Goal: Task Accomplishment & Management: Use online tool/utility

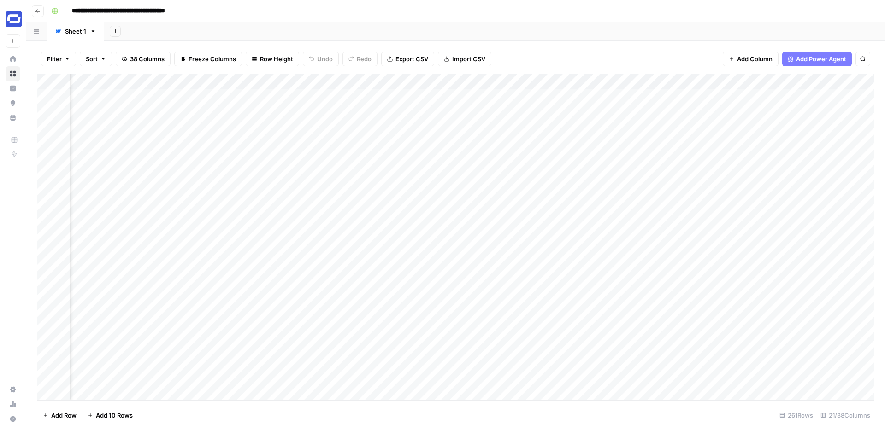
scroll to position [0, 1069]
click at [743, 80] on div "Add Column" at bounding box center [455, 237] width 837 height 327
click at [743, 82] on div at bounding box center [684, 83] width 156 height 18
click at [714, 48] on div "Filter Sort 38 Columns Freeze Columns Row Height Undo Redo Export CSV Import CS…" at bounding box center [455, 58] width 837 height 29
click at [743, 82] on div "Add Column" at bounding box center [455, 237] width 837 height 327
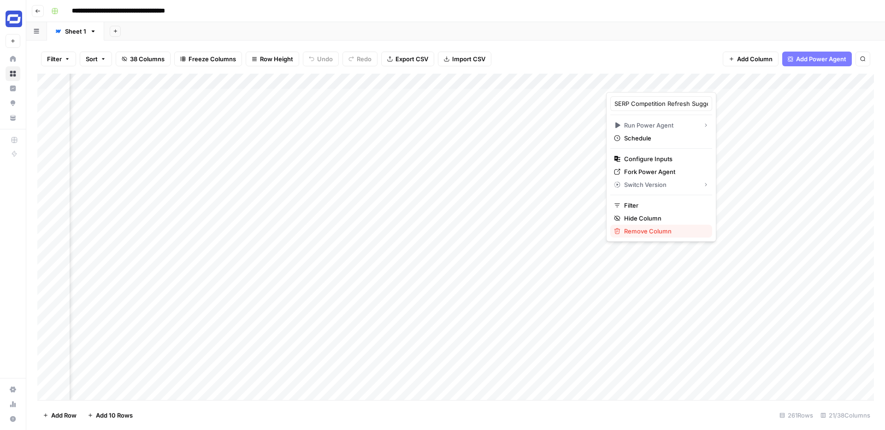
click at [630, 229] on span "Remove Column" at bounding box center [664, 231] width 81 height 9
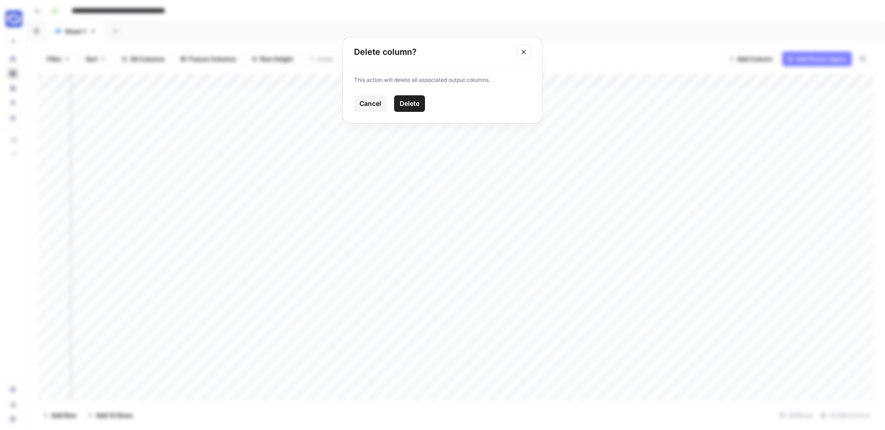
click at [412, 105] on span "Delete" at bounding box center [410, 103] width 20 height 9
click at [760, 58] on span "Add Column" at bounding box center [754, 58] width 35 height 9
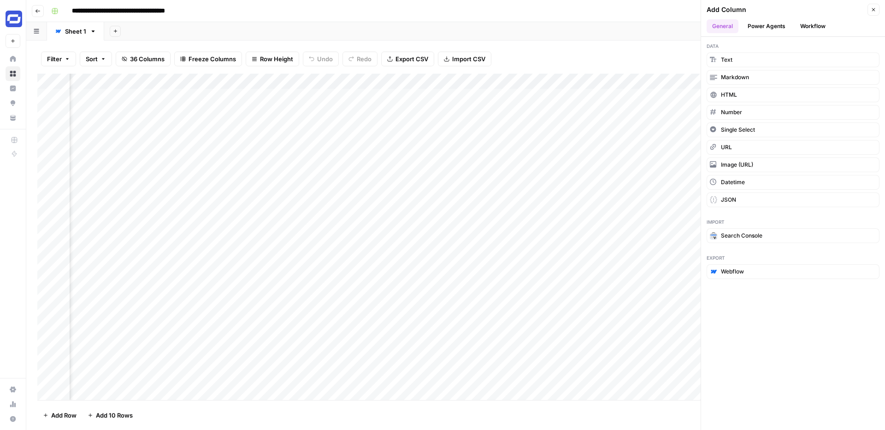
click at [819, 28] on button "Workflow" at bounding box center [813, 26] width 36 height 14
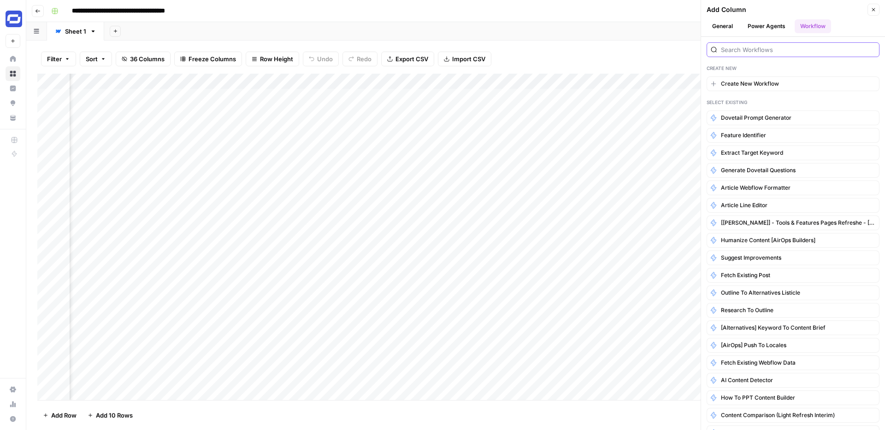
click at [767, 52] on input "search" at bounding box center [798, 49] width 154 height 9
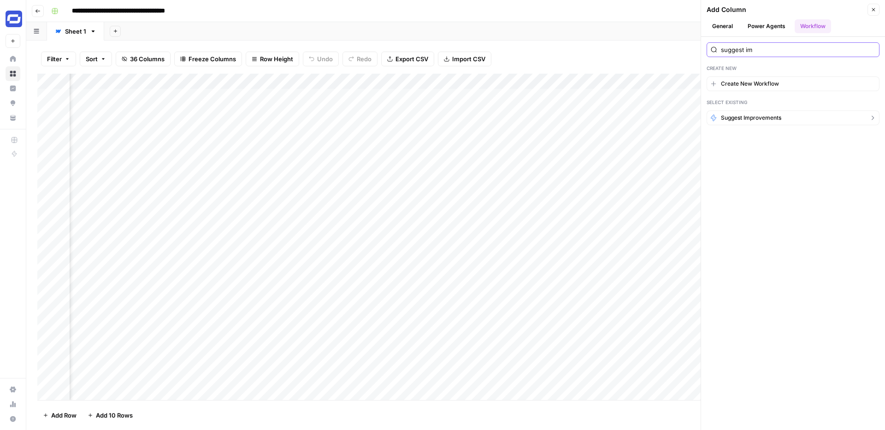
type input "suggest im"
click at [733, 118] on span "Suggest improvements" at bounding box center [751, 118] width 60 height 8
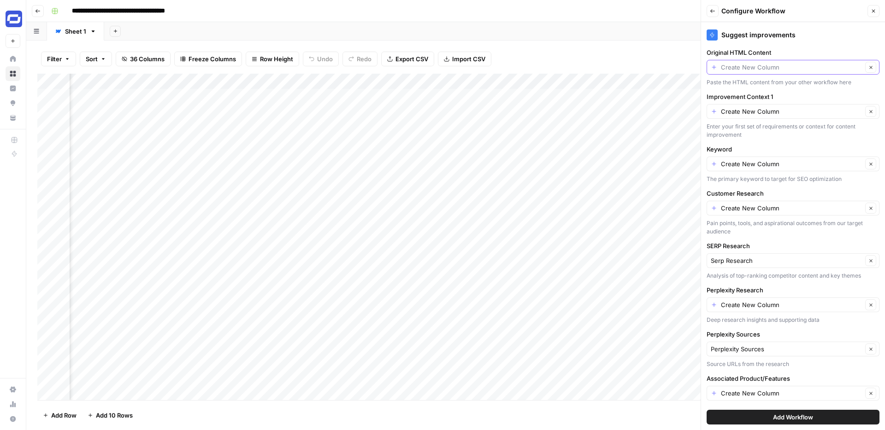
click at [767, 70] on input "Original HTML Content" at bounding box center [792, 67] width 142 height 9
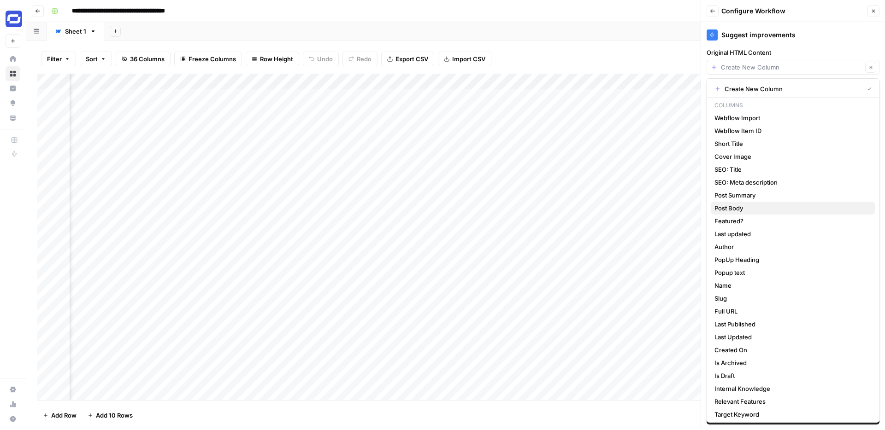
click at [735, 206] on span "Post Body" at bounding box center [790, 208] width 153 height 9
type input "Post Body"
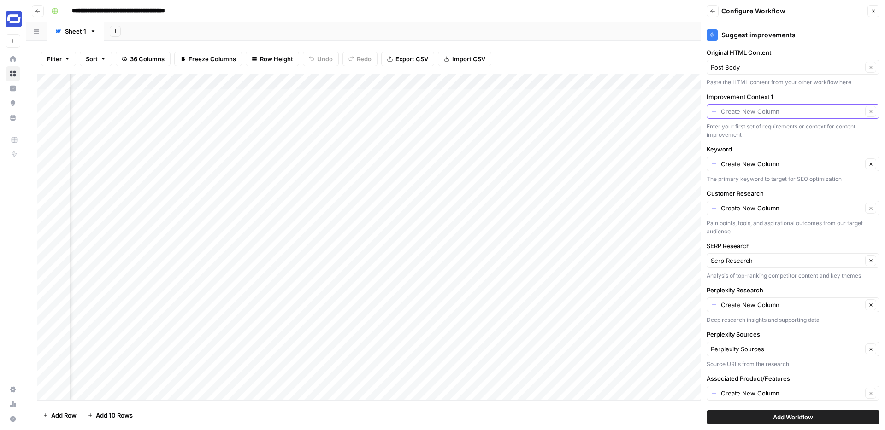
click at [760, 110] on input "Improvement Context 1" at bounding box center [792, 111] width 142 height 9
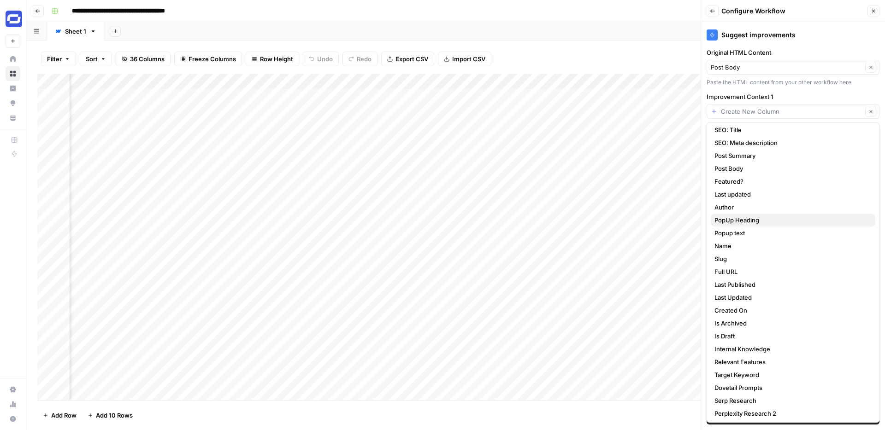
scroll to position [87, 0]
click at [738, 347] on span "Internal Knowledge" at bounding box center [790, 346] width 153 height 9
type input "Internal Knowledge"
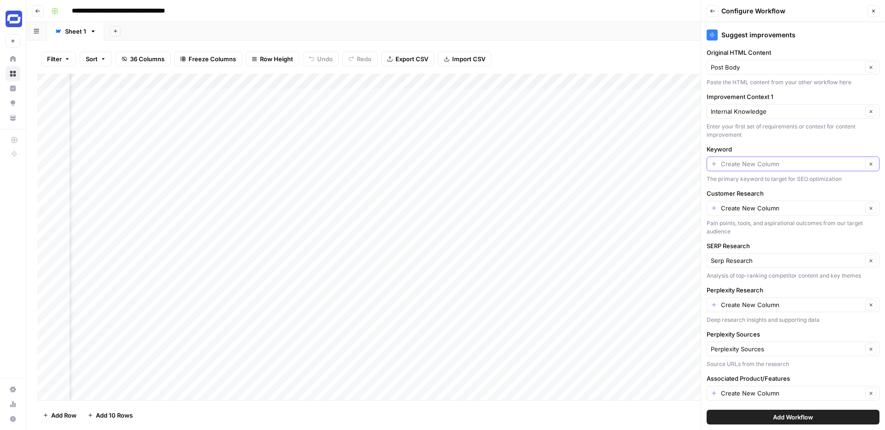
click at [755, 166] on input "Keyword" at bounding box center [792, 163] width 142 height 9
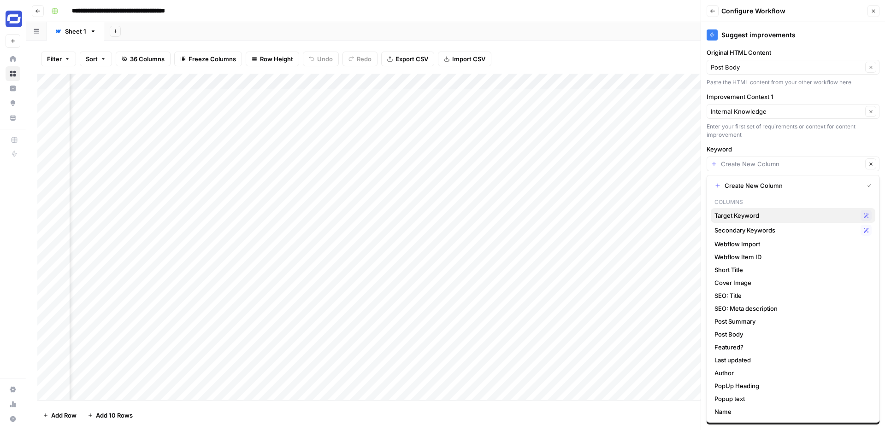
click at [750, 219] on span "Target Keyword" at bounding box center [785, 215] width 142 height 9
type input "Target Keyword"
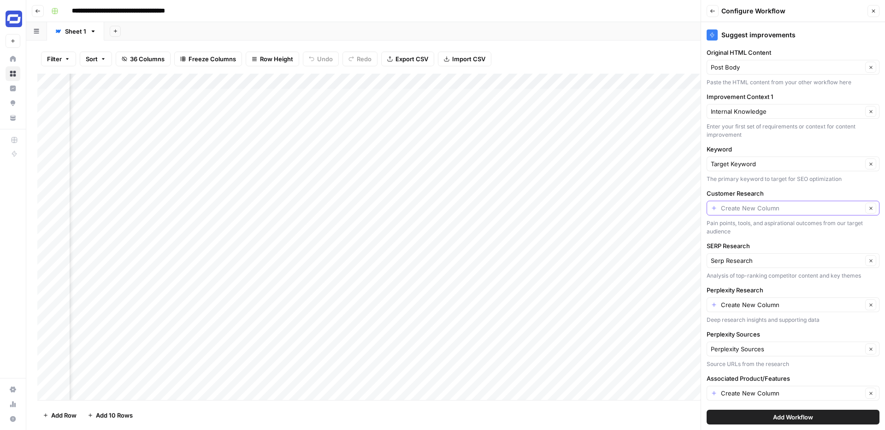
click at [754, 210] on input "Customer Research" at bounding box center [792, 208] width 142 height 9
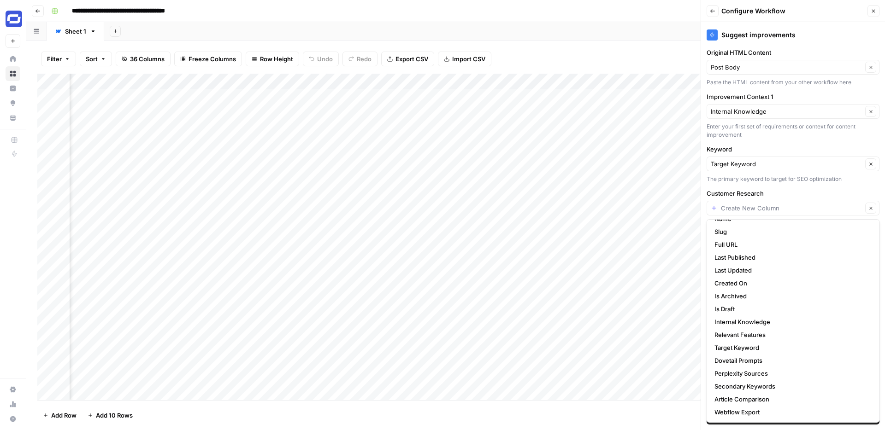
scroll to position [0, 850]
type input "Create New Column"
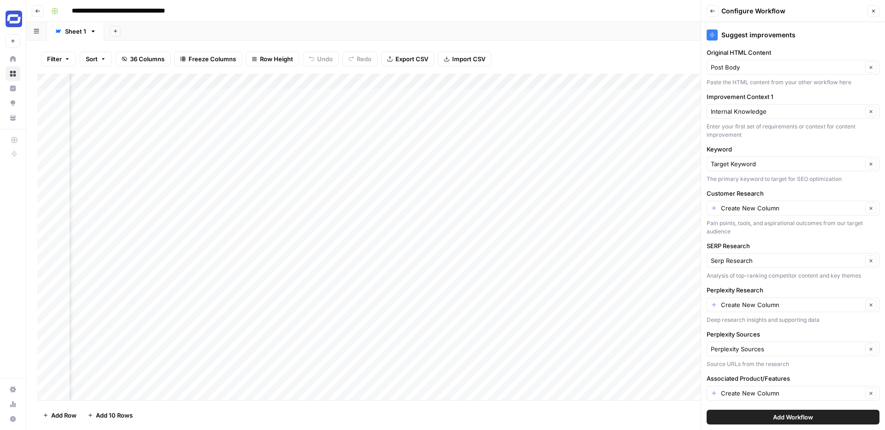
click at [811, 185] on div "Suggest improvements Original HTML Content Post Body Clear Paste the HTML conte…" at bounding box center [793, 226] width 184 height 408
click at [871, 13] on icon "button" at bounding box center [874, 11] width 6 height 6
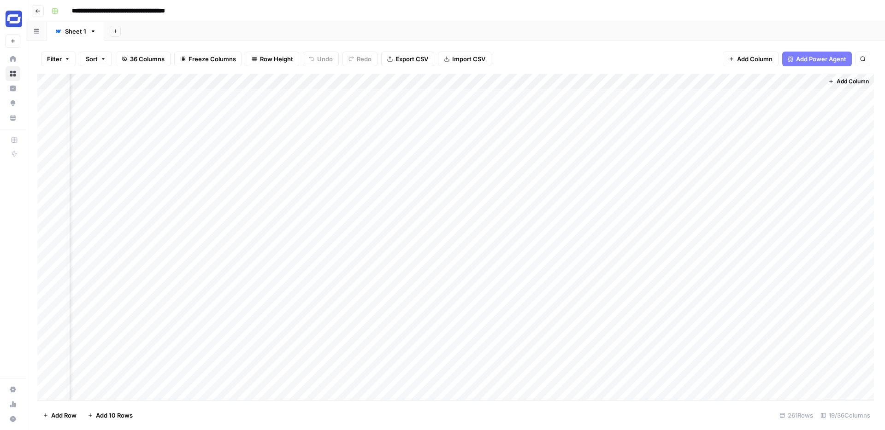
click at [753, 59] on span "Add Column" at bounding box center [754, 58] width 35 height 9
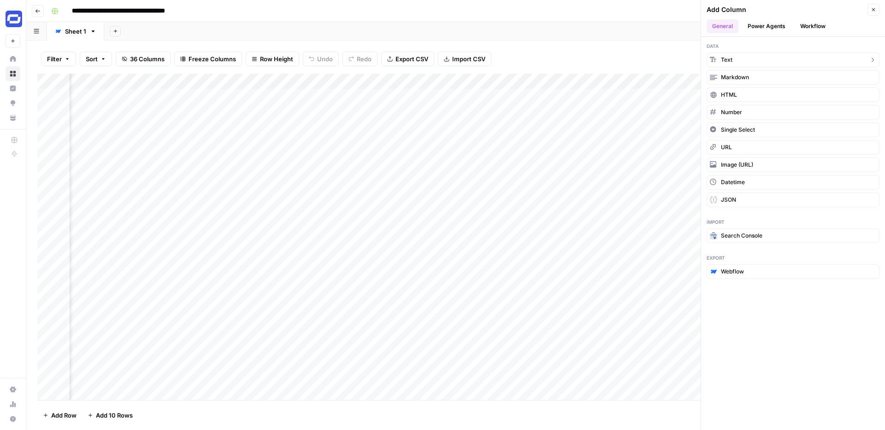
click at [747, 58] on button "Text" at bounding box center [793, 60] width 173 height 15
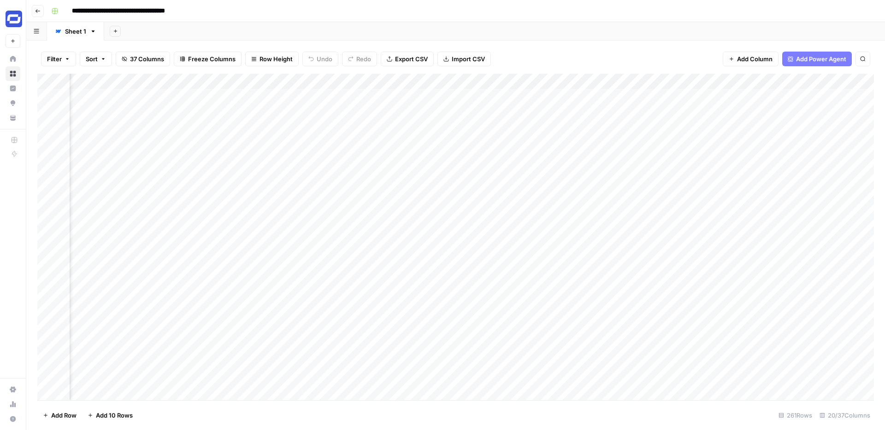
scroll to position [0, 454]
drag, startPoint x: 747, startPoint y: 79, endPoint x: 795, endPoint y: 116, distance: 60.1
click at [795, 116] on div "Add Column" at bounding box center [455, 237] width 837 height 327
click at [633, 84] on div "Add Column" at bounding box center [455, 237] width 837 height 327
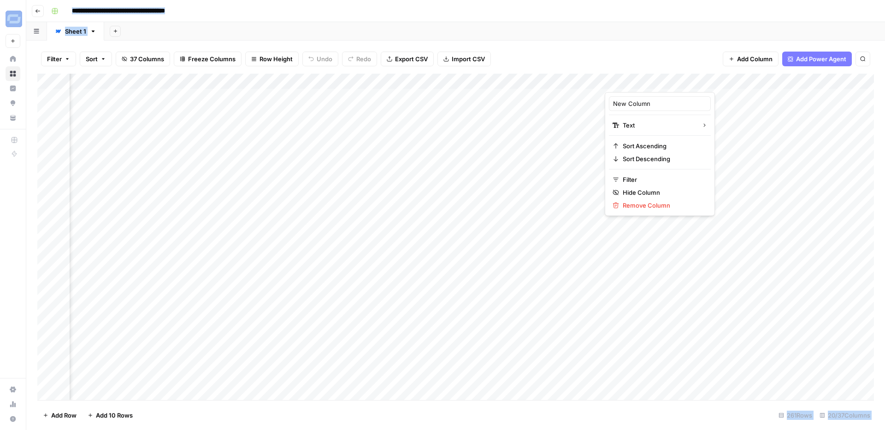
click at [633, 84] on div at bounding box center [671, 83] width 133 height 18
click at [632, 105] on input "New Column" at bounding box center [660, 103] width 94 height 9
type input "D"
type input "Customer Research"
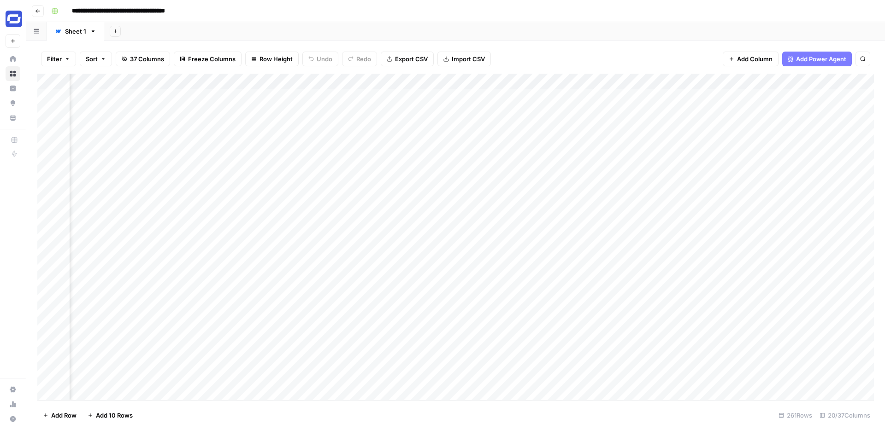
scroll to position [0, 1295]
click at [755, 57] on span "Add Column" at bounding box center [754, 58] width 35 height 9
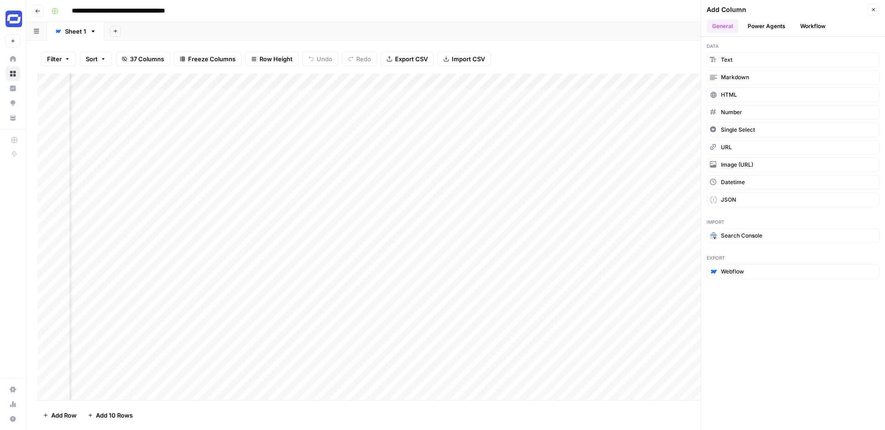
click at [812, 29] on button "Workflow" at bounding box center [813, 26] width 36 height 14
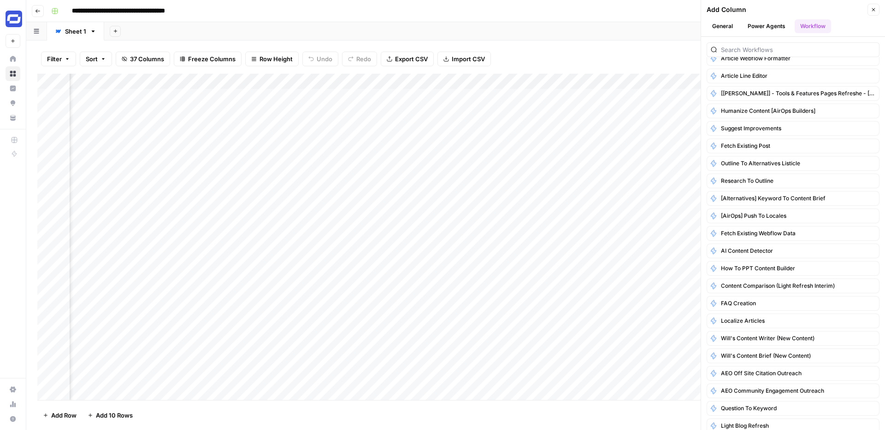
scroll to position [13, 0]
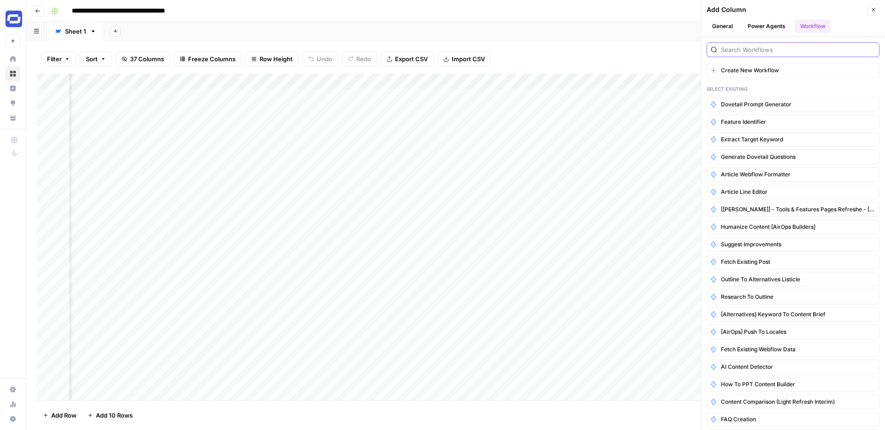
click at [768, 52] on input "search" at bounding box center [798, 49] width 154 height 9
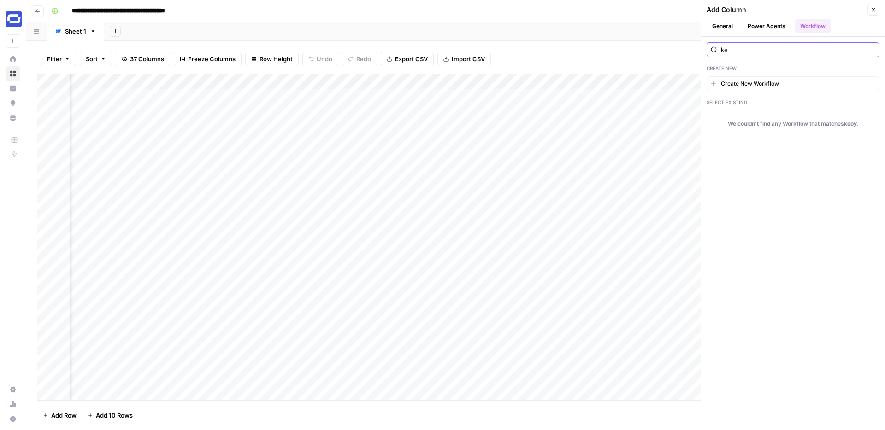
type input "k"
type input "suggest"
click at [769, 138] on span "Suggest improvements" at bounding box center [751, 135] width 60 height 8
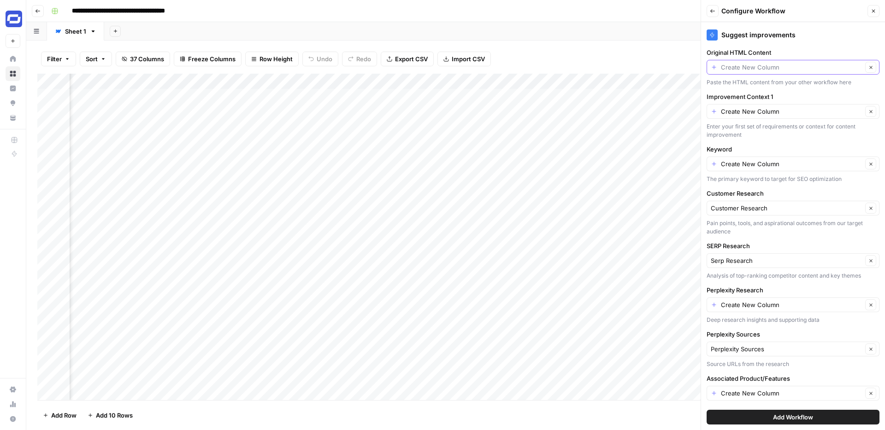
click at [752, 69] on input "Original HTML Content" at bounding box center [792, 67] width 142 height 9
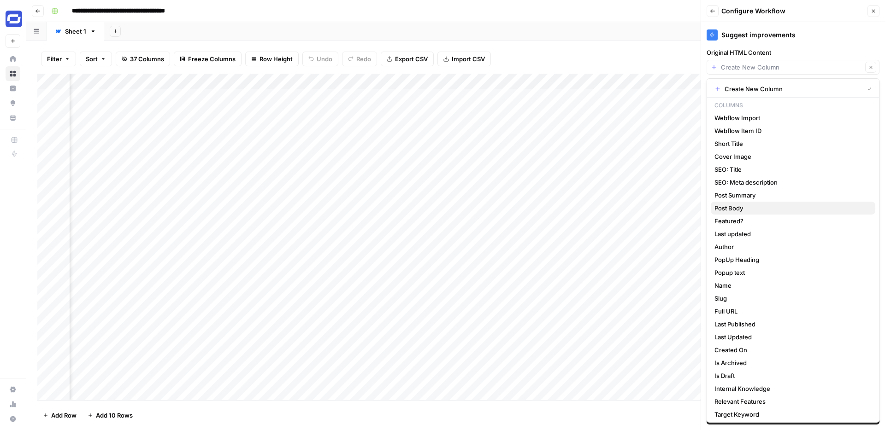
click at [740, 208] on span "Post Body" at bounding box center [790, 208] width 153 height 9
type input "Post Body"
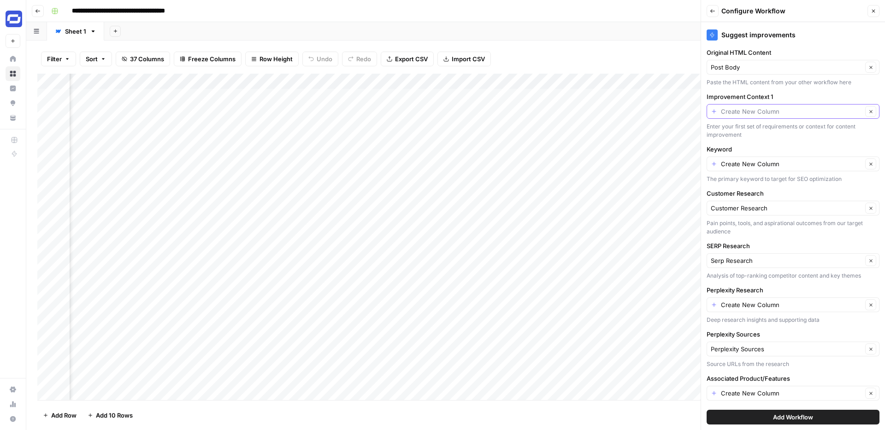
click at [755, 114] on input "Improvement Context 1" at bounding box center [792, 111] width 142 height 9
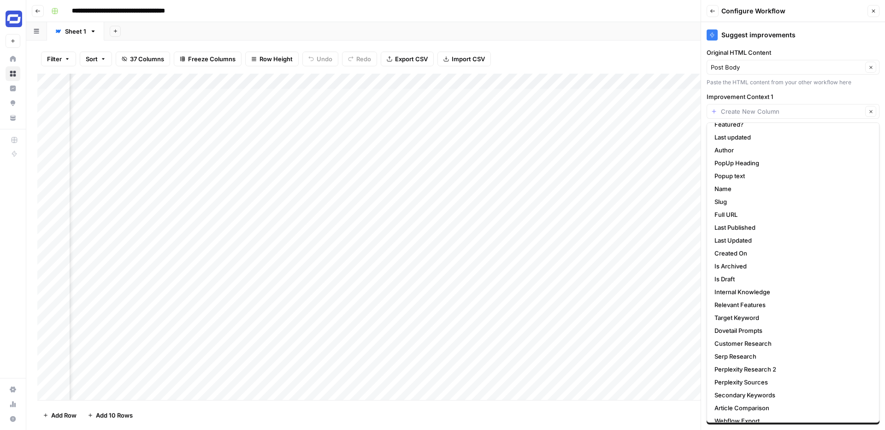
scroll to position [150, 0]
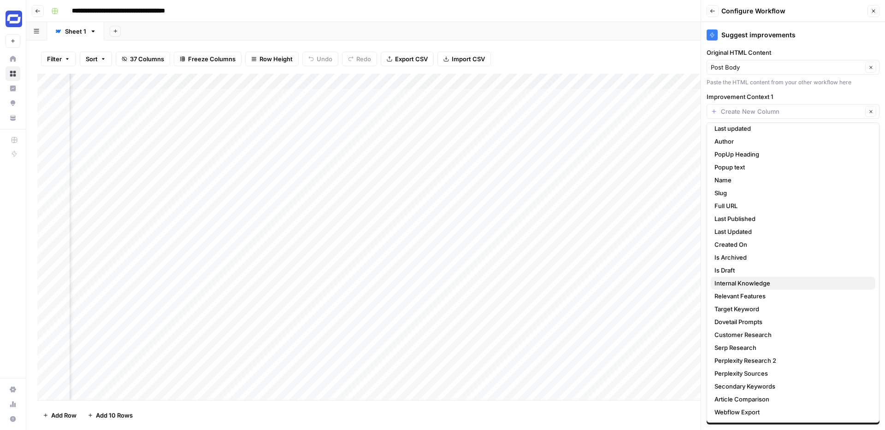
click at [744, 285] on span "Internal Knowledge" at bounding box center [790, 283] width 153 height 9
type input "Internal Knowledge"
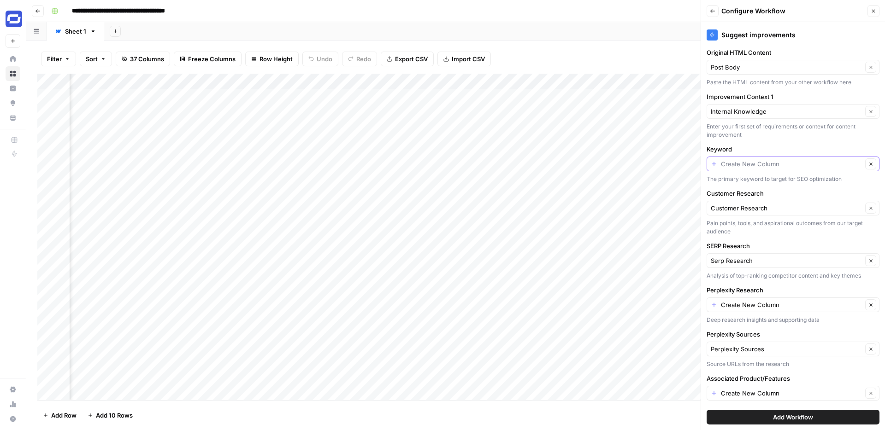
click at [761, 165] on input "Keyword" at bounding box center [792, 163] width 142 height 9
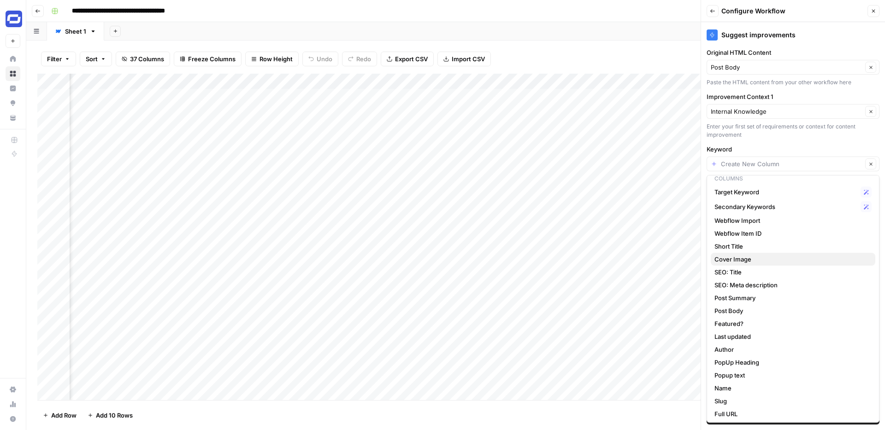
scroll to position [0, 0]
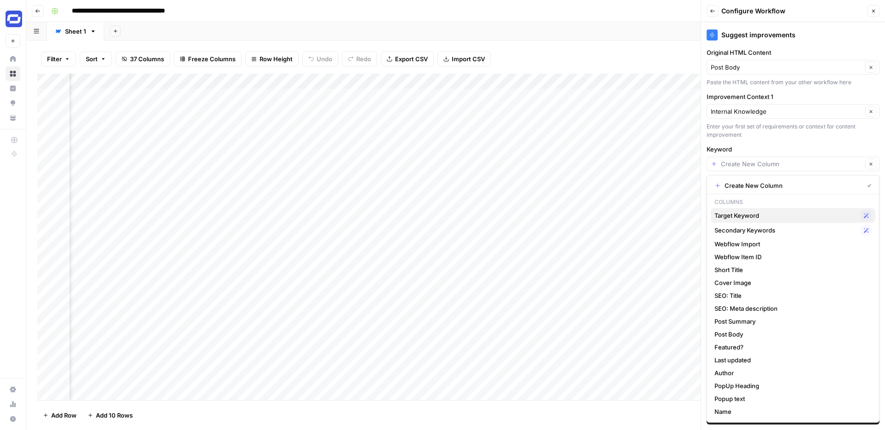
click at [752, 217] on span "Target Keyword" at bounding box center [785, 215] width 142 height 9
type input "Target Keyword"
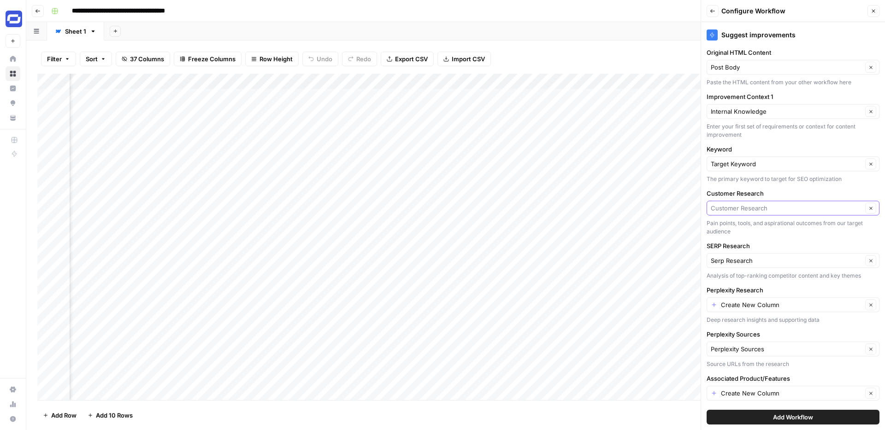
click at [769, 210] on input "Customer Research" at bounding box center [787, 208] width 152 height 9
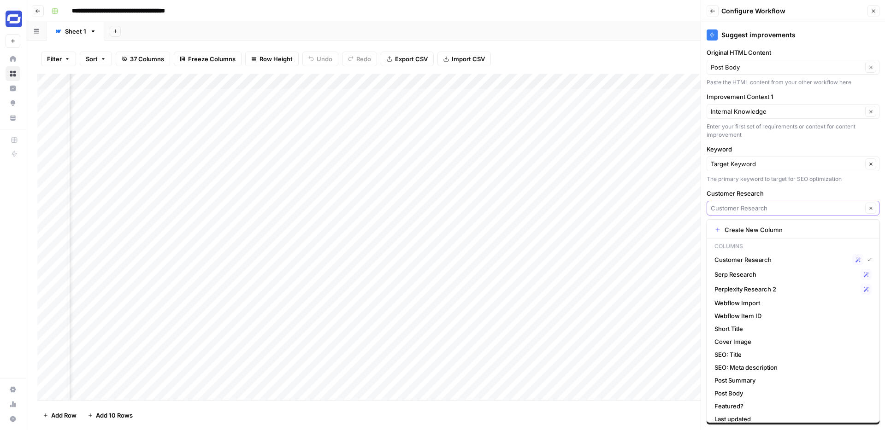
click at [775, 208] on input "Customer Research" at bounding box center [787, 208] width 152 height 9
type input "Customer Research"
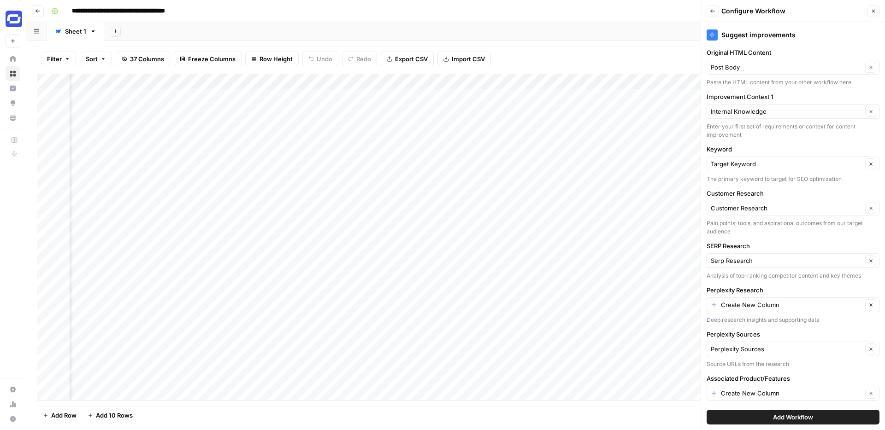
click at [785, 194] on label "Customer Research" at bounding box center [793, 193] width 173 height 9
click at [785, 204] on input "Customer Research" at bounding box center [787, 208] width 152 height 9
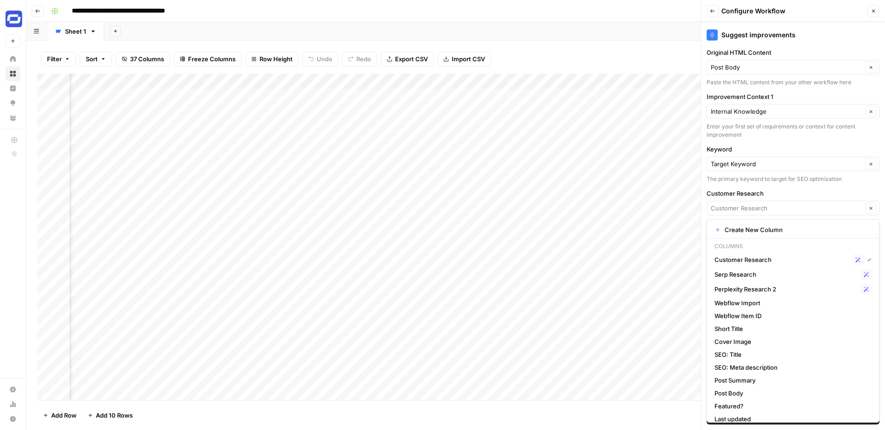
type input "Customer Research"
click at [785, 194] on label "Customer Research" at bounding box center [793, 193] width 173 height 9
click at [785, 204] on input "Customer Research" at bounding box center [787, 208] width 152 height 9
type input "Customer Research"
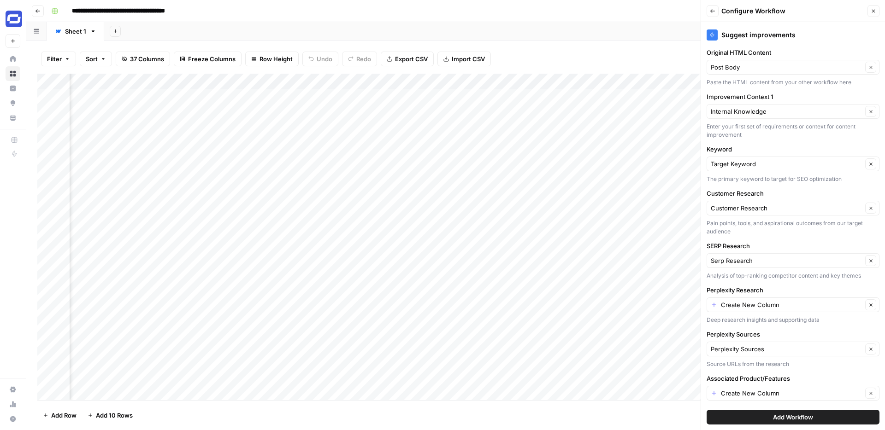
click at [789, 190] on label "Customer Research" at bounding box center [793, 193] width 173 height 9
click at [789, 204] on input "Customer Research" at bounding box center [787, 208] width 152 height 9
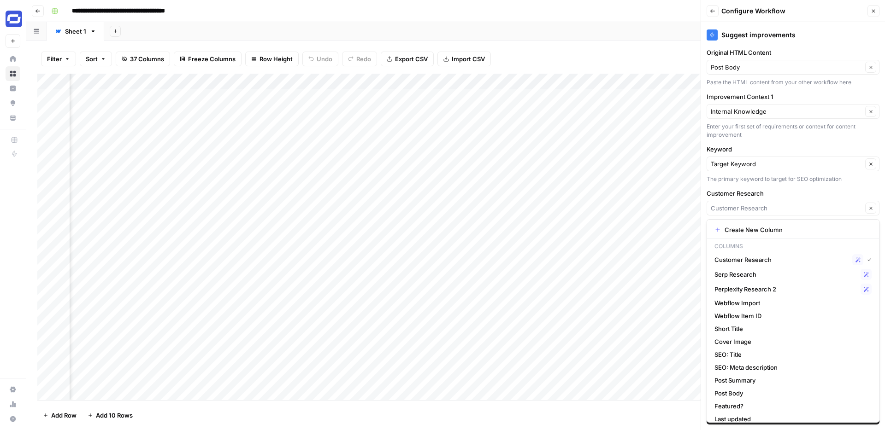
type input "Customer Research"
click at [797, 183] on div "The primary keyword to target for SEO optimization" at bounding box center [793, 179] width 173 height 8
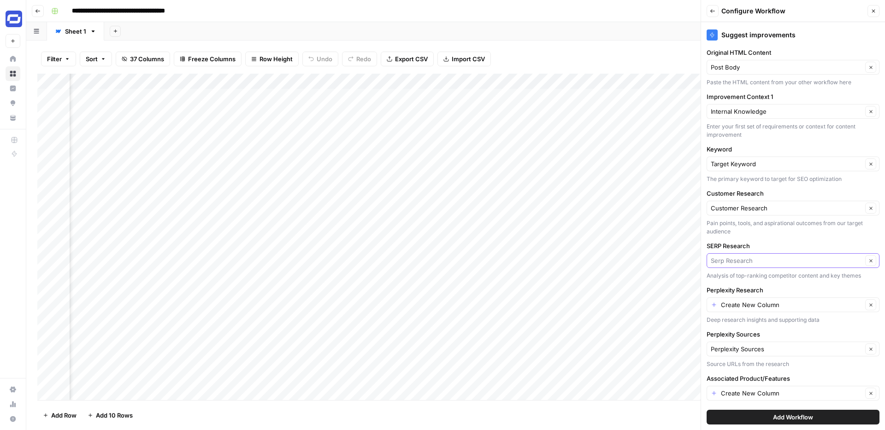
click at [766, 259] on input "SERP Research" at bounding box center [787, 260] width 152 height 9
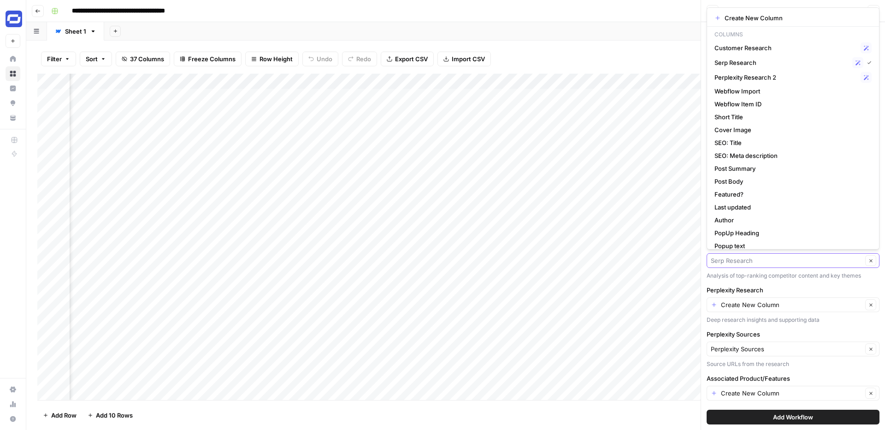
click at [766, 259] on input "SERP Research" at bounding box center [787, 260] width 152 height 9
type input "Serp Research"
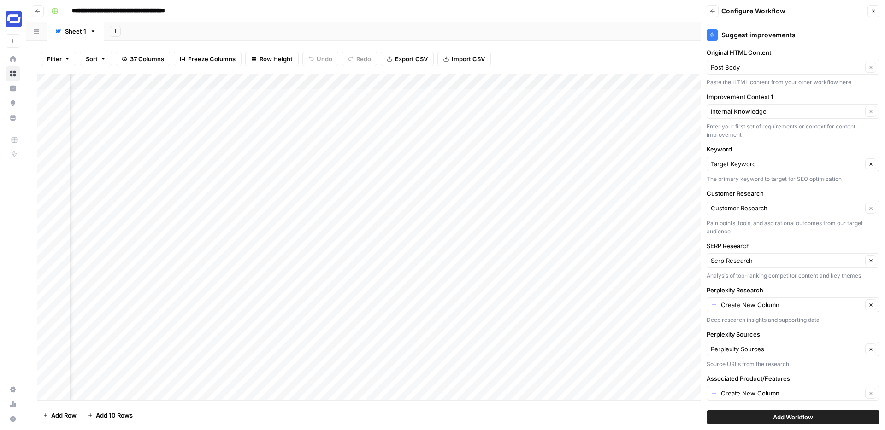
click at [761, 272] on div "Analysis of top-ranking competitor content and key themes" at bounding box center [793, 276] width 173 height 8
click at [765, 303] on input "Perplexity Research" at bounding box center [792, 305] width 142 height 9
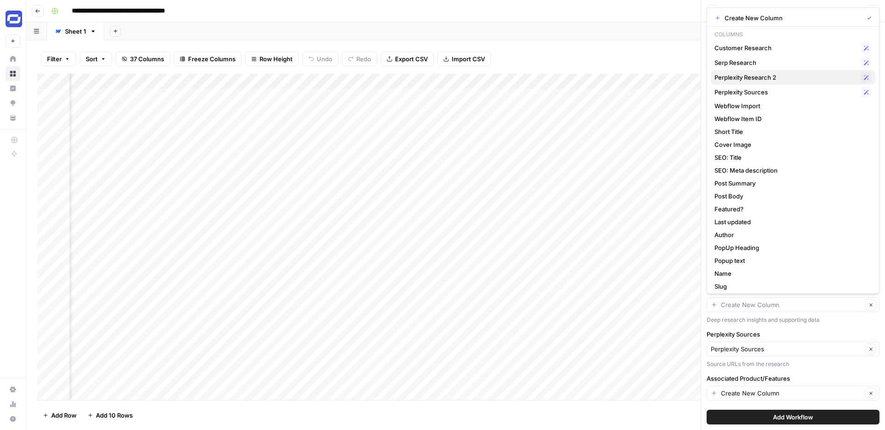
click at [766, 76] on span "Perplexity Research 2" at bounding box center [785, 77] width 142 height 9
type input "Perplexity Research 2"
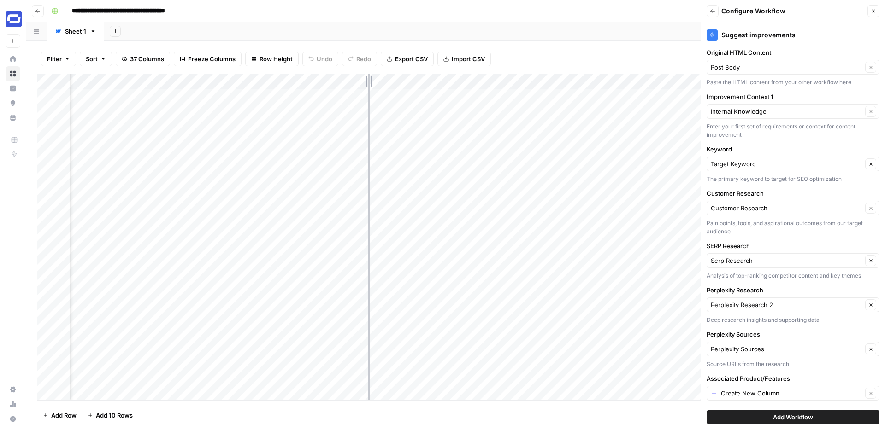
drag, startPoint x: 346, startPoint y: 77, endPoint x: 387, endPoint y: 83, distance: 41.8
click at [387, 83] on div "Add Column" at bounding box center [455, 237] width 837 height 327
click at [344, 79] on div "Add Column" at bounding box center [455, 237] width 837 height 327
click at [344, 79] on div at bounding box center [326, 83] width 124 height 18
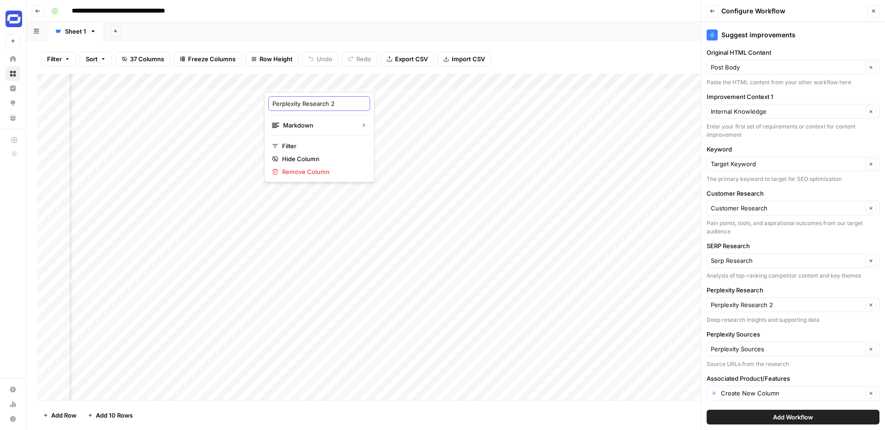
click at [338, 100] on input "Perplexity Research 2" at bounding box center [319, 103] width 94 height 9
type input "Perplexity Research"
click at [766, 284] on div "Suggest improvements Original HTML Content Post Body Clear Paste the HTML conte…" at bounding box center [793, 226] width 184 height 408
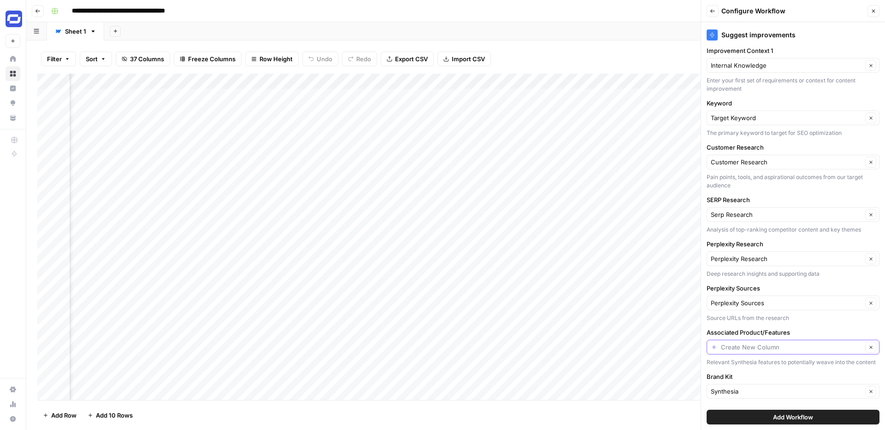
click at [758, 348] on input "Associated Product/Features" at bounding box center [792, 347] width 142 height 9
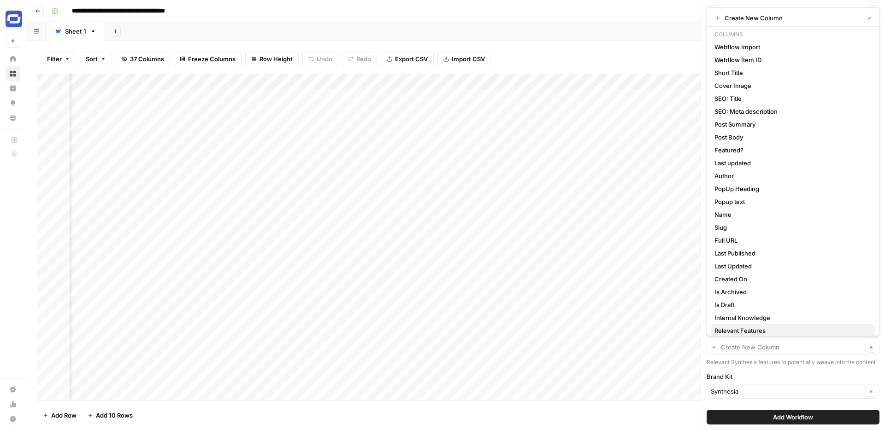
click at [739, 328] on span "Relevant Features" at bounding box center [790, 330] width 153 height 9
type input "Relevant Features"
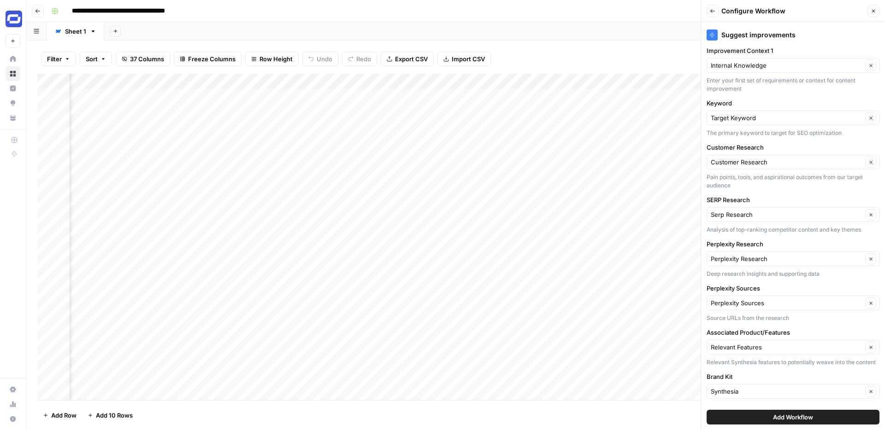
click at [790, 419] on span "Add Workflow" at bounding box center [793, 417] width 40 height 9
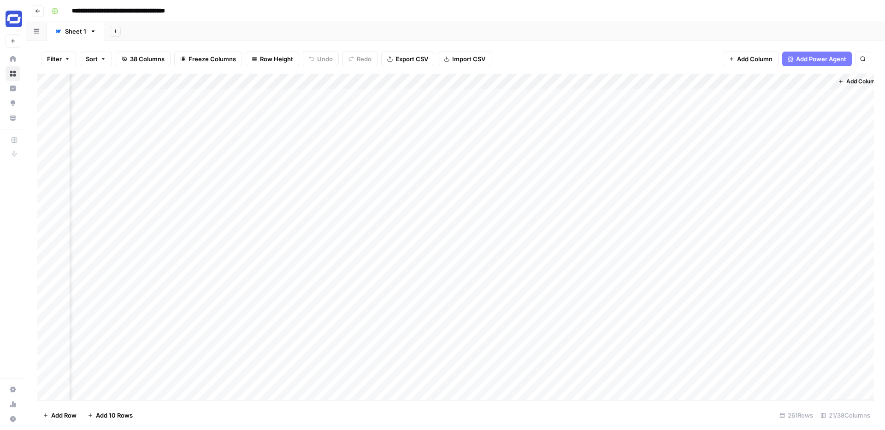
scroll to position [0, 1445]
drag, startPoint x: 763, startPoint y: 80, endPoint x: 493, endPoint y: 96, distance: 271.0
click at [493, 96] on div "Add Column" at bounding box center [455, 237] width 837 height 327
click at [457, 96] on div "Add Column" at bounding box center [455, 237] width 837 height 327
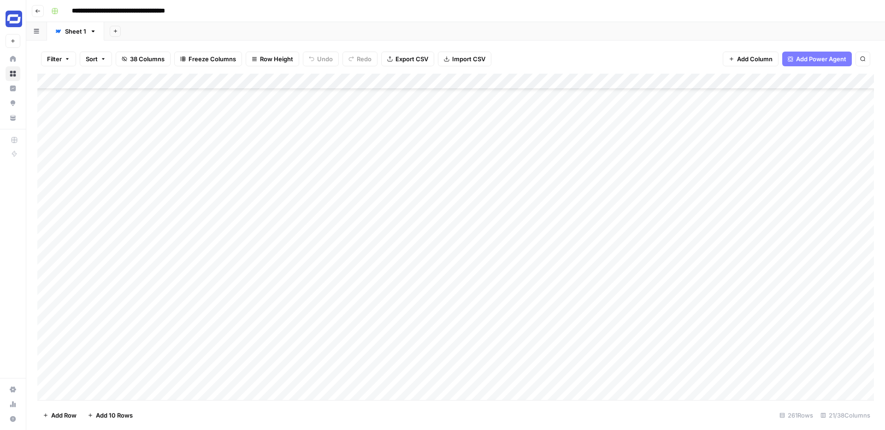
click at [68, 60] on icon "button" at bounding box center [68, 59] width 6 height 6
click at [217, 103] on span "Add Filter" at bounding box center [228, 104] width 25 height 8
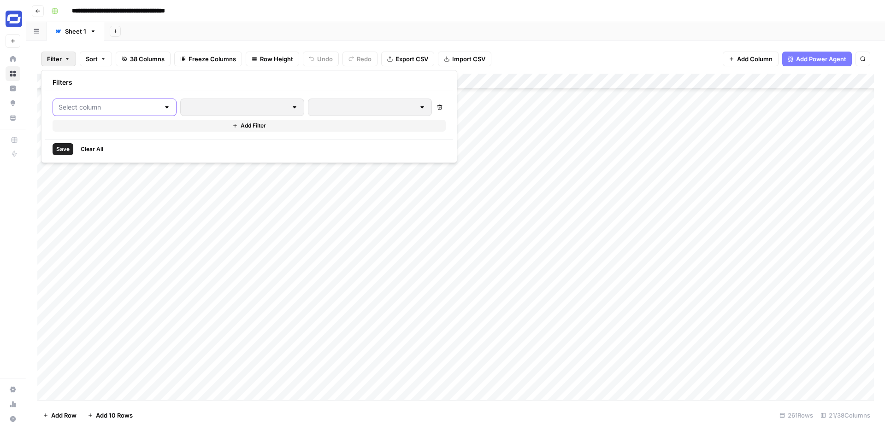
click at [129, 108] on input "text" at bounding box center [109, 107] width 101 height 9
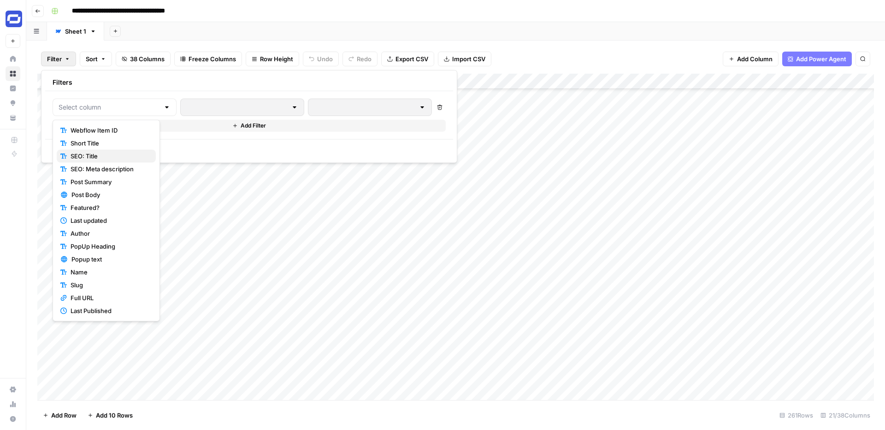
click at [99, 157] on span "SEO: Title" at bounding box center [110, 156] width 78 height 9
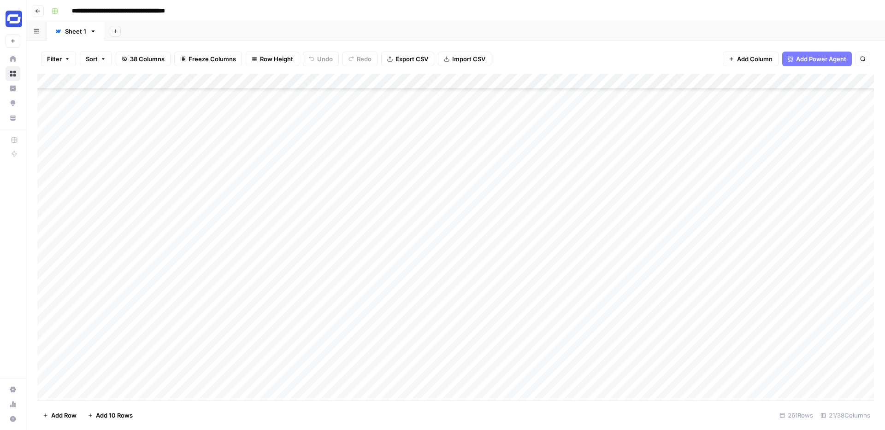
click at [515, 41] on div "Filter Sort 38 Columns Freeze Columns Row Height Undo Redo Export CSV Import CS…" at bounding box center [455, 236] width 859 height 390
click at [69, 59] on icon "button" at bounding box center [68, 59] width 6 height 6
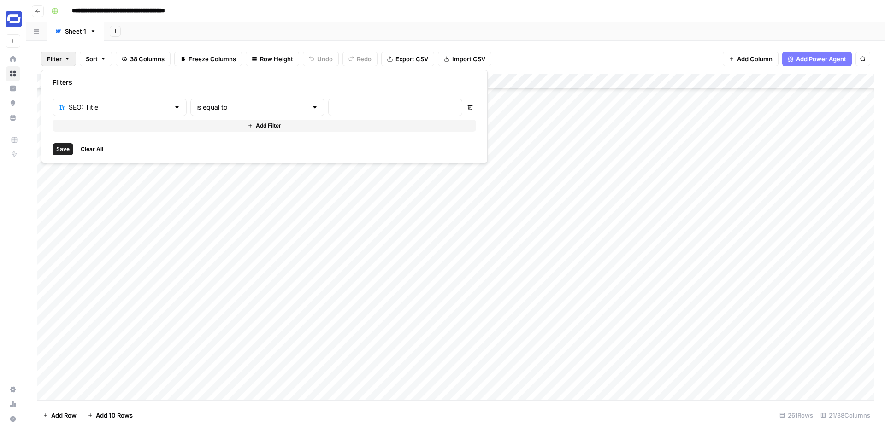
click at [328, 112] on div at bounding box center [395, 108] width 134 height 18
click at [254, 102] on div "is equal to" at bounding box center [257, 108] width 134 height 18
click at [195, 154] on span "contains" at bounding box center [219, 156] width 90 height 9
type input "contains"
click at [328, 102] on div at bounding box center [395, 108] width 134 height 18
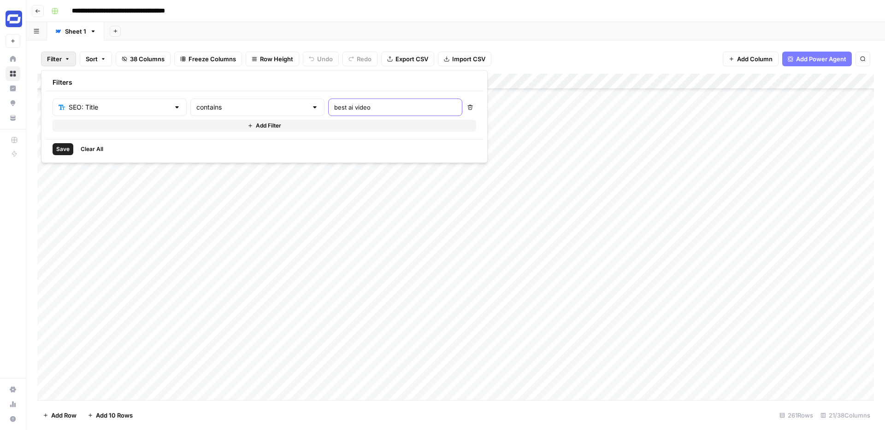
type input "best ai video"
click at [334, 108] on input "best ai video" at bounding box center [395, 107] width 122 height 9
type input "t"
type input "how to create an online"
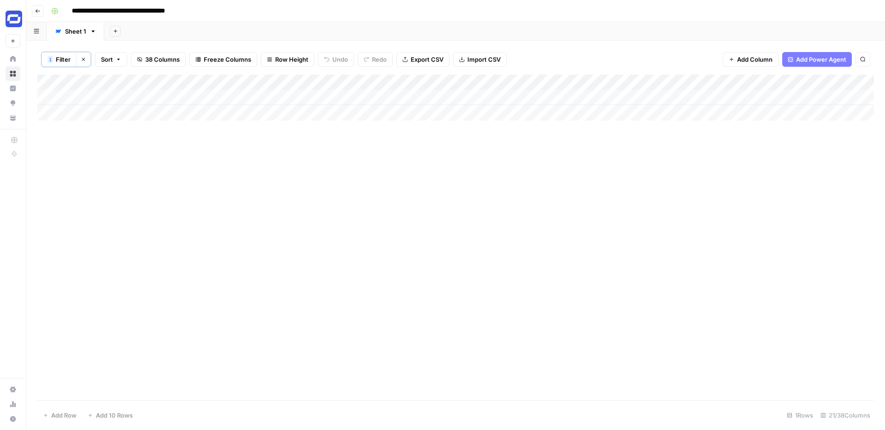
click at [508, 35] on div "Add Sheet" at bounding box center [494, 31] width 781 height 18
click at [213, 97] on div "Add Column" at bounding box center [455, 98] width 837 height 46
click at [202, 101] on textarea "**********" at bounding box center [212, 103] width 184 height 22
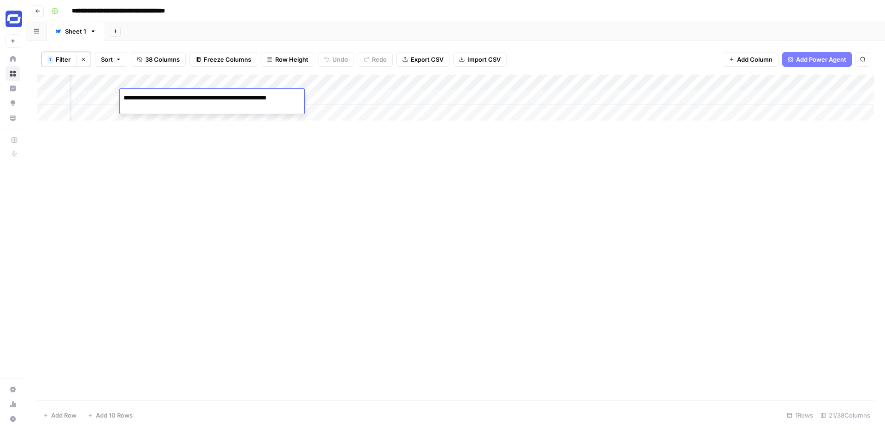
click at [622, 99] on div "Add Column" at bounding box center [455, 98] width 837 height 46
click at [631, 95] on div "Add Column" at bounding box center [455, 98] width 837 height 46
click at [673, 96] on div "Add Column" at bounding box center [455, 98] width 837 height 46
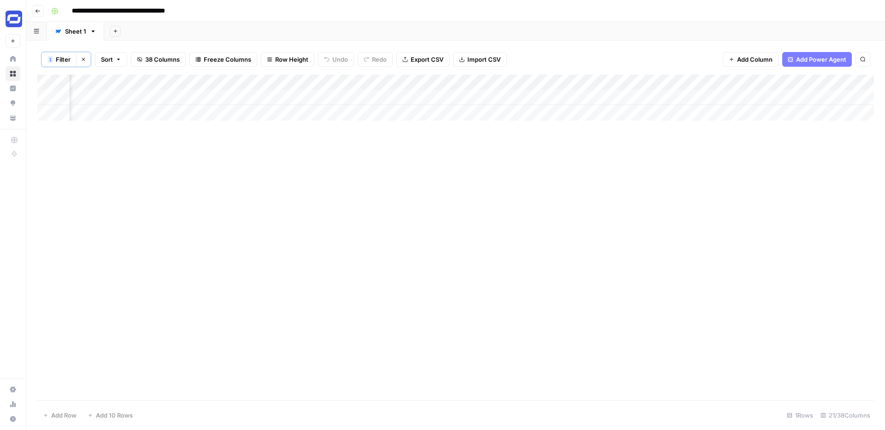
scroll to position [0, 352]
click at [210, 96] on div "Add Column" at bounding box center [455, 98] width 837 height 46
click at [211, 96] on div "Add Column" at bounding box center [455, 98] width 837 height 46
type textarea "**********"
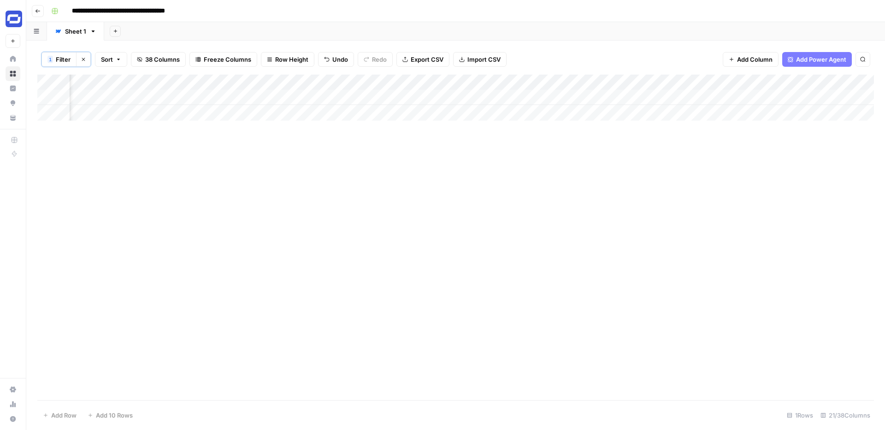
click at [412, 213] on div "Add Column" at bounding box center [455, 238] width 837 height 326
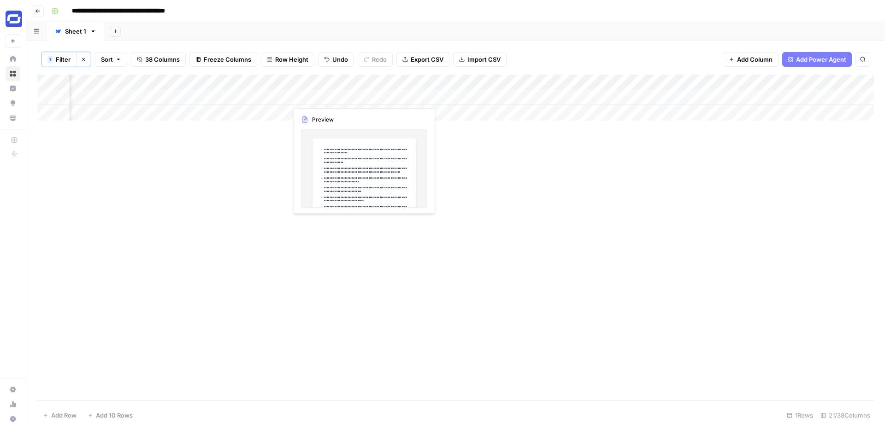
click at [371, 126] on div "Add Column" at bounding box center [455, 238] width 837 height 326
click at [343, 98] on div "Add Column" at bounding box center [455, 98] width 837 height 46
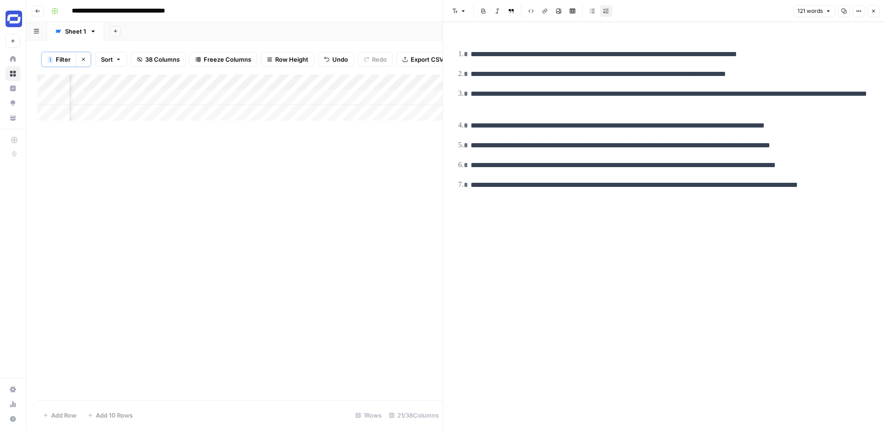
click at [572, 166] on p "**********" at bounding box center [671, 165] width 401 height 12
click at [416, 177] on div "Add Column" at bounding box center [239, 238] width 405 height 326
click at [413, 96] on div "Add Column" at bounding box center [239, 98] width 405 height 46
click at [414, 96] on div "Add Column" at bounding box center [239, 98] width 405 height 46
type textarea "**********"
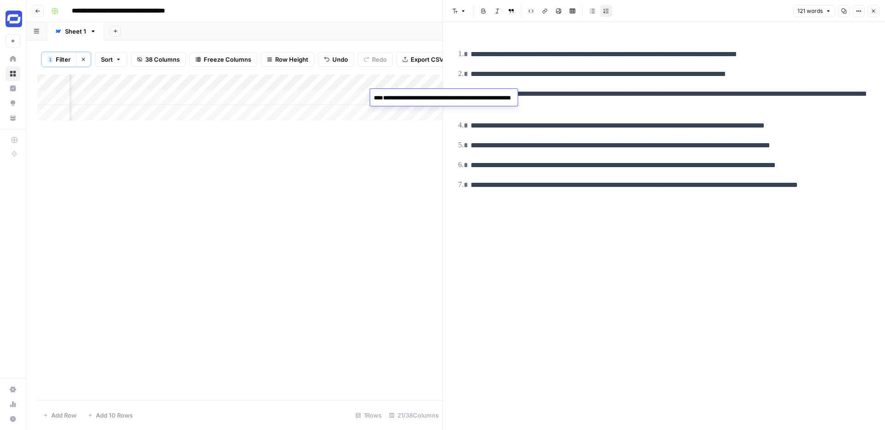
scroll to position [17, 0]
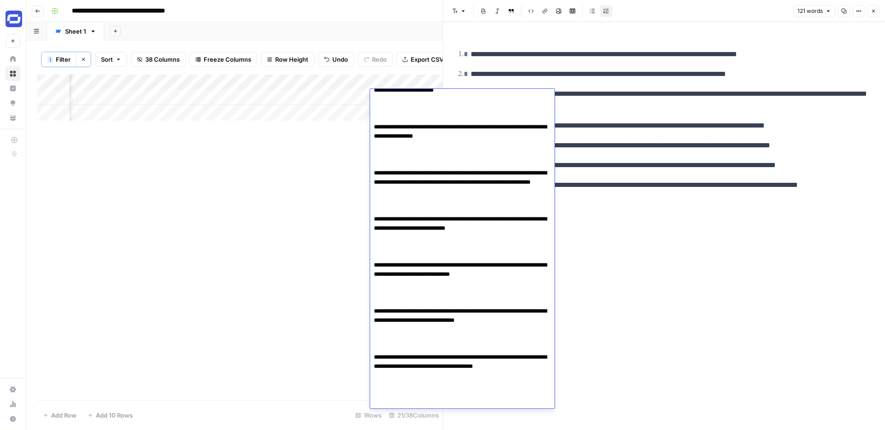
click at [879, 13] on button "Close" at bounding box center [873, 11] width 12 height 12
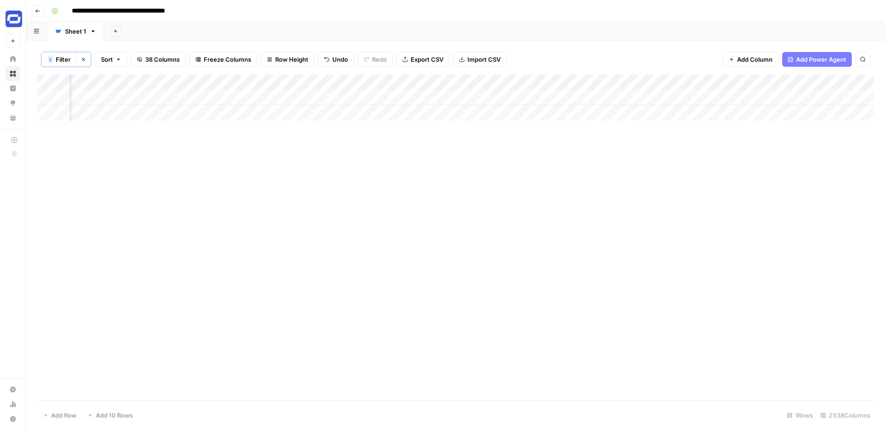
click at [446, 96] on div "Add Column" at bounding box center [455, 98] width 837 height 46
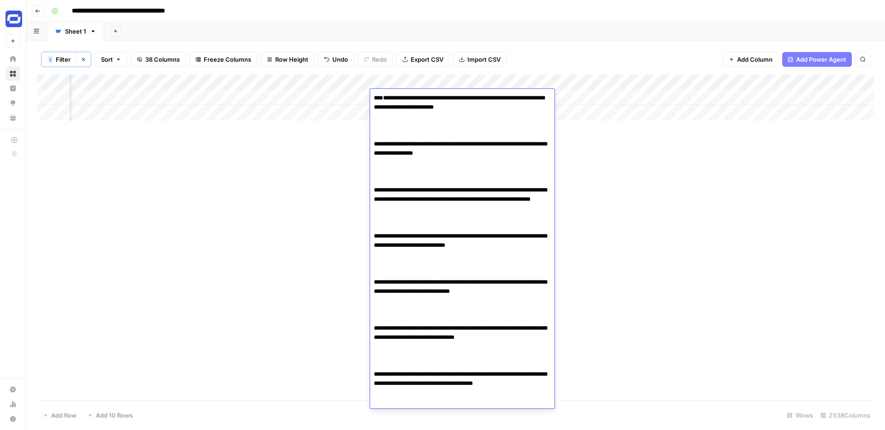
scroll to position [20, 0]
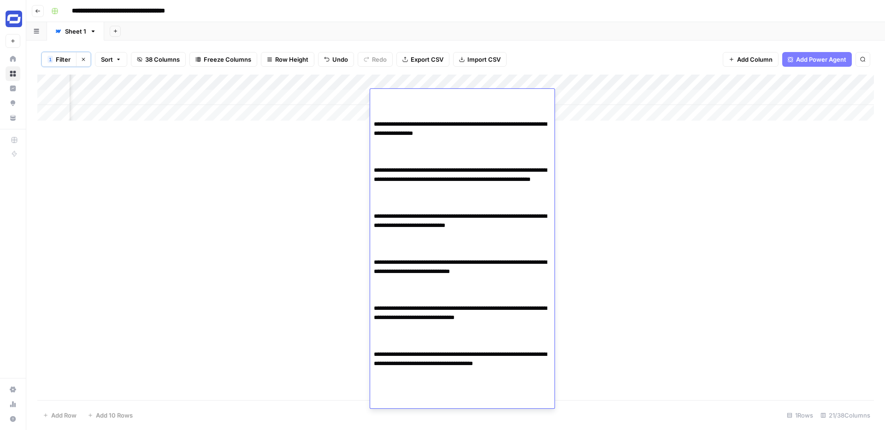
click at [422, 115] on textarea "**********" at bounding box center [462, 249] width 184 height 354
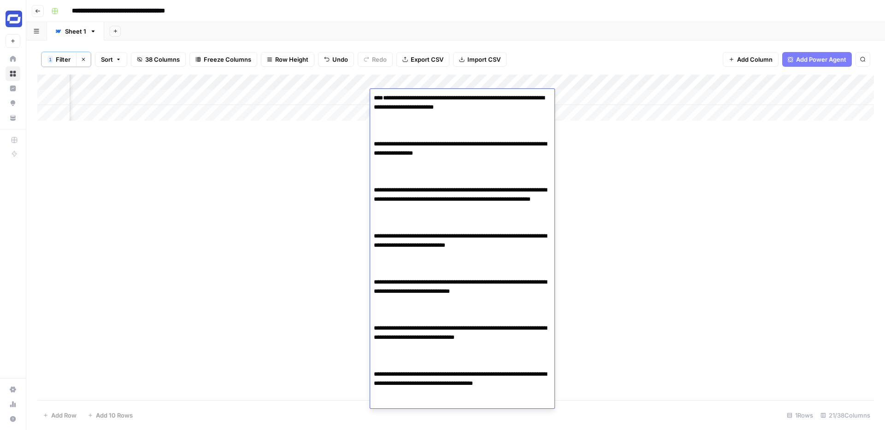
click at [375, 133] on textarea "**********" at bounding box center [462, 269] width 184 height 354
click at [402, 123] on textarea "**********" at bounding box center [462, 250] width 184 height 317
paste textarea "**********"
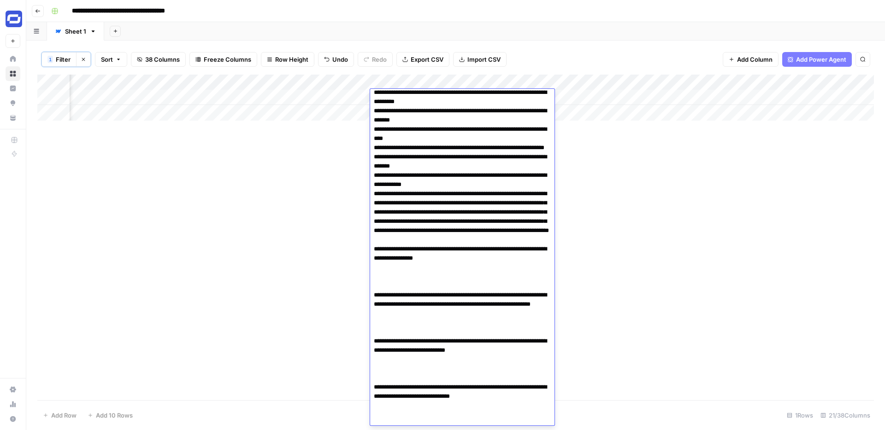
scroll to position [166, 0]
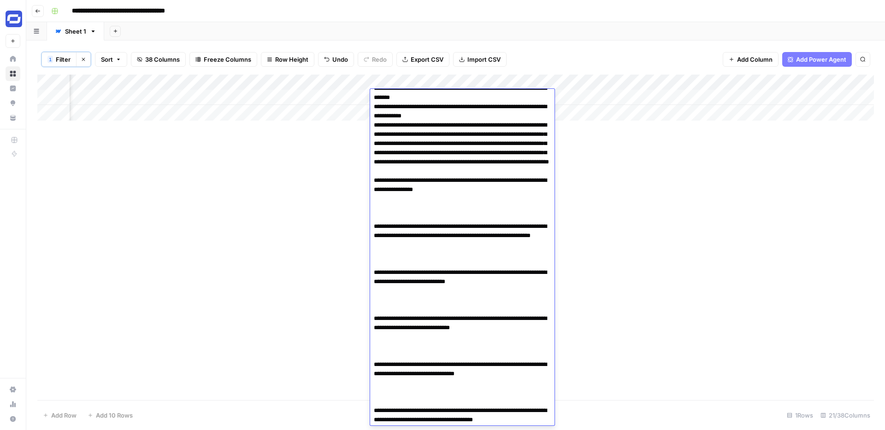
click at [418, 213] on textarea at bounding box center [462, 199] width 184 height 548
click at [410, 211] on textarea at bounding box center [462, 199] width 184 height 548
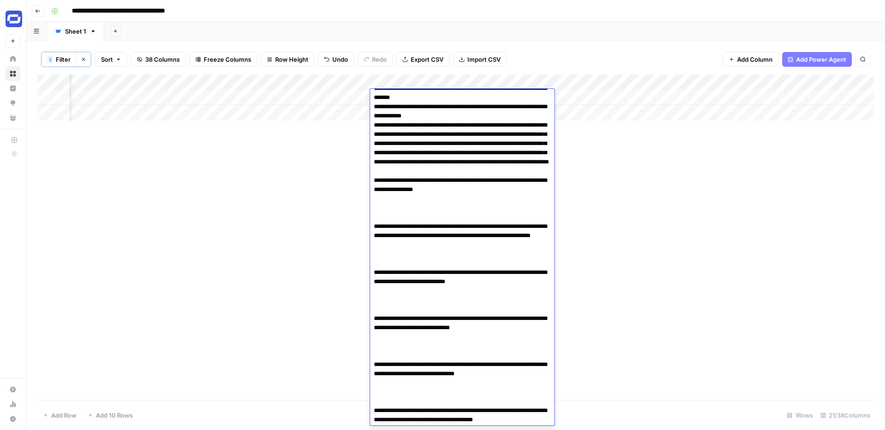
click at [410, 211] on textarea at bounding box center [462, 199] width 184 height 548
click at [419, 231] on textarea at bounding box center [462, 199] width 184 height 548
paste textarea "**********"
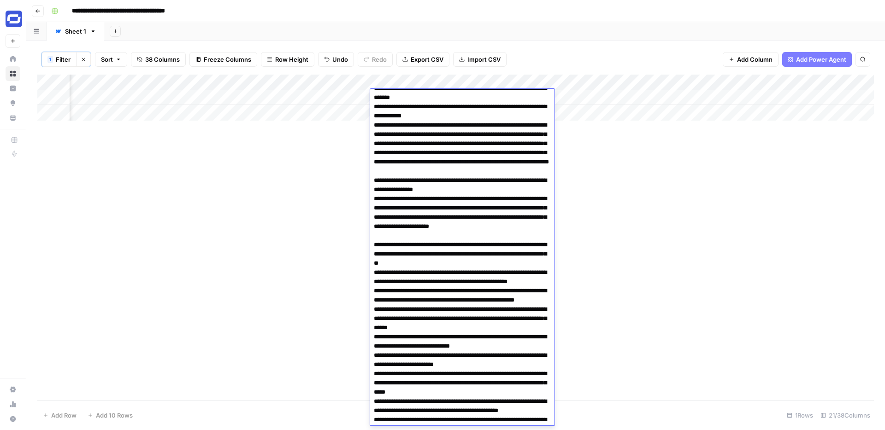
scroll to position [266, 0]
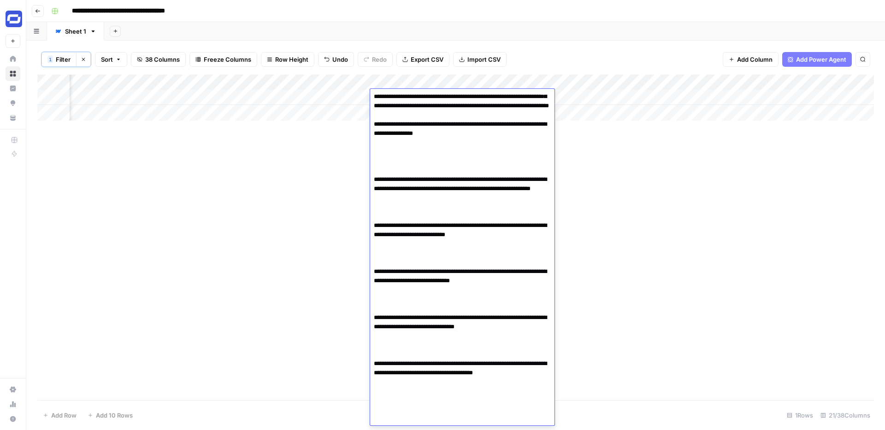
paste textarea "**********"
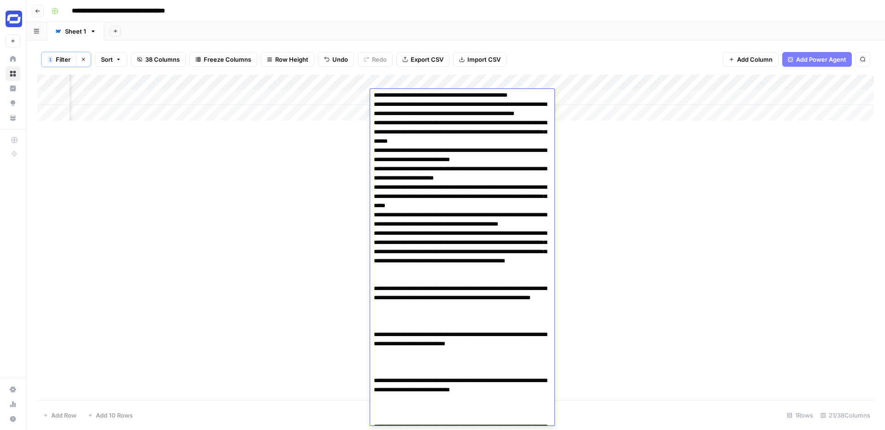
scroll to position [518, 0]
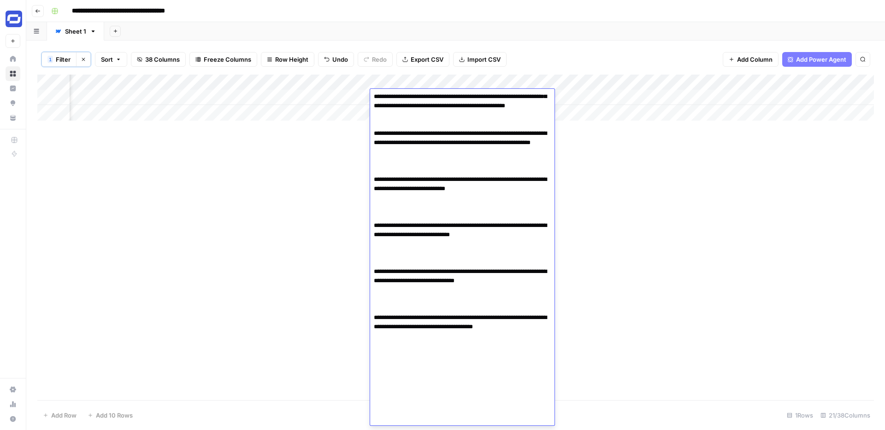
click at [410, 221] on textarea at bounding box center [462, 0] width 184 height 852
click at [465, 242] on textarea at bounding box center [462, 0] width 184 height 852
paste textarea "**********"
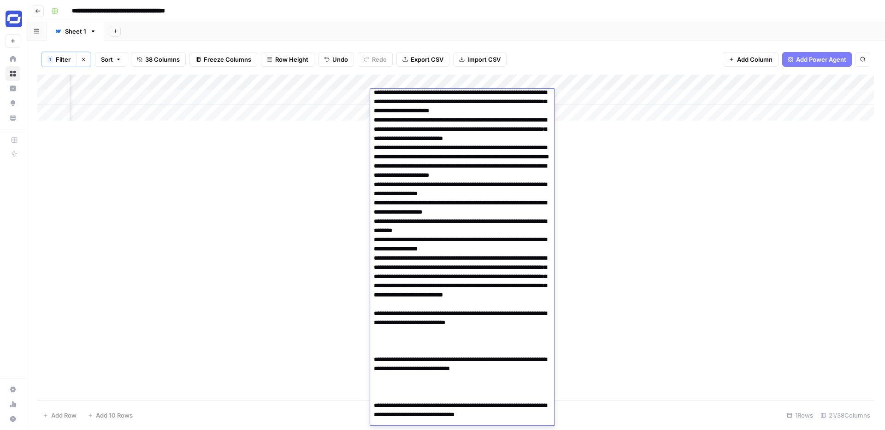
scroll to position [744, 0]
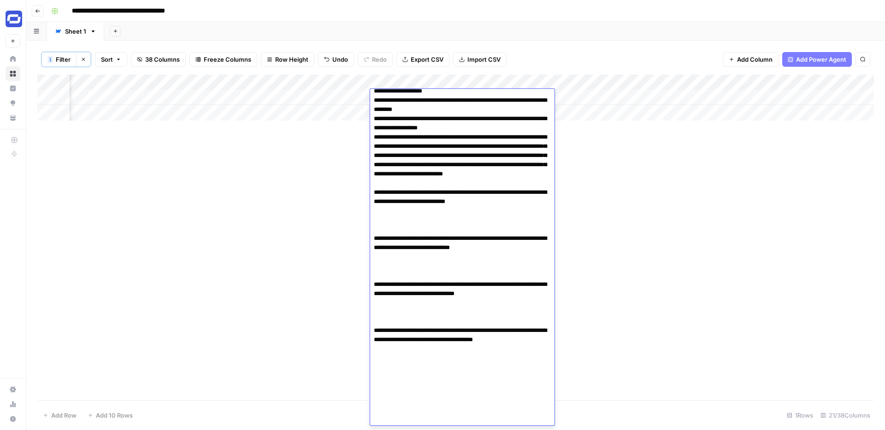
paste textarea "**********"
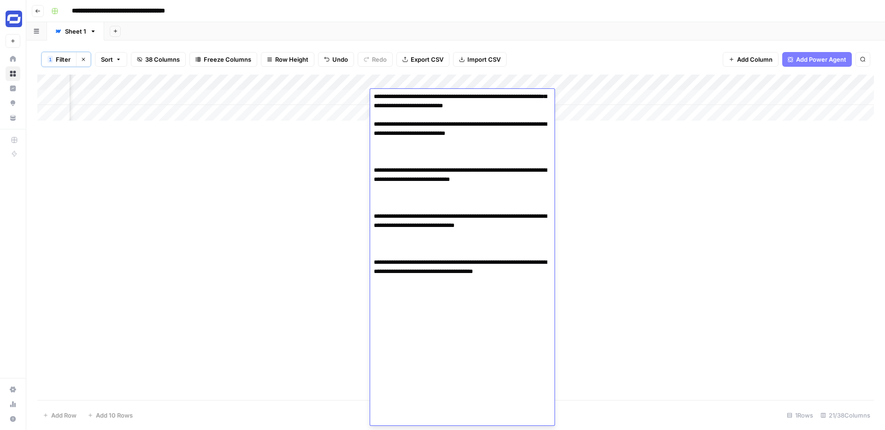
scroll to position [785, 0]
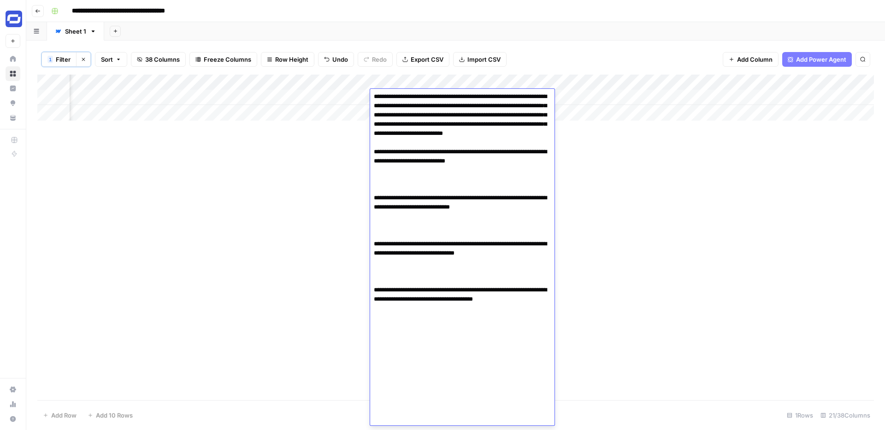
paste textarea "**********"
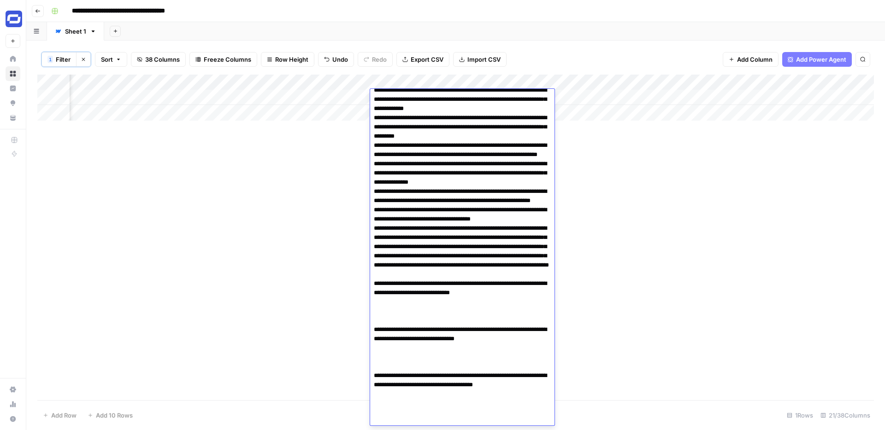
scroll to position [1071, 0]
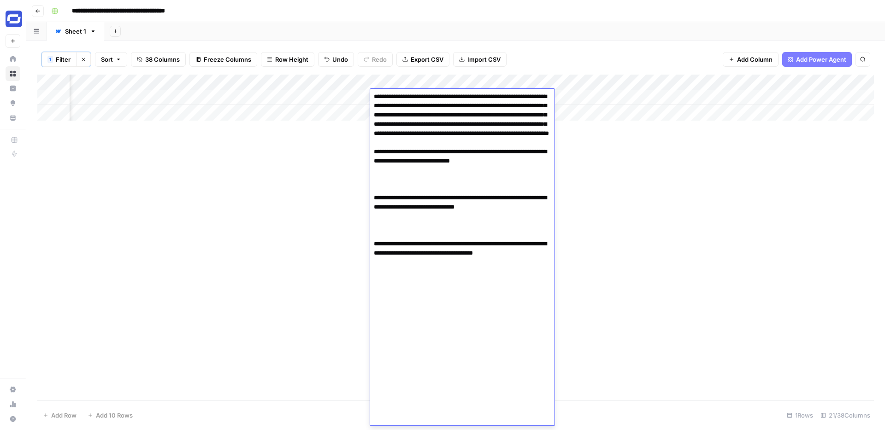
paste textarea "**********"
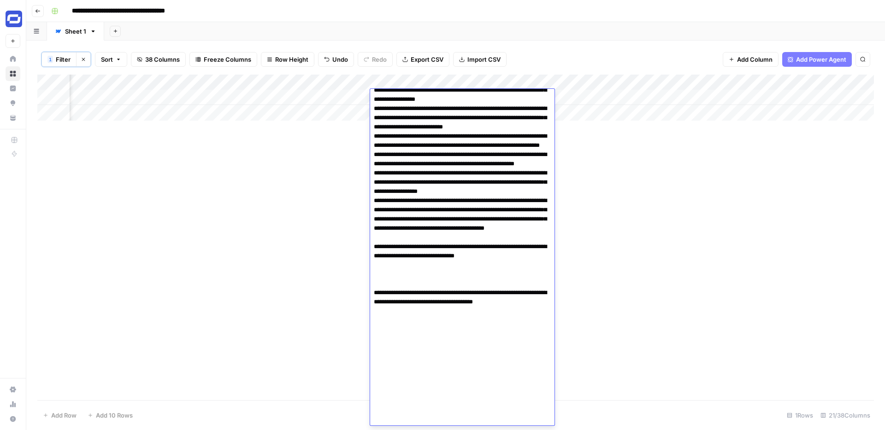
scroll to position [1347, 0]
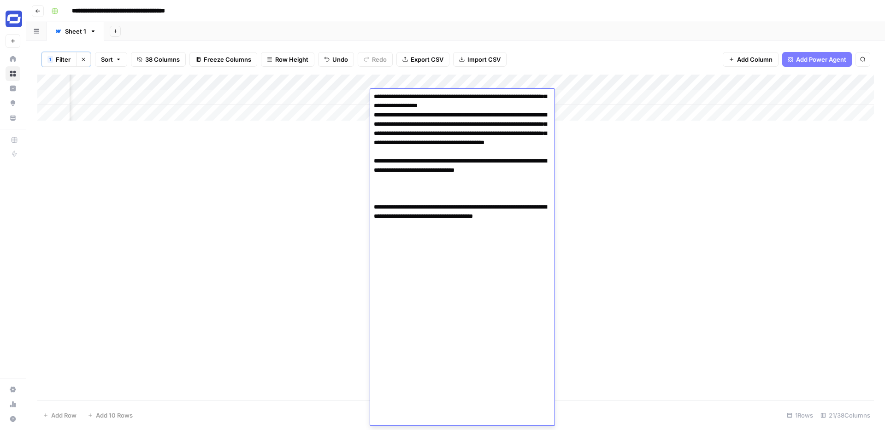
paste textarea "**********"
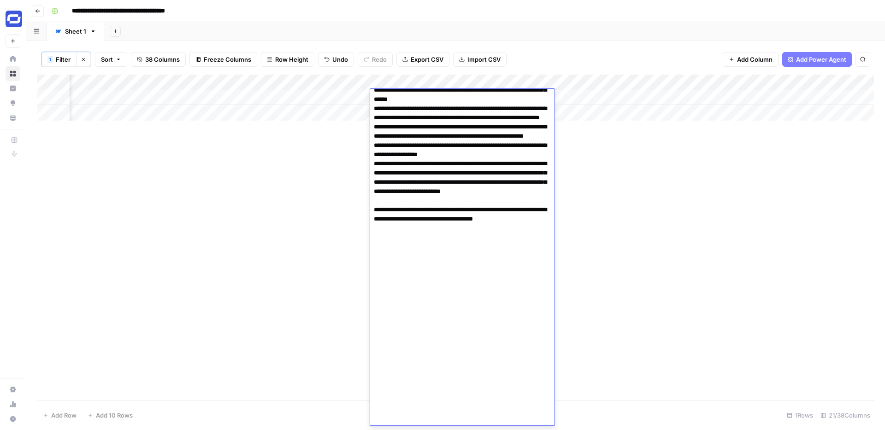
scroll to position [1605, 0]
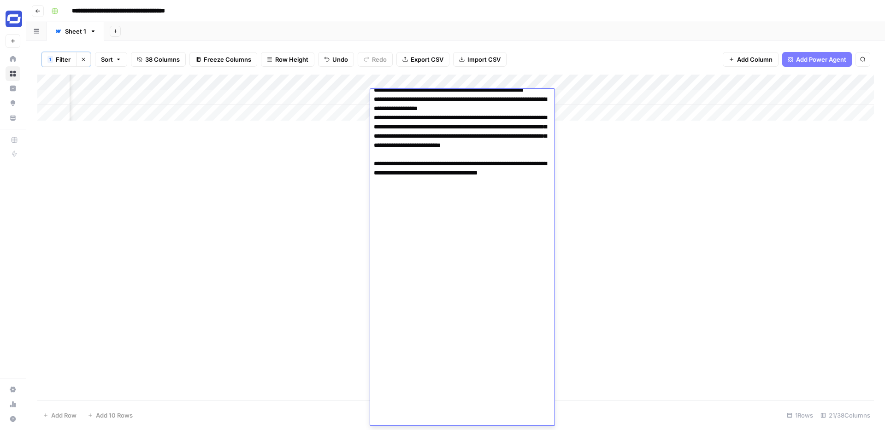
scroll to position [1621, 0]
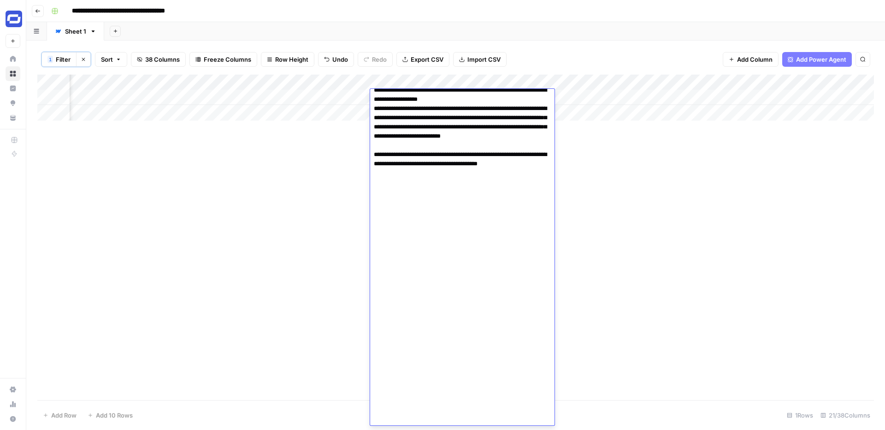
paste textarea "**********"
type textarea "**********"
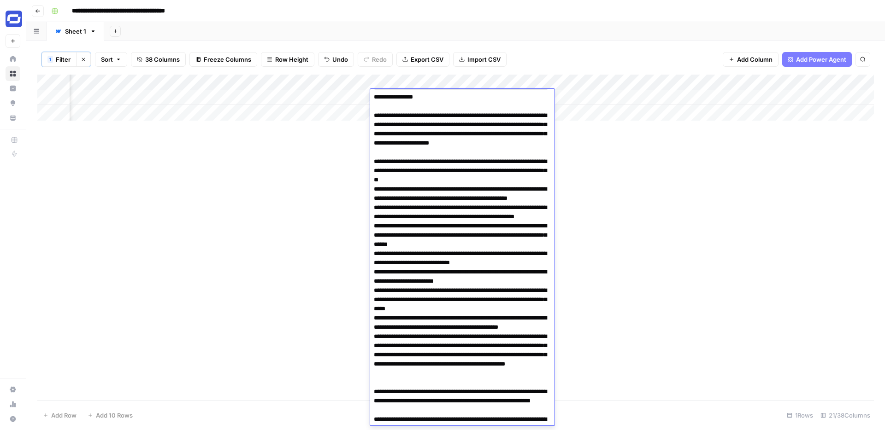
scroll to position [0, 0]
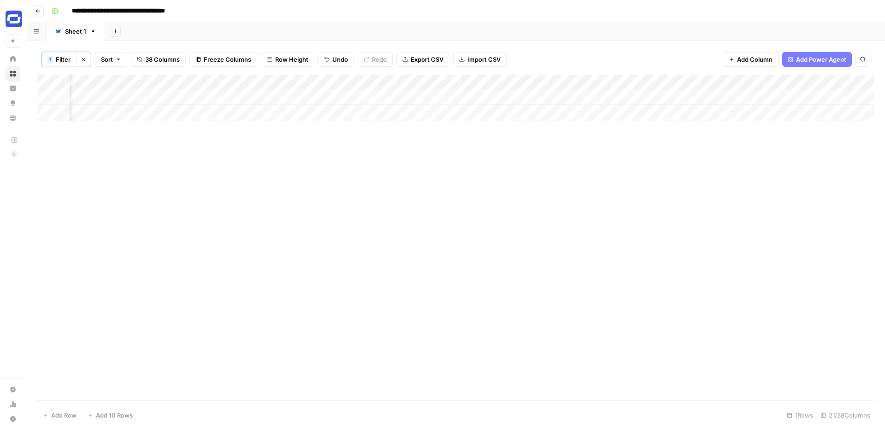
click at [607, 389] on div "Add Column" at bounding box center [455, 238] width 837 height 326
click at [570, 95] on div "Add Column" at bounding box center [455, 98] width 837 height 46
click at [397, 99] on div "Add Column" at bounding box center [455, 98] width 837 height 46
click at [408, 98] on div "Add Column" at bounding box center [455, 98] width 837 height 46
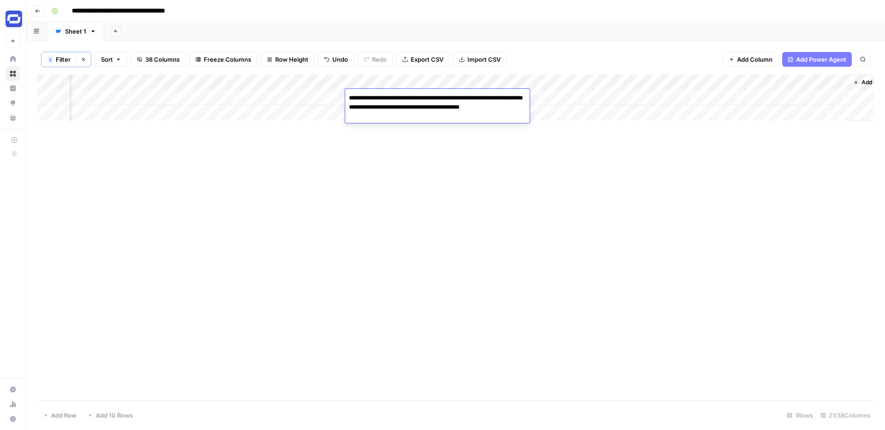
click at [487, 133] on div "Add Column" at bounding box center [455, 238] width 837 height 326
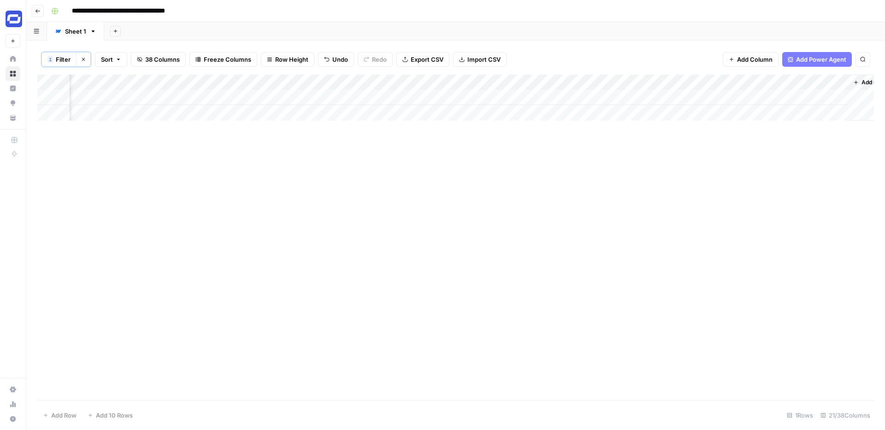
click at [483, 96] on div "Add Column" at bounding box center [455, 98] width 837 height 46
click at [133, 10] on input "**********" at bounding box center [136, 11] width 137 height 15
click at [136, 10] on input "**********" at bounding box center [136, 11] width 137 height 15
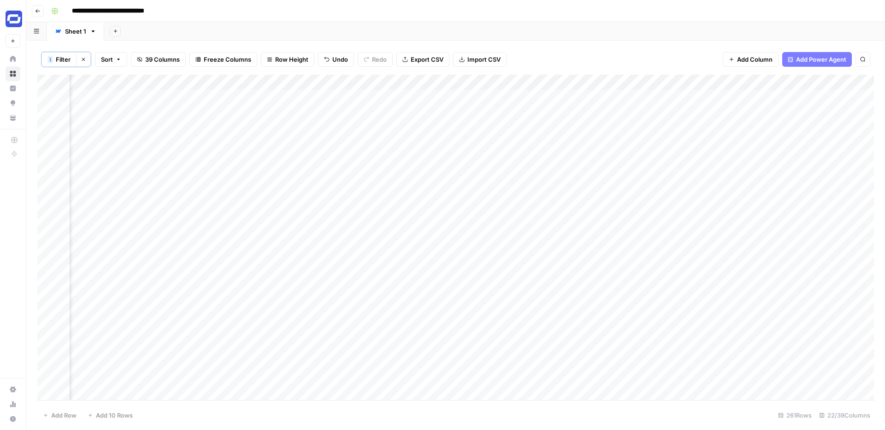
type input "**********"
click at [572, 12] on div "**********" at bounding box center [461, 11] width 828 height 15
click at [589, 25] on div "Add Sheet" at bounding box center [494, 31] width 781 height 18
click at [600, 100] on div "Add Column" at bounding box center [455, 238] width 837 height 326
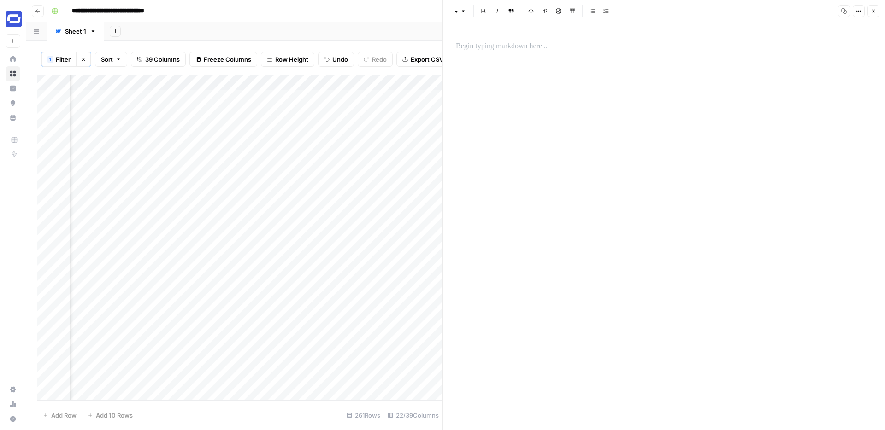
click at [876, 6] on button "Close" at bounding box center [873, 11] width 12 height 12
click at [76, 61] on button "Clear filters" at bounding box center [83, 59] width 15 height 15
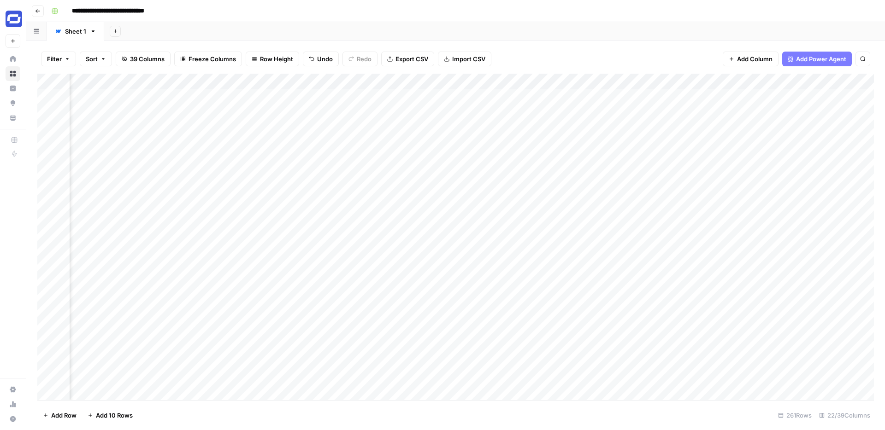
click at [72, 59] on button "Filter" at bounding box center [58, 59] width 35 height 15
click at [163, 108] on div at bounding box center [166, 107] width 7 height 9
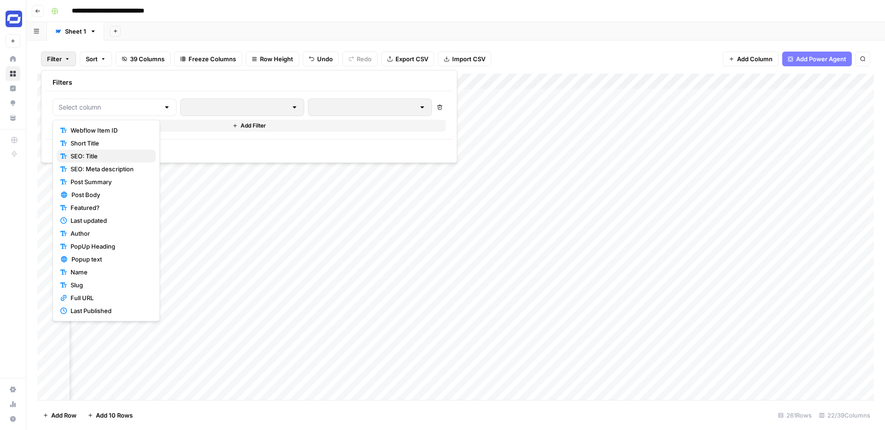
click at [113, 154] on span "SEO: Title" at bounding box center [110, 156] width 78 height 9
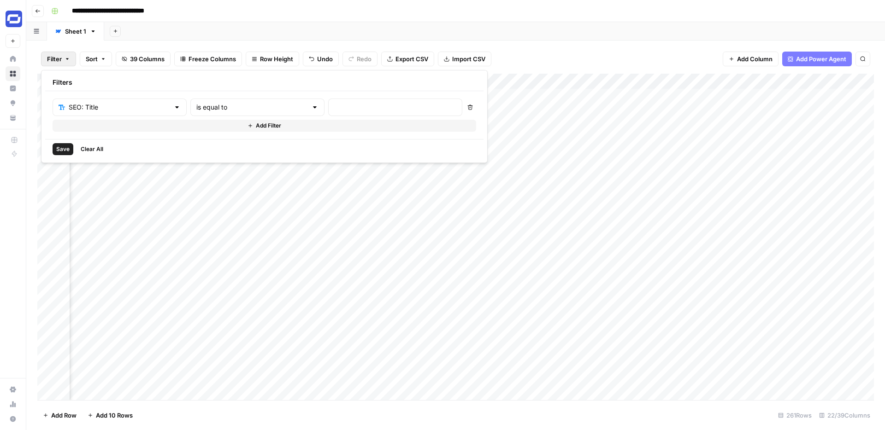
click at [311, 109] on div at bounding box center [314, 107] width 7 height 9
click at [206, 156] on span "contains" at bounding box center [219, 156] width 90 height 9
type input "contains"
click at [334, 103] on input "text" at bounding box center [395, 107] width 122 height 9
click at [569, 159] on div "Add Column" at bounding box center [455, 237] width 837 height 327
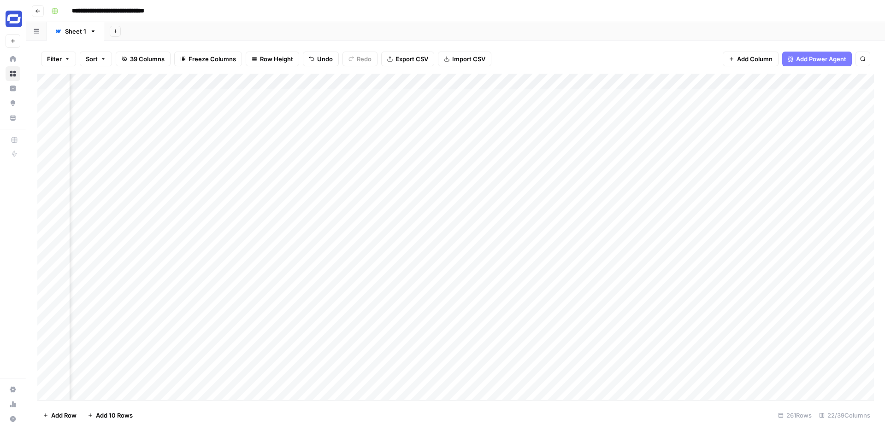
click at [570, 159] on div "Add Column" at bounding box center [455, 237] width 837 height 327
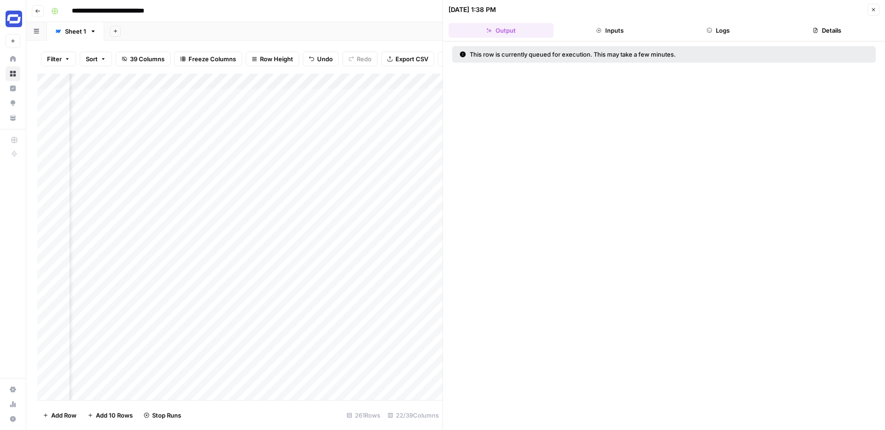
click at [871, 10] on icon "button" at bounding box center [874, 10] width 6 height 6
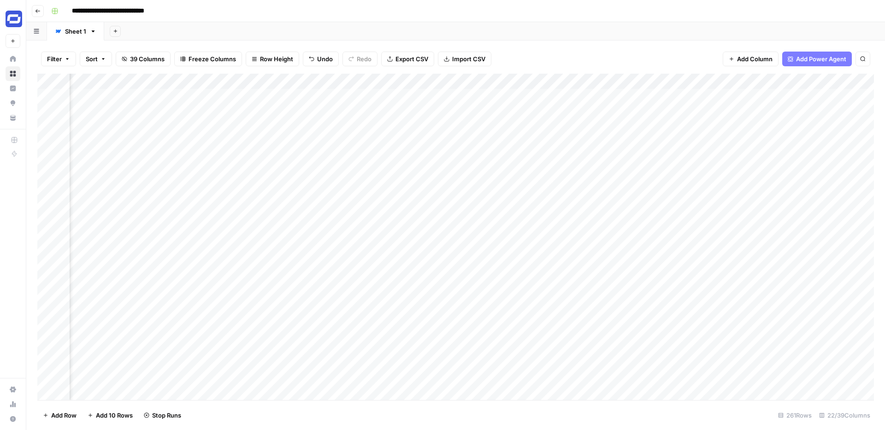
click at [634, 158] on div "Add Column" at bounding box center [455, 237] width 837 height 327
click at [59, 60] on span "Filter" at bounding box center [54, 58] width 15 height 9
click at [334, 104] on input "text" at bounding box center [395, 107] width 122 height 9
type input "o"
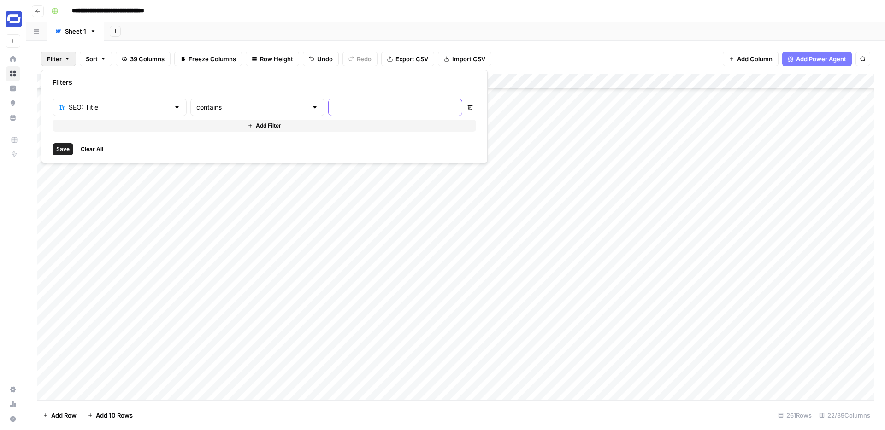
type input "c"
type input "how to create an online course"
click at [58, 152] on span "Save" at bounding box center [62, 149] width 13 height 8
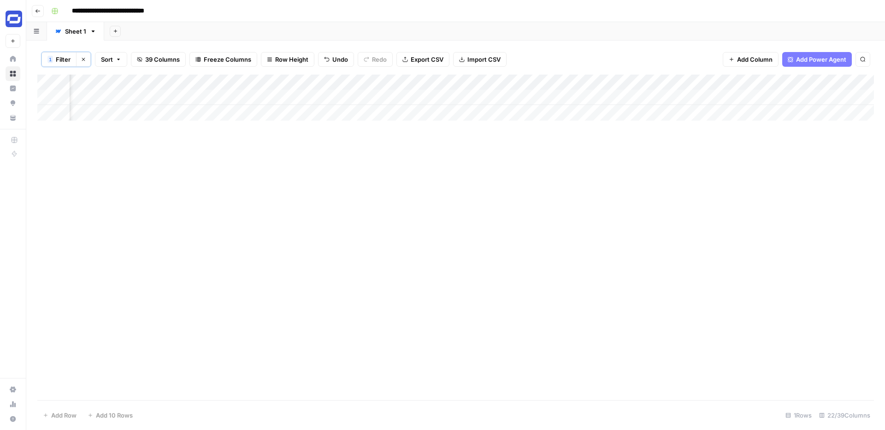
scroll to position [0, 1489]
click at [501, 81] on div "Add Column" at bounding box center [455, 98] width 837 height 46
click at [501, 81] on div at bounding box center [510, 84] width 83 height 18
click at [498, 105] on input "Output" at bounding box center [524, 104] width 94 height 9
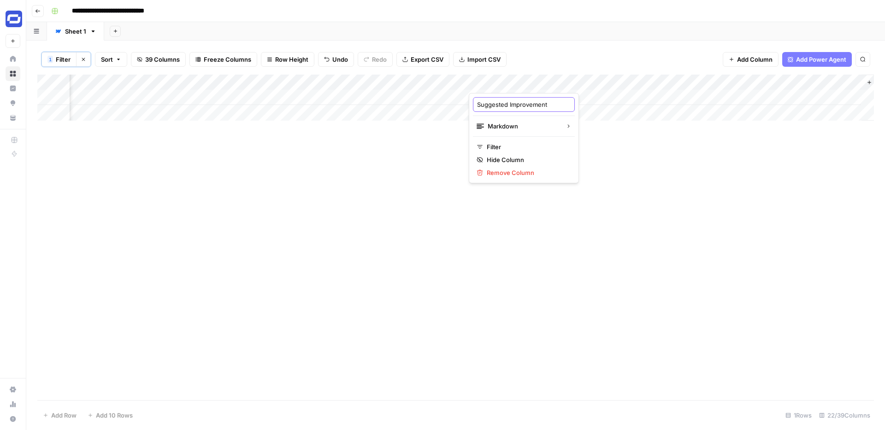
scroll to position [0, 4]
type input "Suggested Improvements"
click at [608, 41] on div "1 Filter Clear filters Sort 39 Columns Freeze Columns Row Height Undo Redo Expo…" at bounding box center [455, 236] width 859 height 390
click at [512, 83] on div "Add Column" at bounding box center [455, 98] width 837 height 46
click at [506, 104] on input "Output" at bounding box center [524, 104] width 94 height 9
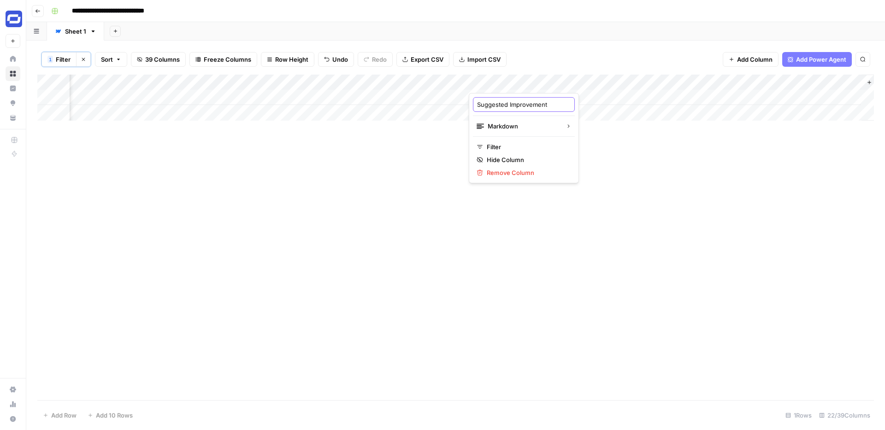
type input "Suggested Improvements"
drag, startPoint x: 552, startPoint y: 78, endPoint x: 598, endPoint y: 77, distance: 45.7
click at [598, 77] on div "Add Column" at bounding box center [455, 98] width 837 height 46
click at [567, 98] on div "Add Column" at bounding box center [455, 98] width 837 height 46
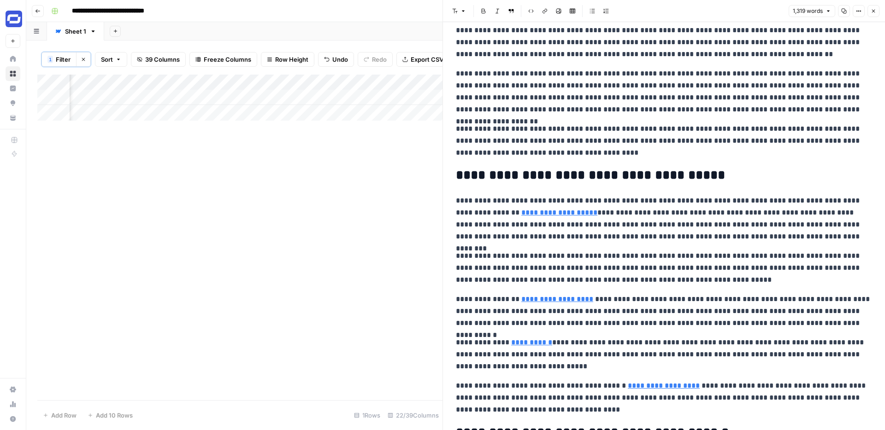
scroll to position [462, 0]
click at [874, 14] on button "Close" at bounding box center [873, 11] width 12 height 12
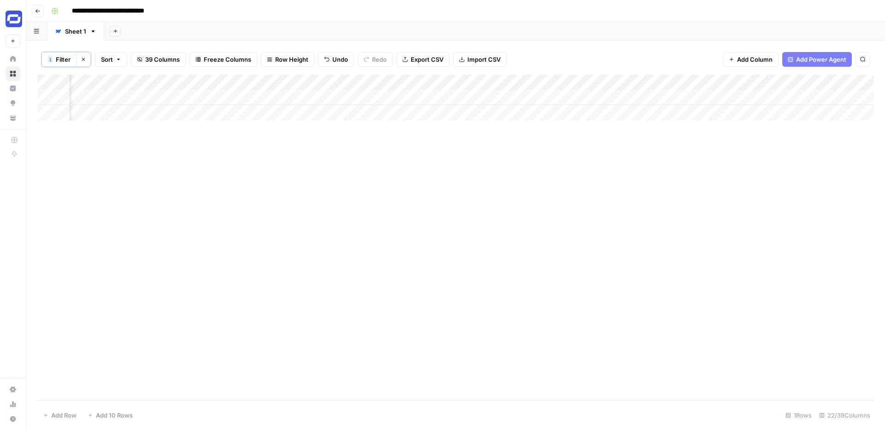
click at [765, 60] on span "Add Column" at bounding box center [754, 59] width 35 height 9
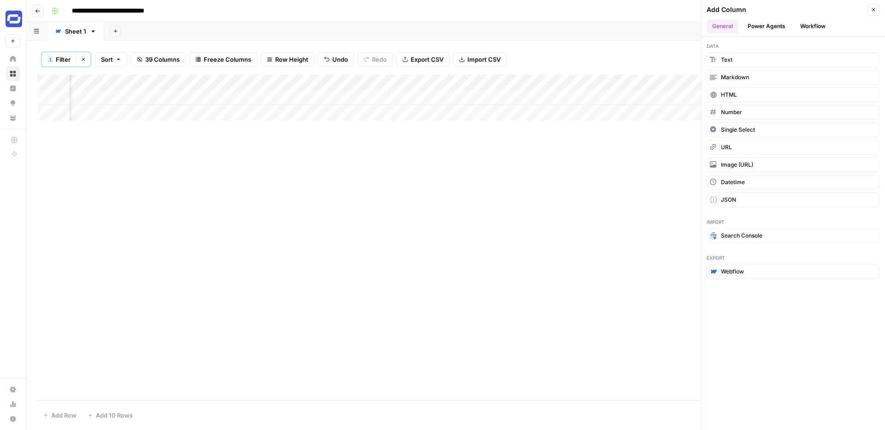
click at [771, 25] on button "Power Agents" at bounding box center [766, 26] width 49 height 14
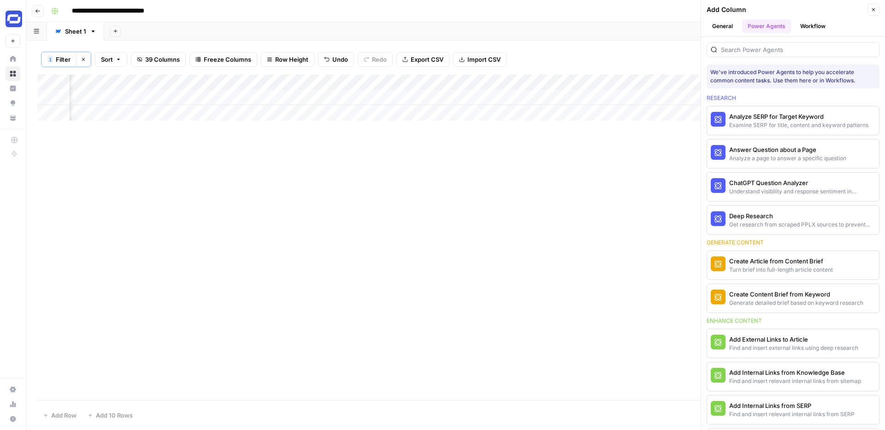
click at [873, 7] on icon "button" at bounding box center [874, 10] width 6 height 6
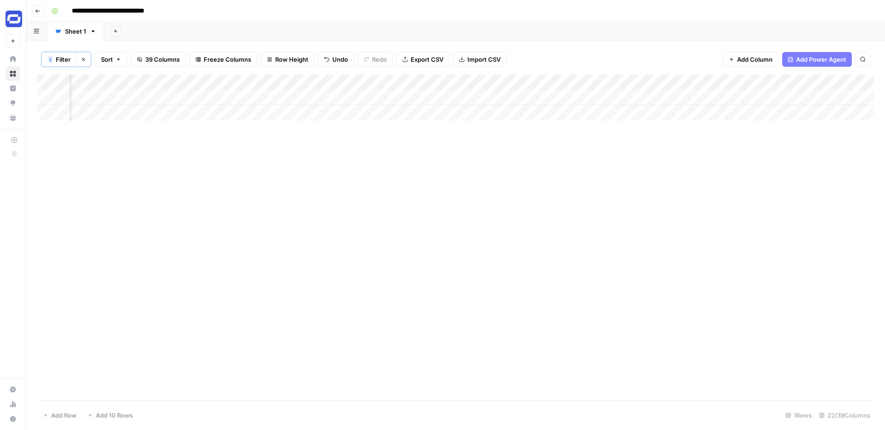
click at [605, 143] on div "Add Column" at bounding box center [455, 238] width 837 height 326
click at [539, 85] on div "Add Column" at bounding box center [455, 98] width 837 height 46
click at [584, 130] on div "Add Column" at bounding box center [455, 238] width 837 height 326
click at [590, 82] on div "Add Column" at bounding box center [455, 98] width 837 height 46
click at [622, 134] on div "Add Column" at bounding box center [455, 238] width 837 height 326
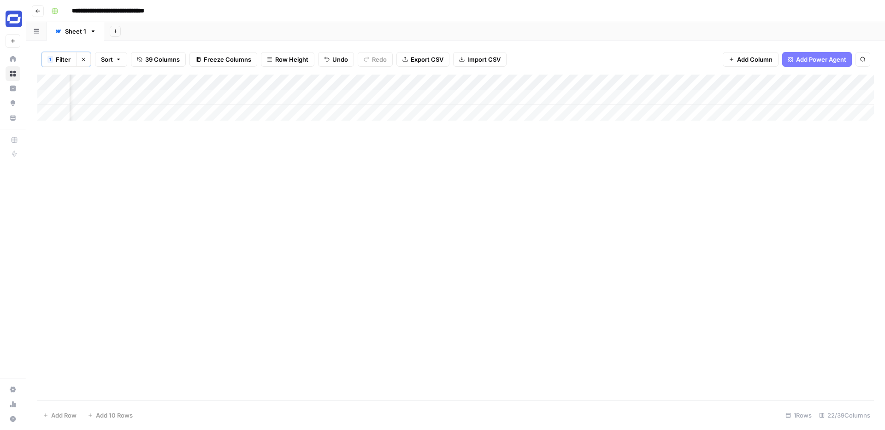
click at [642, 130] on div "Add Column" at bounding box center [455, 238] width 837 height 326
click at [450, 81] on div "Add Column" at bounding box center [455, 98] width 837 height 46
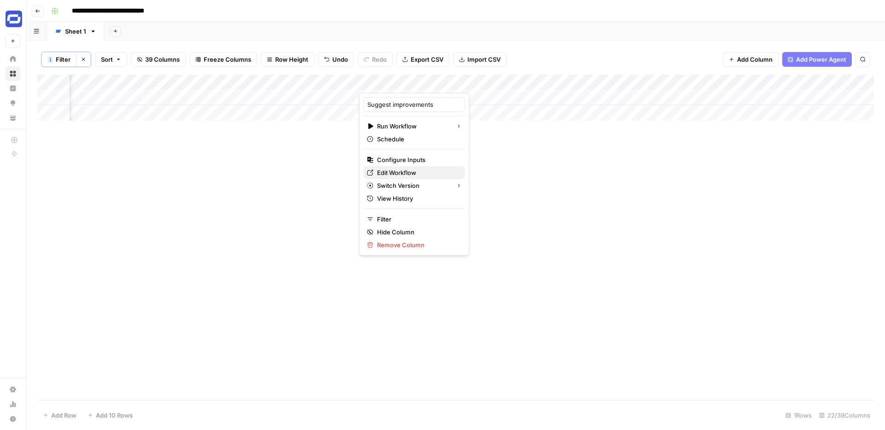
click at [384, 171] on span "Edit Workflow" at bounding box center [417, 172] width 81 height 9
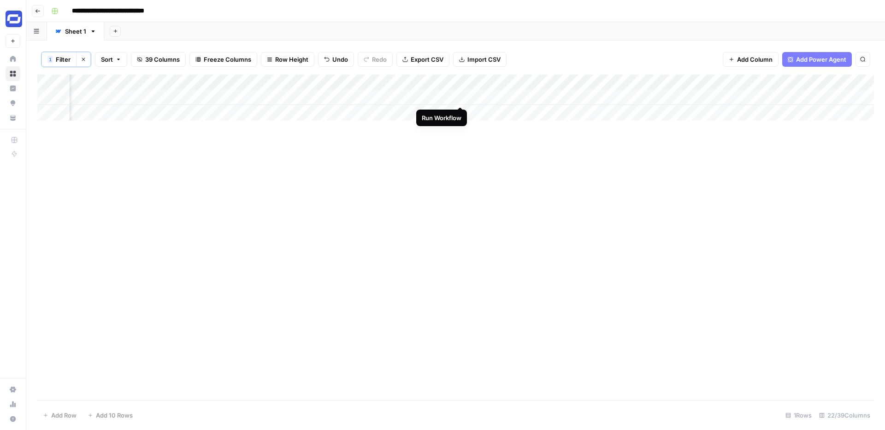
click at [460, 97] on div "Add Column" at bounding box center [455, 98] width 837 height 46
click at [589, 95] on div "Add Column" at bounding box center [455, 98] width 837 height 46
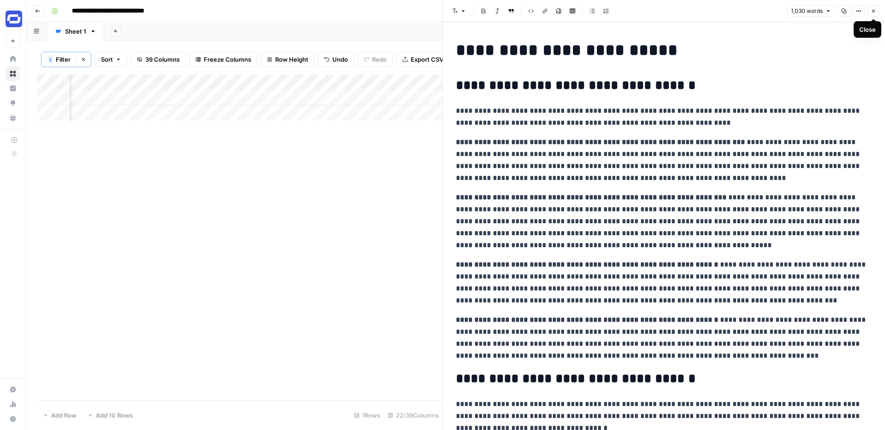
click at [875, 10] on icon "button" at bounding box center [874, 11] width 6 height 6
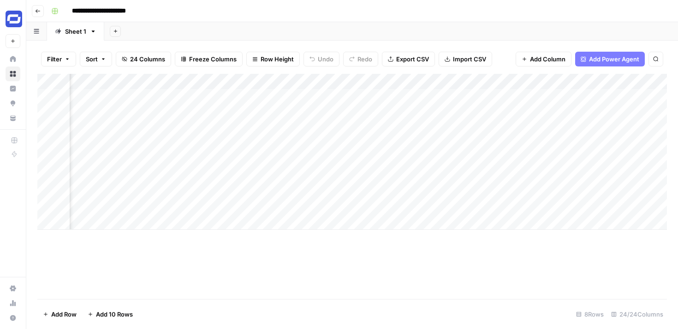
scroll to position [0, 1408]
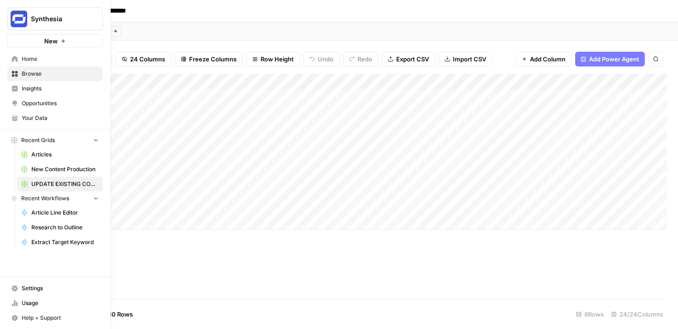
click at [13, 73] on icon at bounding box center [15, 74] width 6 height 6
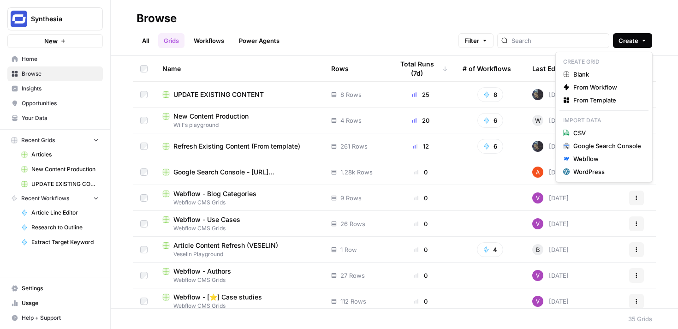
click at [631, 42] on span "Create" at bounding box center [628, 40] width 20 height 9
click at [587, 101] on span "From Template" at bounding box center [607, 99] width 68 height 9
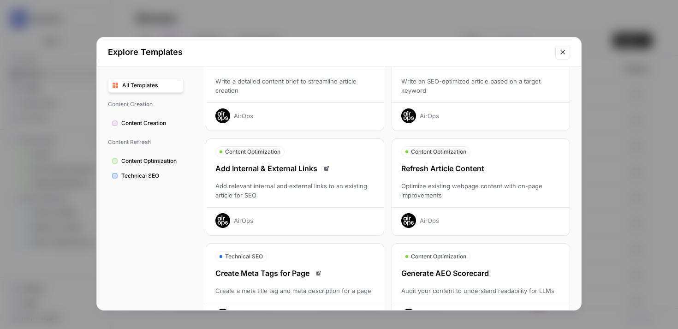
scroll to position [78, 0]
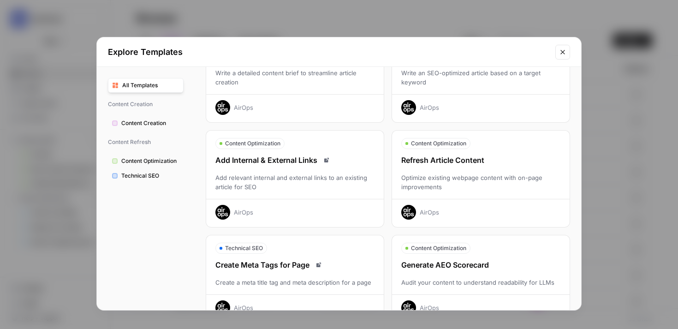
click at [443, 174] on div "Optimize existing webpage content with on-page improvements" at bounding box center [480, 182] width 177 height 18
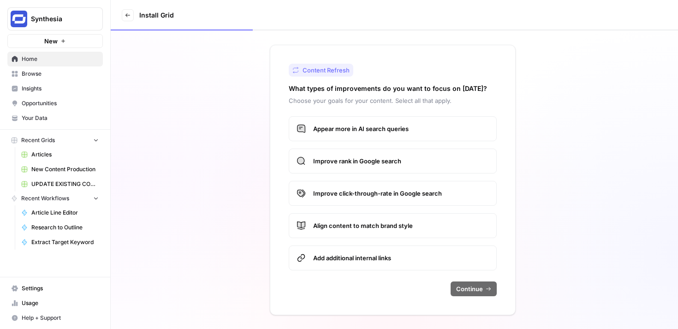
click at [368, 162] on span "Improve rank in Google search" at bounding box center [401, 160] width 176 height 9
click at [477, 285] on span "Continue" at bounding box center [469, 288] width 27 height 9
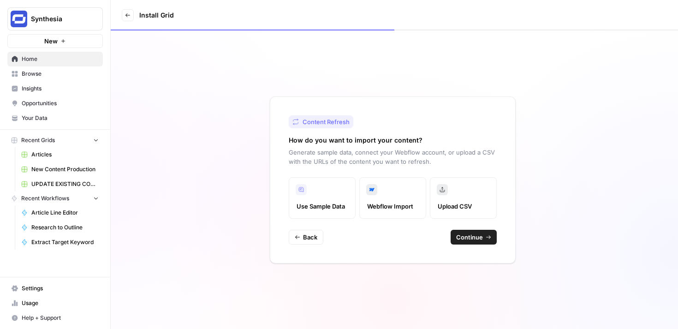
click at [462, 237] on span "Continue" at bounding box center [469, 236] width 27 height 9
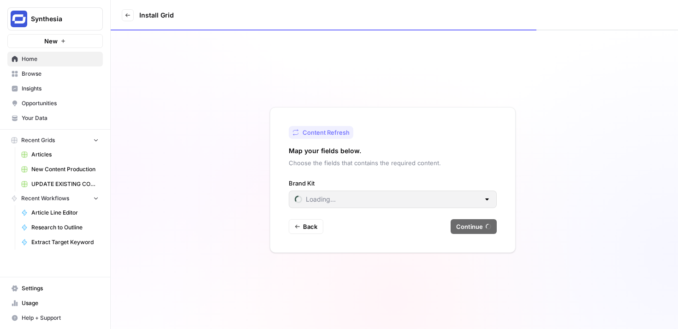
type input "Synthesia"
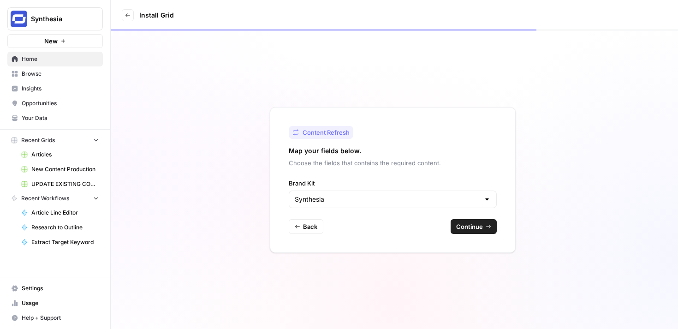
click at [458, 224] on span "Continue" at bounding box center [469, 226] width 27 height 9
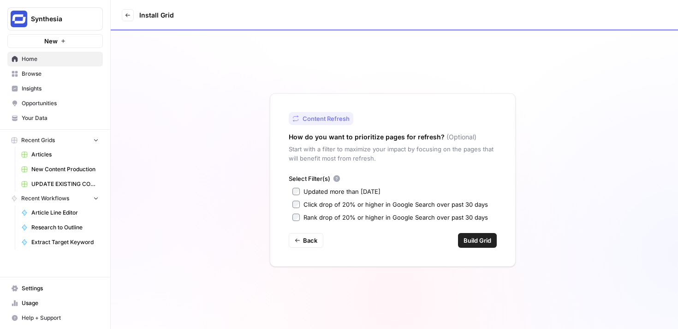
click at [375, 190] on div "Updated more than [DATE]" at bounding box center [341, 191] width 77 height 9
click at [301, 189] on label "Updated more than [DATE]" at bounding box center [392, 191] width 200 height 9
click at [473, 238] on span "Build Grid" at bounding box center [477, 240] width 28 height 9
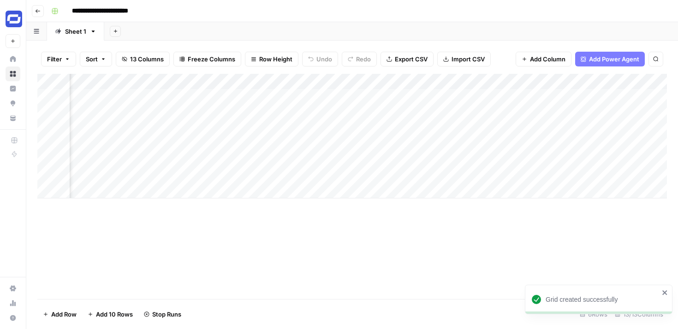
scroll to position [0, 764]
click at [348, 83] on div "Add Column" at bounding box center [351, 136] width 629 height 124
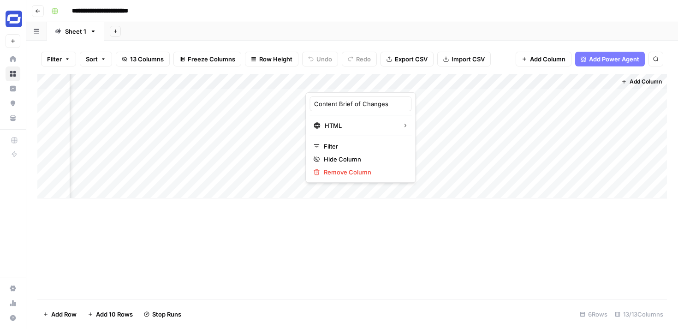
click at [229, 111] on div "Add Column" at bounding box center [351, 136] width 629 height 124
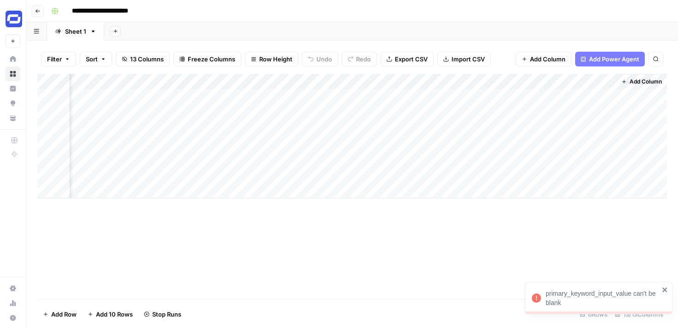
click at [40, 11] on span "Go back" at bounding box center [40, 11] width 0 height 0
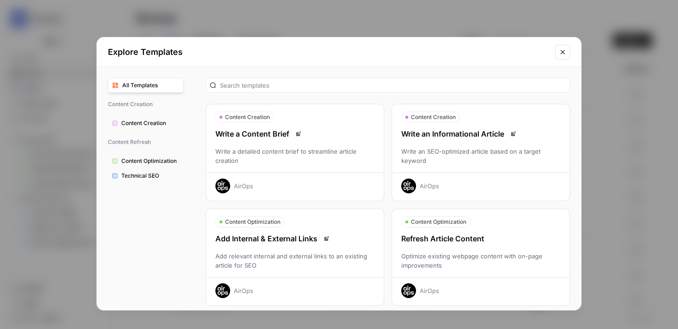
click at [562, 55] on icon "Close modal" at bounding box center [562, 51] width 7 height 7
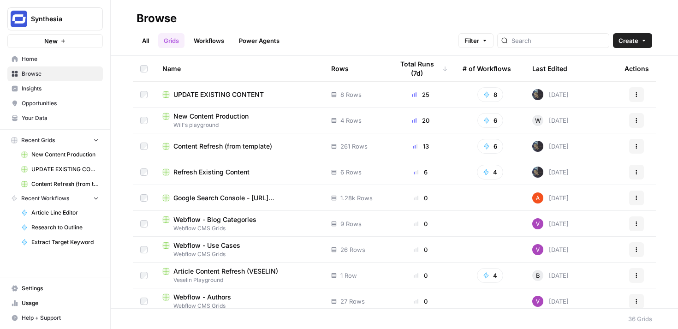
click at [49, 88] on span "Insights" at bounding box center [60, 88] width 77 height 8
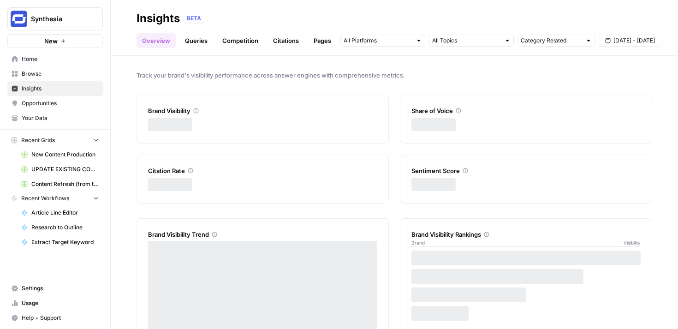
click at [52, 71] on span "Browse" at bounding box center [60, 74] width 77 height 8
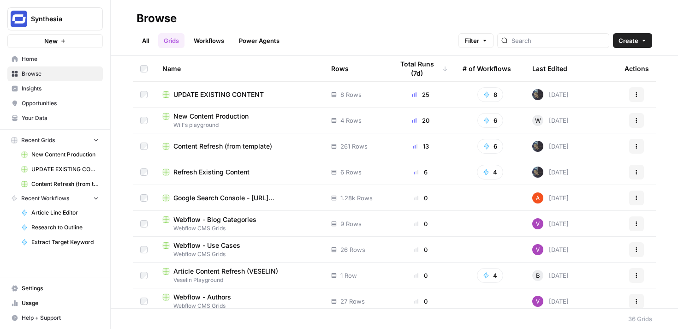
click at [243, 172] on span "Refresh Existing Content" at bounding box center [211, 171] width 76 height 9
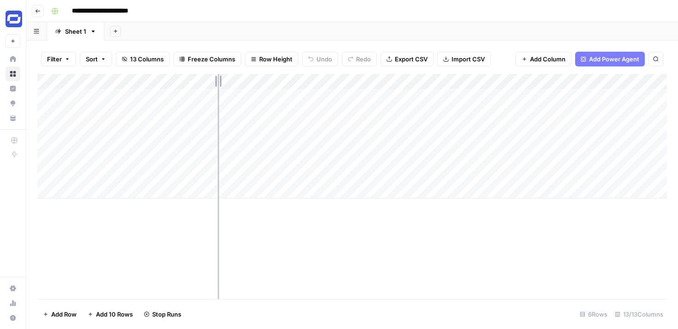
drag, startPoint x: 154, startPoint y: 80, endPoint x: 295, endPoint y: 78, distance: 141.1
click at [295, 78] on div "Add Column" at bounding box center [351, 136] width 629 height 124
click at [38, 11] on icon "button" at bounding box center [38, 11] width 6 height 6
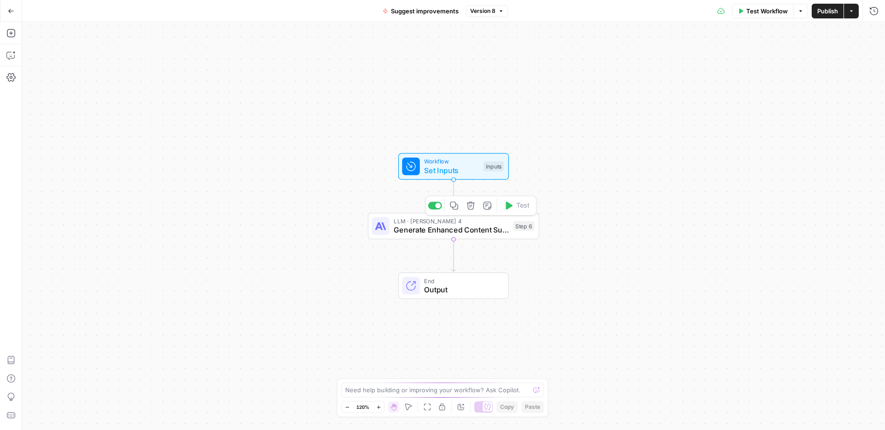
click at [455, 230] on span "Generate Enhanced Content Suggestions" at bounding box center [451, 229] width 115 height 11
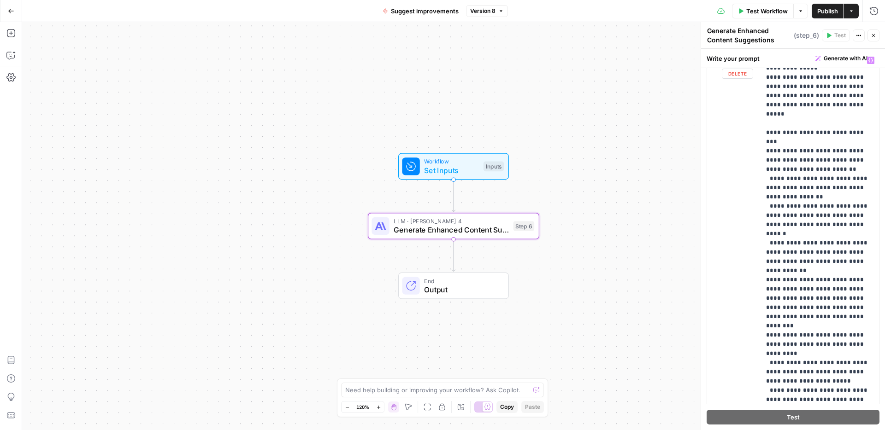
scroll to position [2637, 0]
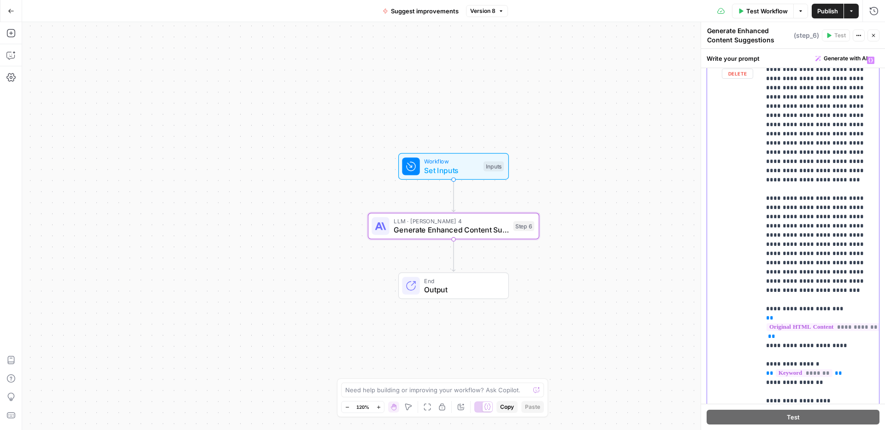
scroll to position [0, 0]
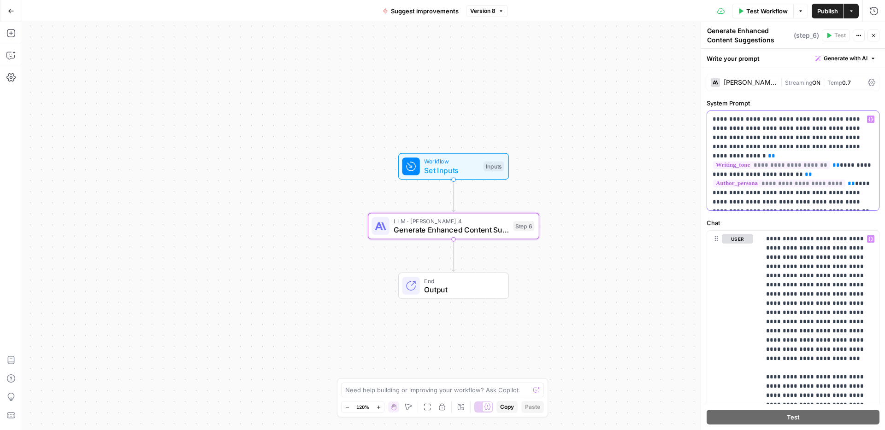
click at [785, 118] on p "**********" at bounding box center [793, 161] width 161 height 92
click at [787, 128] on p "**********" at bounding box center [793, 161] width 161 height 92
click at [847, 135] on p "**********" at bounding box center [793, 161] width 161 height 92
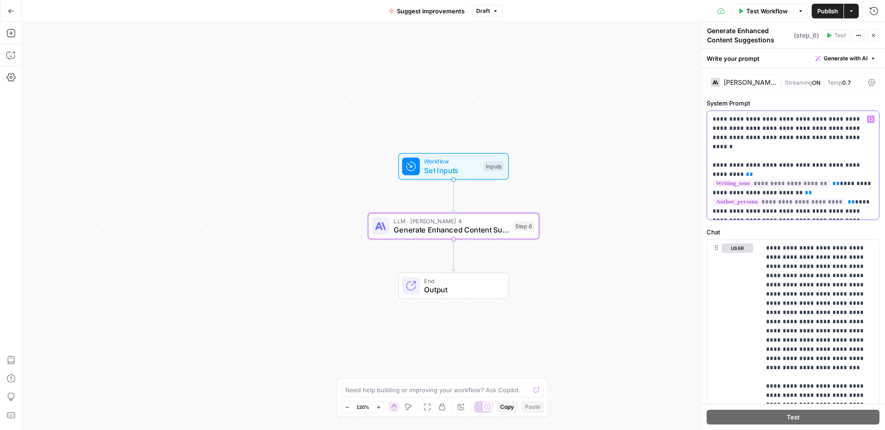
click at [713, 193] on p "**********" at bounding box center [793, 165] width 161 height 101
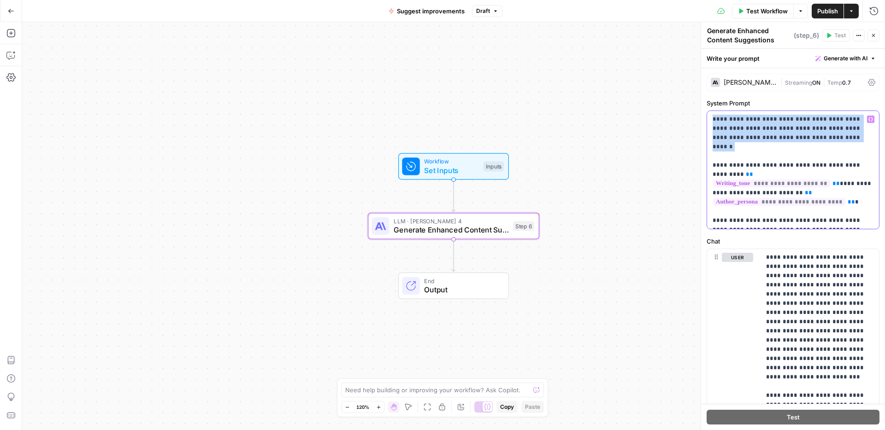
drag, startPoint x: 849, startPoint y: 137, endPoint x: 704, endPoint y: 114, distance: 146.2
click at [704, 114] on div "**********" at bounding box center [793, 226] width 184 height 408
click at [773, 121] on p "**********" at bounding box center [793, 170] width 161 height 111
drag, startPoint x: 814, startPoint y: 118, endPoint x: 740, endPoint y: 123, distance: 73.9
click at [740, 123] on p "**********" at bounding box center [793, 170] width 161 height 111
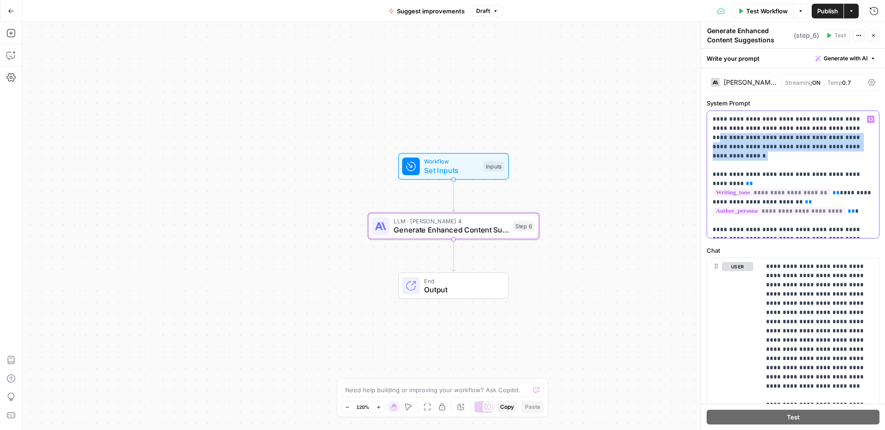
drag, startPoint x: 821, startPoint y: 147, endPoint x: 808, endPoint y: 129, distance: 22.4
click at [808, 129] on p "**********" at bounding box center [793, 175] width 161 height 120
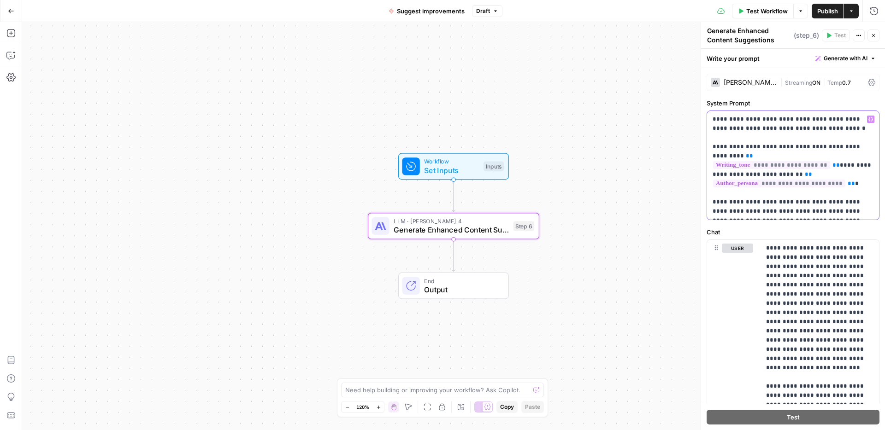
click at [729, 147] on p "**********" at bounding box center [793, 165] width 161 height 101
click at [772, 195] on p "**********" at bounding box center [793, 165] width 161 height 101
click at [773, 204] on p "**********" at bounding box center [793, 165] width 161 height 101
click at [807, 213] on p "**********" at bounding box center [793, 165] width 161 height 101
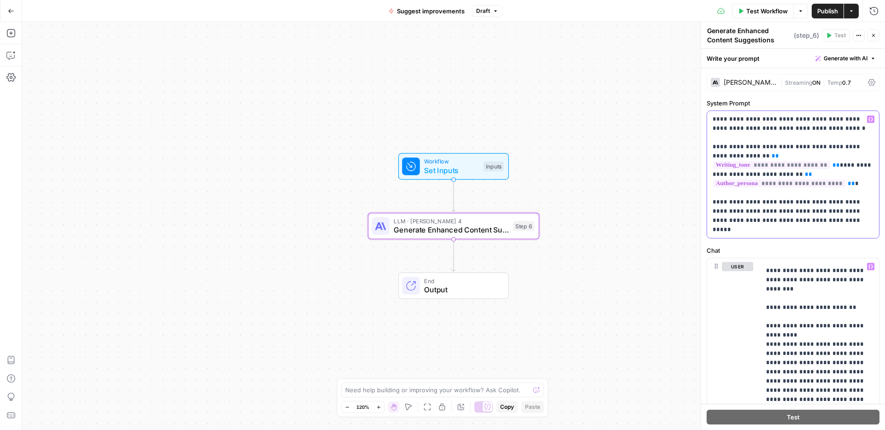
drag, startPoint x: 788, startPoint y: 231, endPoint x: 711, endPoint y: 233, distance: 76.5
click at [711, 233] on div "**********" at bounding box center [793, 174] width 172 height 127
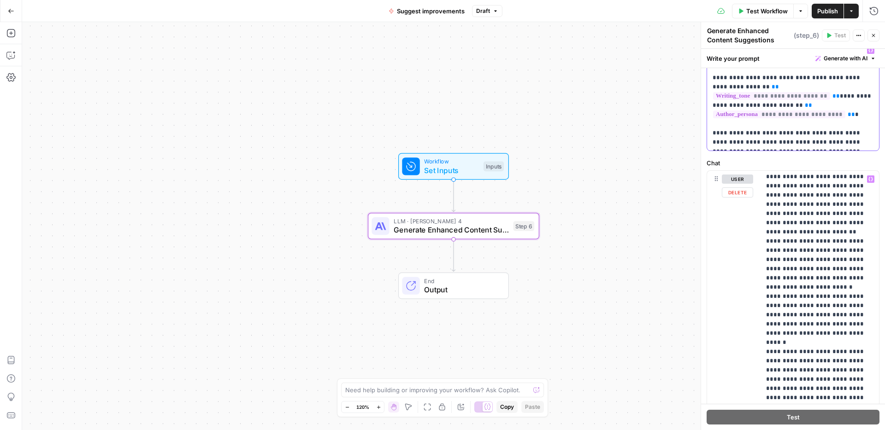
scroll to position [879, 0]
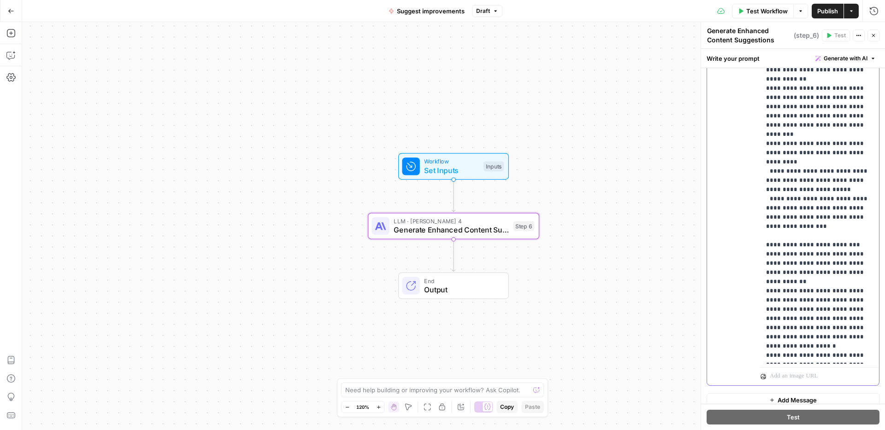
scroll to position [260, 0]
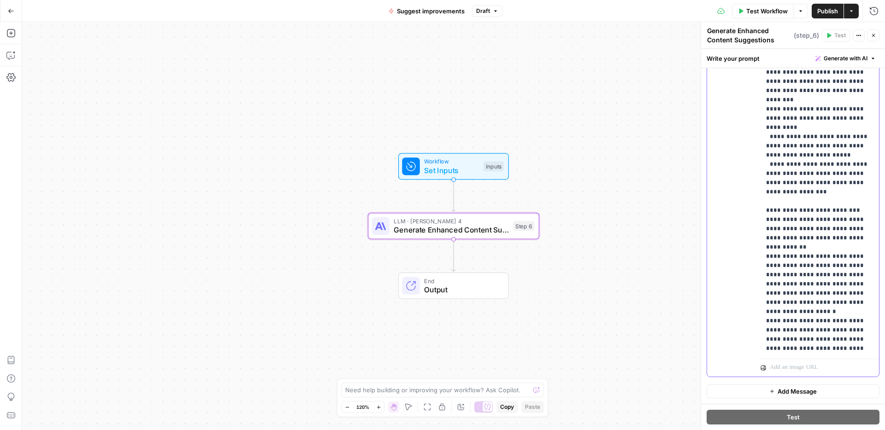
scroll to position [2681, 0]
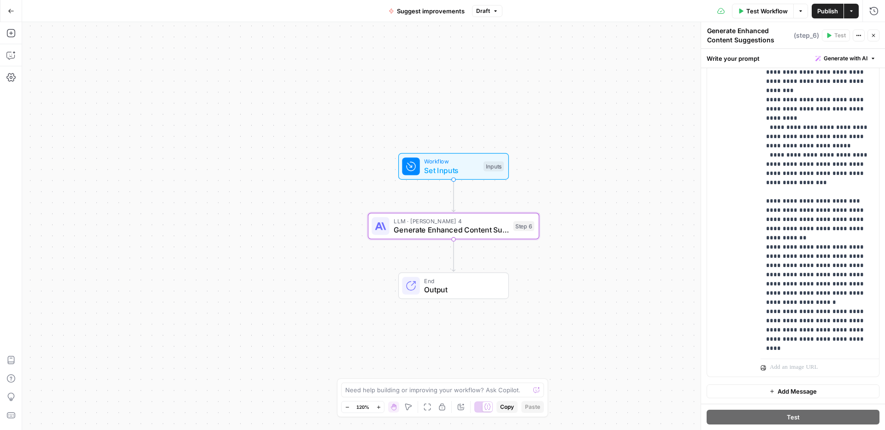
click at [825, 12] on span "Publish" at bounding box center [827, 10] width 21 height 9
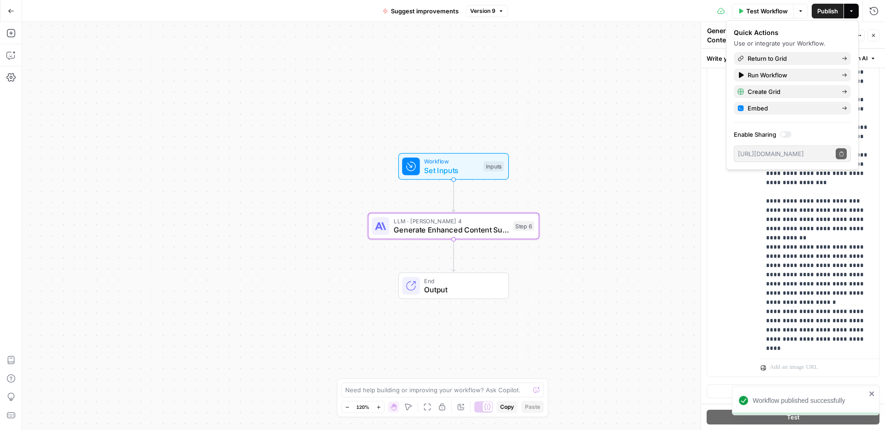
click at [484, 8] on span "Version 9" at bounding box center [482, 11] width 25 height 8
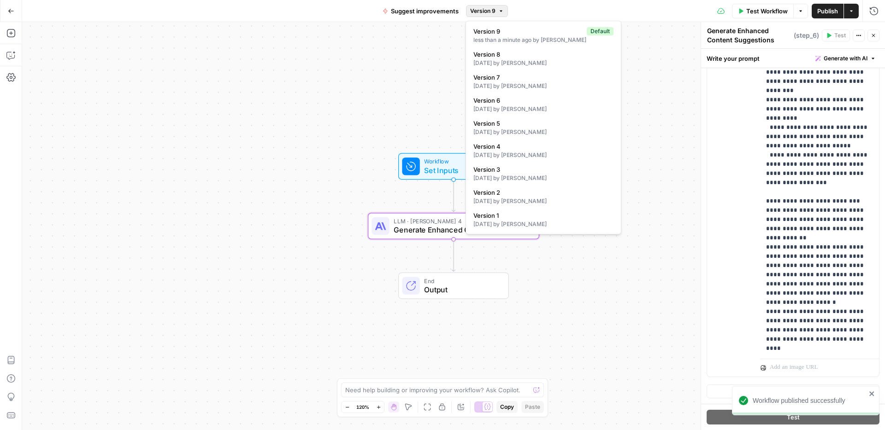
click at [484, 8] on span "Version 9" at bounding box center [482, 11] width 25 height 8
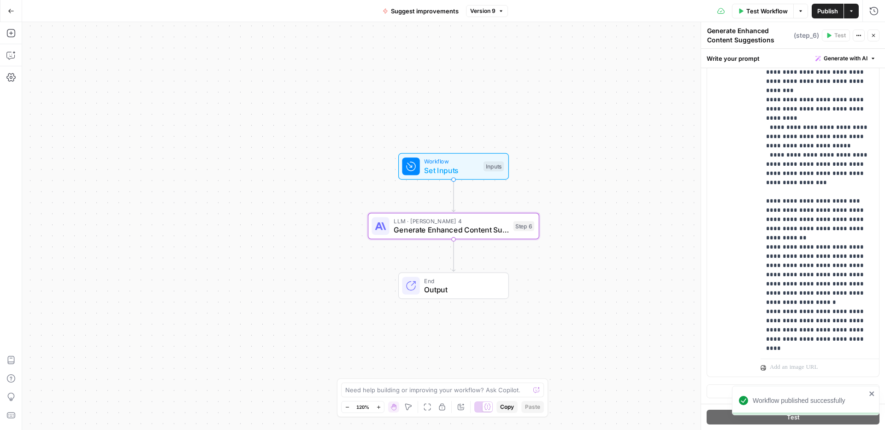
click at [6, 10] on button "Go Back" at bounding box center [11, 11] width 17 height 17
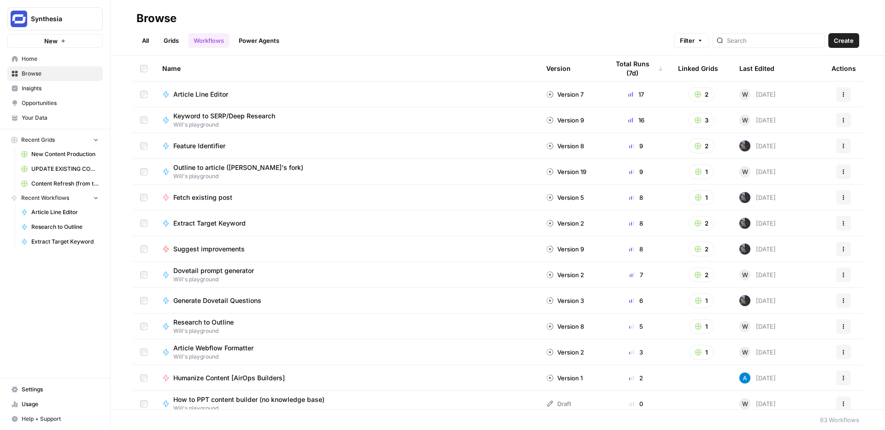
click at [206, 254] on td "Suggest improvements" at bounding box center [347, 248] width 384 height 25
click at [212, 249] on span "Suggest improvements" at bounding box center [208, 249] width 71 height 9
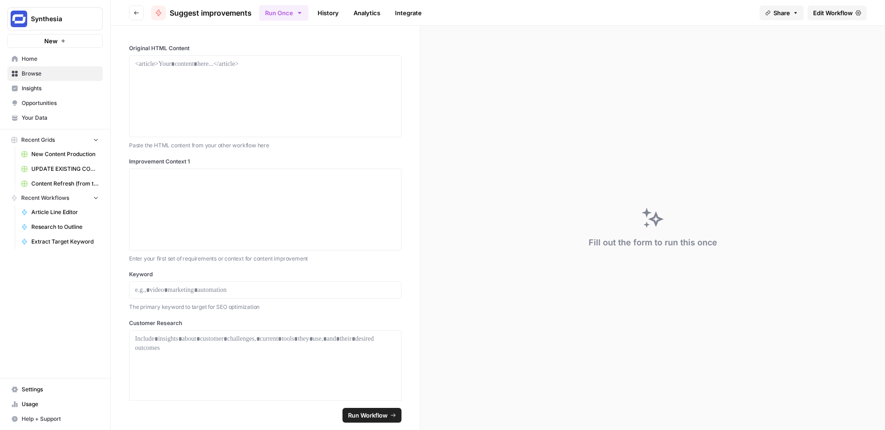
click at [820, 19] on link "Edit Workflow" at bounding box center [837, 13] width 59 height 15
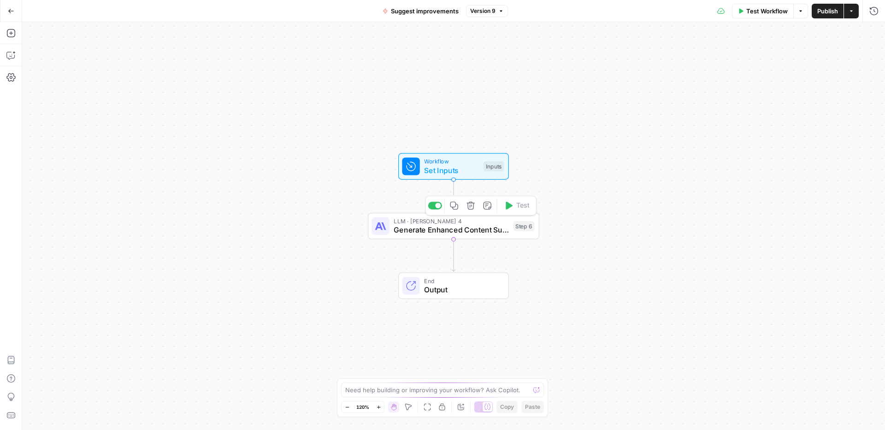
click at [512, 221] on div "LLM · Claude Sonnet 4 Generate Enhanced Content Suggestions Step 6 Copy step De…" at bounding box center [452, 226] width 163 height 19
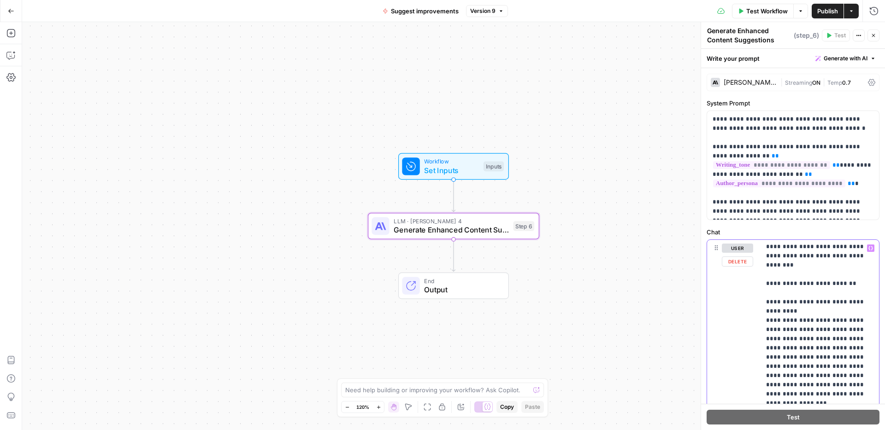
scroll to position [627, 0]
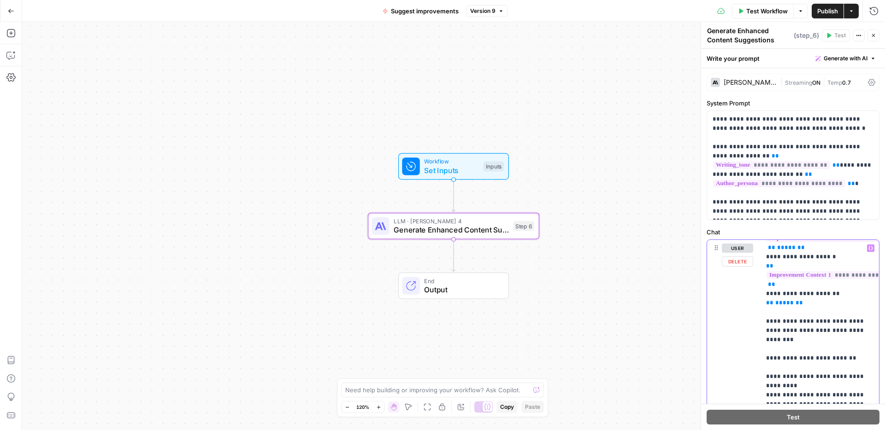
click at [764, 267] on div "**********" at bounding box center [820, 428] width 118 height 376
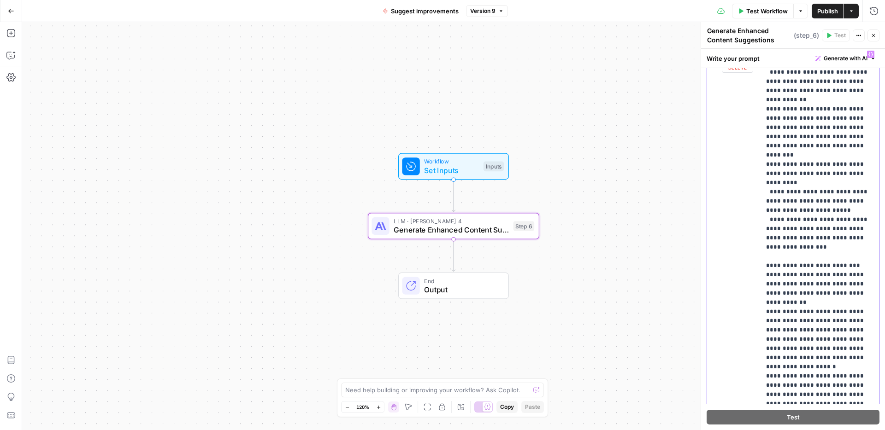
scroll to position [260, 0]
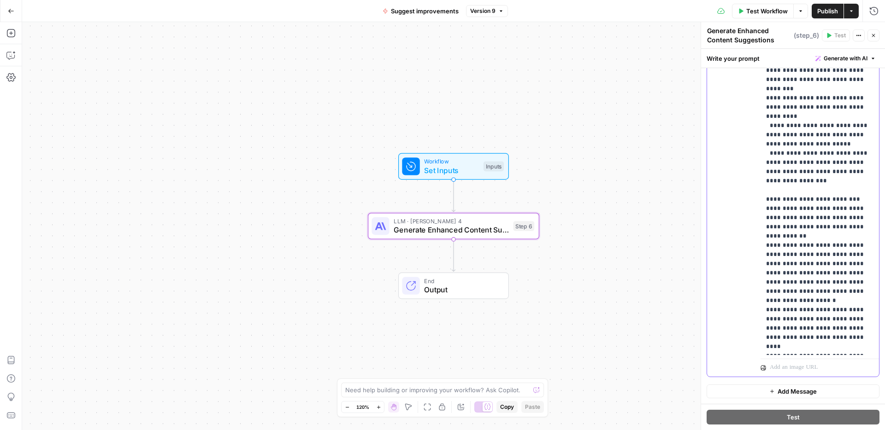
copy p "**********"
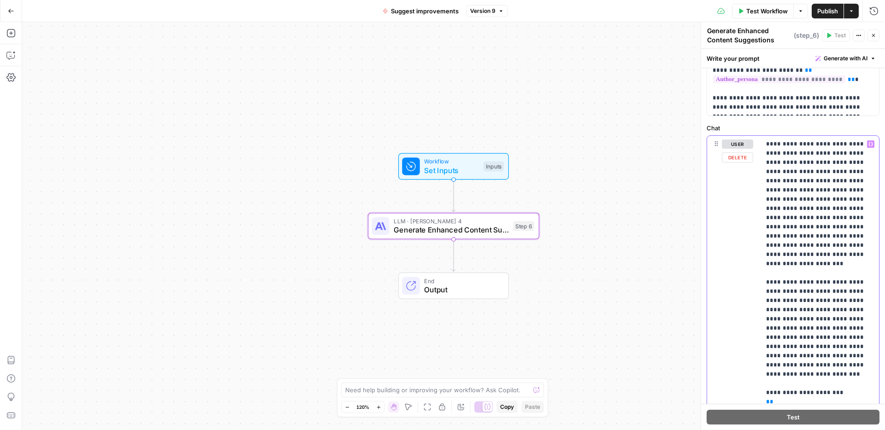
scroll to position [102, 0]
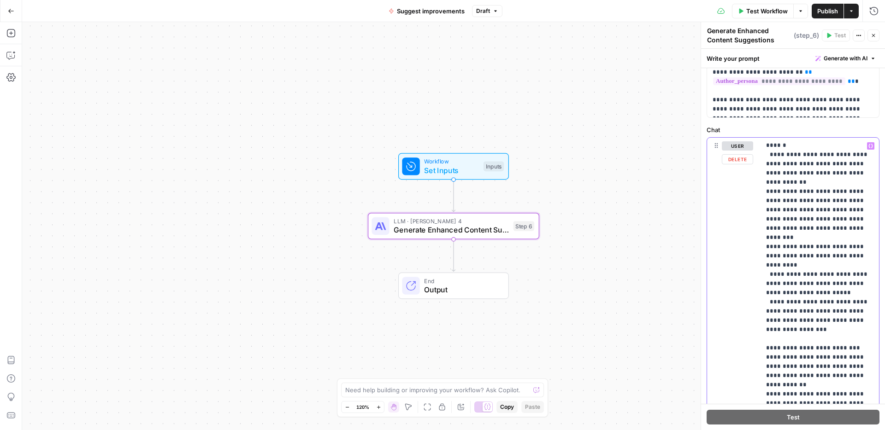
scroll to position [260, 0]
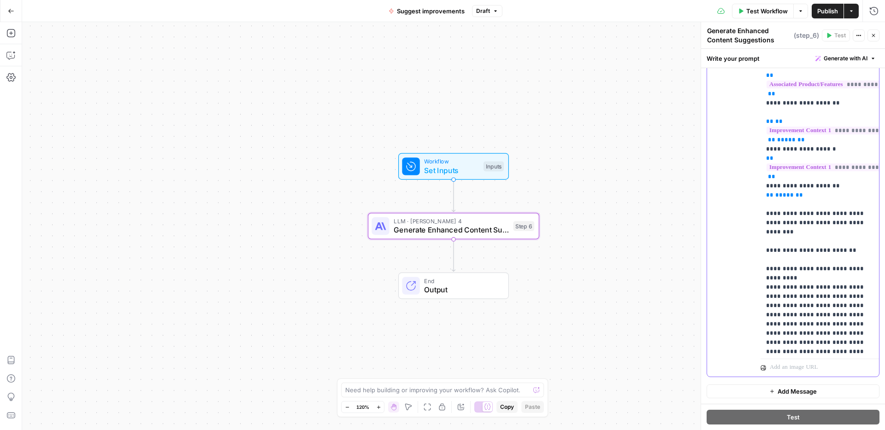
scroll to position [483, 0]
click at [765, 223] on div "**********" at bounding box center [820, 168] width 118 height 376
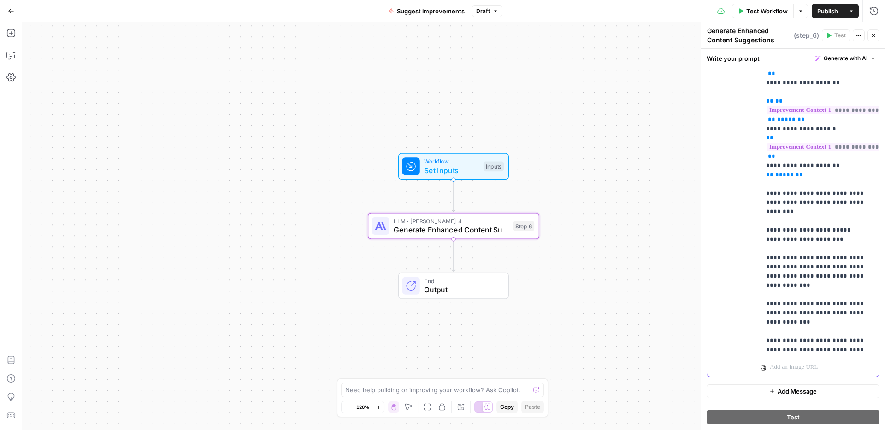
scroll to position [506, 0]
click at [849, 204] on p "**********" at bounding box center [819, 275] width 107 height 1595
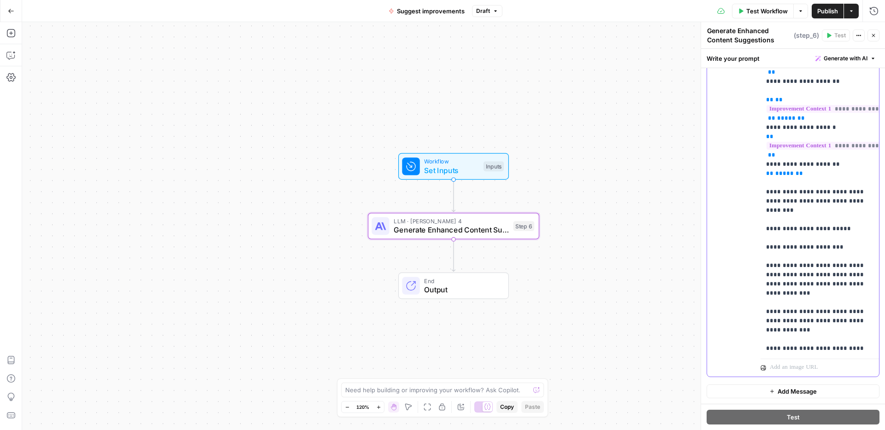
scroll to position [511, 0]
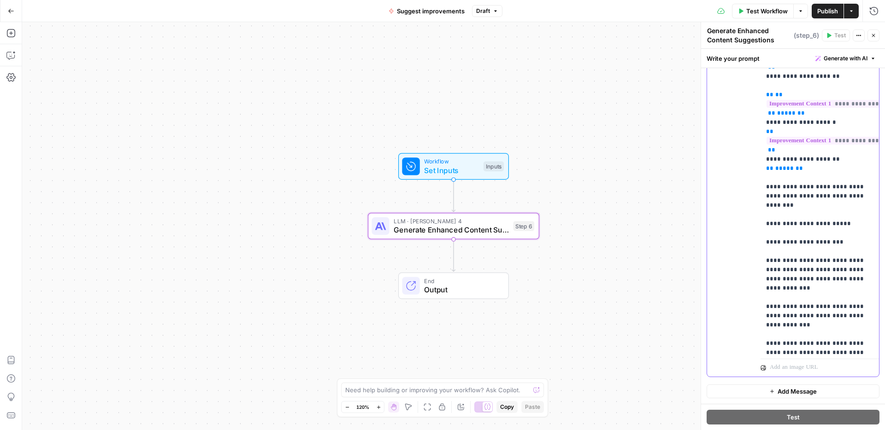
click at [789, 223] on p "**********" at bounding box center [819, 275] width 107 height 1604
click at [781, 250] on p "**********" at bounding box center [819, 270] width 107 height 1595
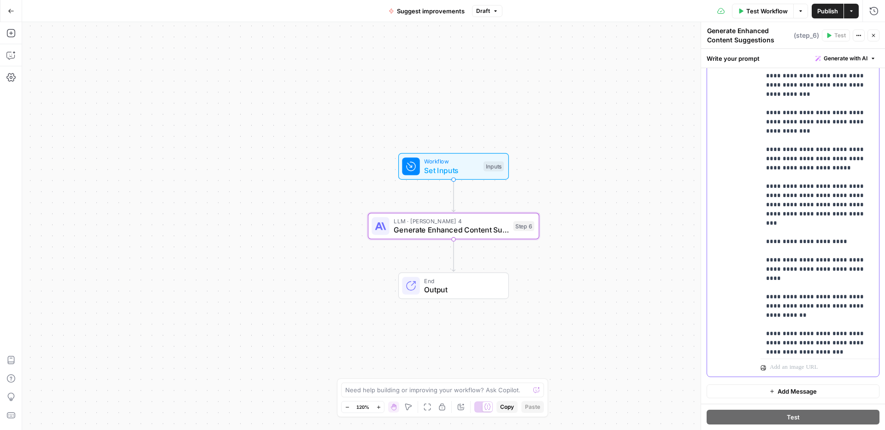
scroll to position [705, 0]
click at [802, 195] on p "**********" at bounding box center [819, 80] width 107 height 1604
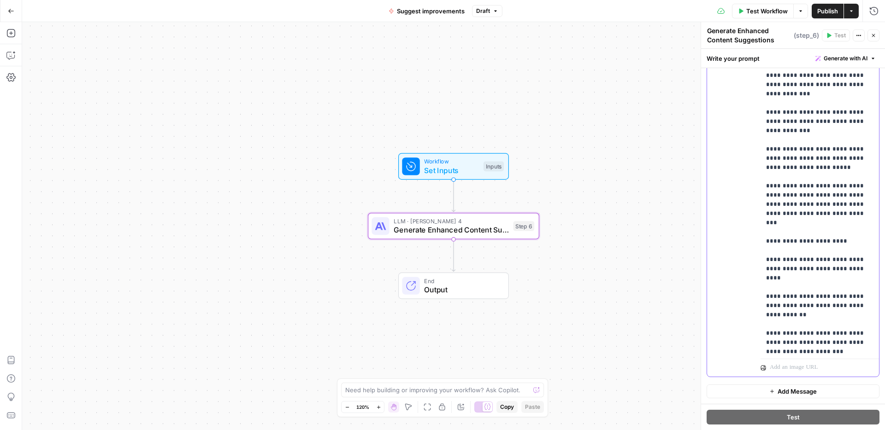
click at [802, 195] on p "**********" at bounding box center [819, 80] width 107 height 1604
click at [808, 195] on p "**********" at bounding box center [819, 80] width 107 height 1604
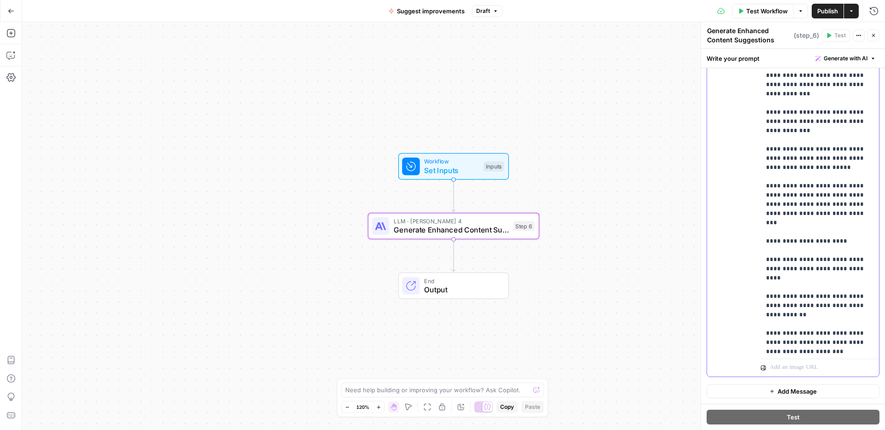
click at [808, 195] on p "**********" at bounding box center [819, 80] width 107 height 1604
click at [805, 207] on p "**********" at bounding box center [819, 80] width 107 height 1604
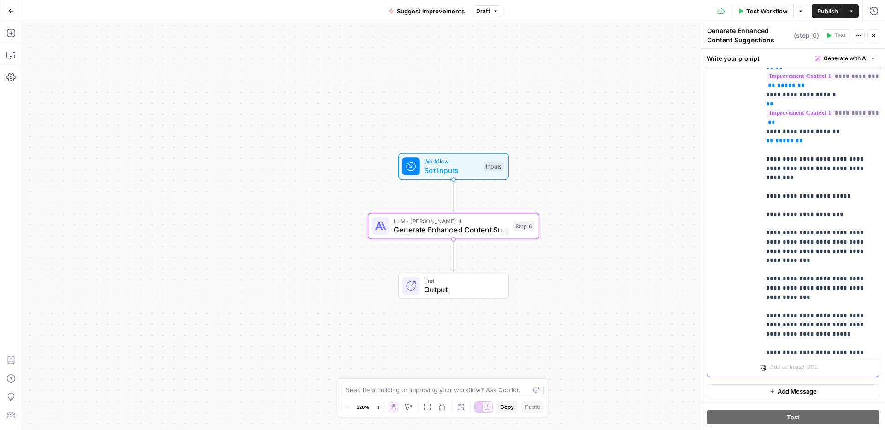
scroll to position [536, 0]
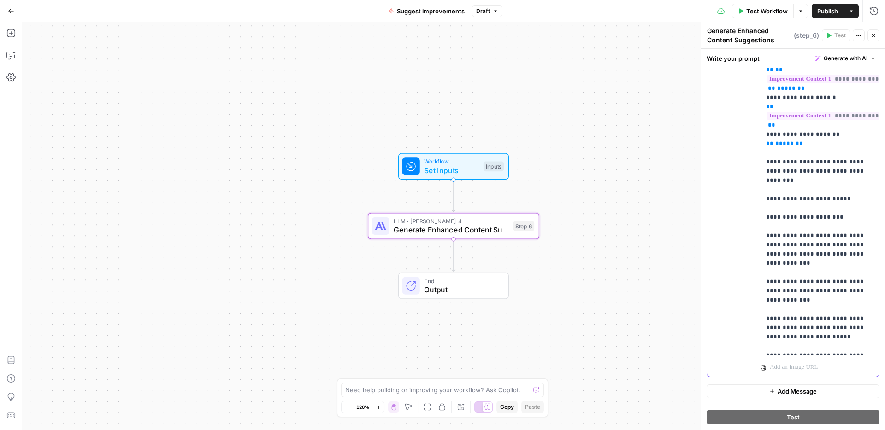
click at [807, 169] on p "**********" at bounding box center [819, 250] width 107 height 1604
click at [799, 189] on p "**********" at bounding box center [819, 250] width 107 height 1604
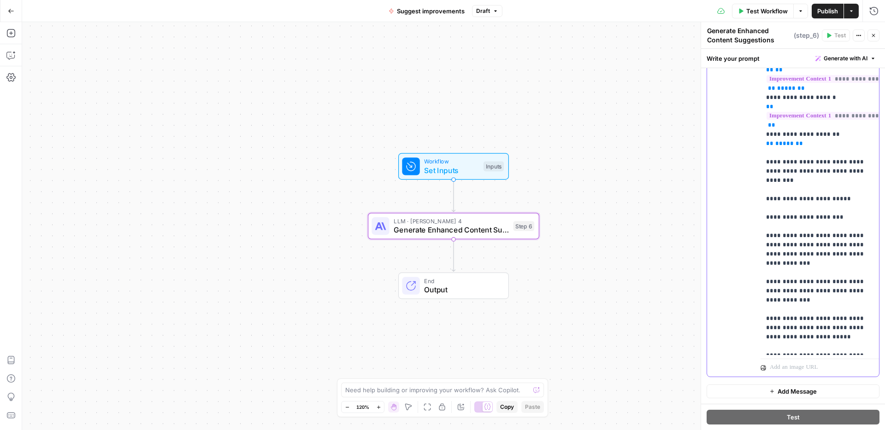
click at [799, 189] on p "**********" at bounding box center [819, 250] width 107 height 1604
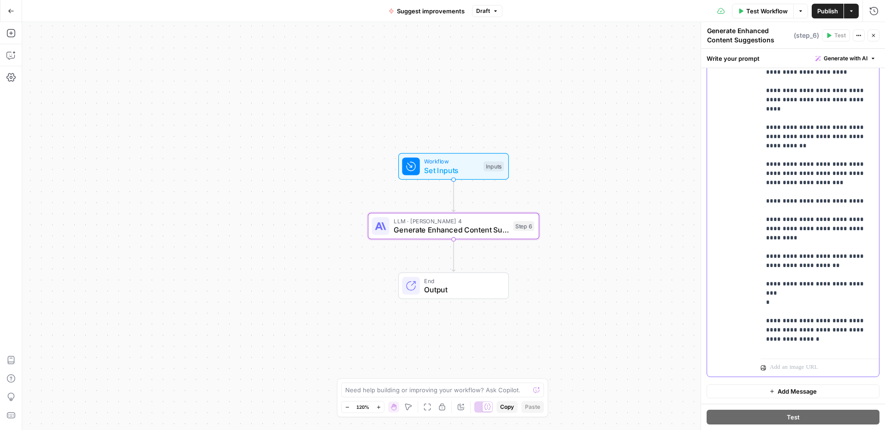
scroll to position [878, 0]
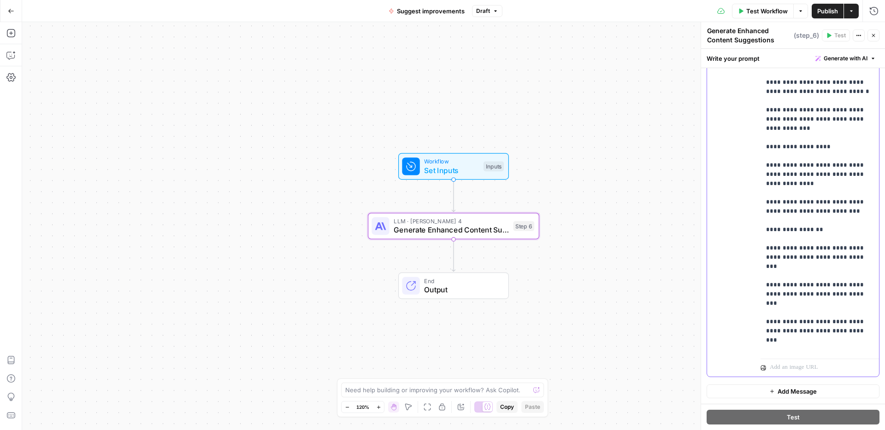
scroll to position [1236, 0]
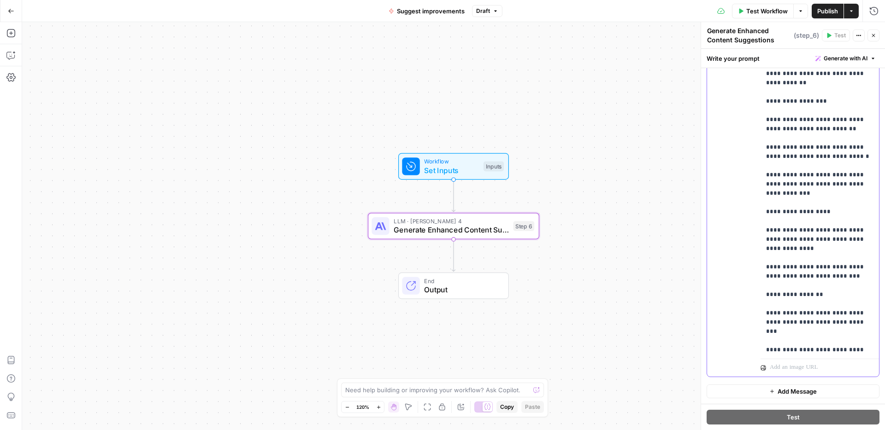
scroll to position [1167, 0]
drag, startPoint x: 854, startPoint y: 285, endPoint x: 765, endPoint y: 204, distance: 120.4
click at [765, 204] on div "**********" at bounding box center [820, 168] width 118 height 376
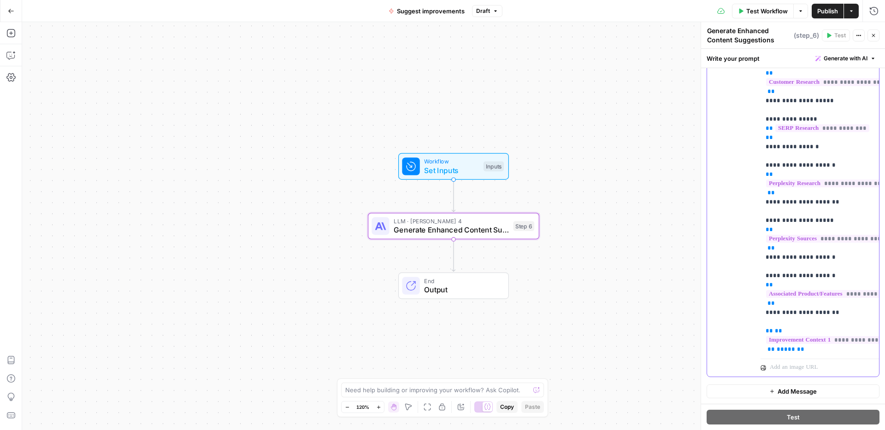
scroll to position [263, 0]
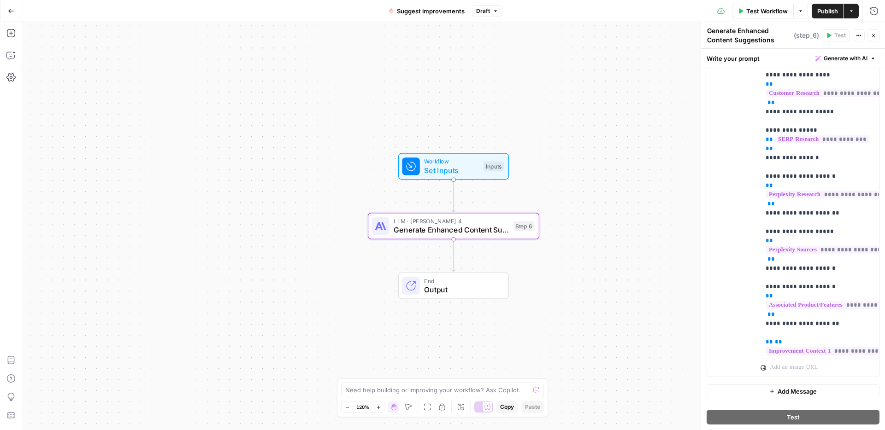
click at [824, 12] on span "Publish" at bounding box center [827, 10] width 21 height 9
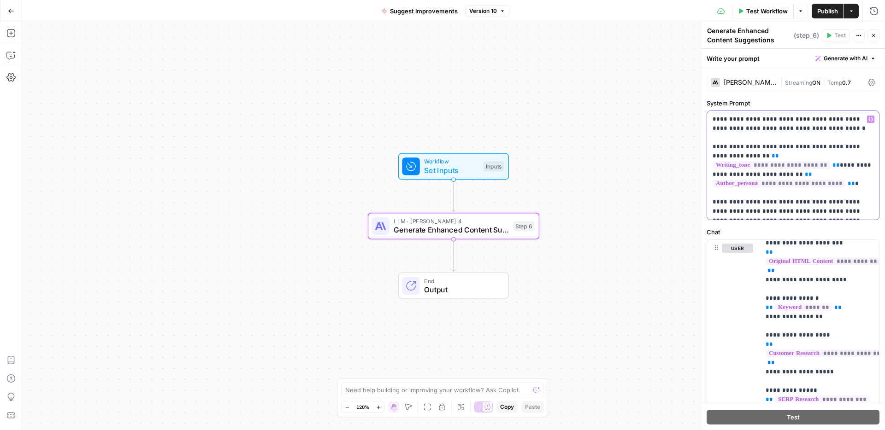
click at [768, 195] on p "**********" at bounding box center [793, 165] width 161 height 101
click at [765, 134] on p "**********" at bounding box center [793, 165] width 161 height 101
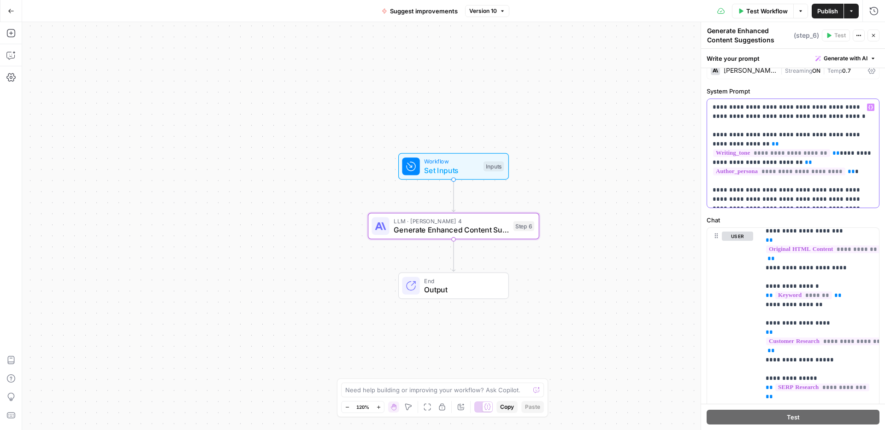
scroll to position [15, 0]
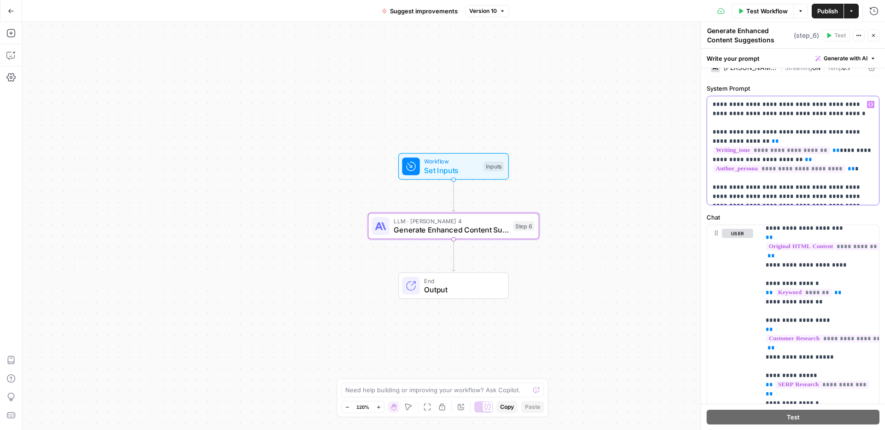
click at [713, 151] on p "**********" at bounding box center [793, 150] width 161 height 101
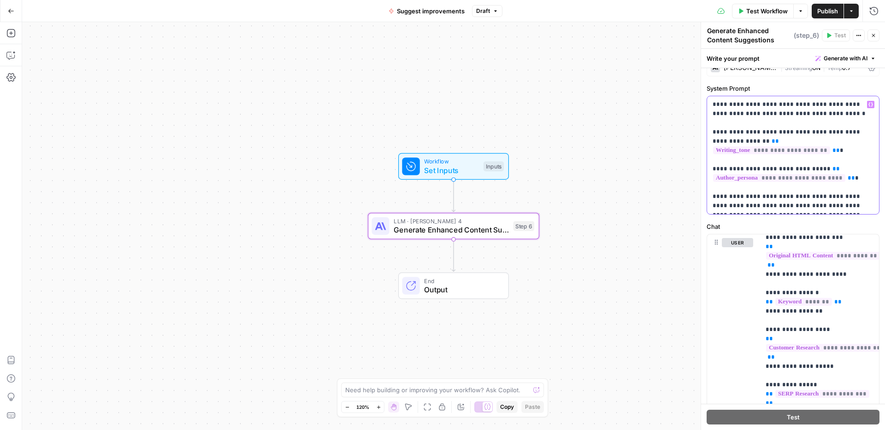
scroll to position [19, 0]
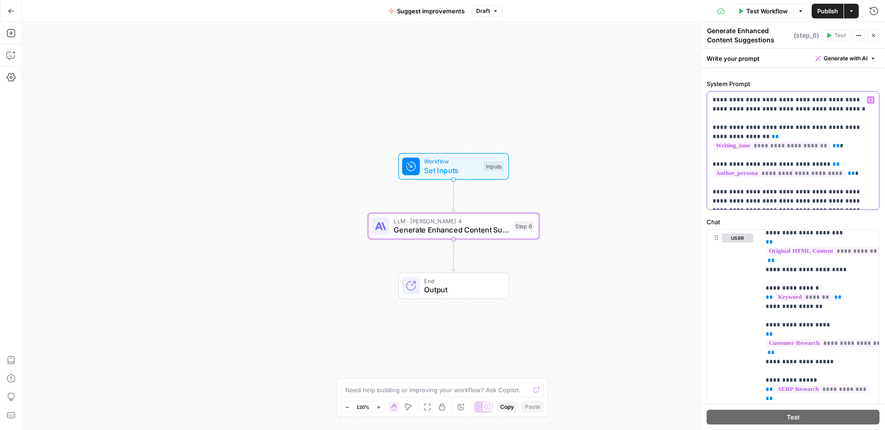
click at [810, 203] on p "**********" at bounding box center [793, 150] width 161 height 111
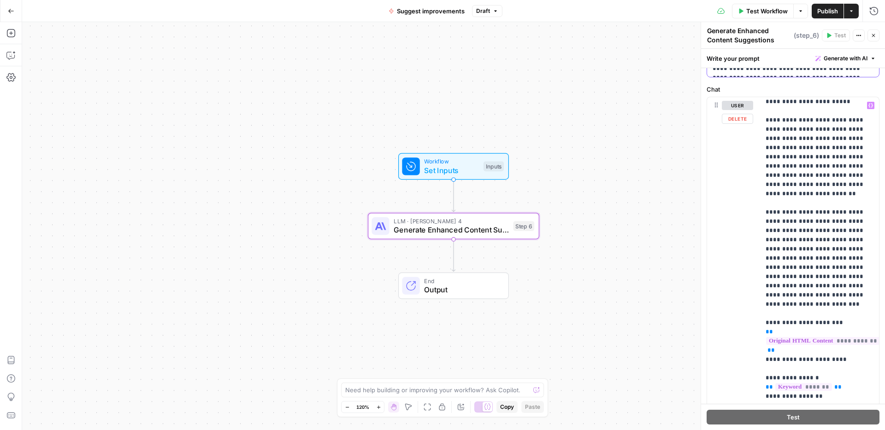
scroll to position [0, 0]
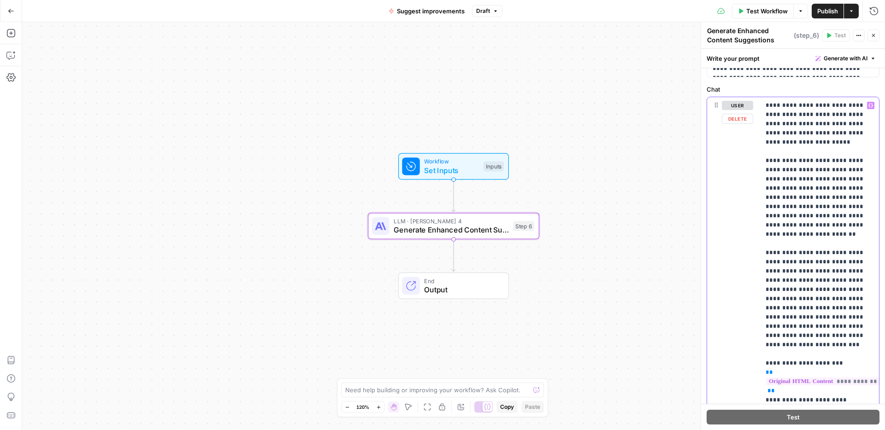
drag, startPoint x: 850, startPoint y: 325, endPoint x: 803, endPoint y: 244, distance: 93.8
drag, startPoint x: 857, startPoint y: 227, endPoint x: 768, endPoint y: 105, distance: 151.4
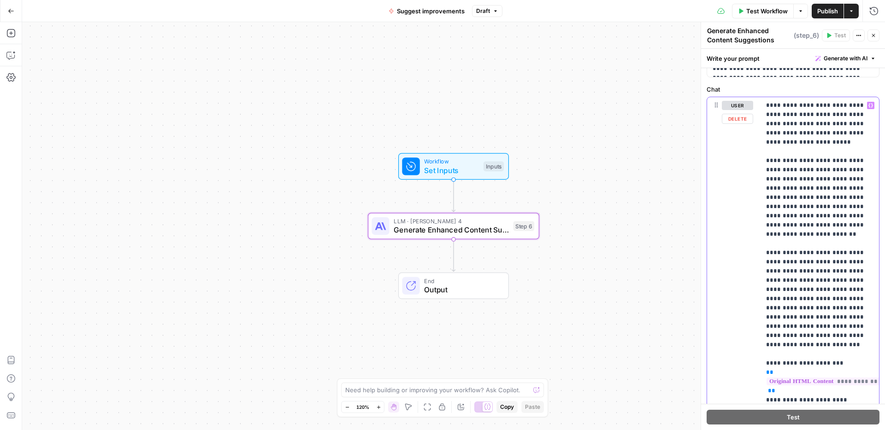
drag, startPoint x: 861, startPoint y: 329, endPoint x: 767, endPoint y: 109, distance: 238.7
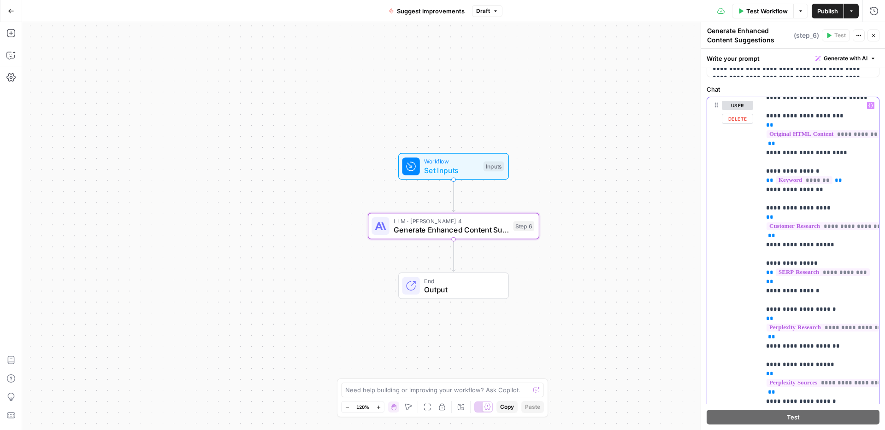
scroll to position [9, 0]
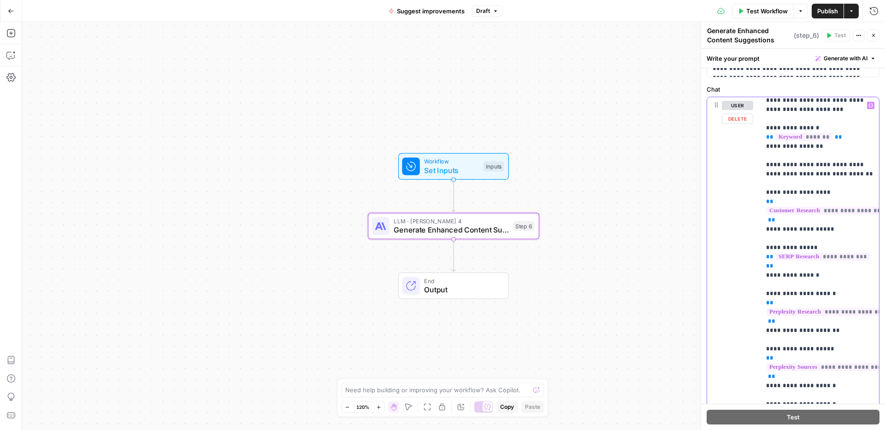
scroll to position [80, 0]
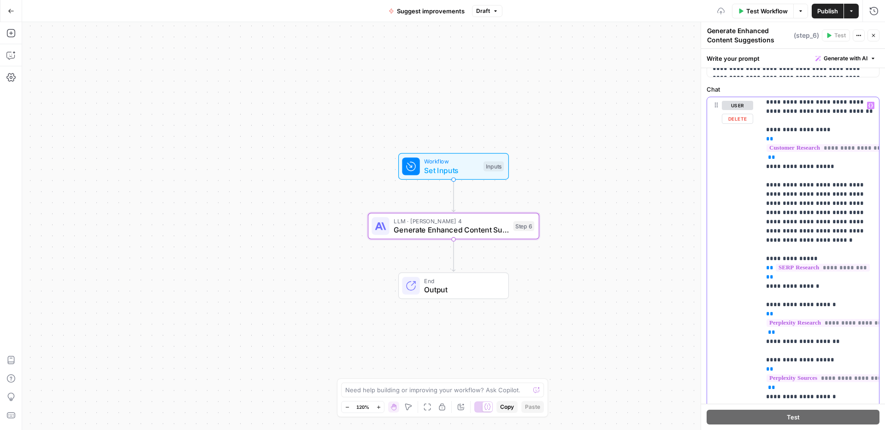
scroll to position [142, 0]
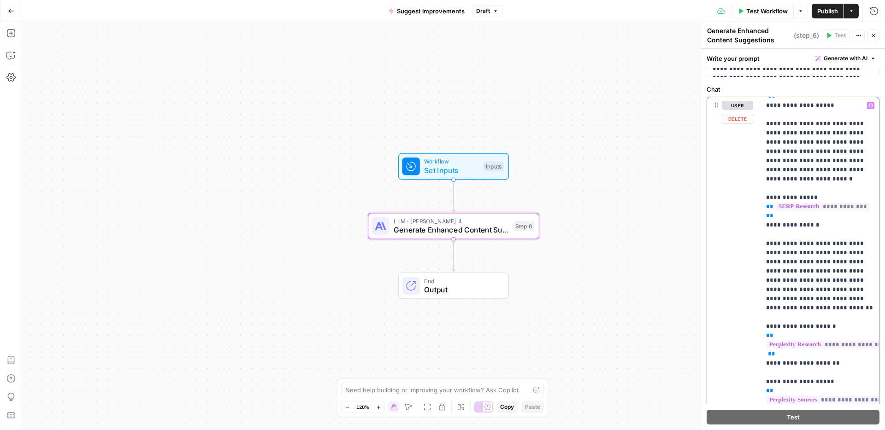
scroll to position [206, 0]
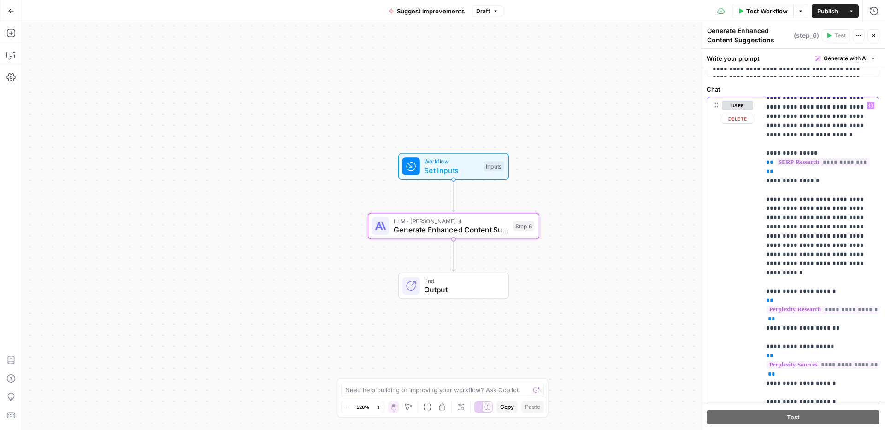
scroll to position [248, 0]
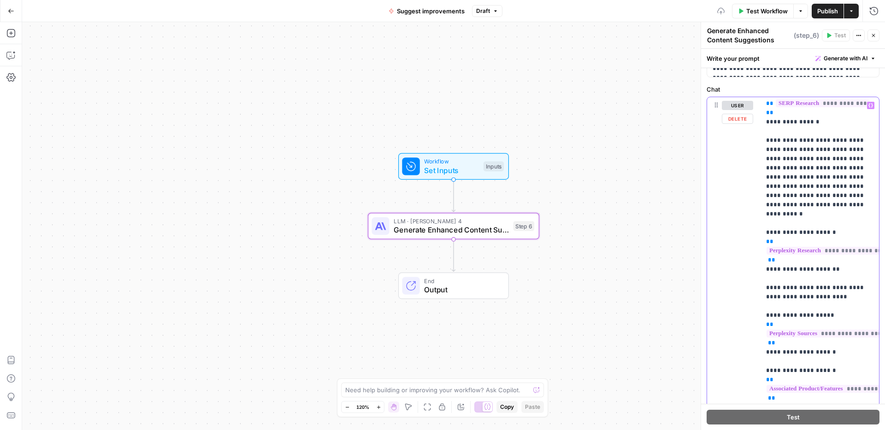
scroll to position [307, 0]
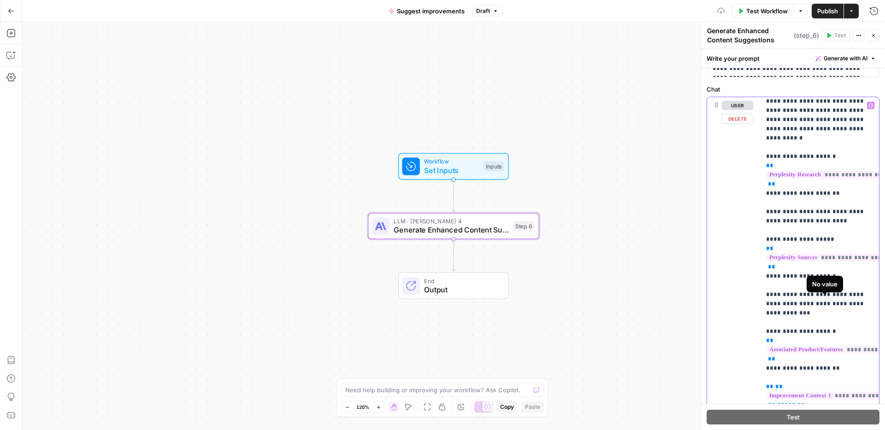
scroll to position [391, 0]
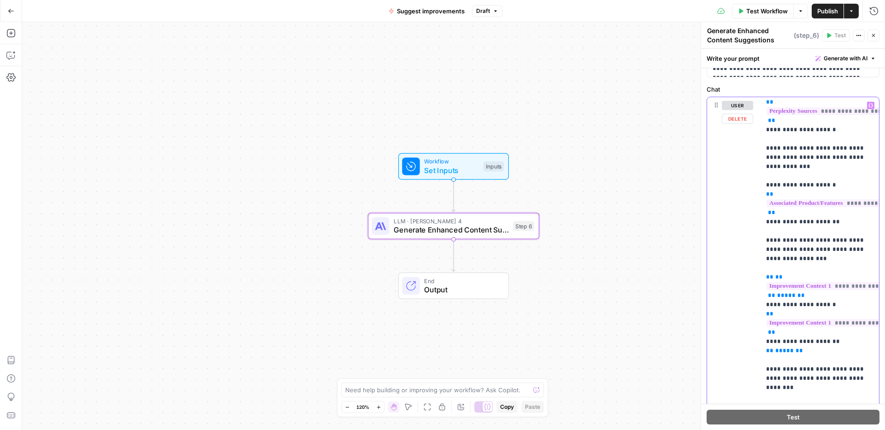
scroll to position [530, 0]
click at [829, 336] on p "**********" at bounding box center [819, 373] width 107 height 1604
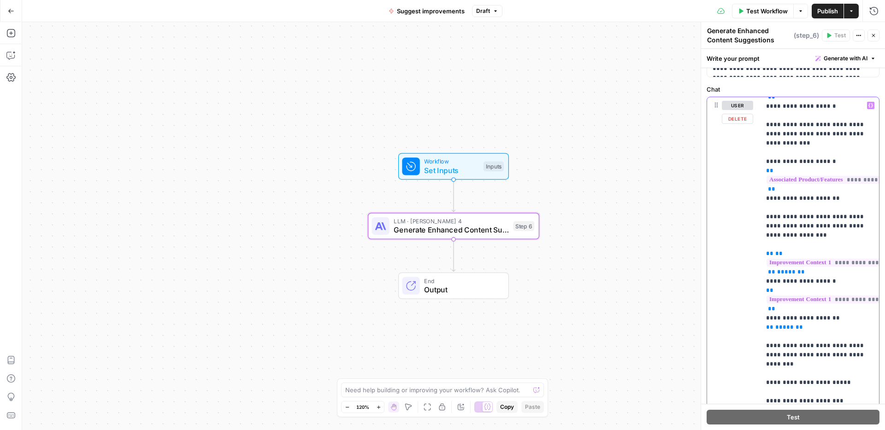
scroll to position [553, 0]
click at [808, 354] on p "**********" at bounding box center [819, 373] width 107 height 1650
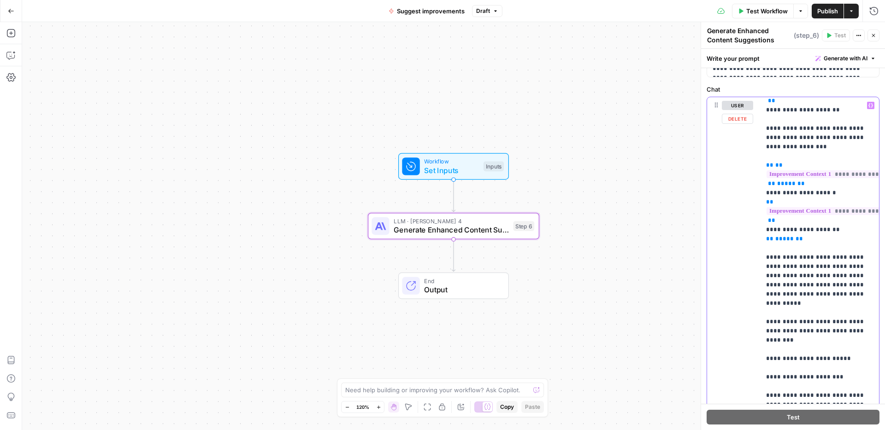
scroll to position [643, 0]
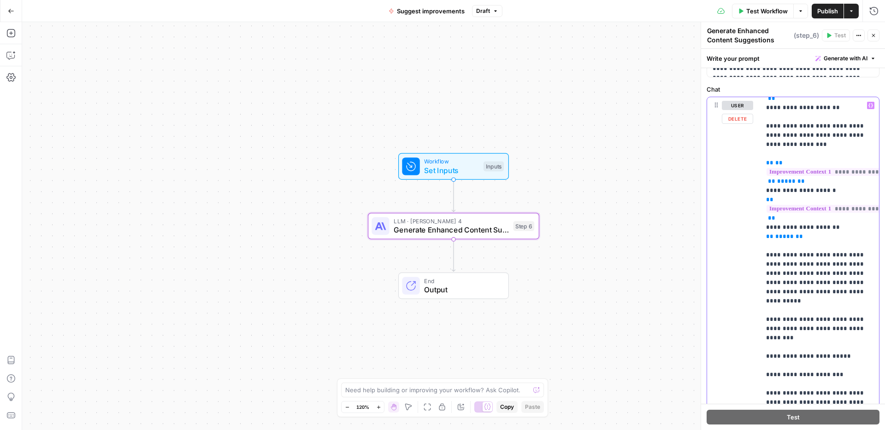
click at [767, 292] on p "**********" at bounding box center [819, 287] width 107 height 1659
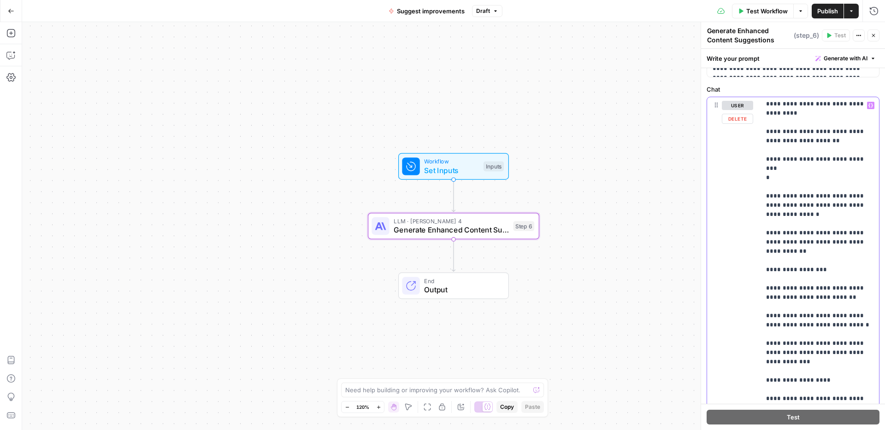
scroll to position [1291, 0]
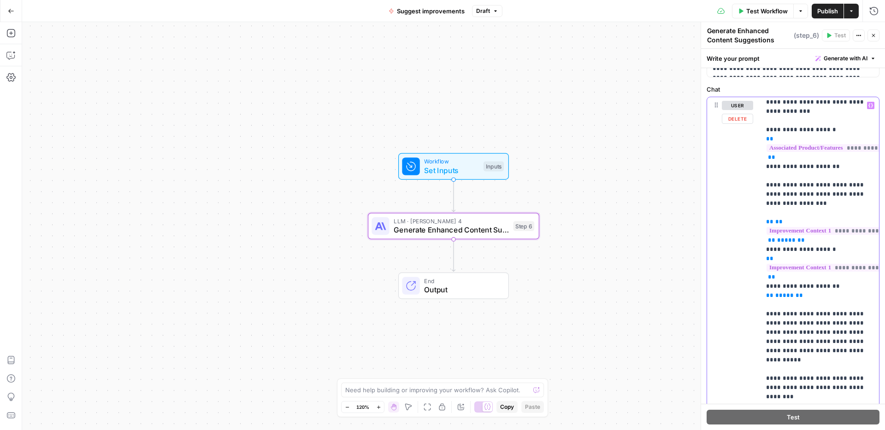
scroll to position [591, 0]
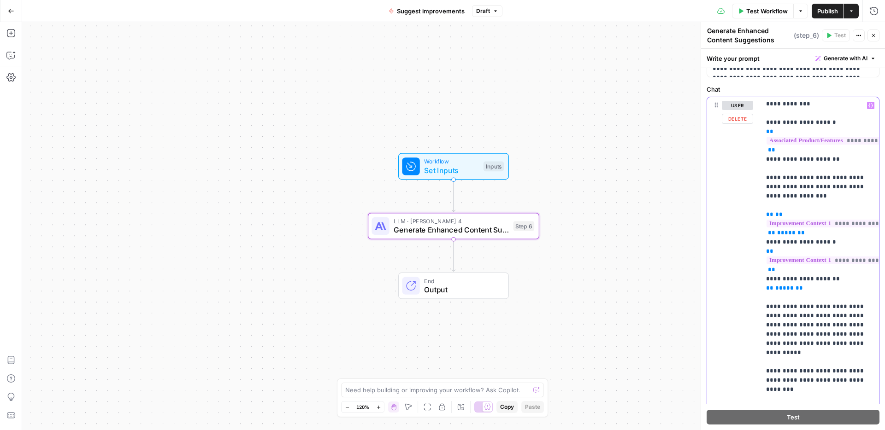
click at [827, 328] on p "**********" at bounding box center [819, 339] width 107 height 1659
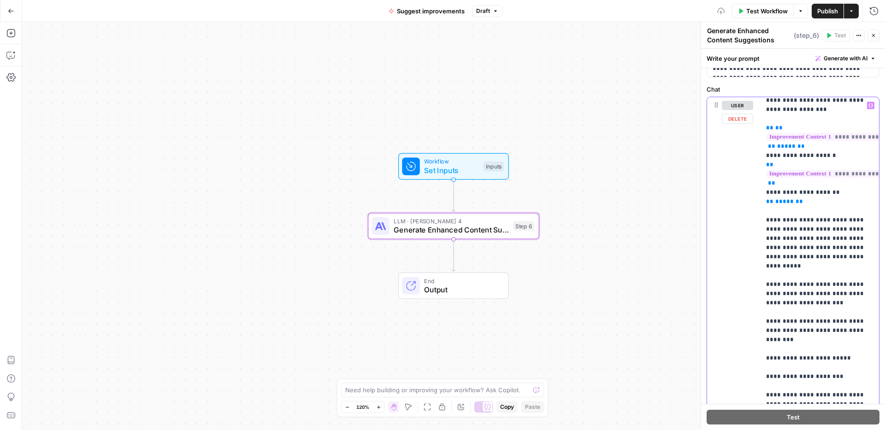
scroll to position [678, 0]
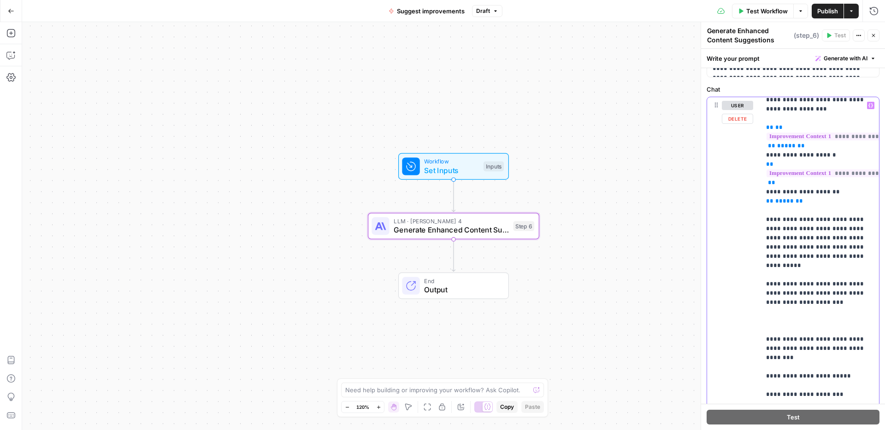
click at [835, 257] on p "**********" at bounding box center [819, 279] width 107 height 1715
click at [799, 290] on p "**********" at bounding box center [819, 279] width 107 height 1715
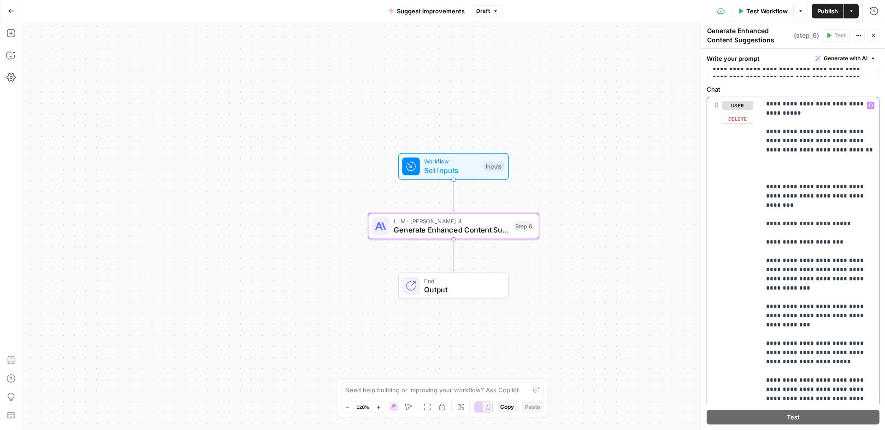
scroll to position [832, 0]
drag, startPoint x: 842, startPoint y: 200, endPoint x: 764, endPoint y: 157, distance: 88.7
click at [764, 157] on div "**********" at bounding box center [820, 285] width 118 height 376
click at [825, 198] on p "**********" at bounding box center [819, 126] width 107 height 1715
drag, startPoint x: 842, startPoint y: 204, endPoint x: 760, endPoint y: 159, distance: 93.4
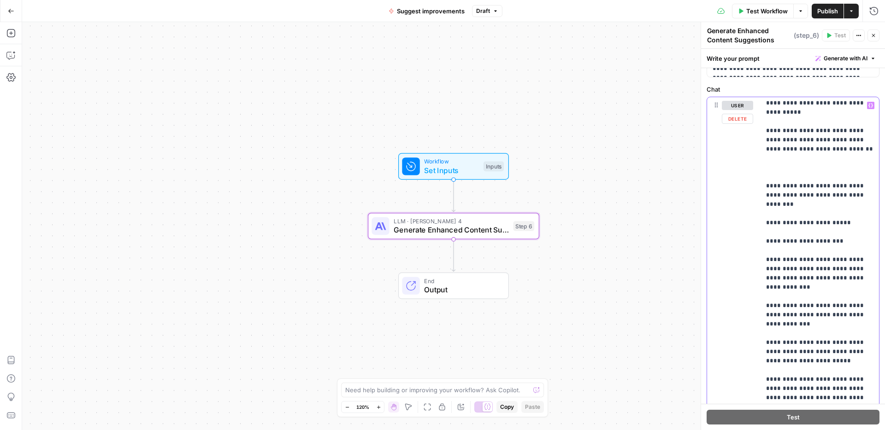
click at [760, 159] on div "**********" at bounding box center [793, 295] width 172 height 397
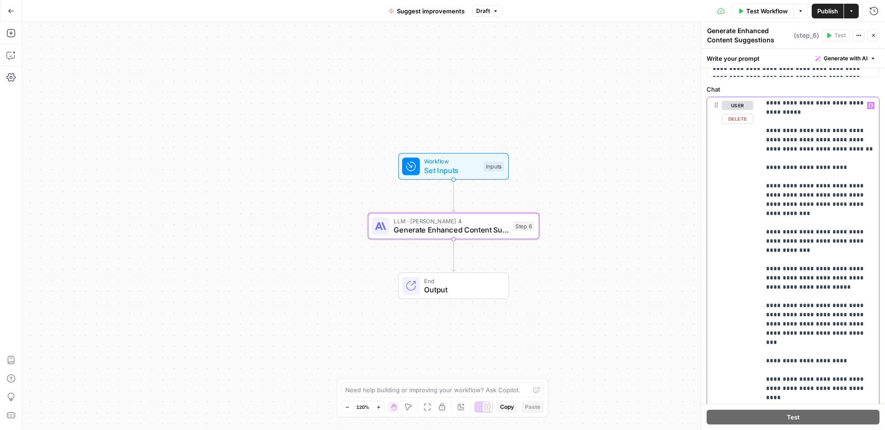
click at [859, 176] on p "**********" at bounding box center [819, 94] width 107 height 1650
drag, startPoint x: 848, startPoint y: 177, endPoint x: 801, endPoint y: 176, distance: 47.0
click at [801, 176] on p "**********" at bounding box center [819, 94] width 107 height 1650
drag, startPoint x: 861, startPoint y: 177, endPoint x: 801, endPoint y: 175, distance: 60.4
click at [802, 175] on p "**********" at bounding box center [819, 94] width 107 height 1650
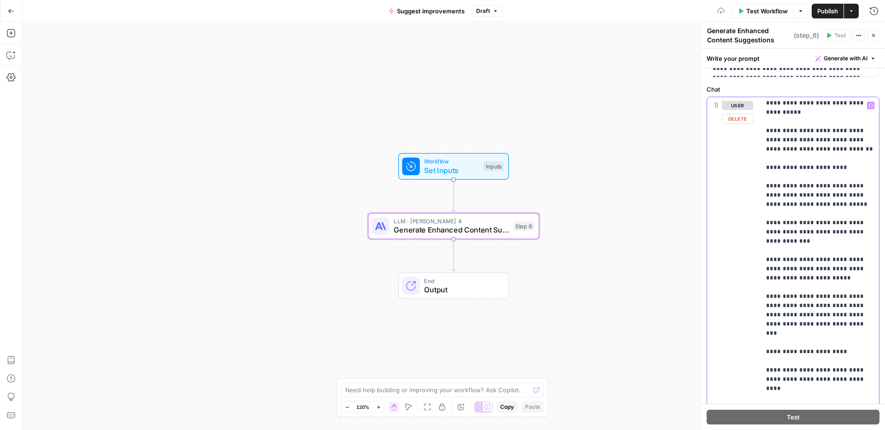
click at [819, 175] on p "**********" at bounding box center [819, 94] width 107 height 1650
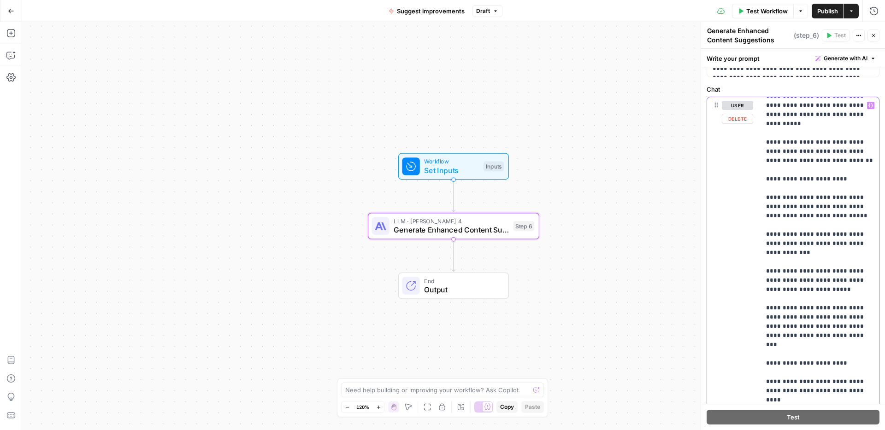
scroll to position [820, 0]
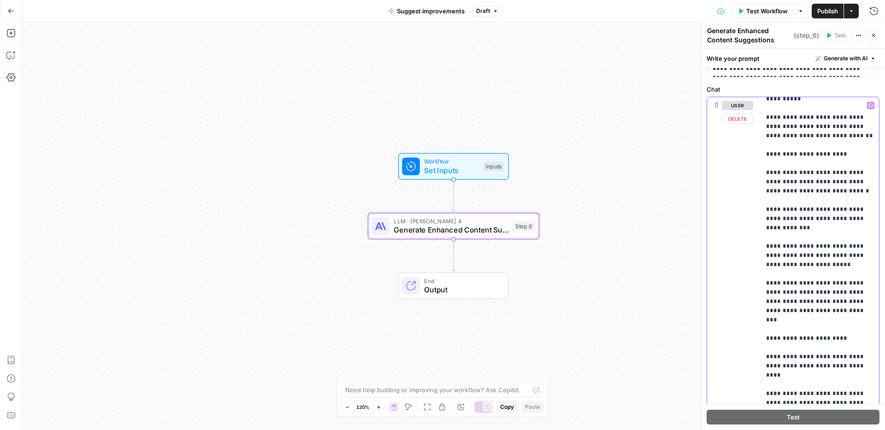
click at [805, 199] on p "**********" at bounding box center [819, 81] width 107 height 1650
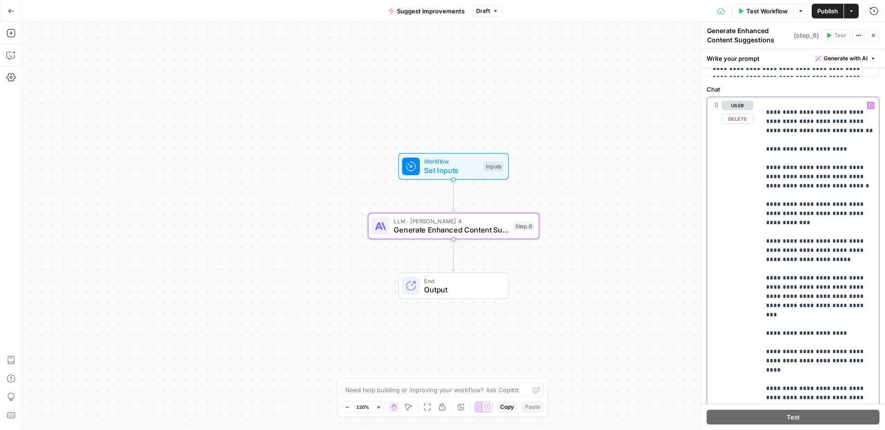
scroll to position [877, 0]
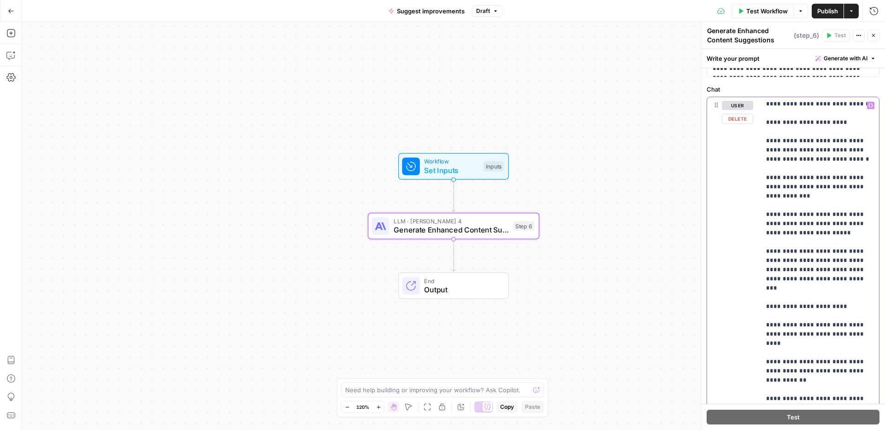
click at [839, 205] on p "**********" at bounding box center [819, 49] width 107 height 1650
drag, startPoint x: 786, startPoint y: 184, endPoint x: 767, endPoint y: 185, distance: 19.8
click at [767, 185] on p "**********" at bounding box center [819, 49] width 107 height 1650
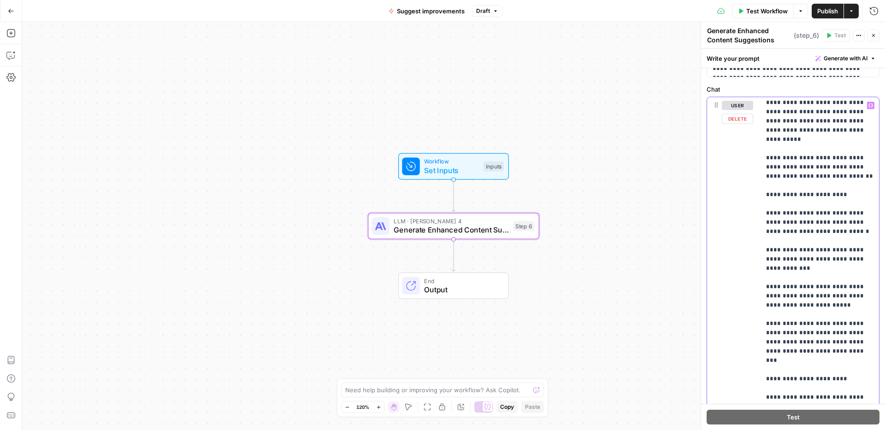
scroll to position [799, 0]
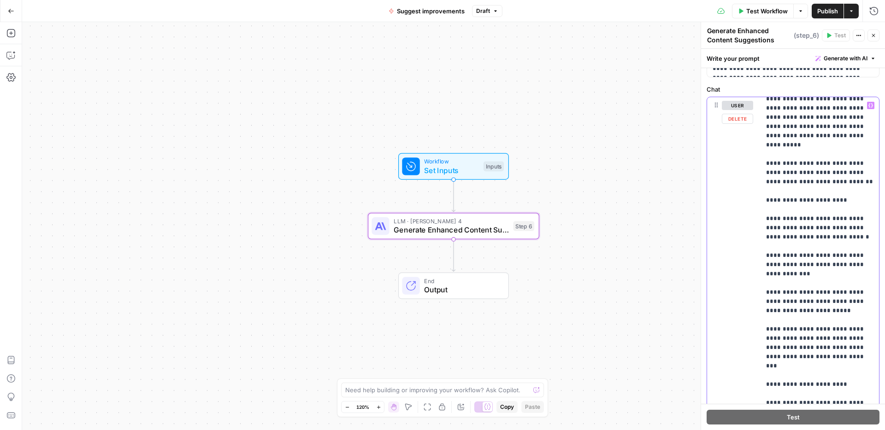
click at [847, 172] on p "**********" at bounding box center [819, 127] width 107 height 1650
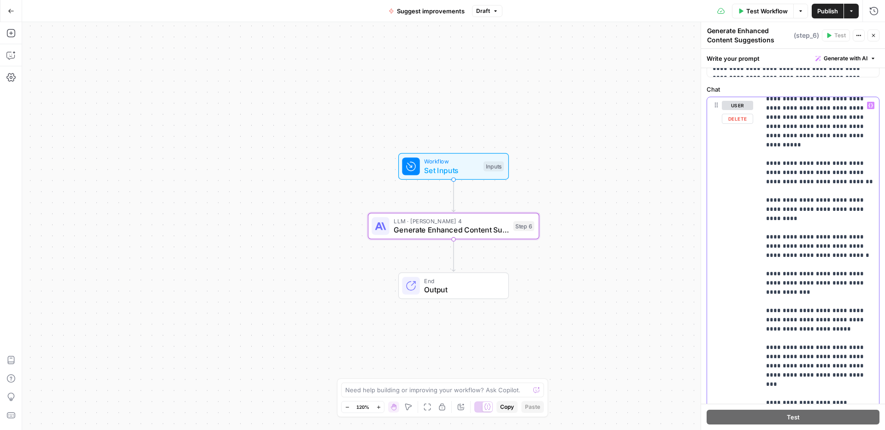
click at [778, 200] on p "**********" at bounding box center [819, 131] width 107 height 1659
click at [783, 236] on p "**********" at bounding box center [819, 131] width 107 height 1659
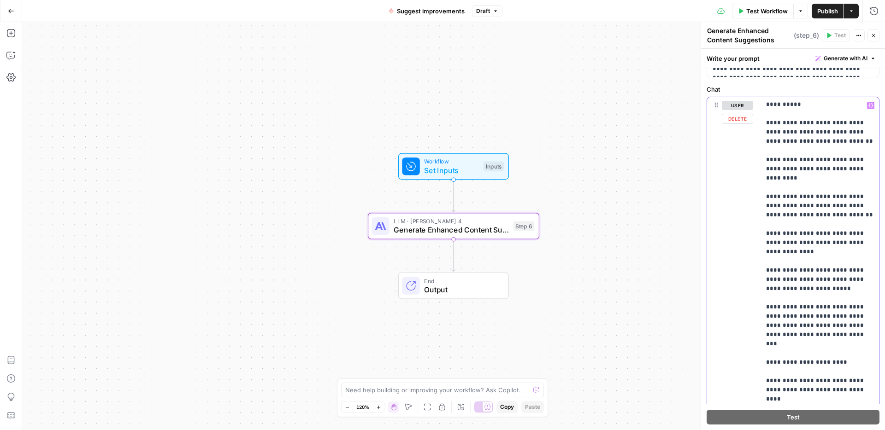
scroll to position [840, 0]
click at [787, 231] on p "**********" at bounding box center [819, 90] width 107 height 1659
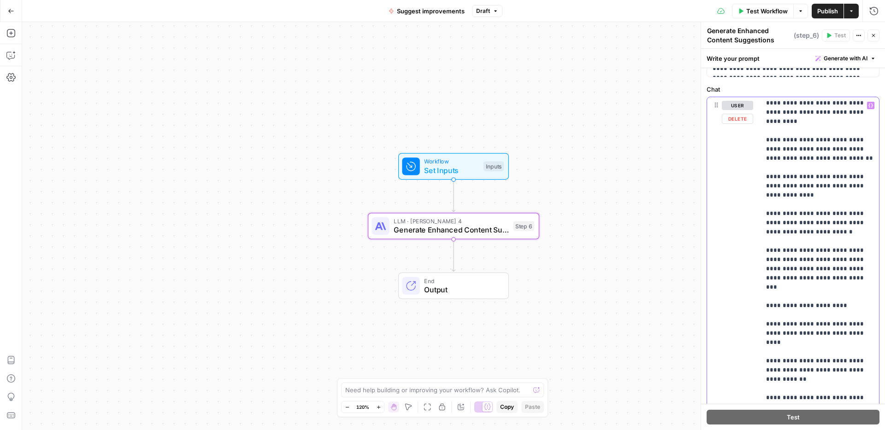
scroll to position [897, 0]
click at [802, 212] on p "**********" at bounding box center [819, 33] width 107 height 1659
drag, startPoint x: 838, startPoint y: 238, endPoint x: 766, endPoint y: 214, distance: 76.7
click at [766, 214] on p "**********" at bounding box center [819, 33] width 107 height 1659
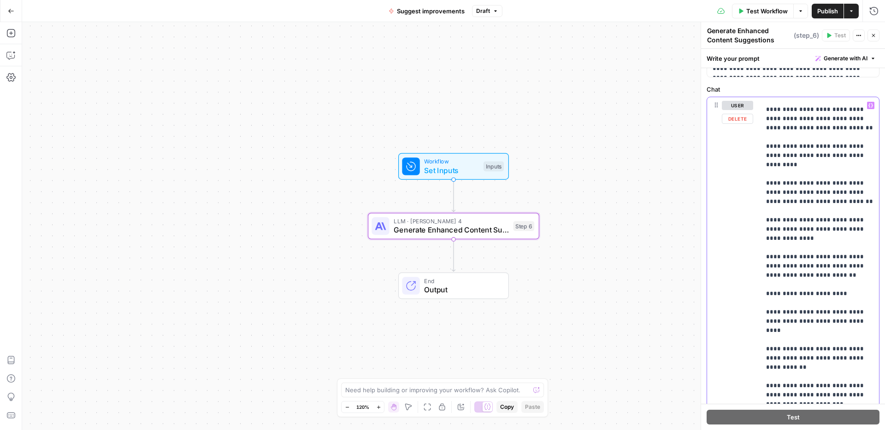
scroll to position [853, 0]
drag, startPoint x: 841, startPoint y: 238, endPoint x: 845, endPoint y: 232, distance: 7.3
click at [845, 232] on p "**********" at bounding box center [819, 54] width 107 height 1613
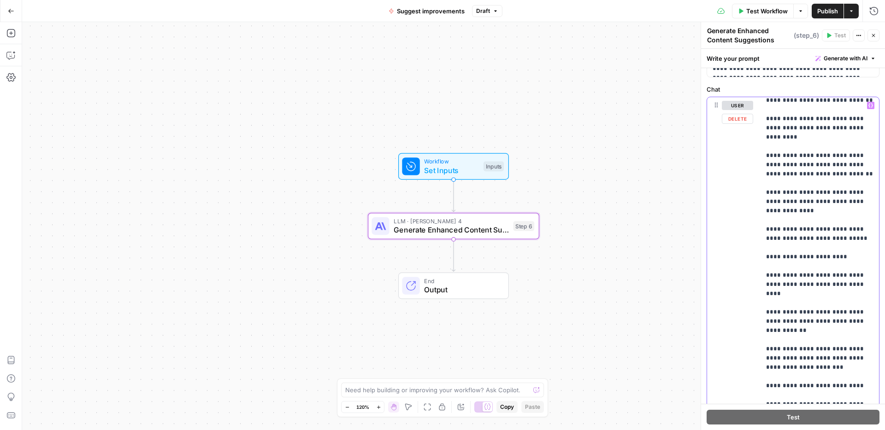
scroll to position [884, 0]
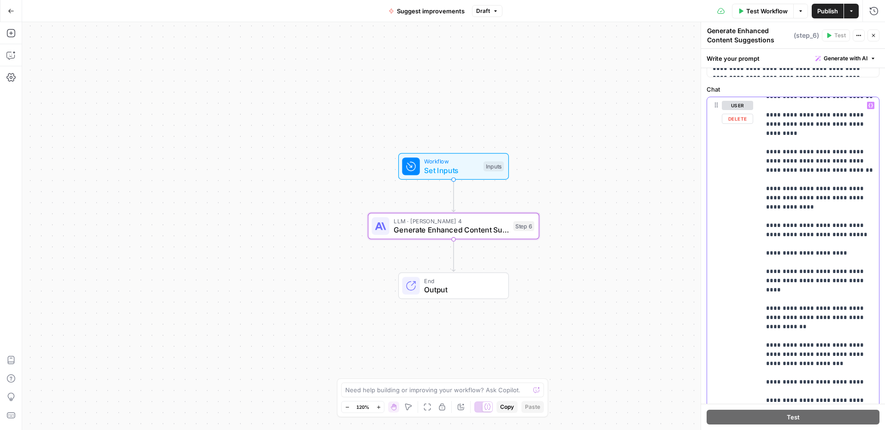
drag, startPoint x: 849, startPoint y: 221, endPoint x: 765, endPoint y: 219, distance: 84.4
click at [765, 219] on div "**********" at bounding box center [820, 285] width 118 height 376
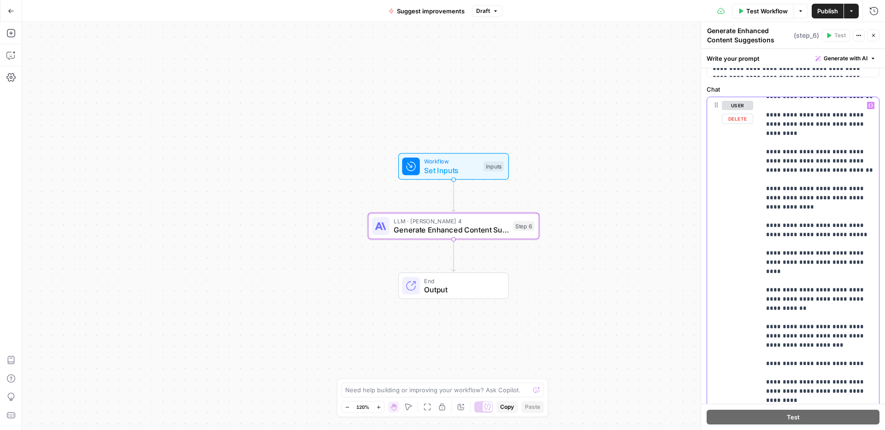
click at [777, 216] on p "**********" at bounding box center [819, 9] width 107 height 1586
click at [792, 243] on p "**********" at bounding box center [819, 9] width 107 height 1586
click at [808, 262] on p "**********" at bounding box center [819, 9] width 107 height 1586
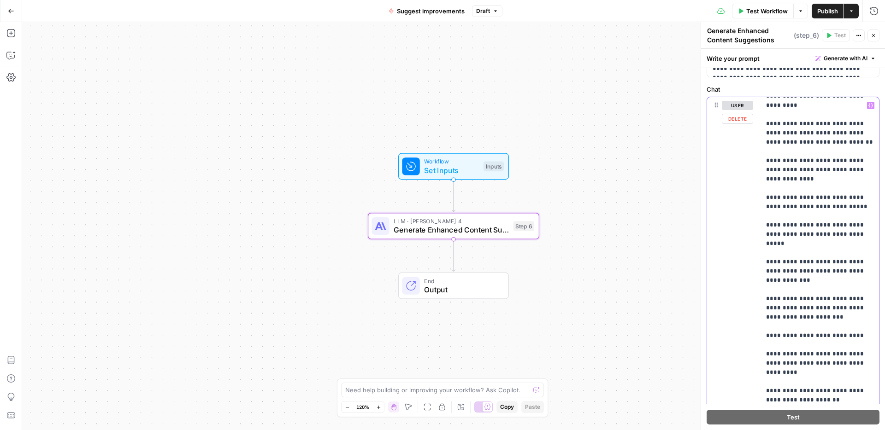
scroll to position [932, 0]
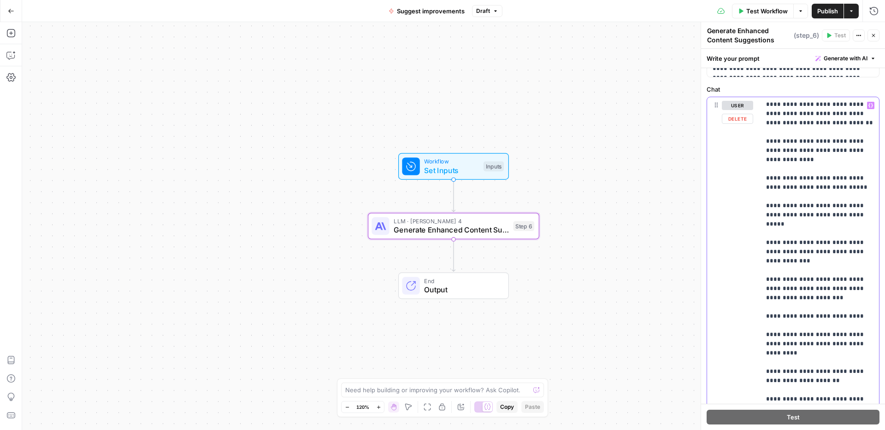
drag, startPoint x: 819, startPoint y: 216, endPoint x: 802, endPoint y: 207, distance: 19.6
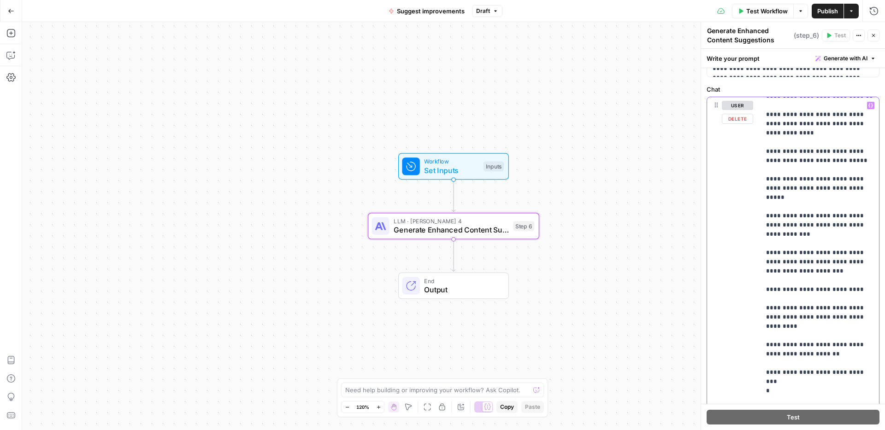
scroll to position [959, 0]
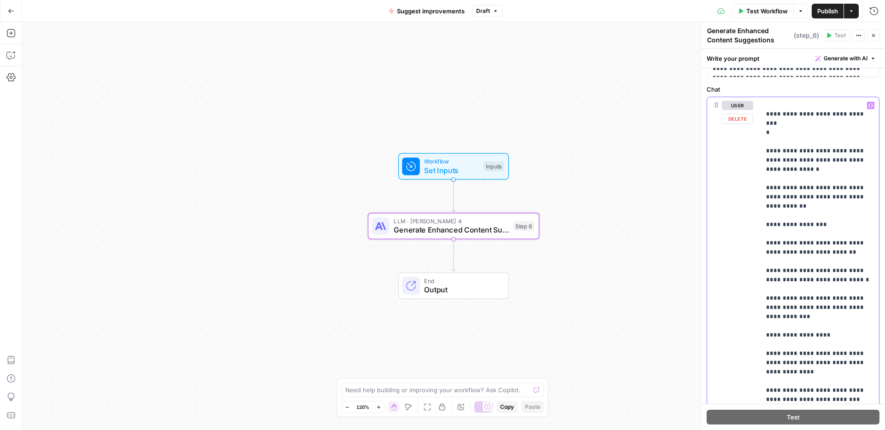
scroll to position [270, 0]
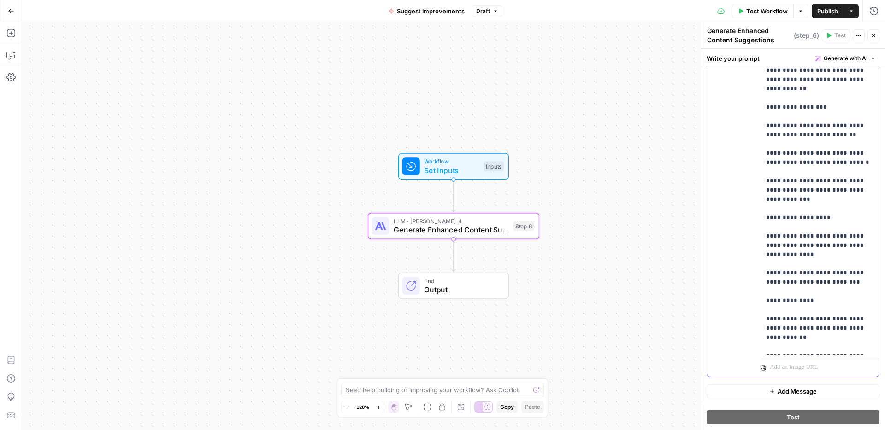
drag, startPoint x: 853, startPoint y: 346, endPoint x: 767, endPoint y: 319, distance: 90.7
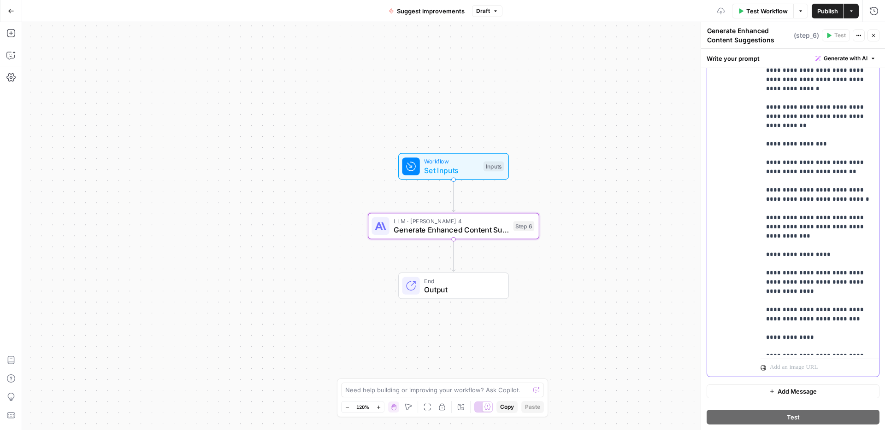
scroll to position [1171, 0]
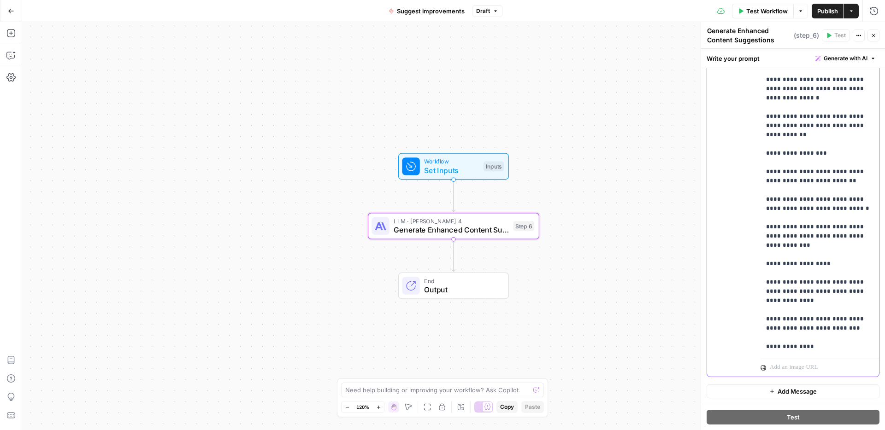
drag, startPoint x: 869, startPoint y: 318, endPoint x: 767, endPoint y: 308, distance: 103.3
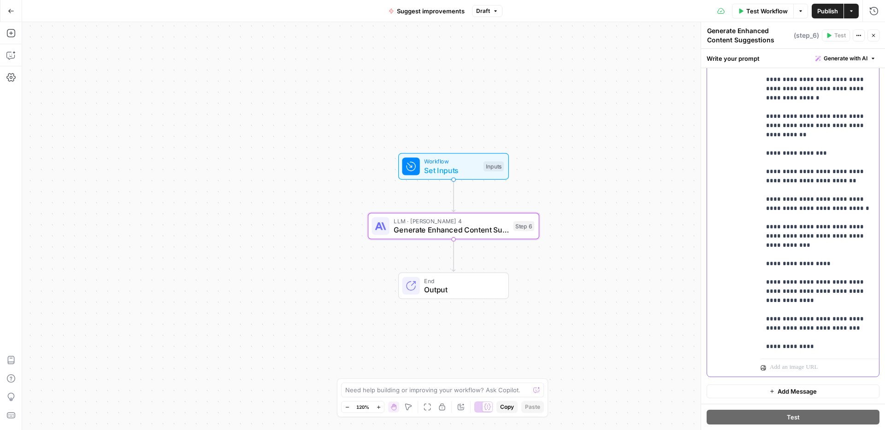
scroll to position [1171, 10]
click at [870, 318] on div "**********" at bounding box center [820, 168] width 118 height 376
copy p "**********"
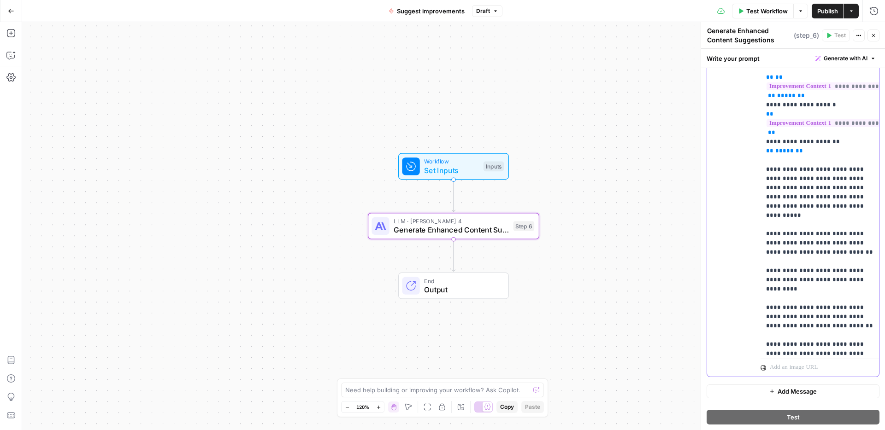
scroll to position [615, 0]
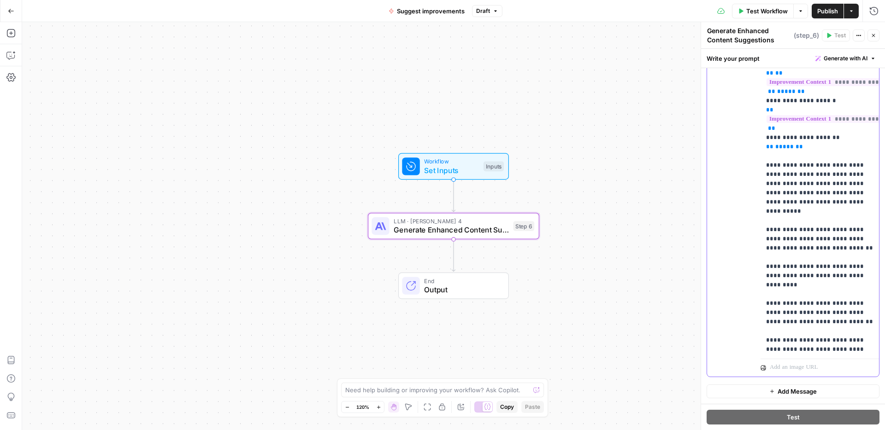
click at [834, 222] on p "**********" at bounding box center [819, 124] width 107 height 1512
click at [767, 237] on p "**********" at bounding box center [819, 137] width 107 height 1539
click at [796, 248] on p "**********" at bounding box center [819, 142] width 107 height 1549
click at [830, 257] on p "**********" at bounding box center [819, 142] width 107 height 1549
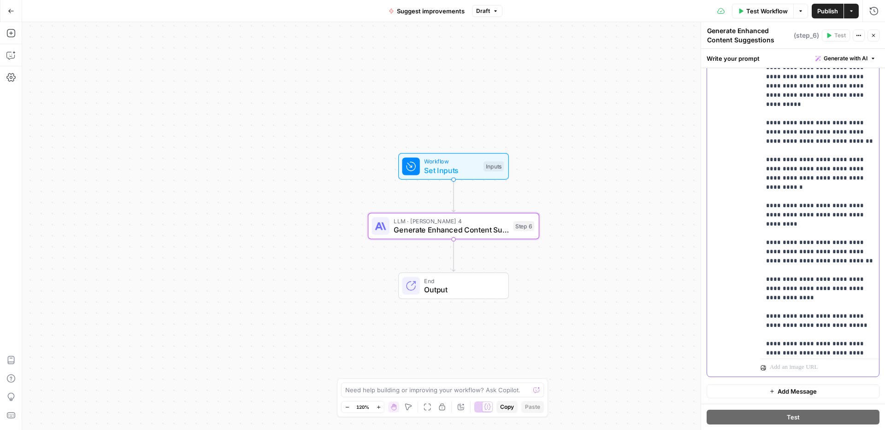
scroll to position [745, 0]
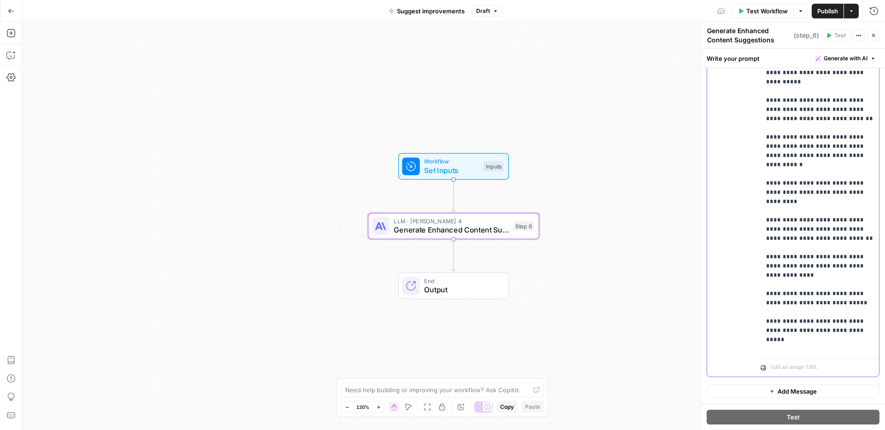
click at [804, 228] on p "**********" at bounding box center [819, 13] width 107 height 1549
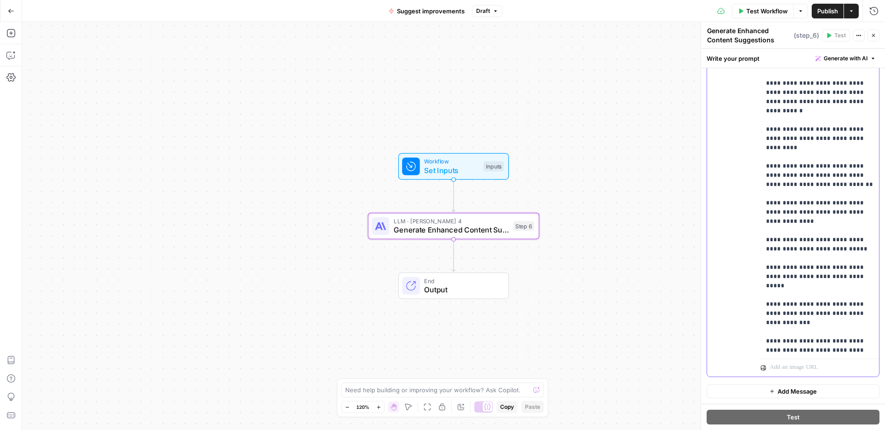
scroll to position [802, 0]
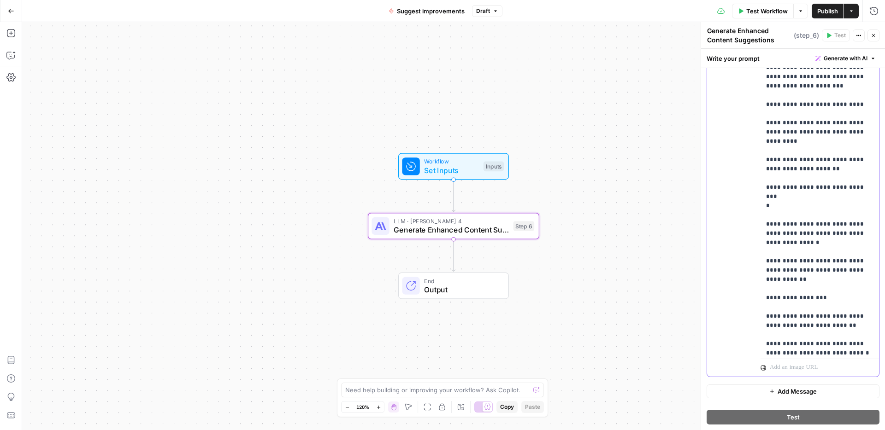
scroll to position [1180, 0]
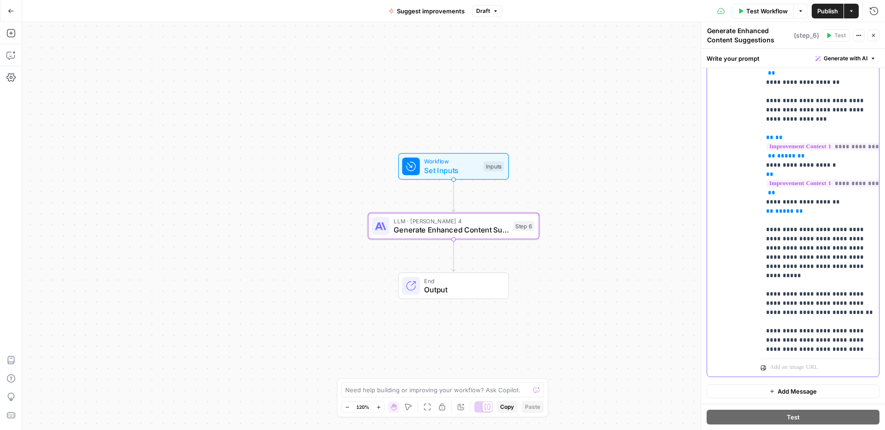
scroll to position [567, 0]
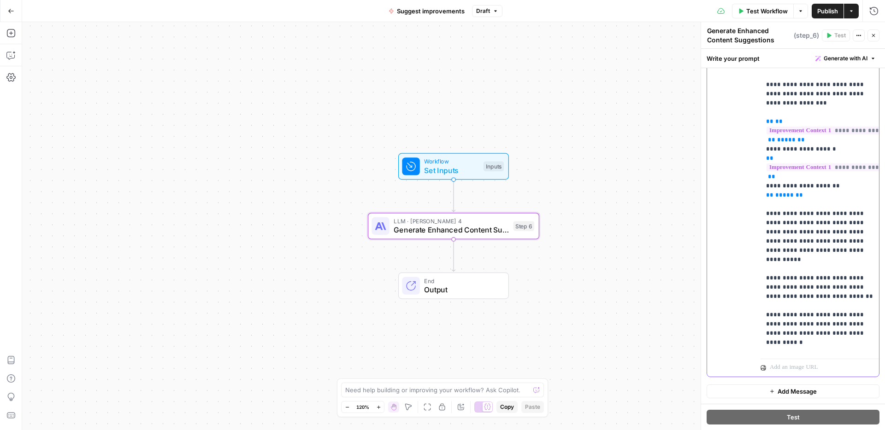
click at [840, 235] on p "**********" at bounding box center [819, 190] width 107 height 1549
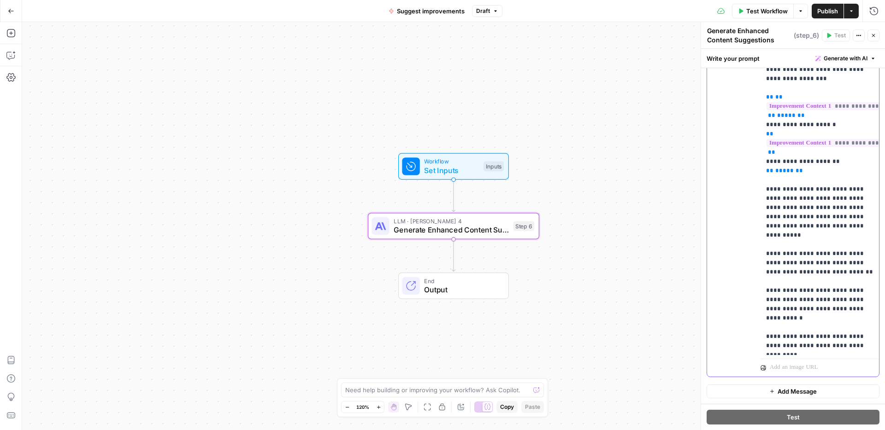
scroll to position [610, 0]
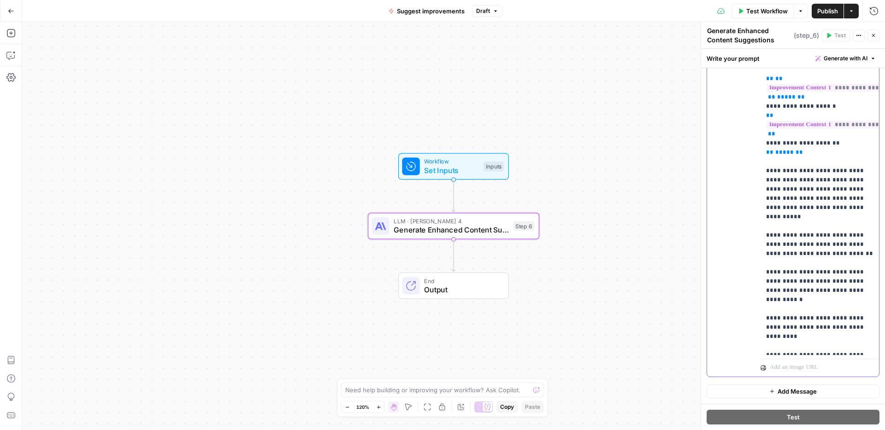
click at [856, 263] on p "**********" at bounding box center [819, 148] width 107 height 1549
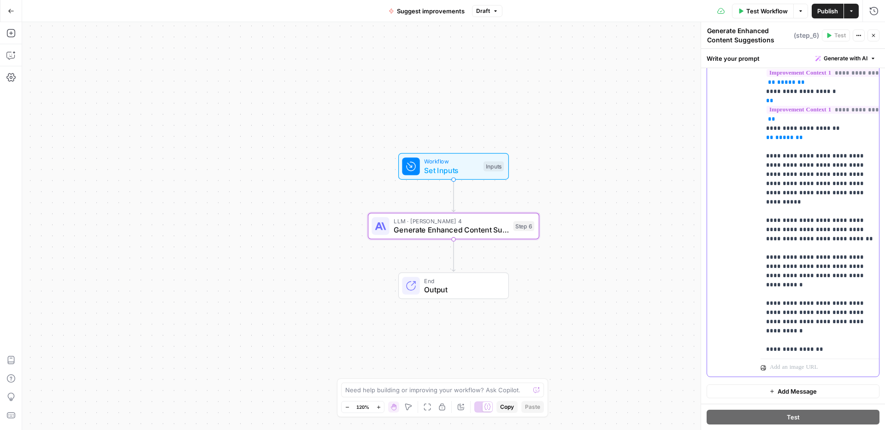
scroll to position [633, 0]
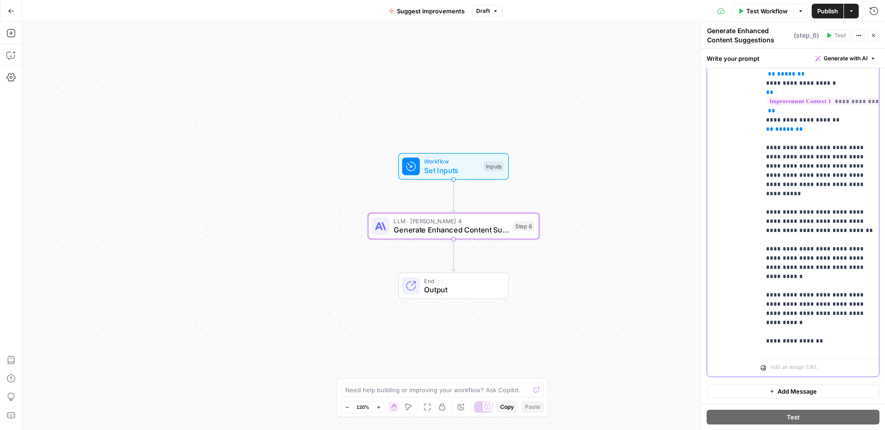
drag, startPoint x: 856, startPoint y: 241, endPoint x: 755, endPoint y: 219, distance: 103.3
click at [755, 219] on div "**********" at bounding box center [793, 178] width 172 height 397
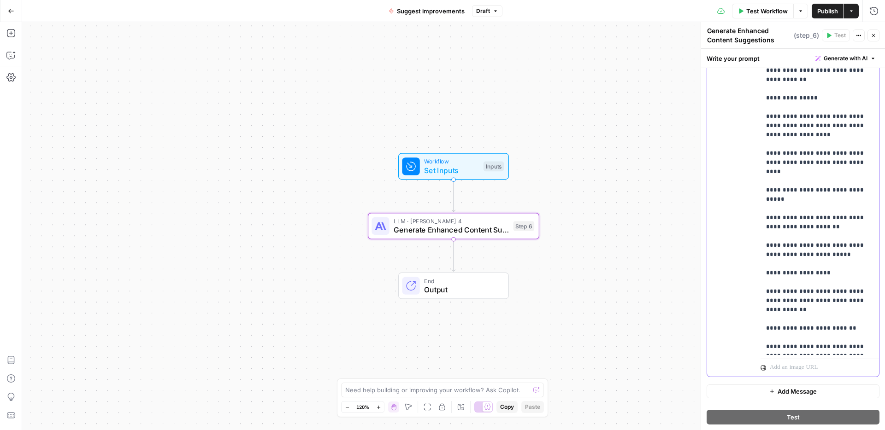
scroll to position [1303, 0]
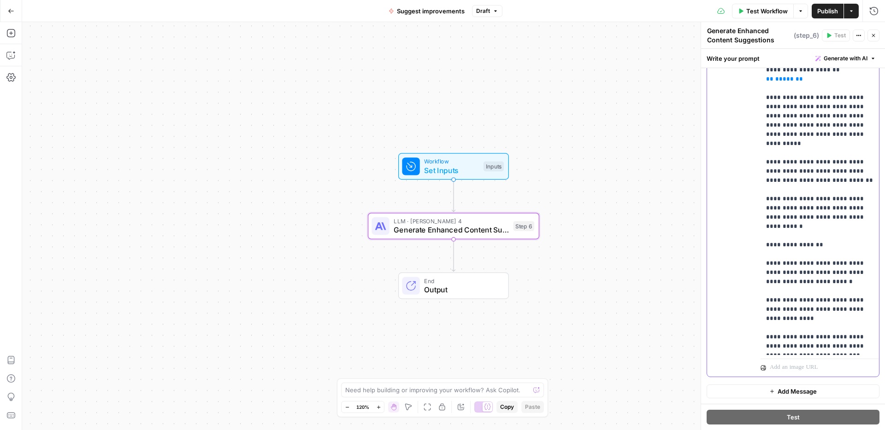
scroll to position [684, 0]
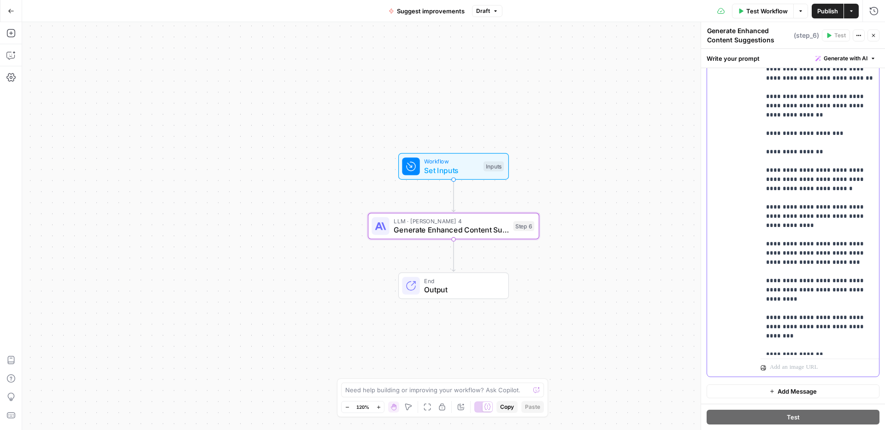
scroll to position [790, 0]
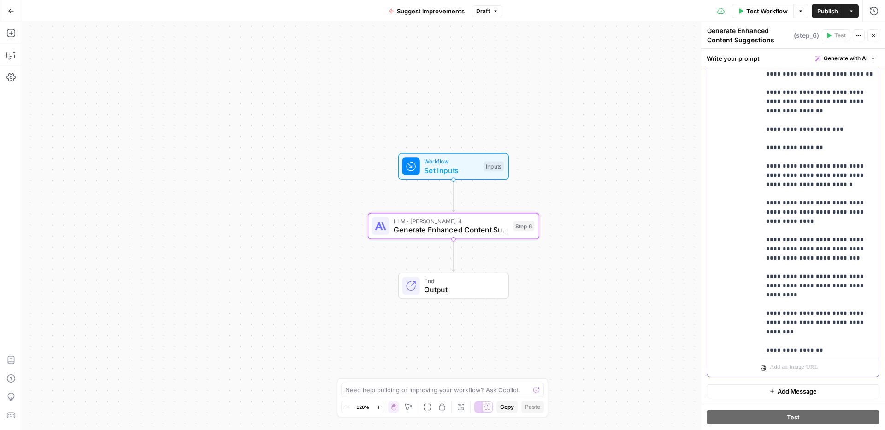
click at [869, 258] on p "**********" at bounding box center [819, 346] width 107 height 2305
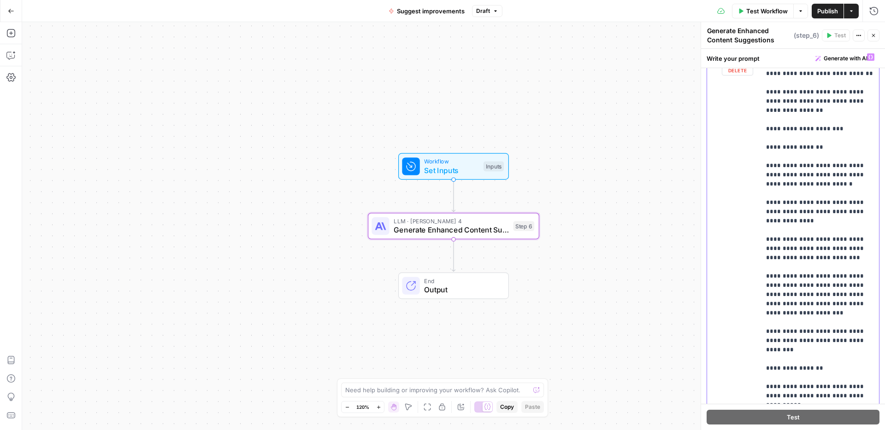
scroll to position [867, 0]
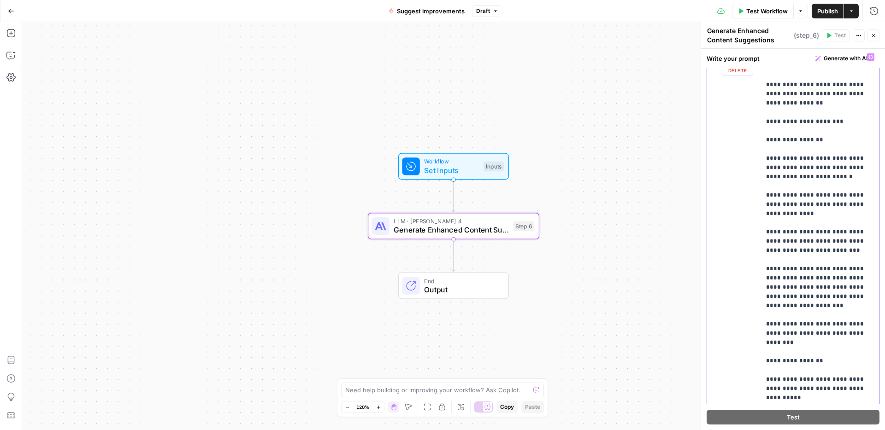
click at [841, 268] on p "**********" at bounding box center [819, 352] width 107 height 2332
click at [806, 274] on p "**********" at bounding box center [819, 352] width 107 height 2332
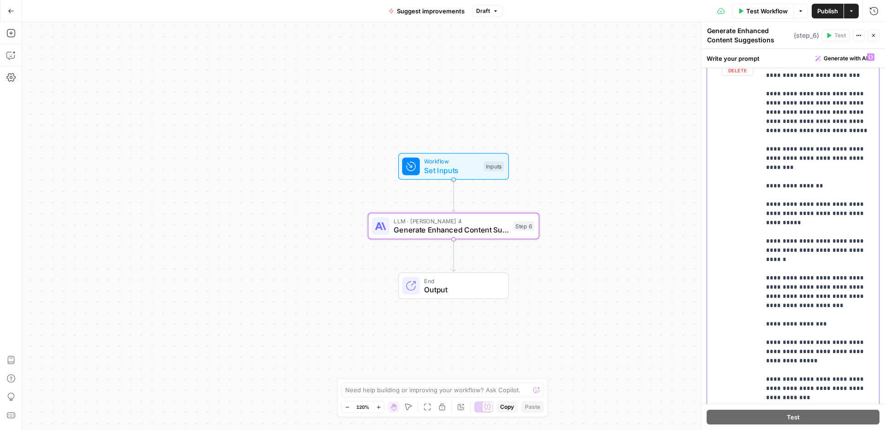
scroll to position [1049, 0]
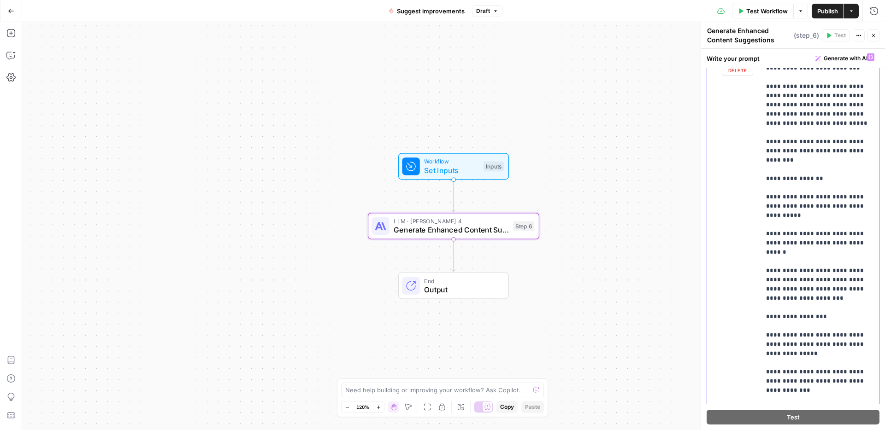
drag, startPoint x: 824, startPoint y: 234, endPoint x: 765, endPoint y: 234, distance: 59.0
click at [765, 234] on div "**********" at bounding box center [820, 237] width 118 height 376
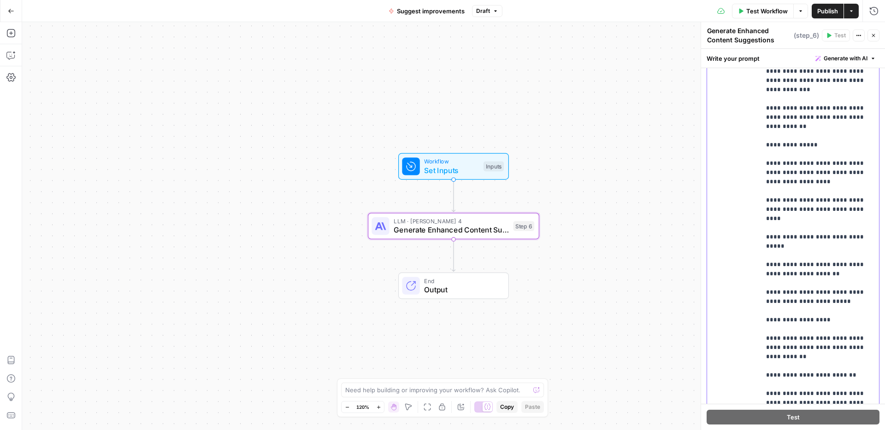
scroll to position [1327, 0]
drag, startPoint x: 835, startPoint y: 212, endPoint x: 763, endPoint y: 130, distance: 109.4
click at [763, 130] on div "**********" at bounding box center [820, 224] width 118 height 376
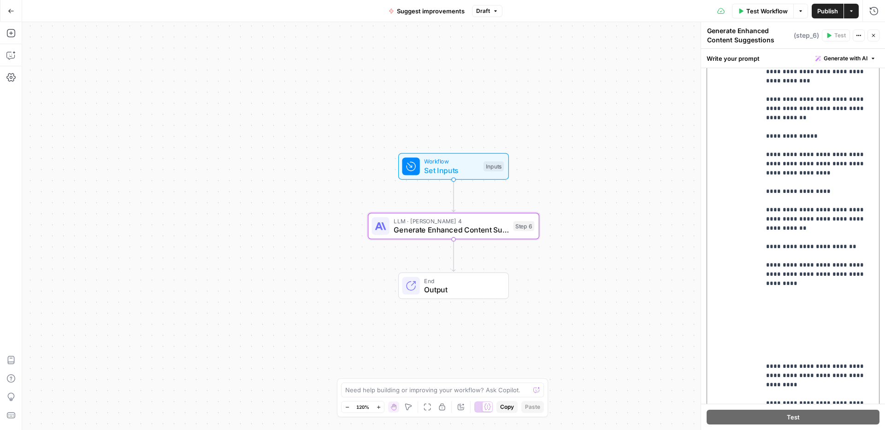
scroll to position [1338, 0]
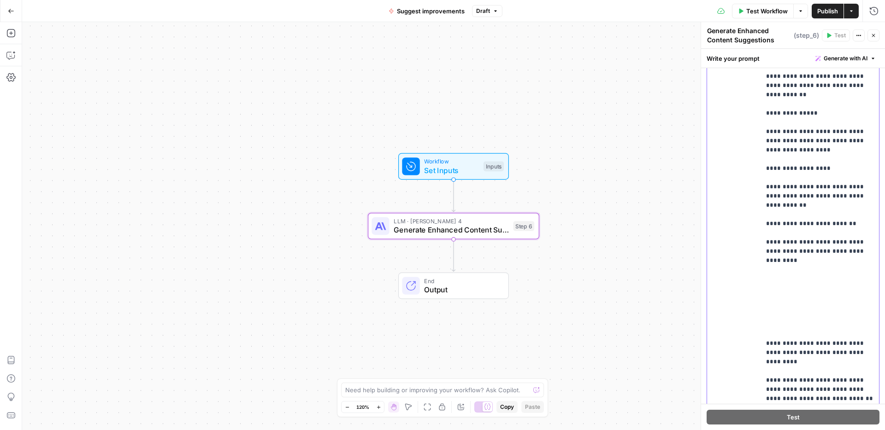
scroll to position [1363, 0]
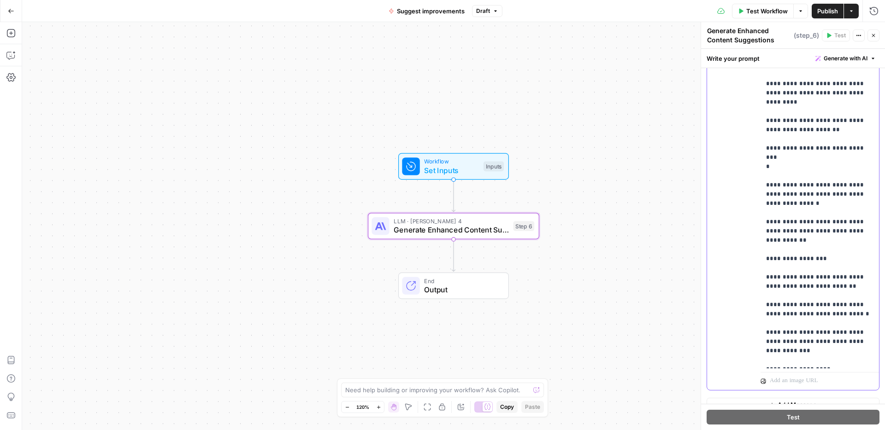
scroll to position [270, 0]
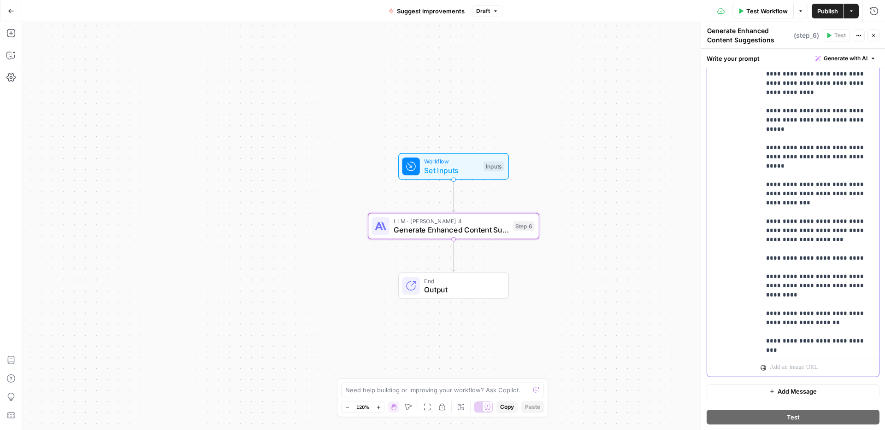
scroll to position [1853, 0]
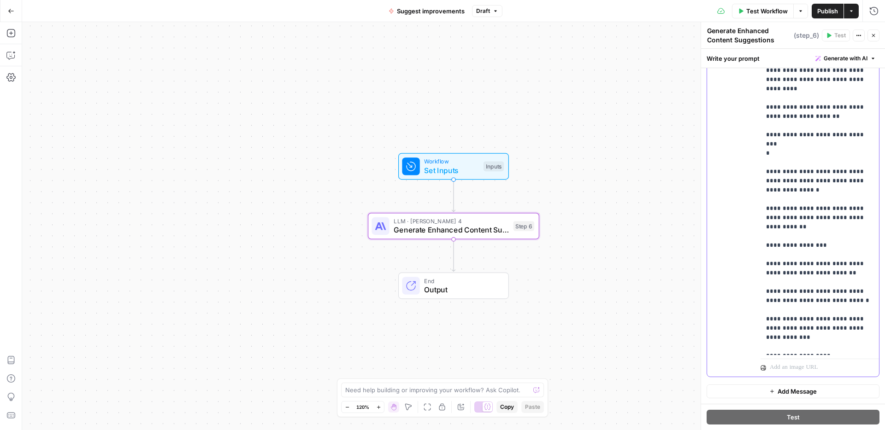
drag, startPoint x: 853, startPoint y: 274, endPoint x: 759, endPoint y: 196, distance: 122.1
click at [759, 196] on div "**********" at bounding box center [793, 178] width 172 height 397
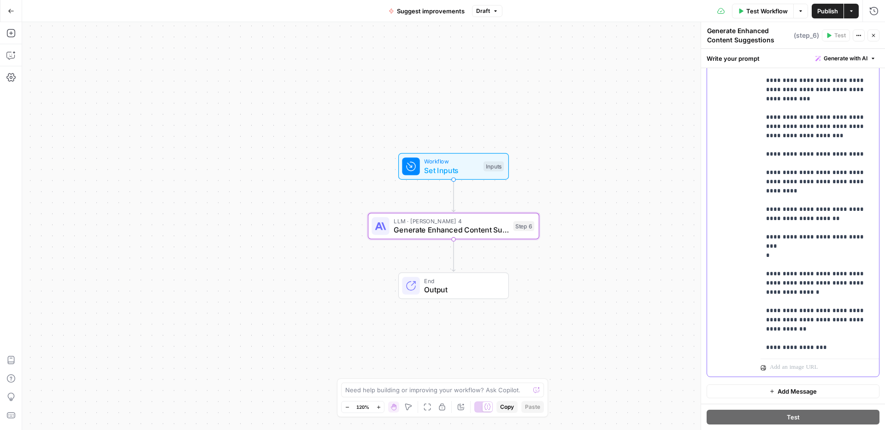
scroll to position [1751, 0]
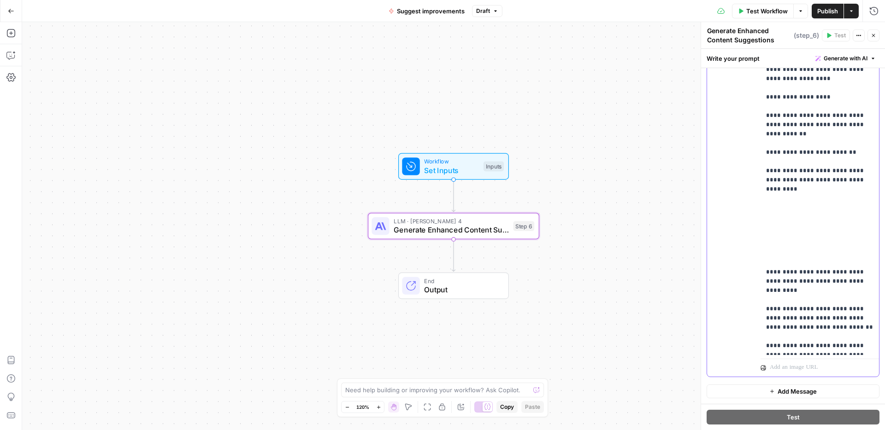
scroll to position [1299, 0]
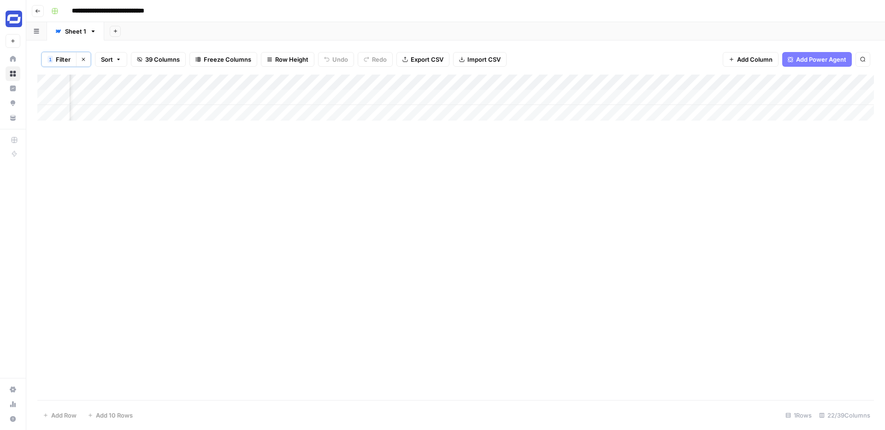
scroll to position [0, 1574]
click at [373, 97] on div "Add Column" at bounding box center [455, 98] width 837 height 46
click at [505, 95] on div "Add Column" at bounding box center [455, 98] width 837 height 46
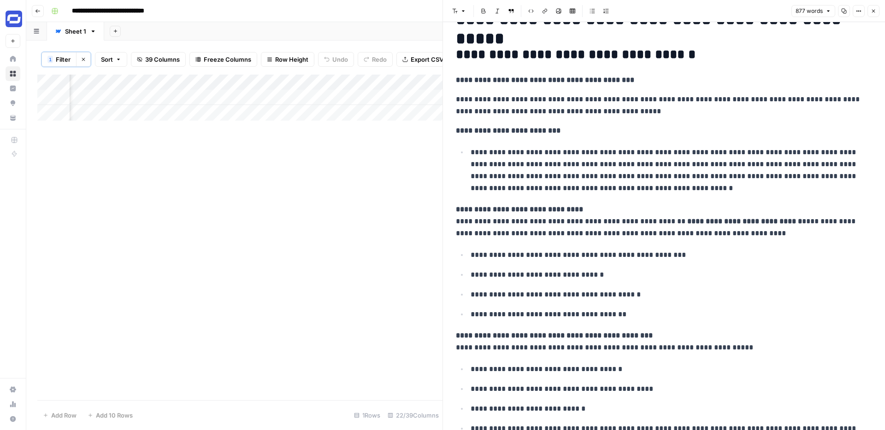
scroll to position [31, 0]
click at [875, 12] on icon "button" at bounding box center [874, 11] width 6 height 6
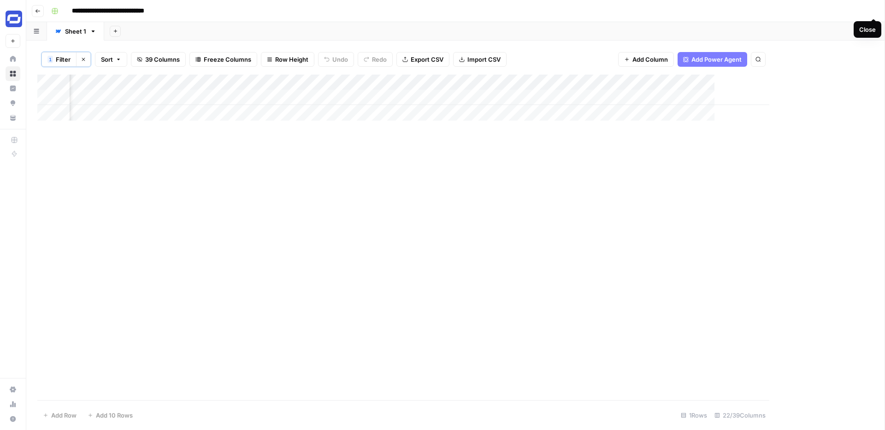
scroll to position [0, 1563]
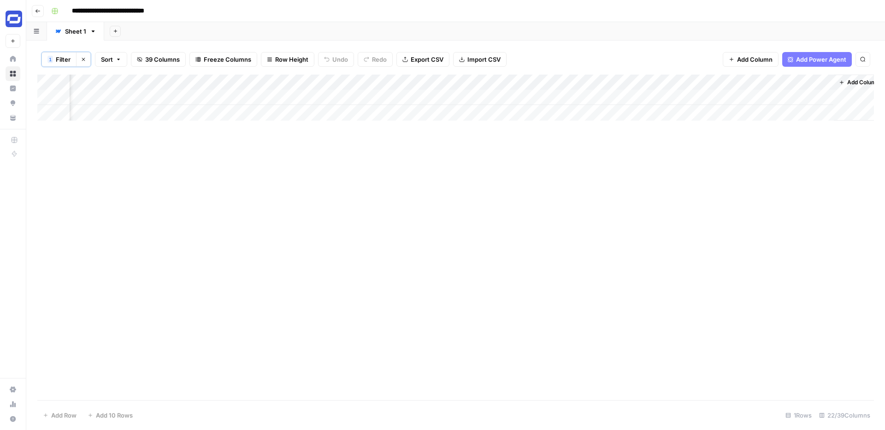
click at [376, 82] on div "Add Column" at bounding box center [455, 98] width 837 height 46
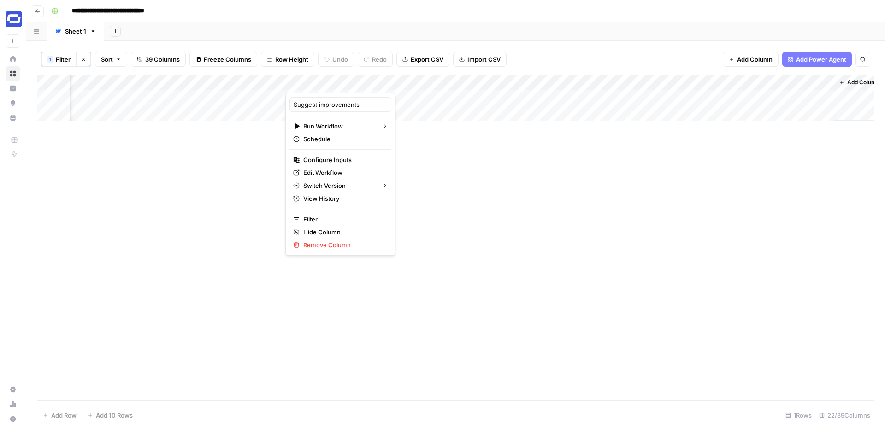
click at [414, 157] on div "Add Column" at bounding box center [455, 238] width 837 height 326
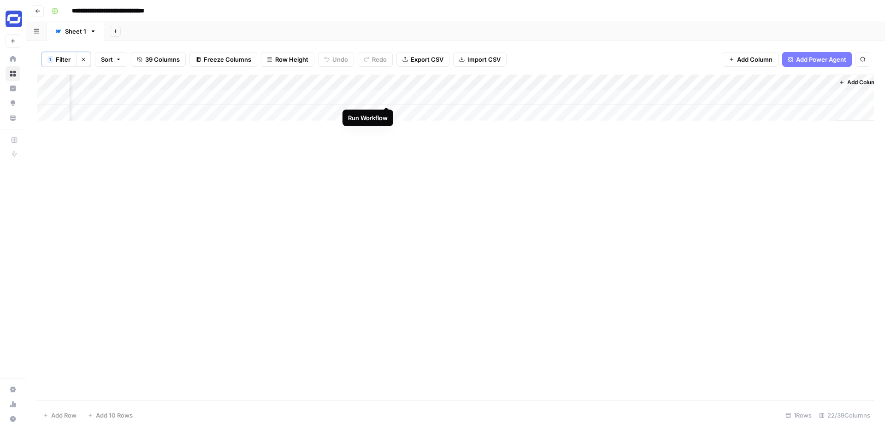
click at [384, 97] on div "Add Column" at bounding box center [455, 98] width 837 height 46
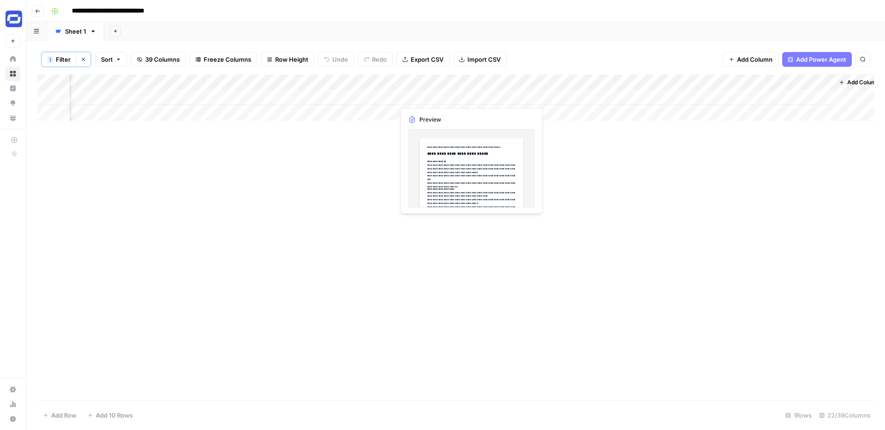
click at [514, 98] on div "Add Column" at bounding box center [455, 98] width 837 height 46
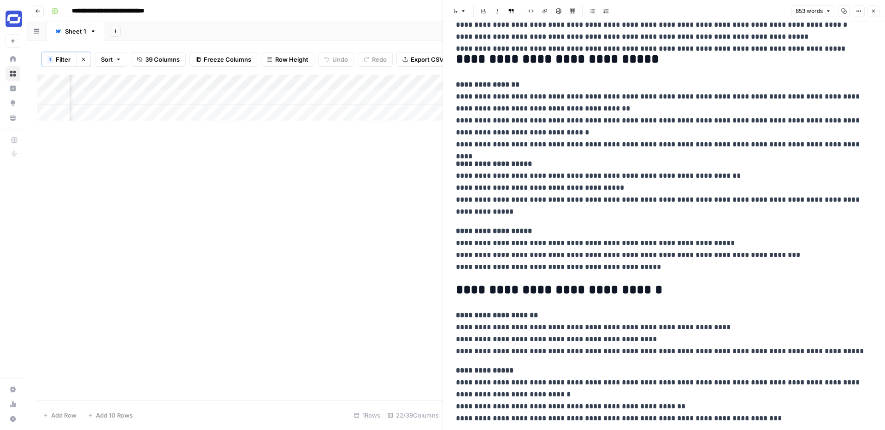
scroll to position [267, 0]
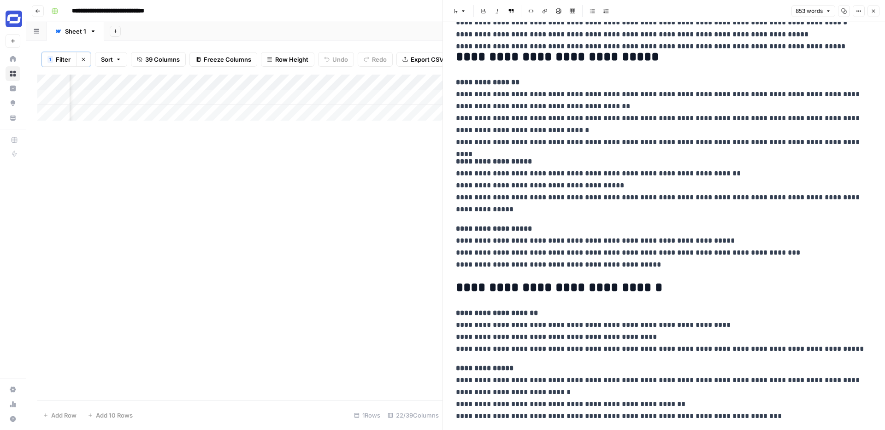
click at [878, 12] on button "Close" at bounding box center [873, 11] width 12 height 12
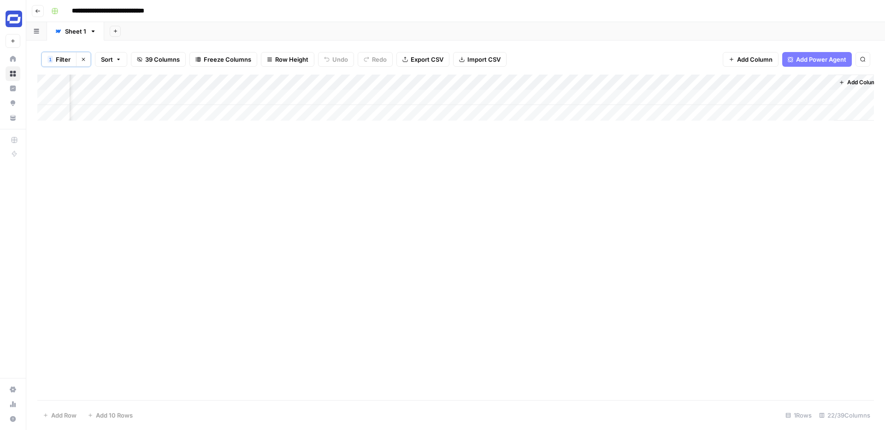
click at [649, 82] on div "Add Column" at bounding box center [455, 98] width 837 height 46
click at [560, 157] on span "Configure Inputs" at bounding box center [582, 159] width 81 height 9
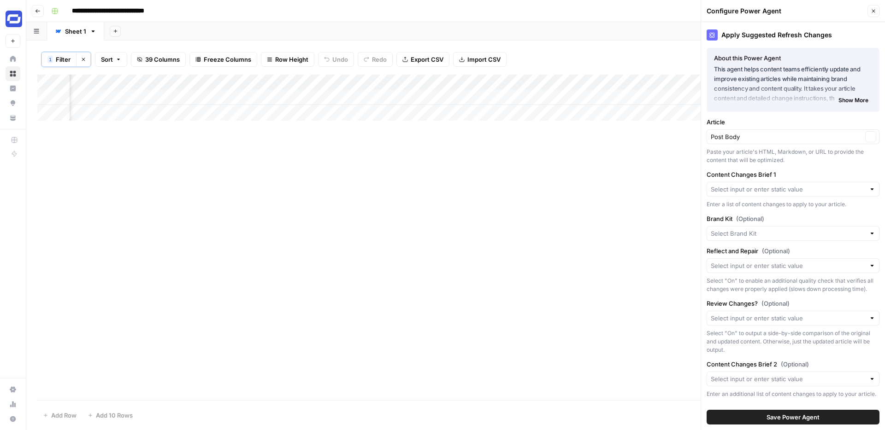
type input "Synthesia"
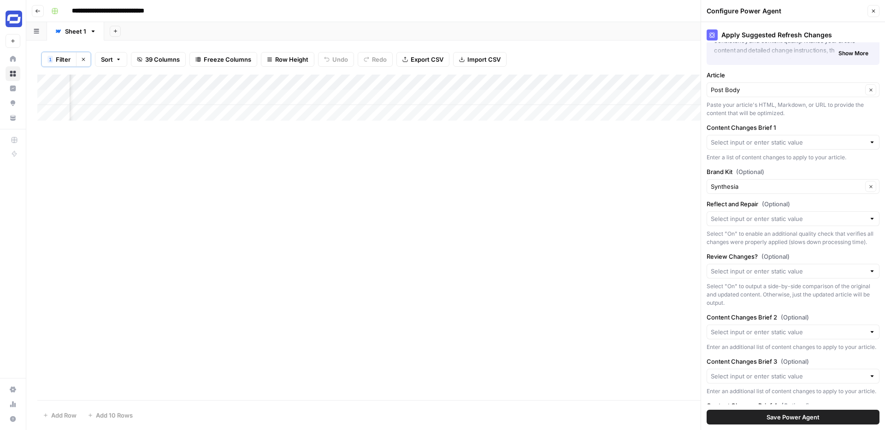
scroll to position [46, 0]
click at [876, 11] on button "Close" at bounding box center [873, 11] width 12 height 12
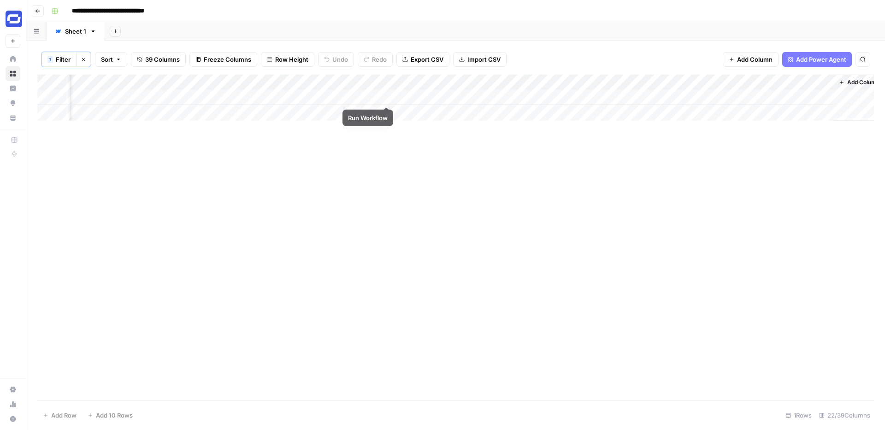
click at [384, 97] on div "Add Column" at bounding box center [455, 98] width 837 height 46
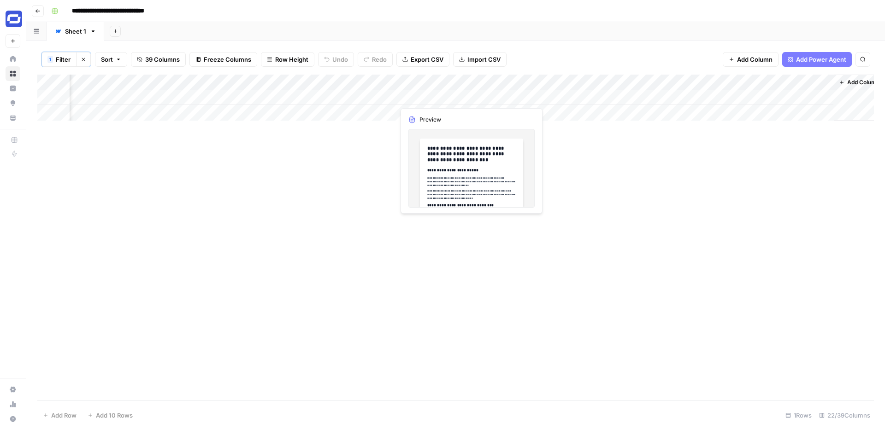
scroll to position [0, 1574]
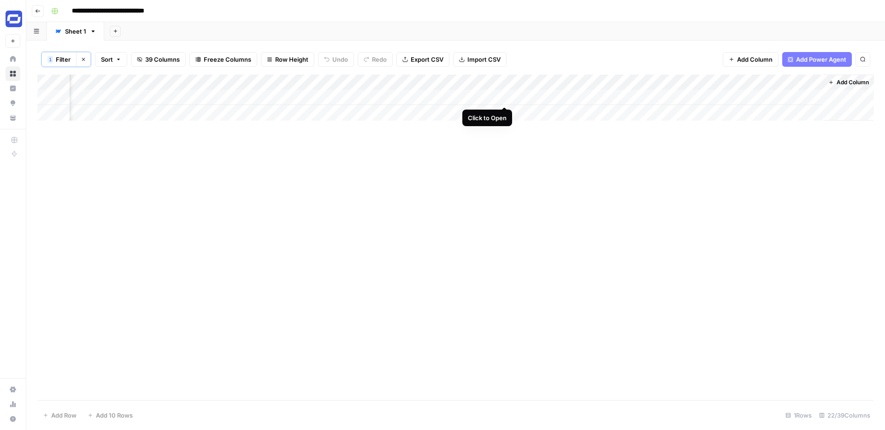
click at [501, 99] on div "Add Column" at bounding box center [455, 98] width 837 height 46
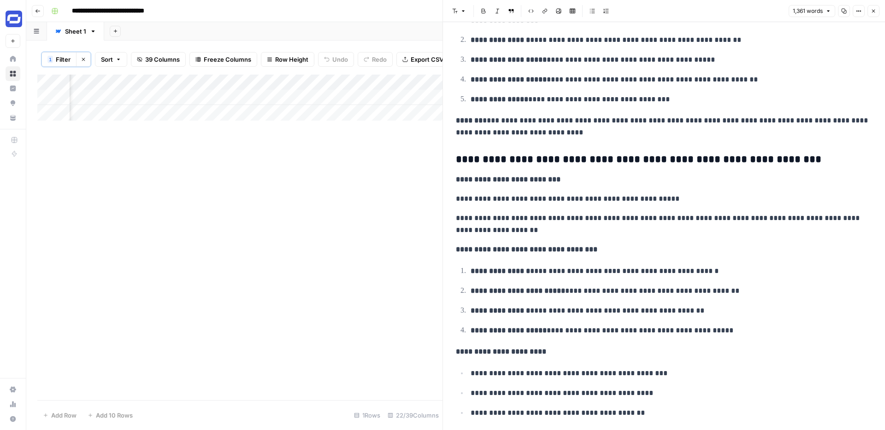
scroll to position [1361, 0]
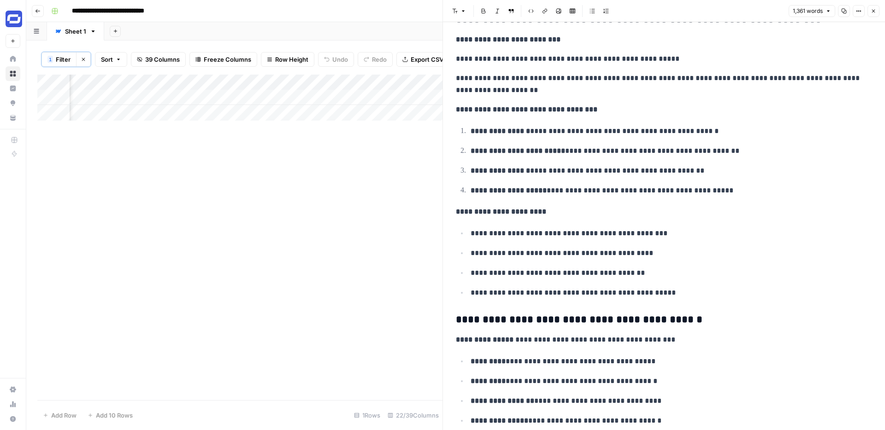
click at [874, 10] on icon "button" at bounding box center [874, 11] width 6 height 6
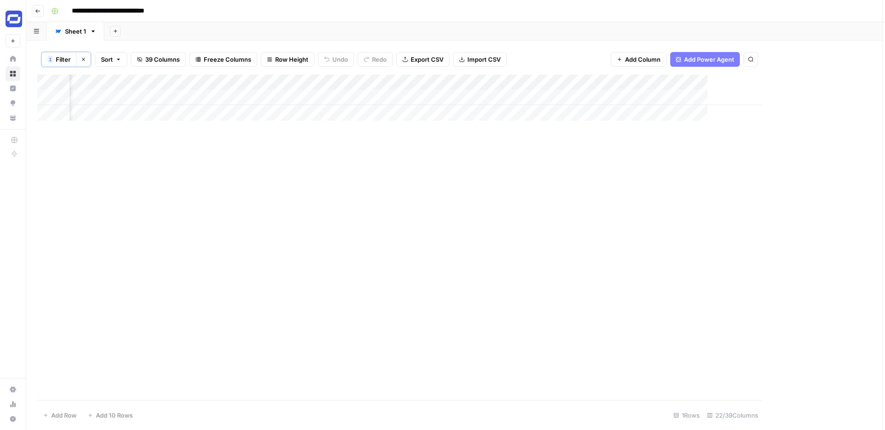
scroll to position [0, 1563]
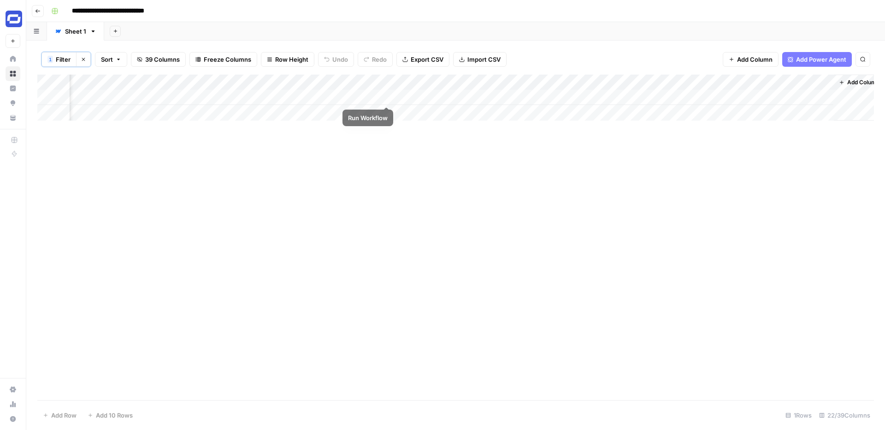
click at [385, 95] on div "Add Column" at bounding box center [455, 98] width 837 height 46
click at [515, 96] on div "Add Column" at bounding box center [455, 98] width 837 height 46
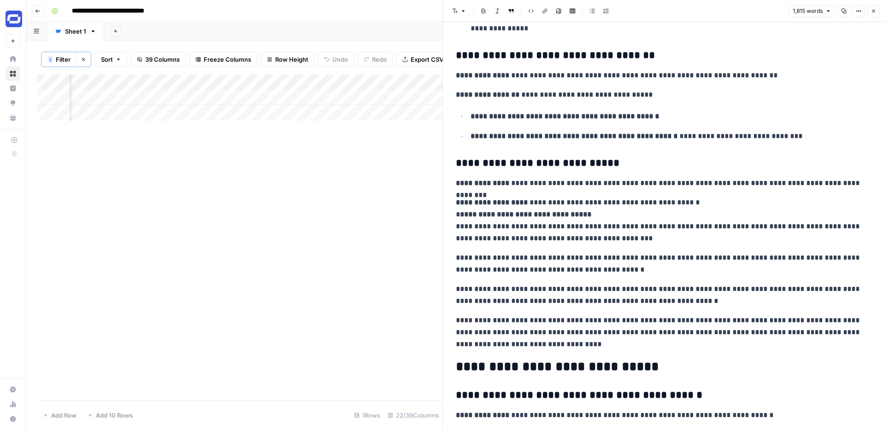
scroll to position [65, 0]
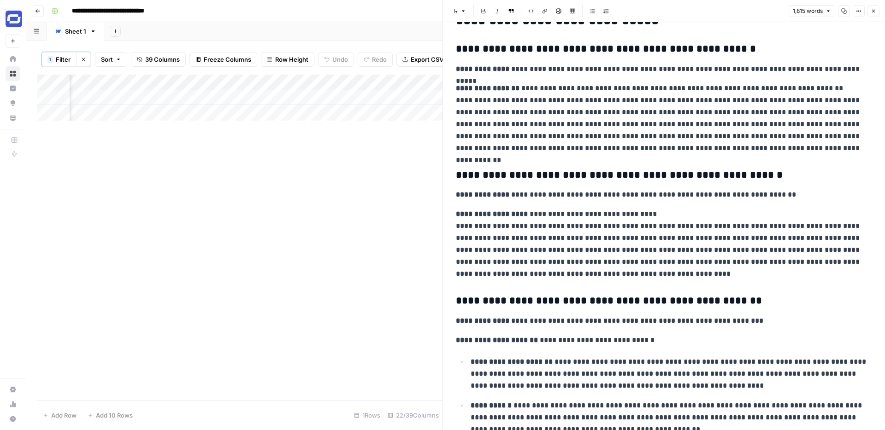
click at [871, 14] on button "Close" at bounding box center [873, 11] width 12 height 12
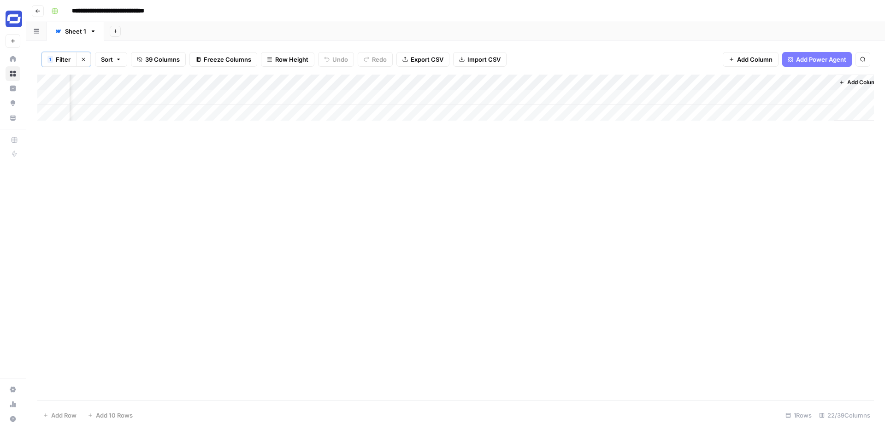
click at [647, 82] on div "Add Column" at bounding box center [455, 98] width 837 height 46
click at [570, 156] on span "Configure Inputs" at bounding box center [582, 159] width 81 height 9
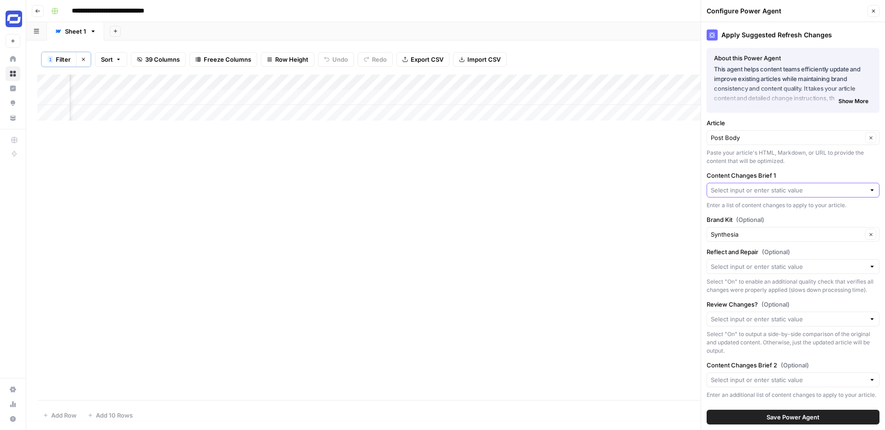
click at [773, 194] on input "Content Changes Brief 1" at bounding box center [788, 190] width 154 height 9
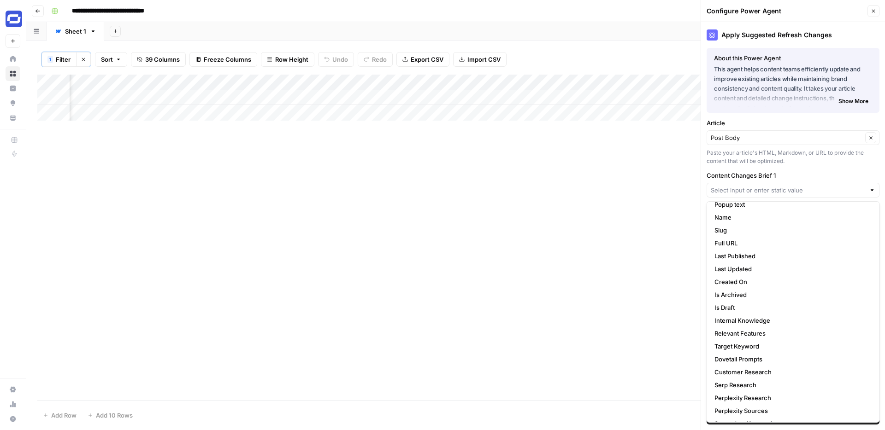
scroll to position [224, 0]
click at [749, 388] on span "Suggested Improvements" at bounding box center [790, 386] width 153 height 9
type input "Suggested Improvements"
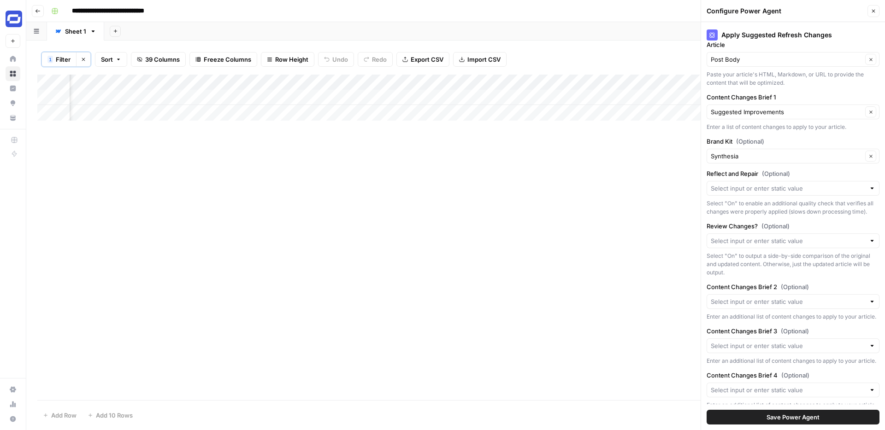
scroll to position [105, 0]
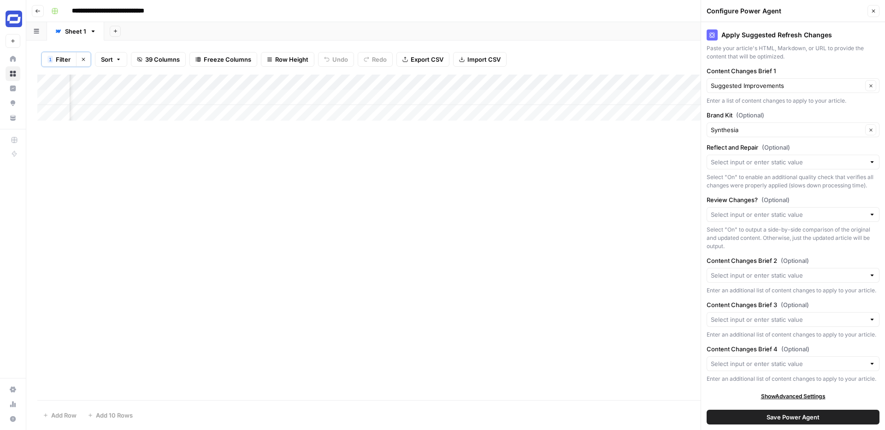
click at [787, 420] on span "Save Power Agent" at bounding box center [793, 417] width 53 height 9
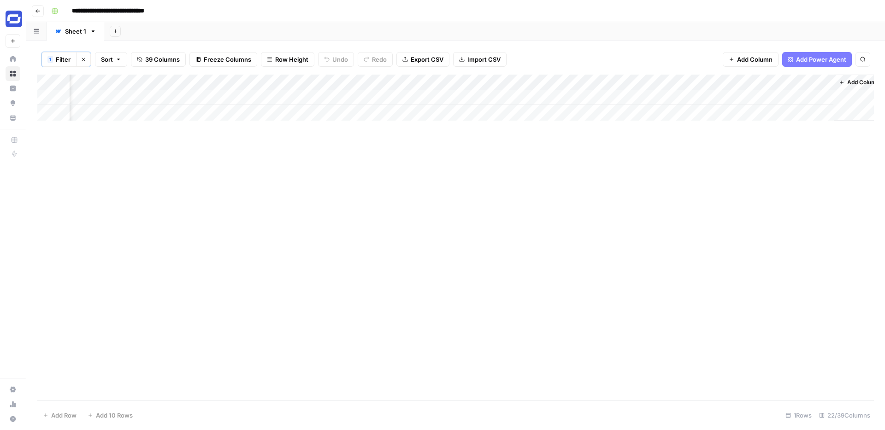
click at [595, 97] on div "Add Column" at bounding box center [455, 98] width 837 height 46
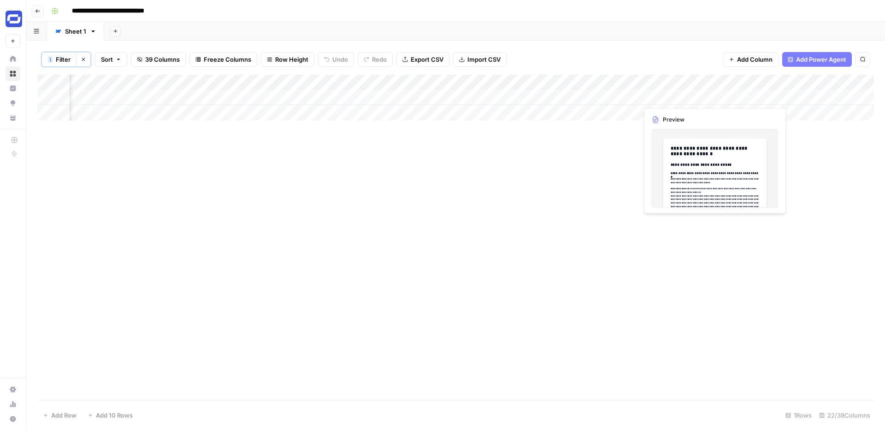
scroll to position [0, 1574]
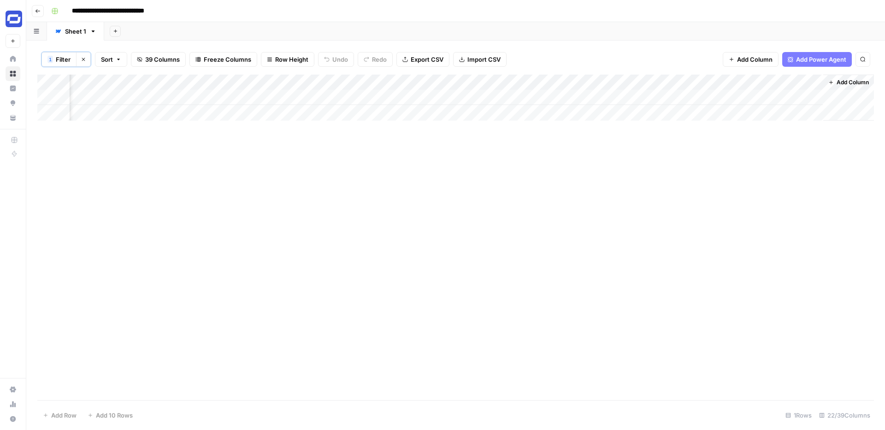
click at [802, 82] on div "Add Column" at bounding box center [455, 98] width 837 height 46
click at [712, 183] on div "Add Column" at bounding box center [455, 238] width 837 height 326
click at [557, 147] on div "Add Column" at bounding box center [455, 238] width 837 height 326
click at [164, 59] on span "39 Columns" at bounding box center [162, 59] width 35 height 9
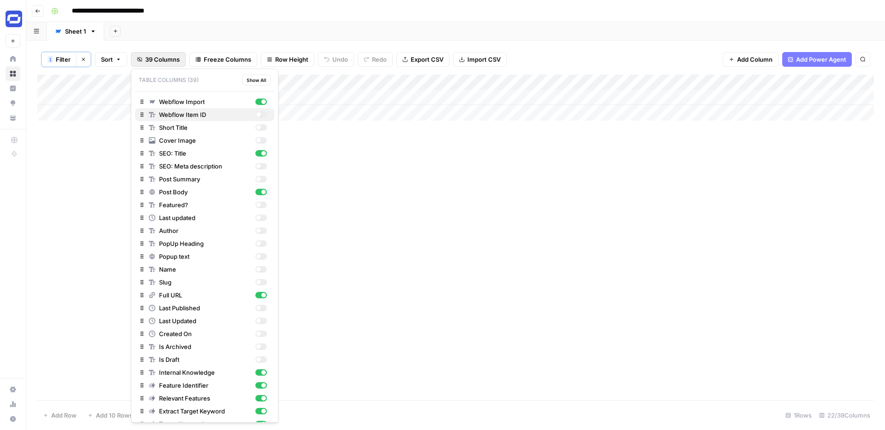
click at [261, 114] on div "button" at bounding box center [261, 115] width 12 height 6
click at [336, 136] on div "Add Column" at bounding box center [455, 238] width 837 height 326
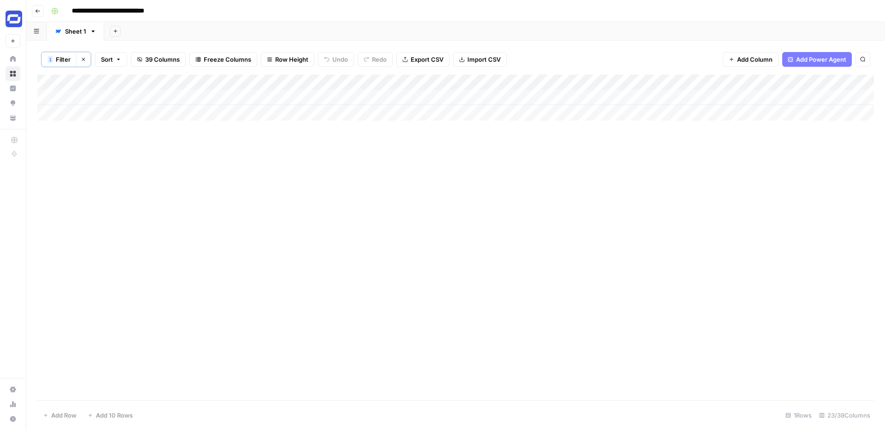
click at [68, 59] on span "Filter" at bounding box center [63, 59] width 15 height 9
type input "SEO: Title"
click at [176, 63] on span "39 Columns" at bounding box center [162, 59] width 35 height 9
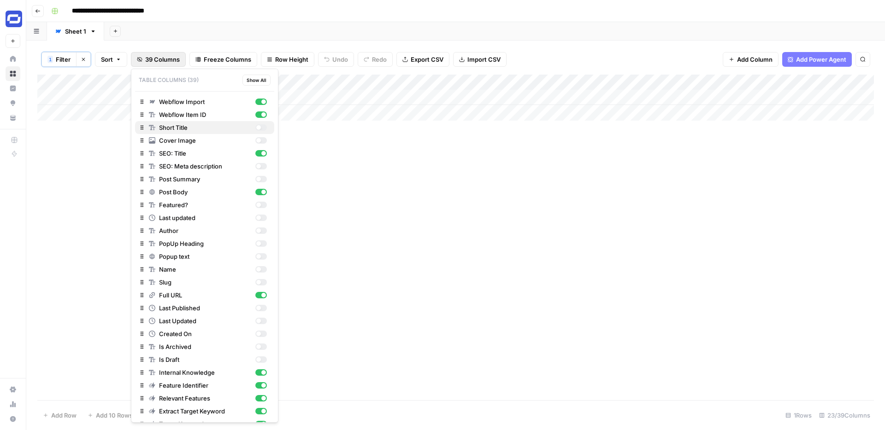
click at [263, 125] on div "button" at bounding box center [261, 127] width 12 height 6
click at [263, 125] on div "button" at bounding box center [263, 127] width 5 height 5
click at [263, 125] on div "button" at bounding box center [261, 127] width 12 height 6
click at [263, 125] on div "button" at bounding box center [263, 127] width 5 height 5
click at [262, 129] on div "button" at bounding box center [261, 127] width 12 height 6
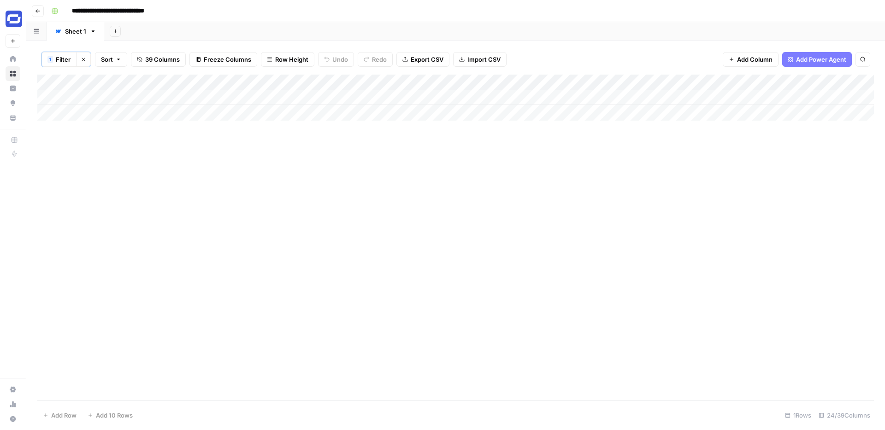
click at [411, 82] on div "Add Column" at bounding box center [455, 98] width 837 height 46
click at [319, 206] on span "Remove Column" at bounding box center [343, 206] width 81 height 9
click at [415, 96] on span "Delete" at bounding box center [410, 95] width 20 height 9
click at [160, 61] on span "38 Columns" at bounding box center [162, 59] width 35 height 9
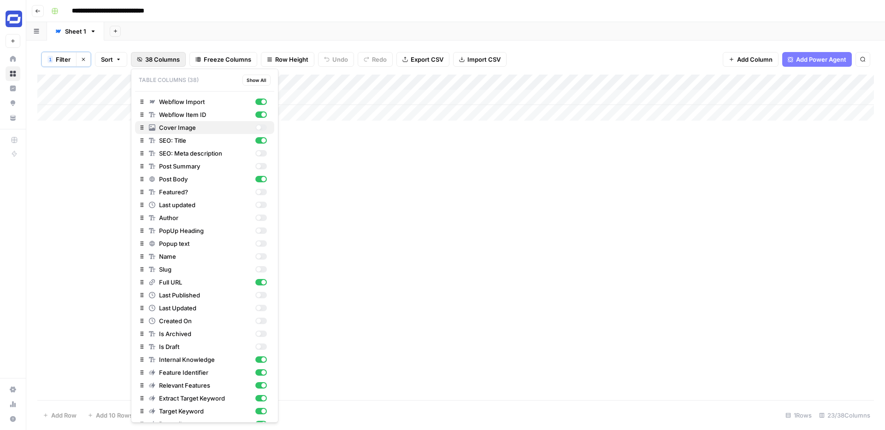
click at [261, 127] on div "button" at bounding box center [261, 127] width 12 height 6
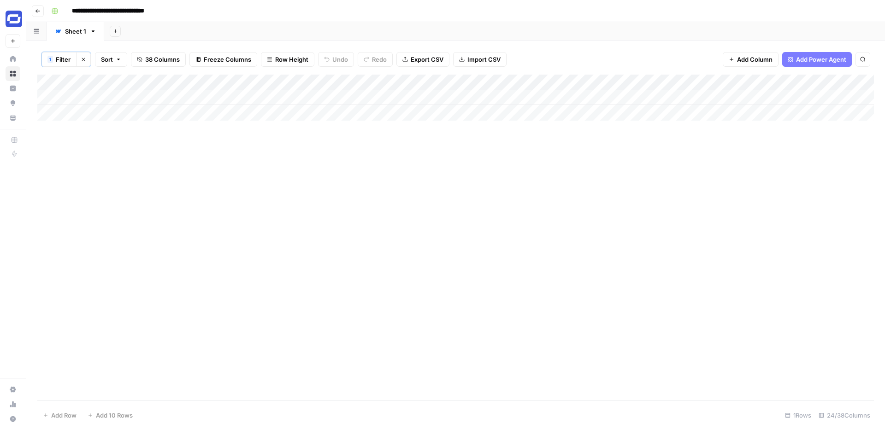
click at [332, 130] on div "Add Column" at bounding box center [455, 238] width 837 height 326
click at [324, 98] on div "Add Column" at bounding box center [455, 98] width 837 height 46
click at [298, 100] on div "Add Column" at bounding box center [455, 98] width 837 height 46
click at [298, 100] on body "**********" at bounding box center [442, 215] width 885 height 430
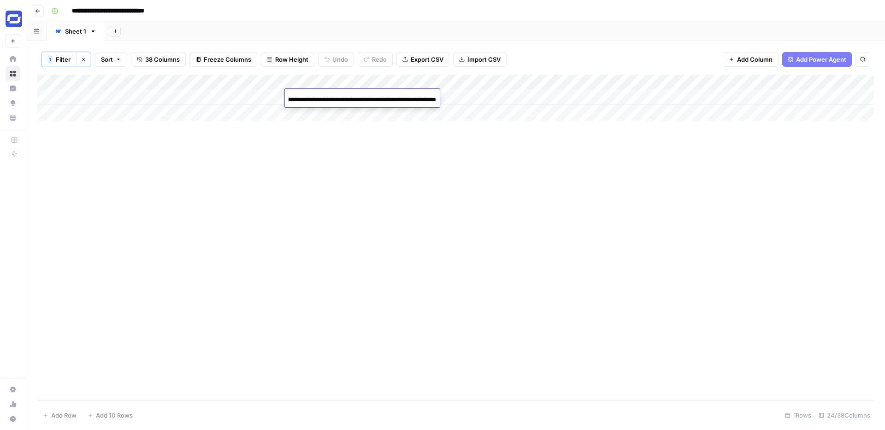
click at [323, 124] on div "Add Column" at bounding box center [455, 238] width 837 height 326
click at [360, 98] on div "Add Column" at bounding box center [455, 98] width 837 height 46
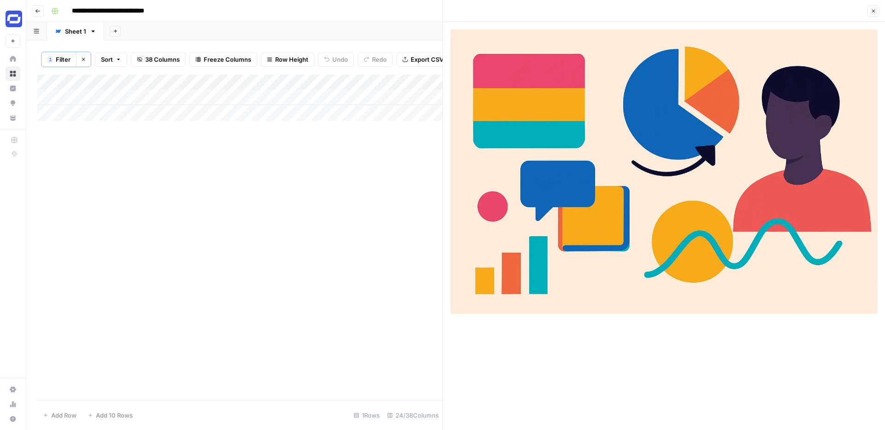
click at [877, 12] on button "Close" at bounding box center [873, 11] width 12 height 12
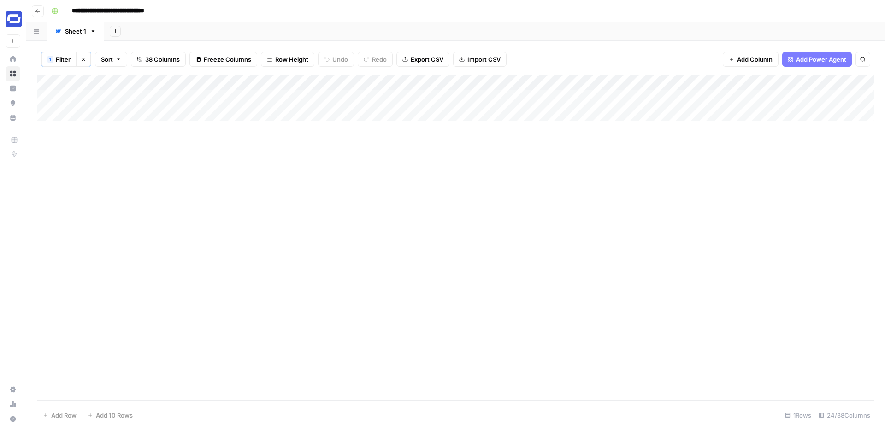
click at [171, 60] on span "38 Columns" at bounding box center [162, 59] width 35 height 9
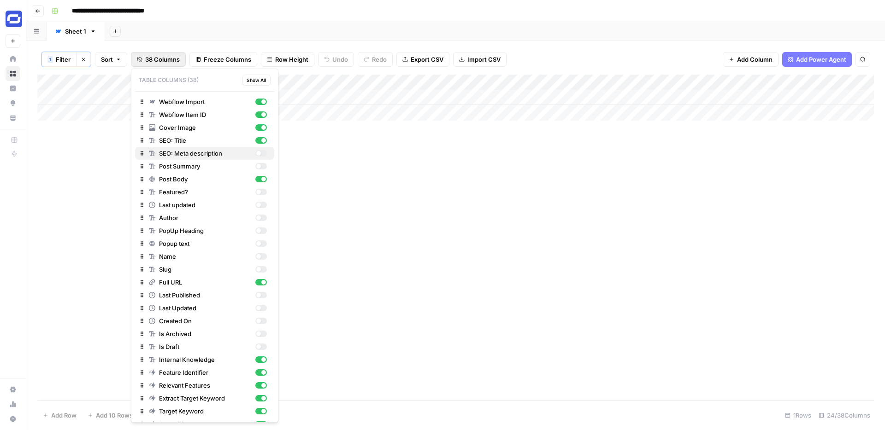
click at [259, 153] on div "button" at bounding box center [258, 153] width 5 height 5
click at [263, 167] on div "button" at bounding box center [261, 166] width 12 height 6
click at [759, 81] on div "Add Column" at bounding box center [455, 98] width 837 height 46
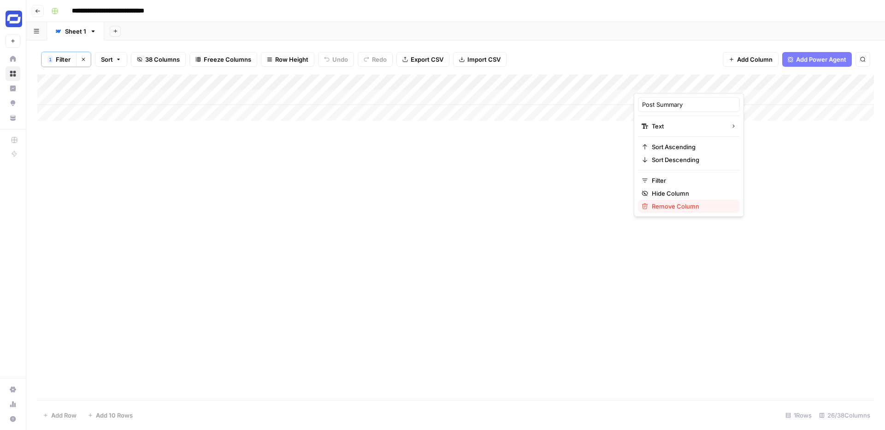
click at [663, 206] on span "Remove Column" at bounding box center [692, 206] width 81 height 9
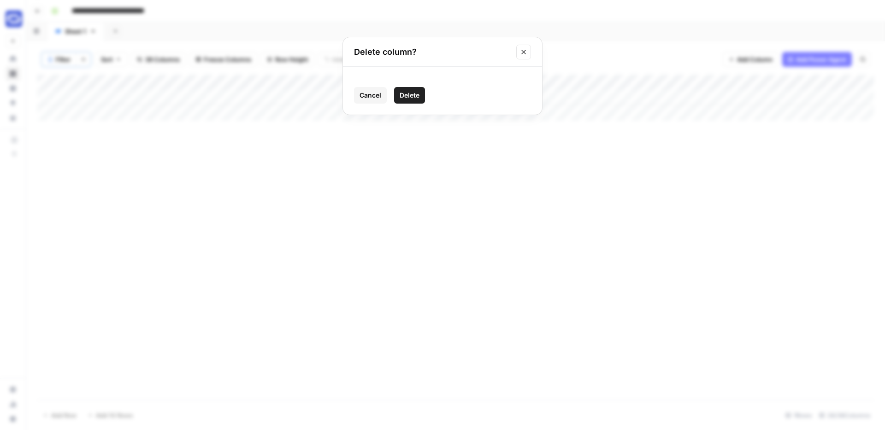
click at [413, 97] on span "Delete" at bounding box center [410, 95] width 20 height 9
click at [167, 61] on span "37 Columns" at bounding box center [162, 59] width 34 height 9
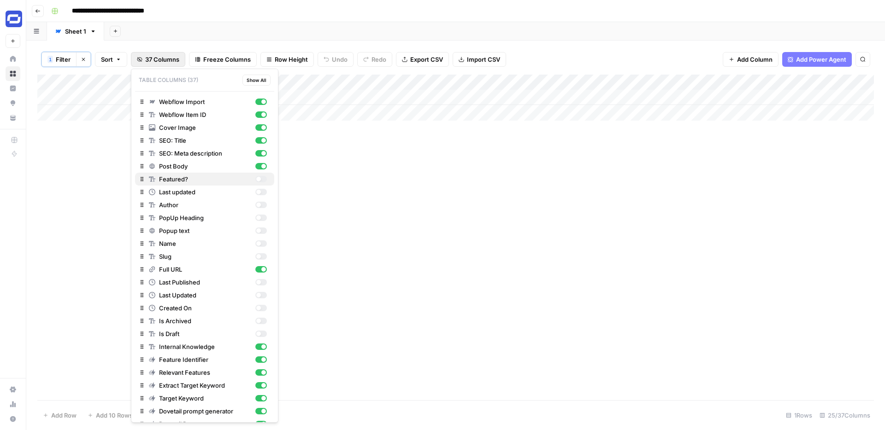
click at [262, 181] on div "button" at bounding box center [261, 179] width 12 height 6
click at [717, 82] on div "Add Column" at bounding box center [455, 98] width 837 height 46
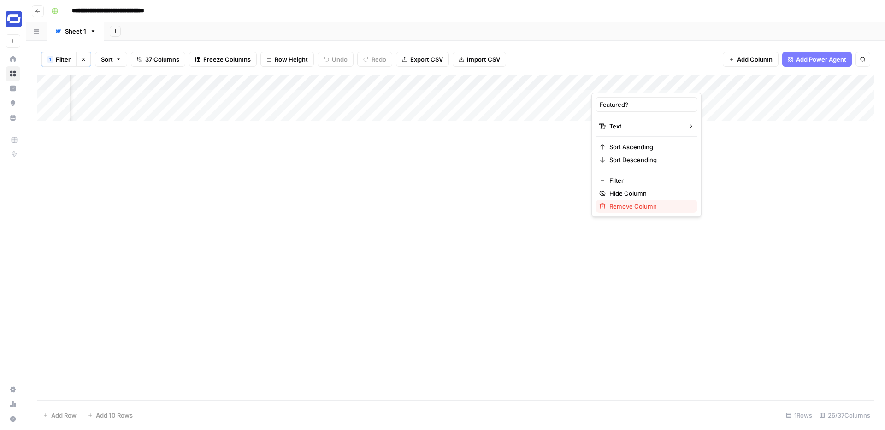
click at [625, 205] on span "Remove Column" at bounding box center [649, 206] width 81 height 9
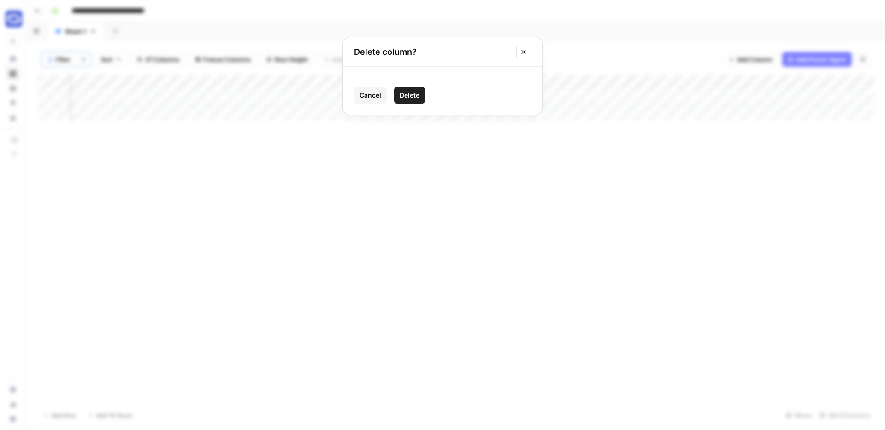
click at [409, 94] on span "Delete" at bounding box center [410, 95] width 20 height 9
click at [176, 56] on span "36 Columns" at bounding box center [162, 59] width 35 height 9
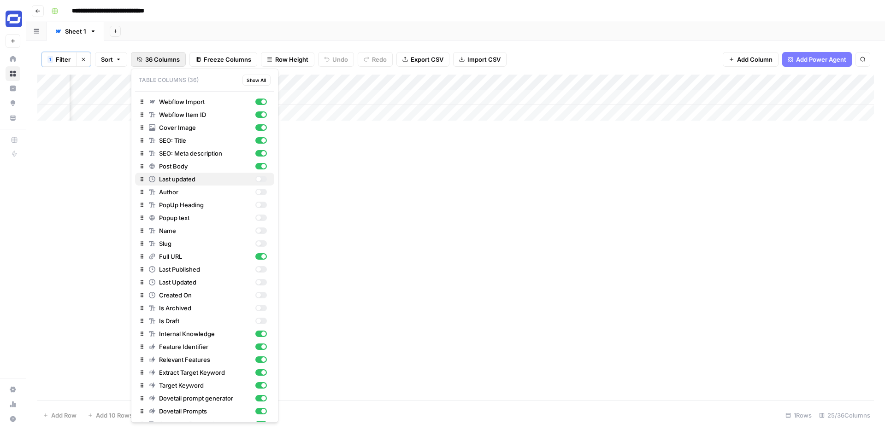
click at [258, 178] on div "button" at bounding box center [258, 179] width 5 height 5
click at [261, 193] on div "button" at bounding box center [261, 192] width 12 height 6
click at [261, 205] on div "button" at bounding box center [261, 205] width 12 height 6
click at [712, 81] on div "Add Column" at bounding box center [455, 98] width 837 height 46
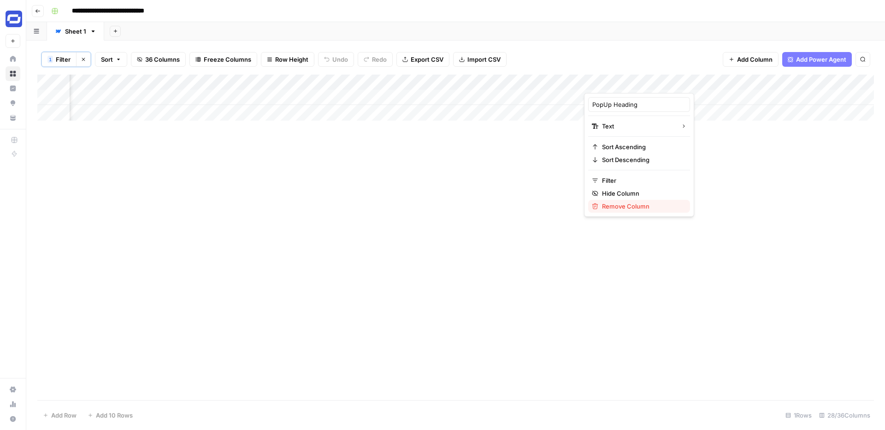
click at [612, 203] on span "Remove Column" at bounding box center [642, 206] width 81 height 9
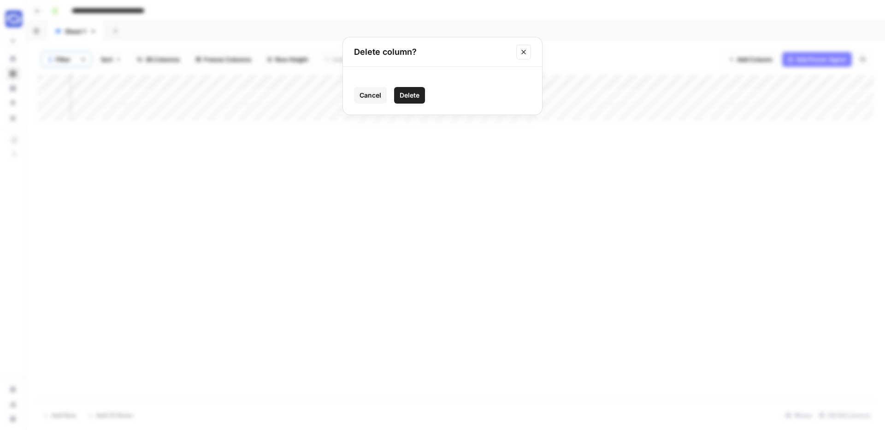
click at [408, 94] on span "Delete" at bounding box center [410, 95] width 20 height 9
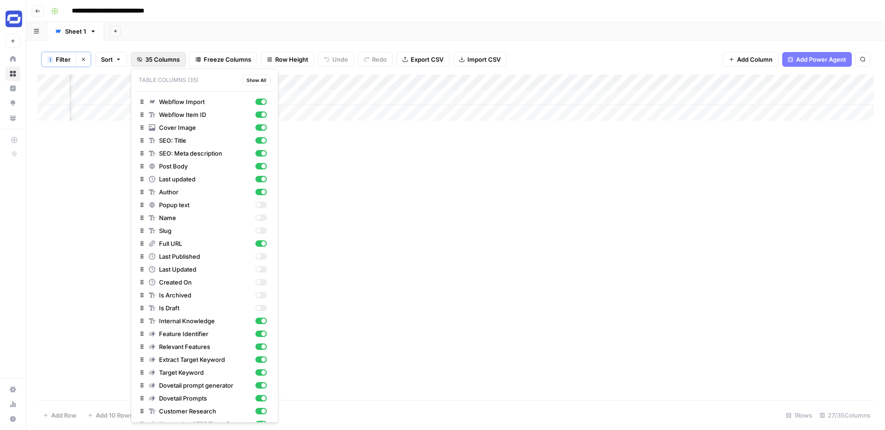
click at [163, 59] on span "35 Columns" at bounding box center [162, 59] width 35 height 9
click at [259, 202] on div "button" at bounding box center [261, 205] width 12 height 6
click at [711, 82] on div "Add Column" at bounding box center [455, 98] width 837 height 46
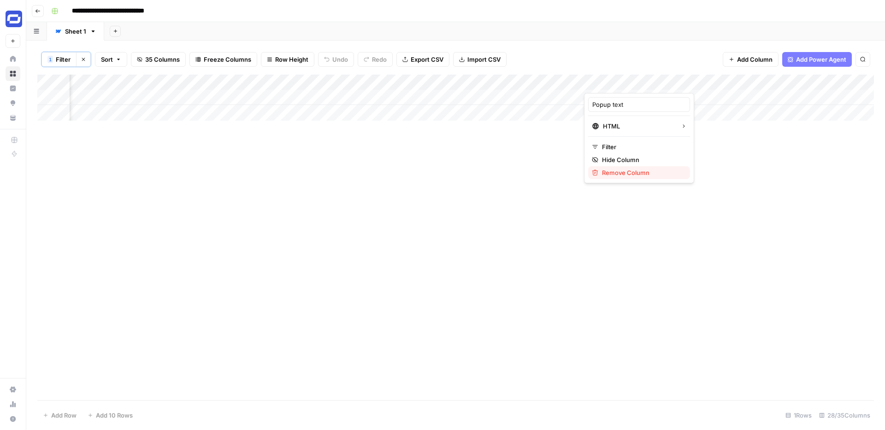
click at [628, 174] on span "Remove Column" at bounding box center [642, 172] width 81 height 9
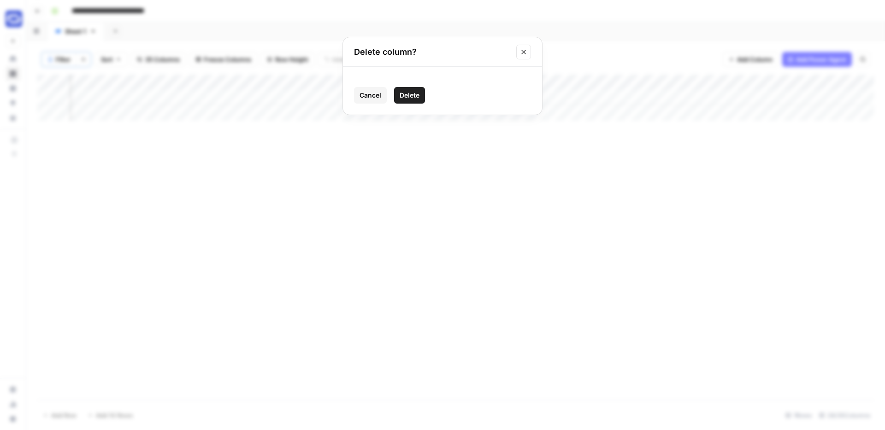
click at [411, 97] on span "Delete" at bounding box center [410, 95] width 20 height 9
click at [168, 53] on button "34 Columns" at bounding box center [158, 59] width 55 height 15
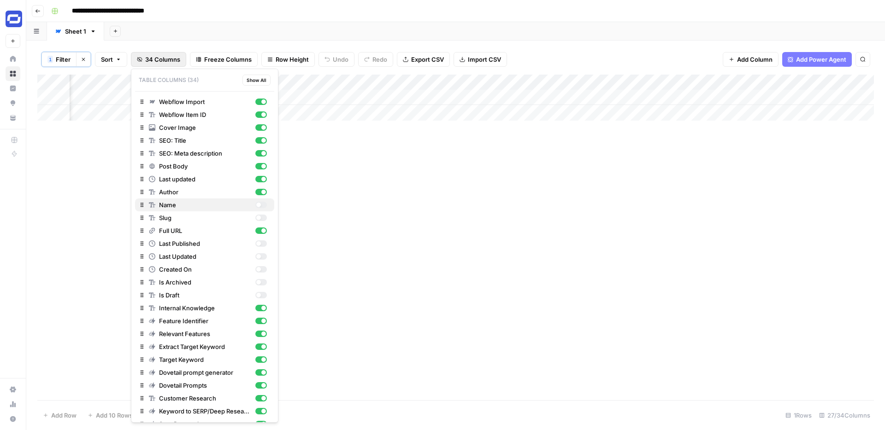
click at [262, 204] on div "button" at bounding box center [261, 205] width 12 height 6
click at [259, 206] on div "button" at bounding box center [261, 205] width 12 height 6
click at [259, 206] on div "button" at bounding box center [258, 205] width 5 height 5
click at [259, 206] on div "button" at bounding box center [261, 205] width 12 height 6
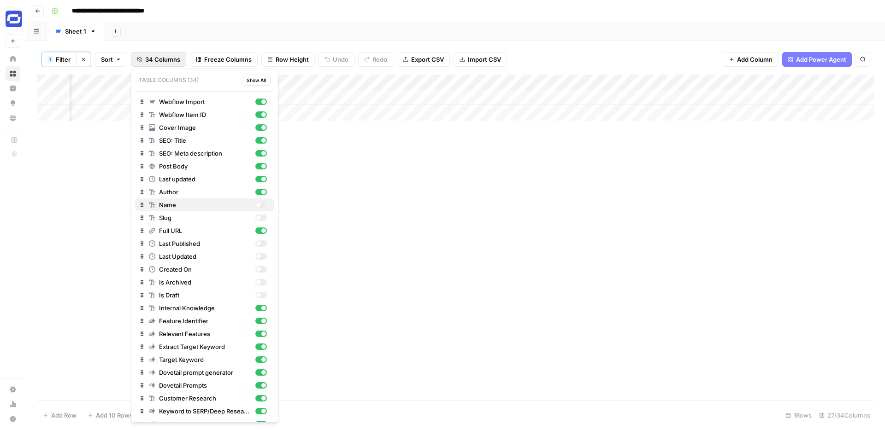
click at [259, 206] on div "button" at bounding box center [258, 205] width 5 height 5
click at [418, 143] on div "Add Column" at bounding box center [455, 238] width 837 height 326
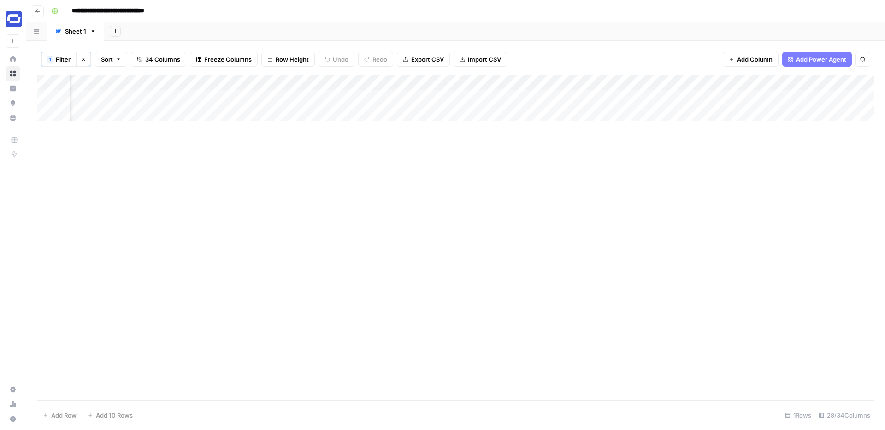
scroll to position [0, 237]
drag, startPoint x: 762, startPoint y: 81, endPoint x: 461, endPoint y: 87, distance: 300.6
click at [461, 87] on div "Add Column" at bounding box center [455, 98] width 837 height 46
click at [420, 79] on div "Add Column" at bounding box center [455, 98] width 837 height 46
click at [420, 79] on div at bounding box center [463, 84] width 133 height 18
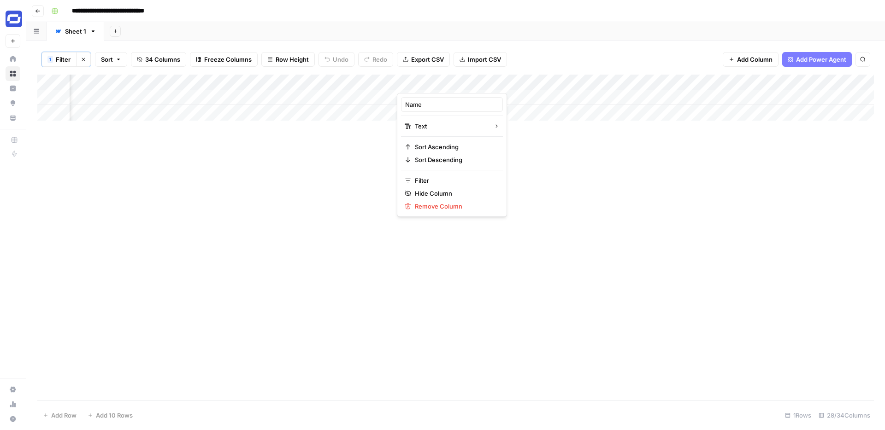
click at [420, 79] on div at bounding box center [463, 84] width 133 height 18
click at [423, 105] on input "Name" at bounding box center [452, 104] width 94 height 9
type input "H1"
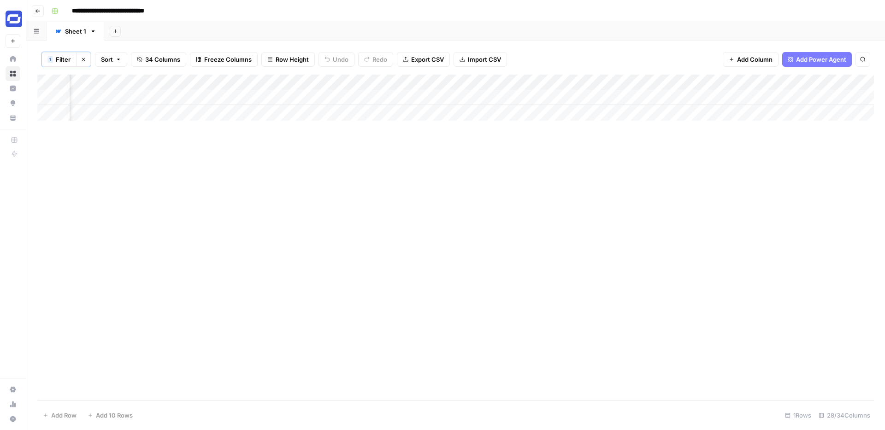
click at [159, 64] on span "34 Columns" at bounding box center [162, 59] width 35 height 9
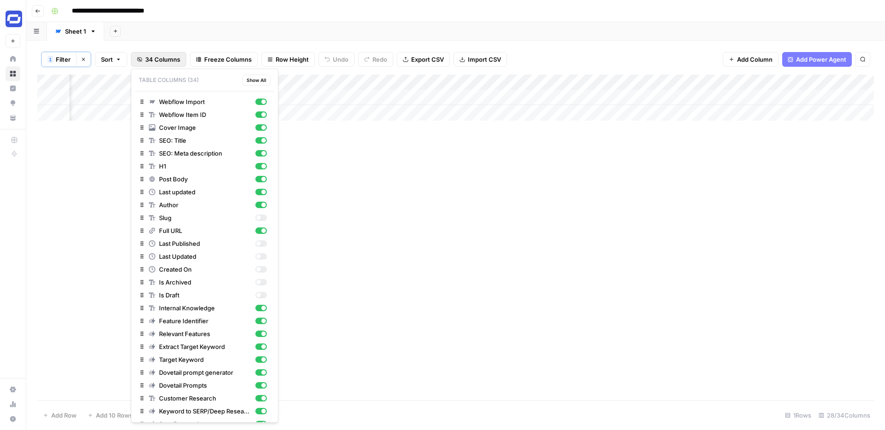
click at [345, 194] on div "Add Column" at bounding box center [455, 238] width 837 height 326
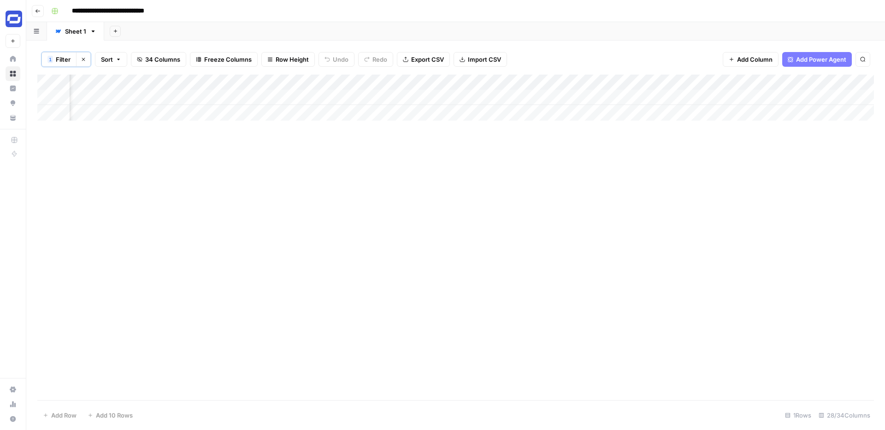
scroll to position [0, 546]
click at [162, 61] on span "34 Columns" at bounding box center [162, 59] width 35 height 9
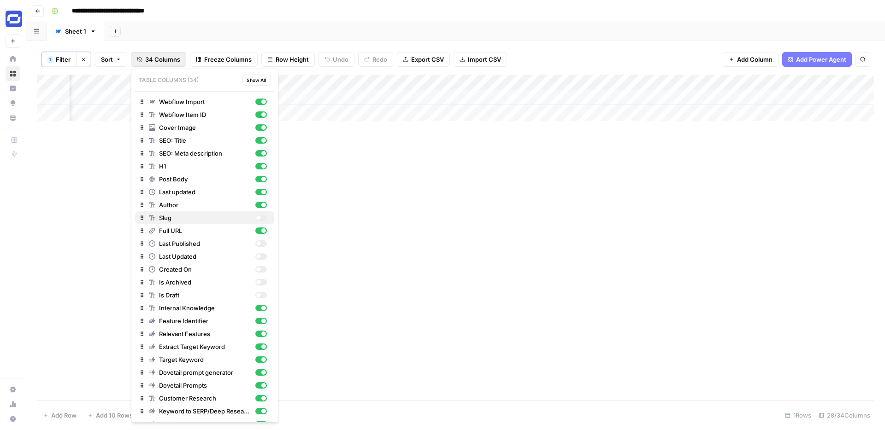
click at [260, 217] on div "button" at bounding box center [258, 218] width 5 height 5
click at [695, 83] on div "Add Column" at bounding box center [455, 98] width 837 height 46
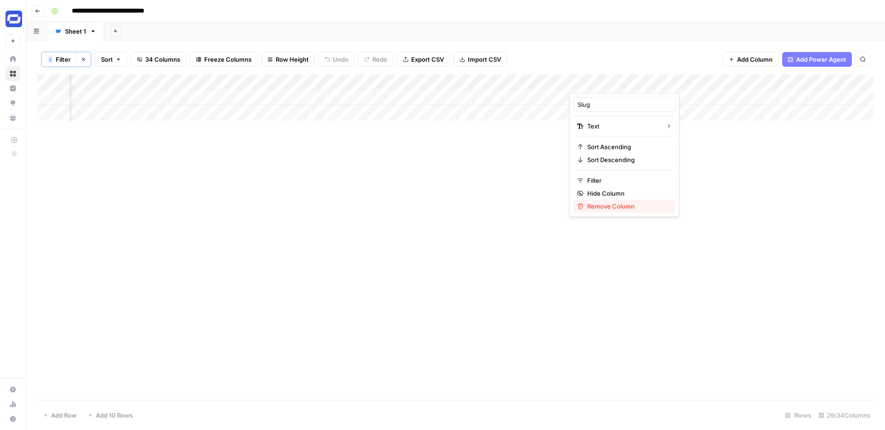
click at [597, 205] on span "Remove Column" at bounding box center [627, 206] width 81 height 9
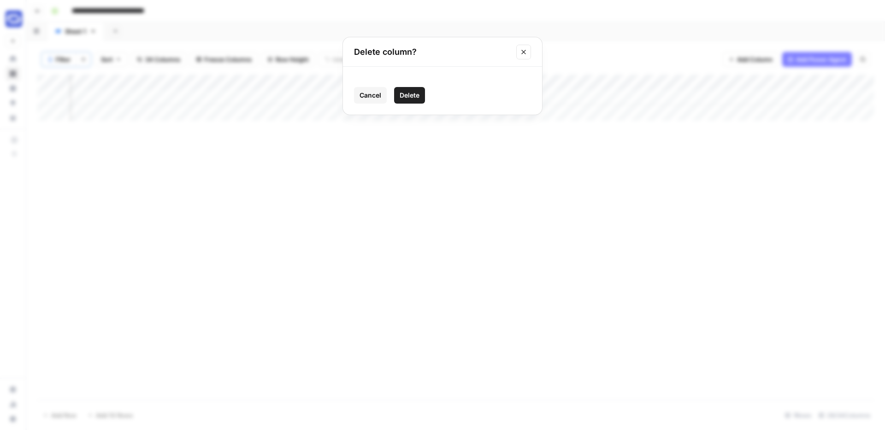
click at [410, 95] on span "Delete" at bounding box center [410, 95] width 20 height 9
click at [166, 60] on span "33 Columns" at bounding box center [162, 59] width 35 height 9
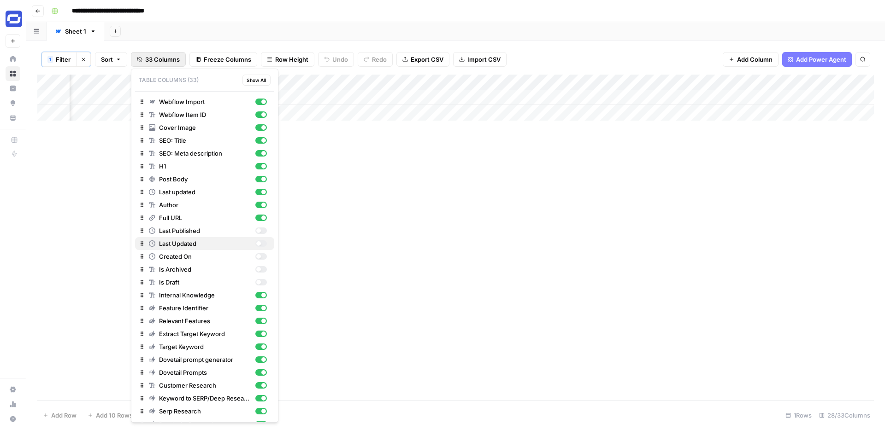
click at [260, 244] on div "button" at bounding box center [261, 244] width 12 height 6
click at [260, 191] on div "button" at bounding box center [261, 192] width 12 height 6
click at [260, 191] on div "button" at bounding box center [258, 192] width 5 height 5
click at [429, 82] on div "Add Column" at bounding box center [455, 98] width 837 height 46
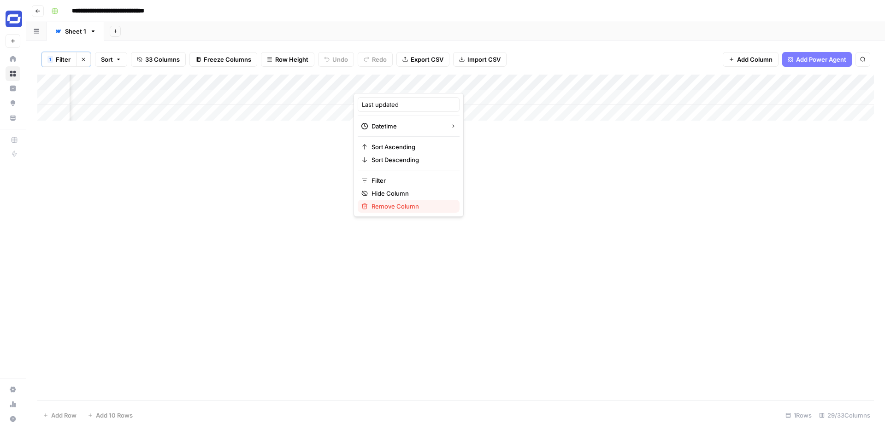
click at [383, 206] on span "Remove Column" at bounding box center [411, 206] width 81 height 9
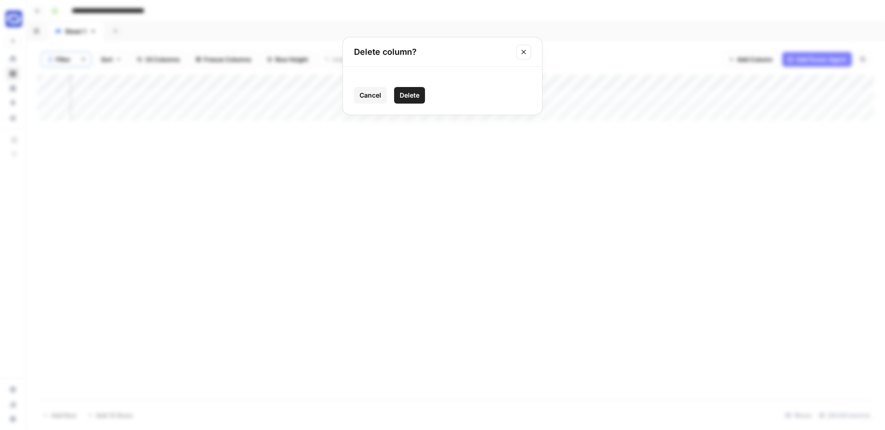
click at [409, 95] on span "Delete" at bounding box center [410, 95] width 20 height 9
drag, startPoint x: 591, startPoint y: 86, endPoint x: 400, endPoint y: 92, distance: 191.4
click at [400, 92] on div "Add Column" at bounding box center [455, 98] width 837 height 46
click at [155, 60] on span "32 Columns" at bounding box center [162, 59] width 35 height 9
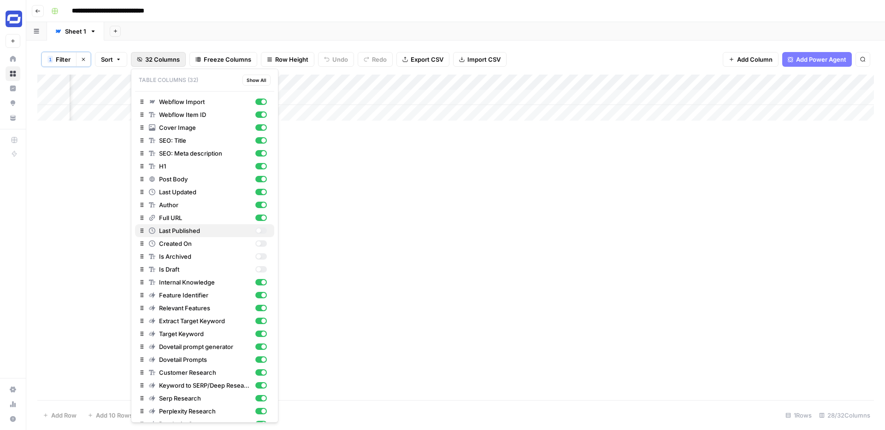
click at [259, 229] on div "button" at bounding box center [258, 231] width 5 height 5
click at [729, 83] on div "Add Column" at bounding box center [455, 98] width 837 height 46
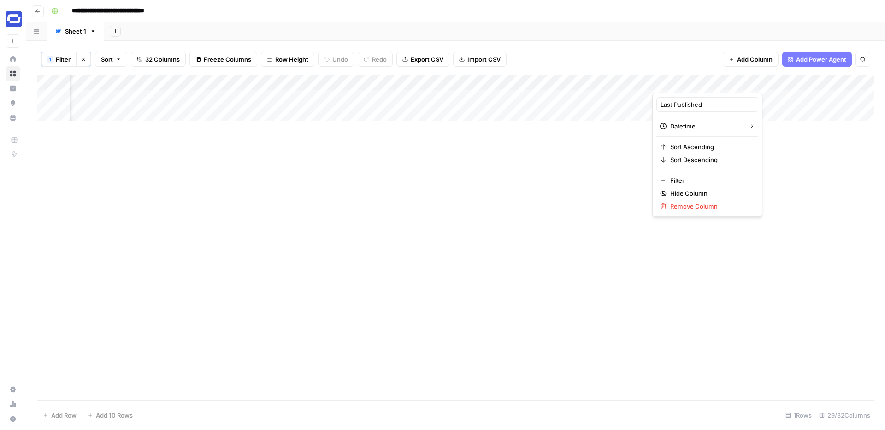
click at [632, 198] on div "Add Column" at bounding box center [455, 238] width 837 height 326
click at [729, 82] on div "Add Column" at bounding box center [455, 98] width 837 height 46
click at [680, 204] on span "Remove Column" at bounding box center [710, 206] width 81 height 9
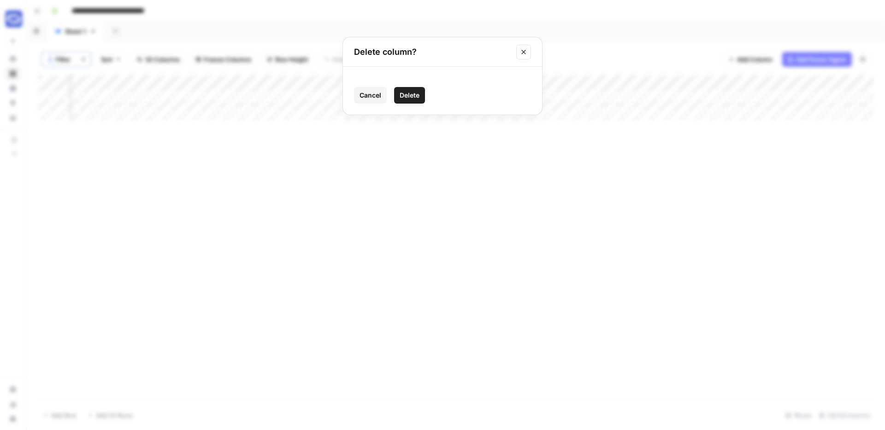
click at [524, 48] on icon "Close modal" at bounding box center [523, 51] width 7 height 7
drag, startPoint x: 663, startPoint y: 78, endPoint x: 486, endPoint y: 97, distance: 178.0
click at [486, 97] on div "Add Column" at bounding box center [455, 98] width 837 height 46
click at [173, 59] on span "32 Columns" at bounding box center [162, 59] width 35 height 9
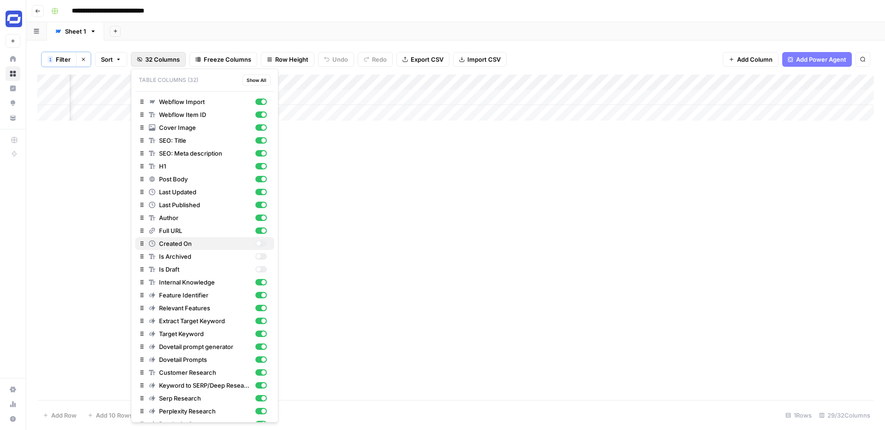
click at [260, 244] on div "button" at bounding box center [261, 244] width 12 height 6
click at [264, 257] on div "button" at bounding box center [261, 257] width 12 height 6
click at [261, 269] on div "button" at bounding box center [261, 269] width 12 height 6
click at [778, 78] on div "Add Column" at bounding box center [455, 98] width 837 height 46
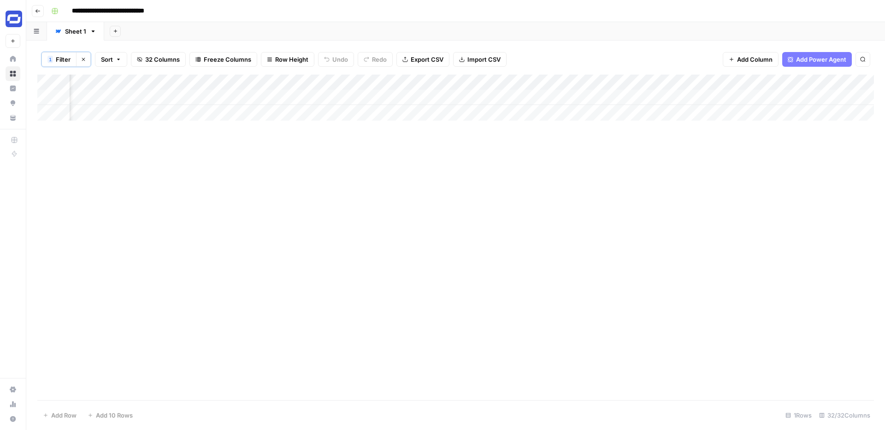
click at [623, 153] on div "Add Column" at bounding box center [455, 238] width 837 height 326
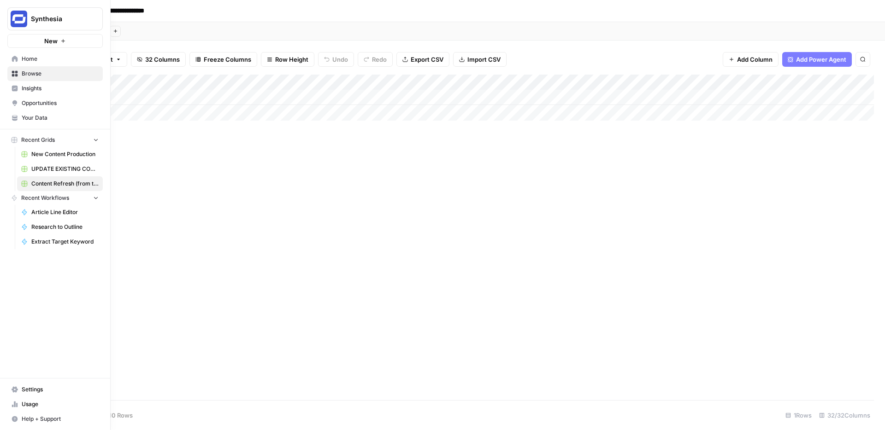
scroll to position [0, 0]
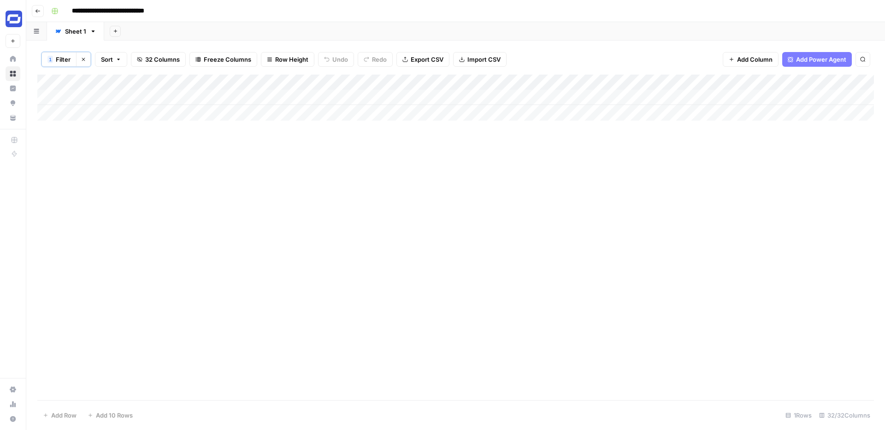
drag, startPoint x: 683, startPoint y: 79, endPoint x: 121, endPoint y: 80, distance: 561.9
click at [121, 80] on div "Add Column" at bounding box center [455, 98] width 837 height 46
drag, startPoint x: 654, startPoint y: 81, endPoint x: 181, endPoint y: 84, distance: 473.4
click at [181, 84] on div "Add Column" at bounding box center [455, 98] width 837 height 46
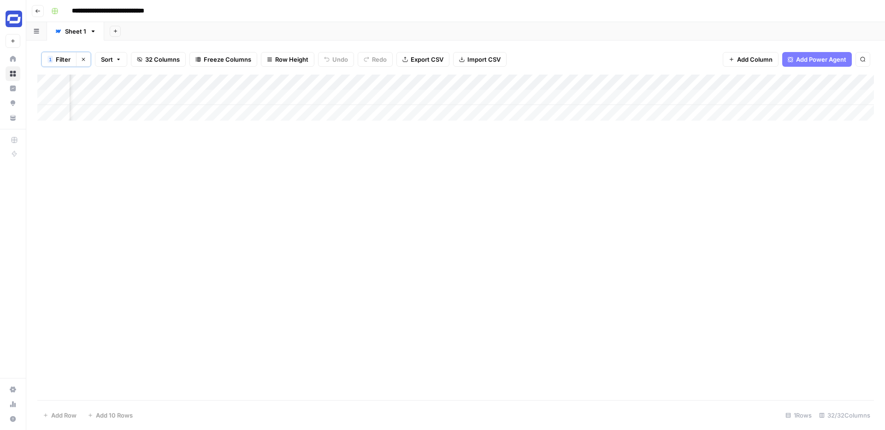
click at [278, 83] on div "Add Column" at bounding box center [455, 98] width 837 height 46
click at [244, 205] on span "Remove Column" at bounding box center [259, 206] width 81 height 9
click at [416, 95] on span "Delete" at bounding box center [410, 95] width 20 height 9
click at [719, 97] on div "Add Column" at bounding box center [455, 98] width 837 height 46
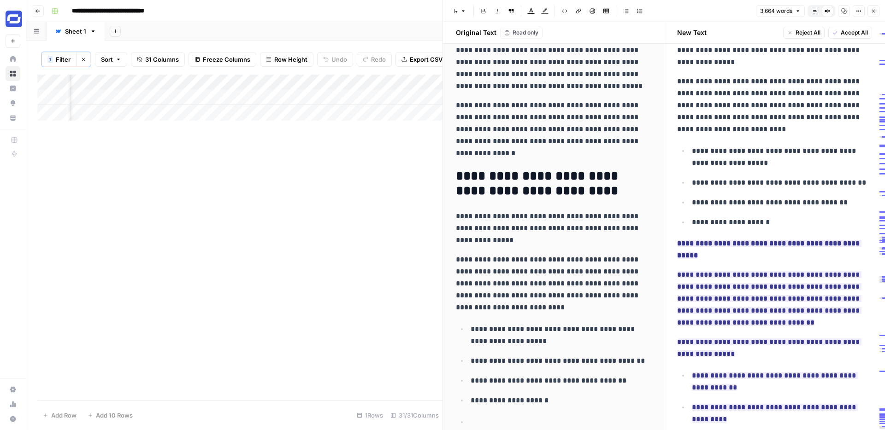
scroll to position [6663, 0]
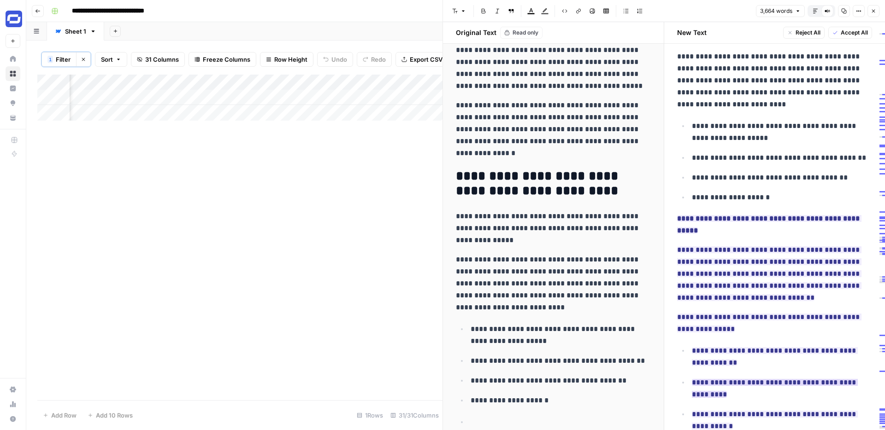
click at [756, 379] on ins "**********" at bounding box center [775, 388] width 166 height 19
click at [752, 345] on ul "**********" at bounding box center [774, 405] width 195 height 120
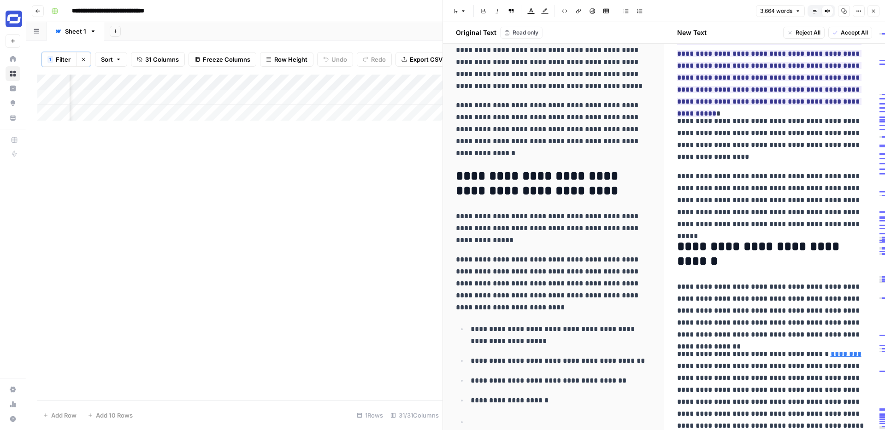
scroll to position [0, 0]
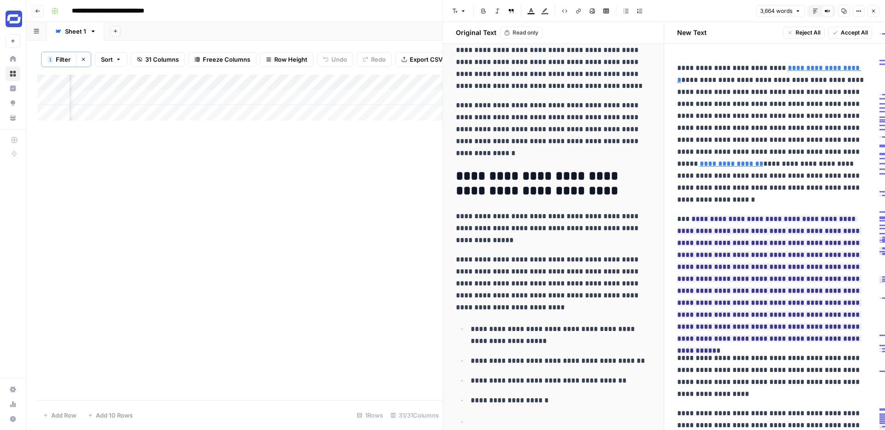
click at [799, 69] on link "**********" at bounding box center [769, 74] width 184 height 19
drag, startPoint x: 773, startPoint y: 56, endPoint x: 788, endPoint y: 58, distance: 14.8
click at [788, 58] on div "https://www.synthesia.io/post/elearning-course-development Open in a new tab Re…" at bounding box center [743, 54] width 177 height 18
click at [790, 106] on p "**********" at bounding box center [774, 134] width 195 height 144
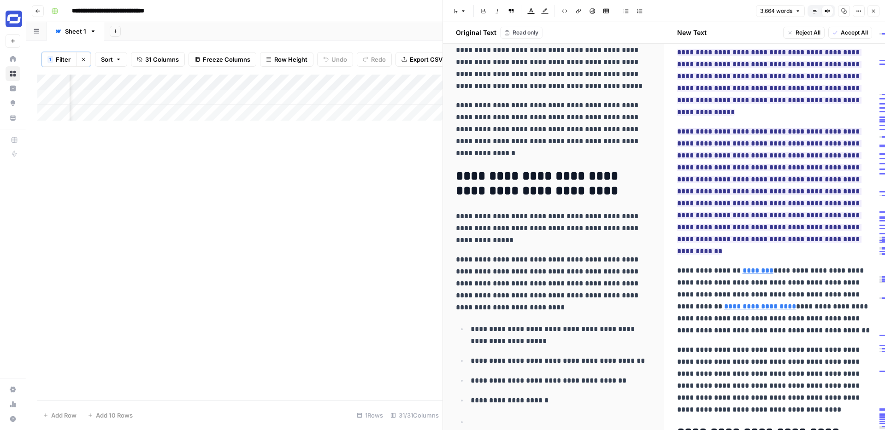
scroll to position [606, 0]
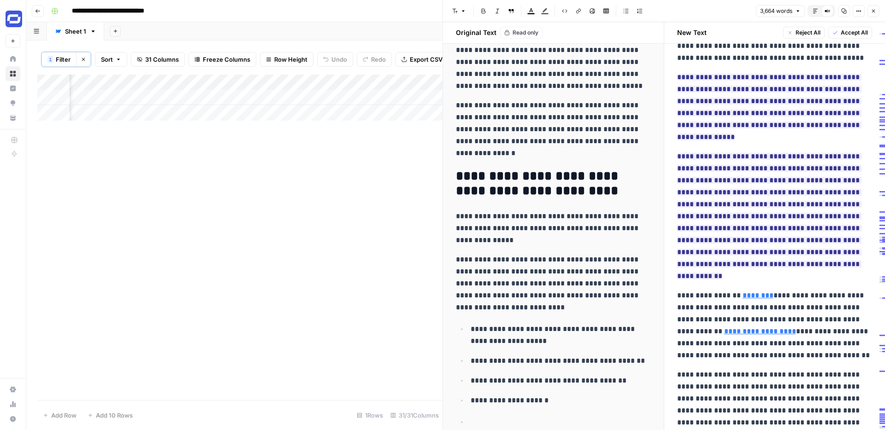
click at [849, 32] on span "Accept All" at bounding box center [854, 33] width 27 height 8
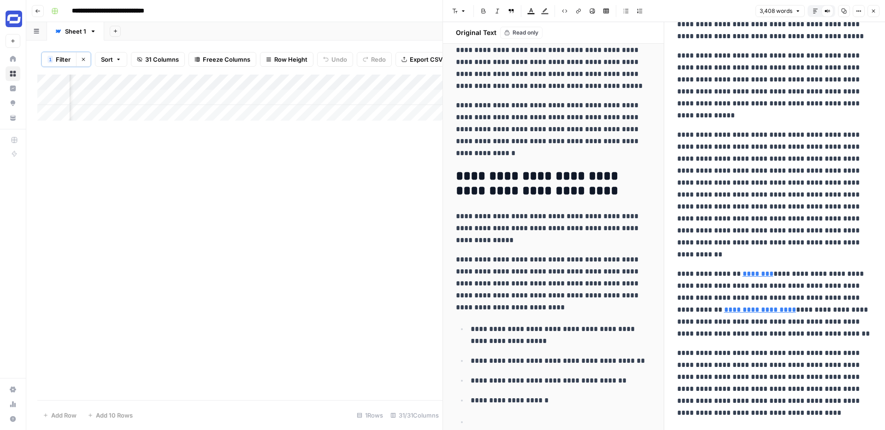
scroll to position [53, 0]
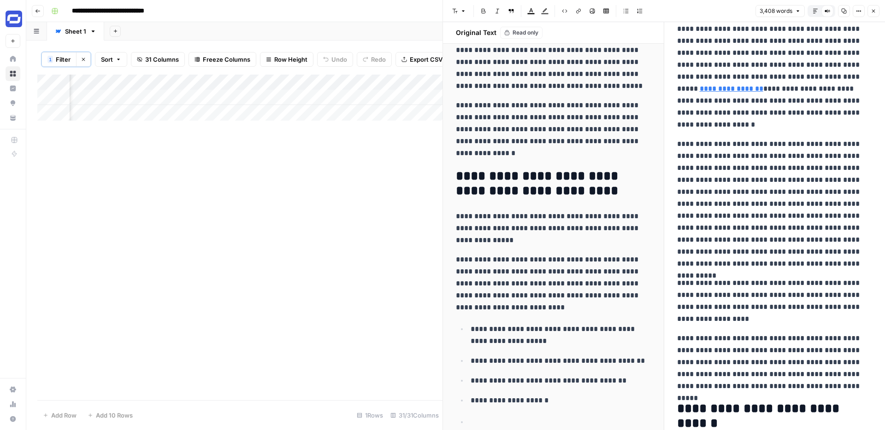
click at [875, 11] on icon "button" at bounding box center [874, 11] width 6 height 6
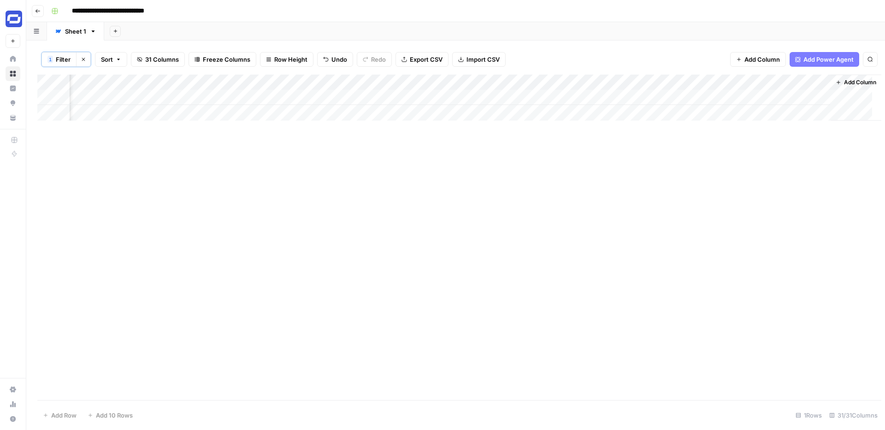
scroll to position [0, 2608]
click at [375, 82] on div "Add Column" at bounding box center [455, 98] width 837 height 46
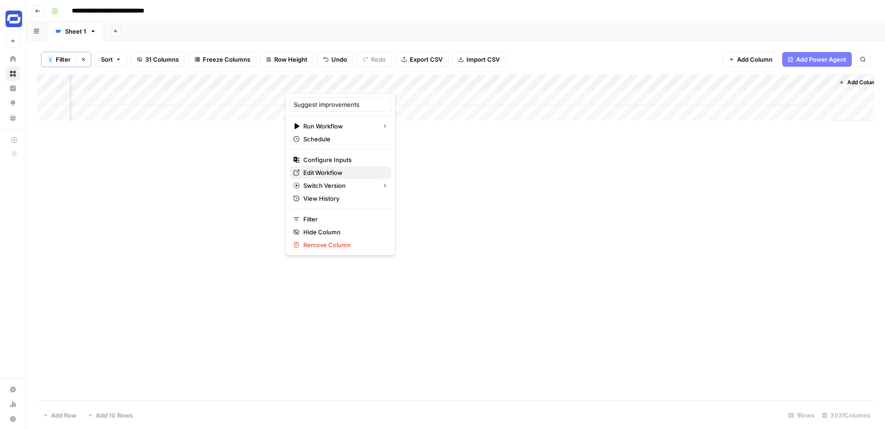
click at [323, 171] on span "Edit Workflow" at bounding box center [343, 172] width 81 height 9
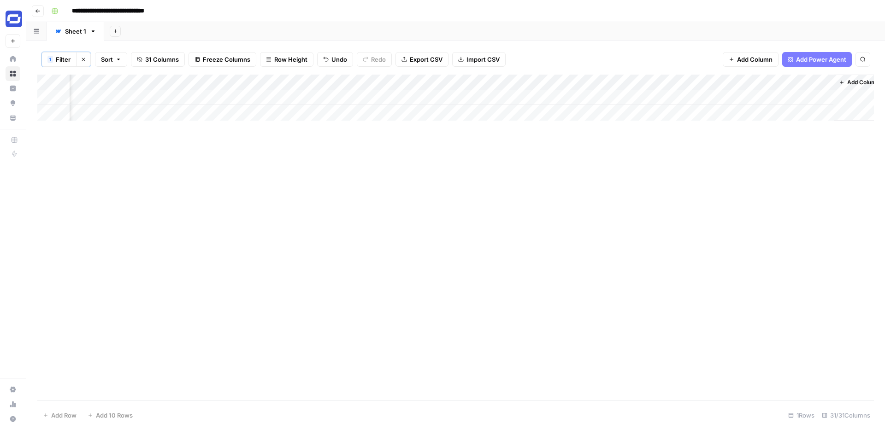
click at [375, 83] on div "Add Column" at bounding box center [455, 98] width 837 height 46
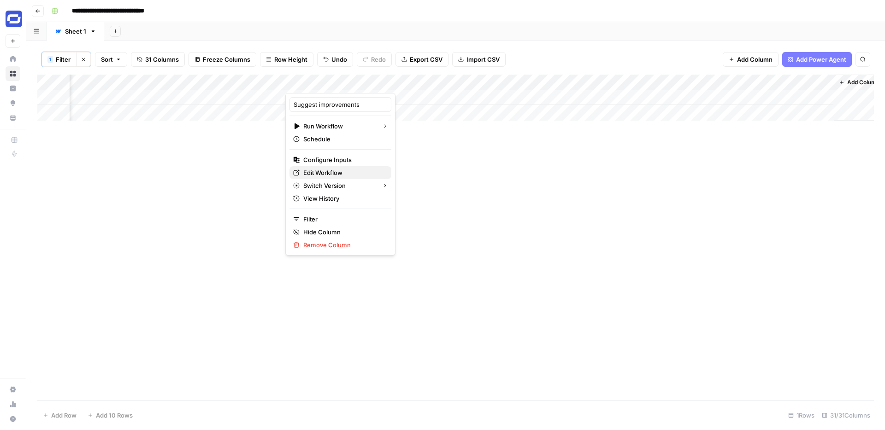
click at [319, 170] on span "Edit Workflow" at bounding box center [343, 172] width 81 height 9
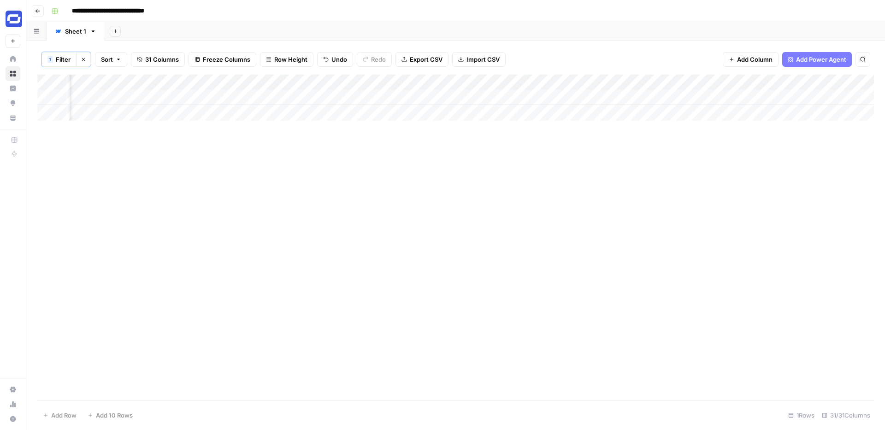
scroll to position [0, 1430]
click at [137, 12] on input "**********" at bounding box center [122, 11] width 109 height 15
click at [150, 10] on input "**********" at bounding box center [122, 11] width 109 height 15
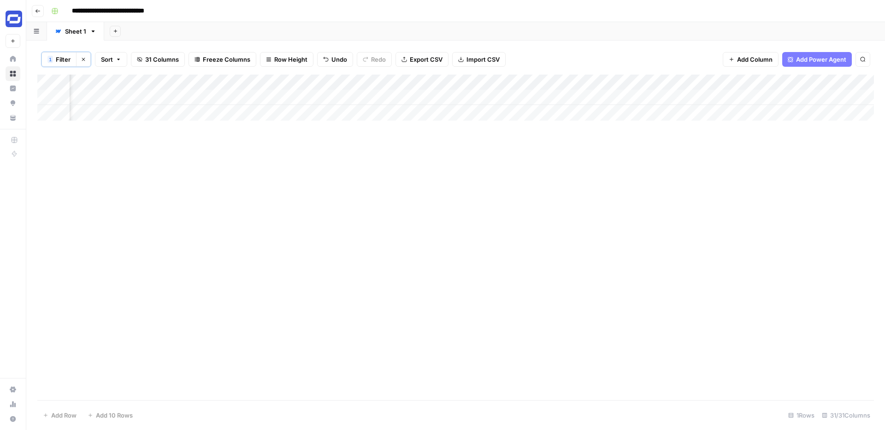
click at [150, 10] on input "**********" at bounding box center [122, 11] width 109 height 15
type input "**********"
click at [721, 97] on div "Add Column" at bounding box center [455, 98] width 837 height 46
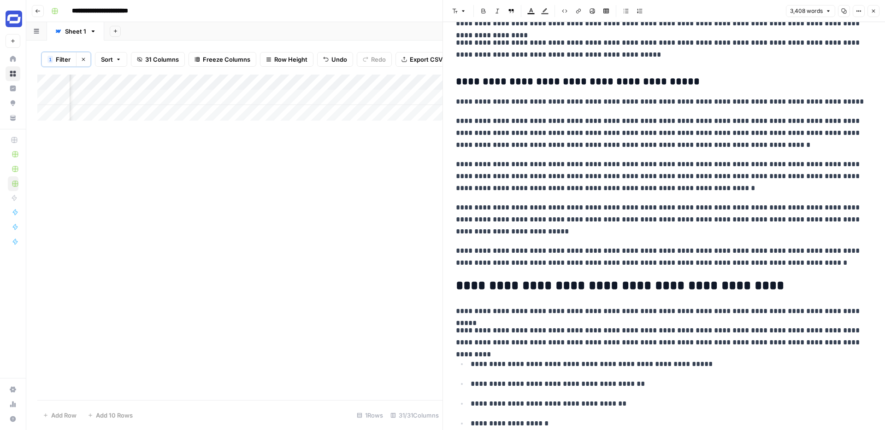
scroll to position [3721, 0]
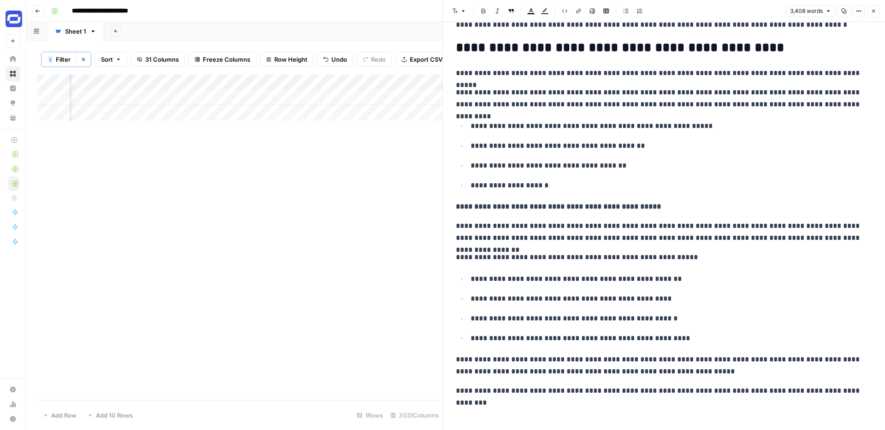
click at [873, 8] on icon "button" at bounding box center [874, 11] width 6 height 6
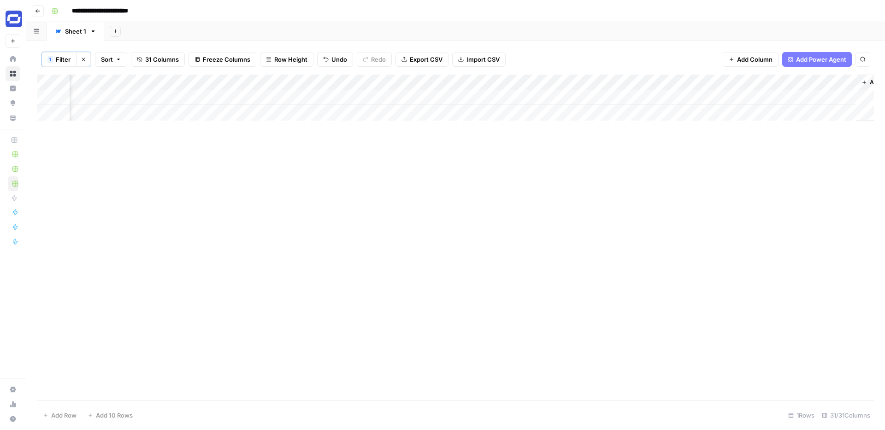
scroll to position [0, 2619]
click at [40, 12] on icon "button" at bounding box center [38, 11] width 6 height 6
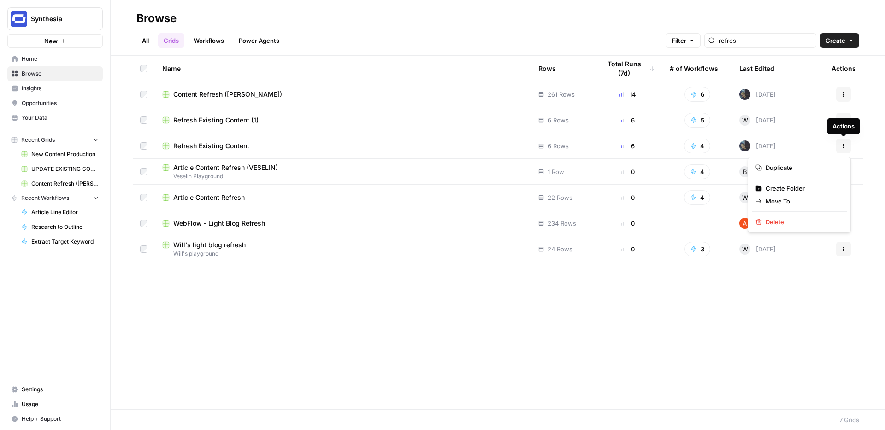
click at [843, 144] on icon "button" at bounding box center [843, 144] width 1 height 1
click at [728, 315] on div "Name Rows Total Runs (7d) # of Workflows Last Edited Actions Content Refresh (S…" at bounding box center [498, 233] width 774 height 354
click at [266, 95] on div "Content Refresh (Steven)" at bounding box center [342, 94] width 361 height 9
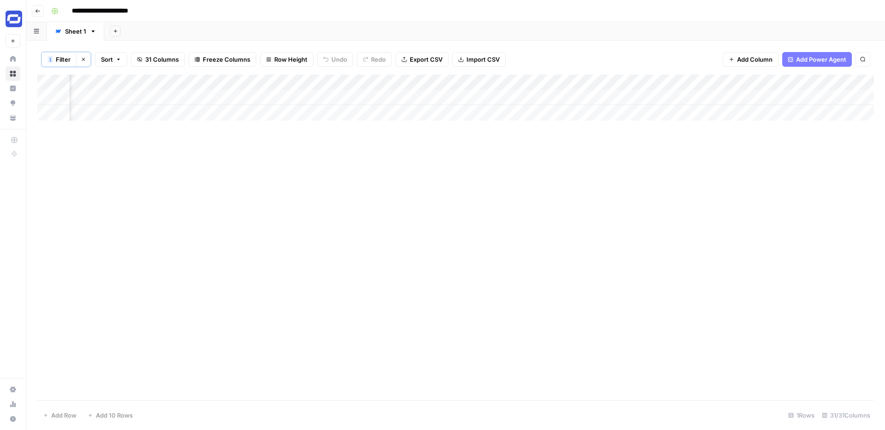
scroll to position [0, 667]
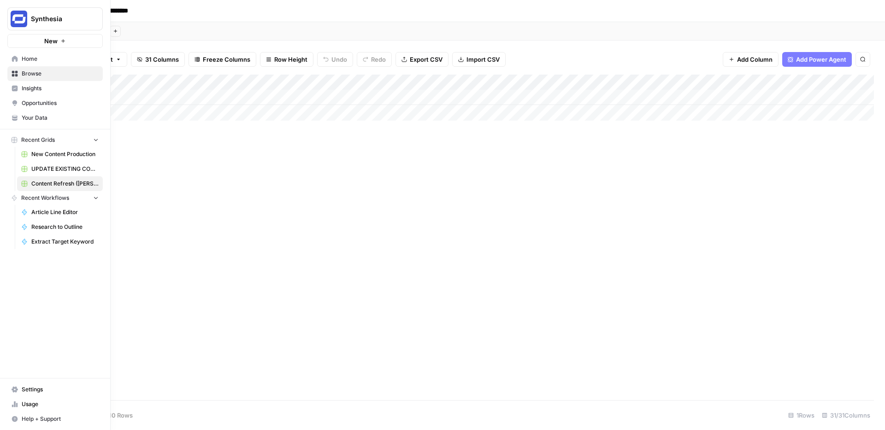
click at [34, 71] on span "Browse" at bounding box center [60, 74] width 77 height 8
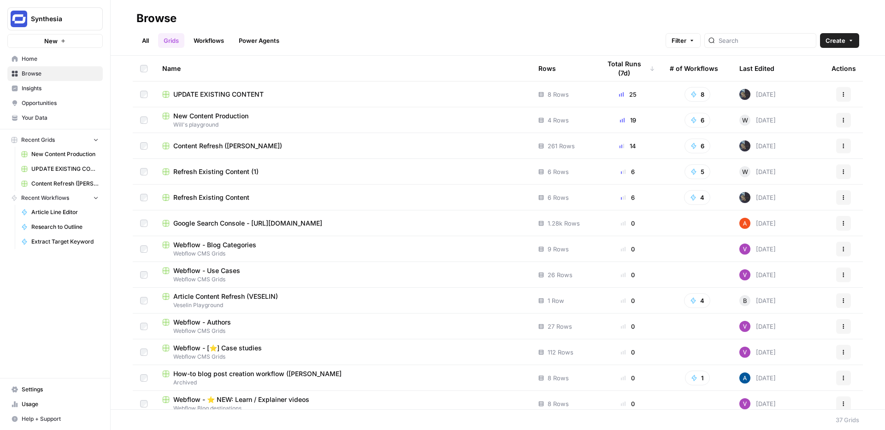
click at [845, 94] on icon "button" at bounding box center [844, 95] width 6 height 6
click at [843, 198] on icon "button" at bounding box center [844, 198] width 6 height 6
click at [776, 254] on span "Move To" at bounding box center [803, 252] width 74 height 9
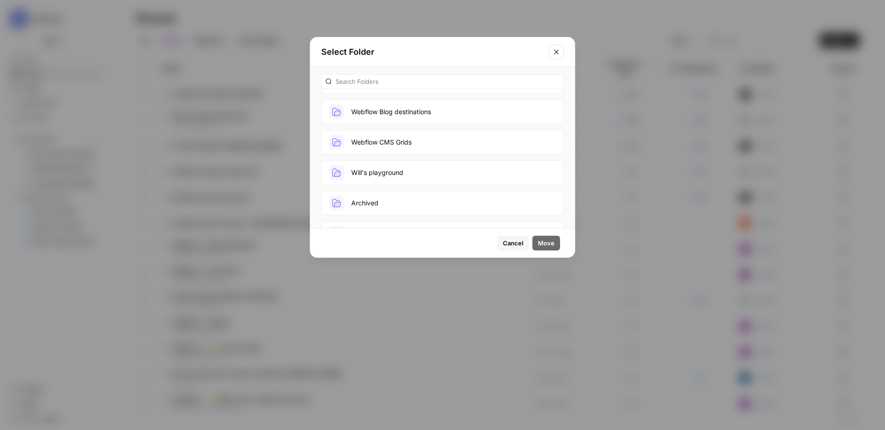
scroll to position [112, 0]
click at [404, 177] on button "Archived" at bounding box center [442, 177] width 242 height 25
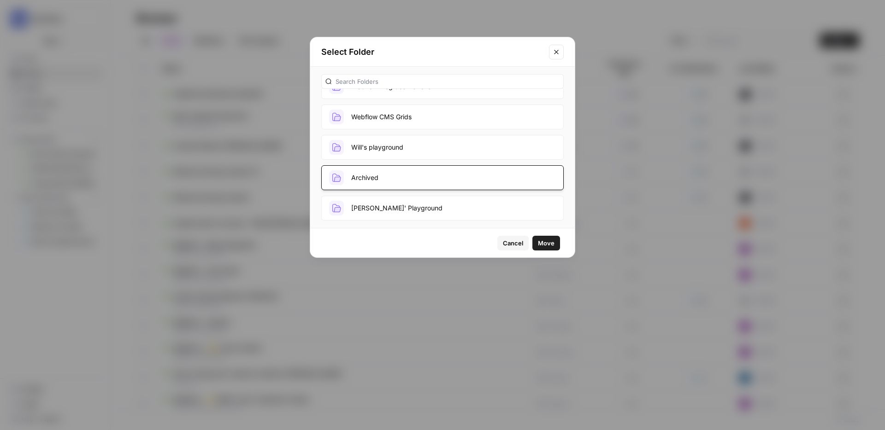
click at [542, 240] on span "Move" at bounding box center [546, 243] width 17 height 9
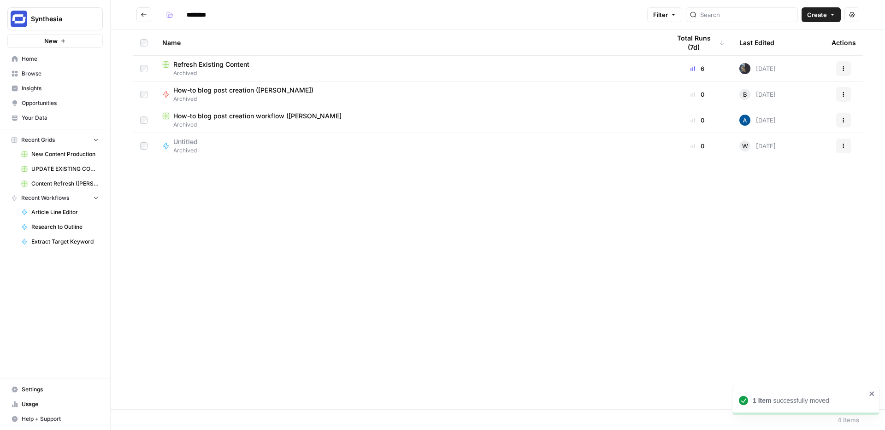
click at [145, 12] on icon "Go back" at bounding box center [144, 15] width 6 height 6
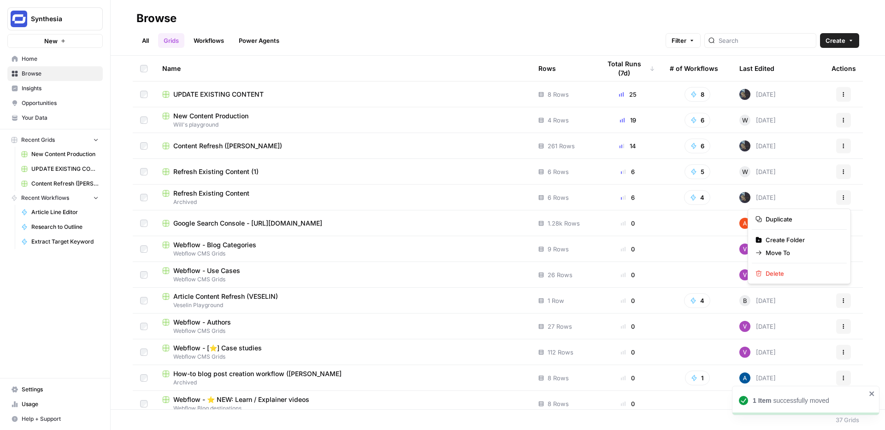
click at [843, 196] on icon "button" at bounding box center [843, 195] width 1 height 1
click at [772, 273] on span "Delete" at bounding box center [803, 273] width 74 height 9
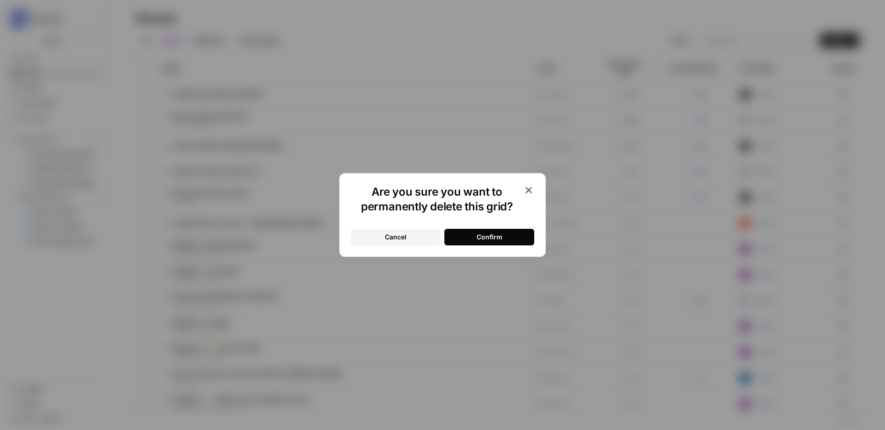
click at [507, 236] on button "Confirm" at bounding box center [489, 237] width 90 height 17
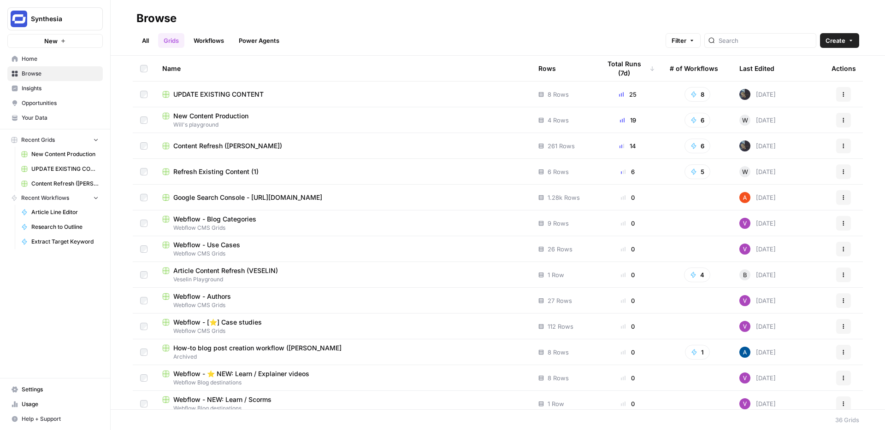
click at [222, 148] on span "Content Refresh (Steven)" at bounding box center [227, 146] width 109 height 9
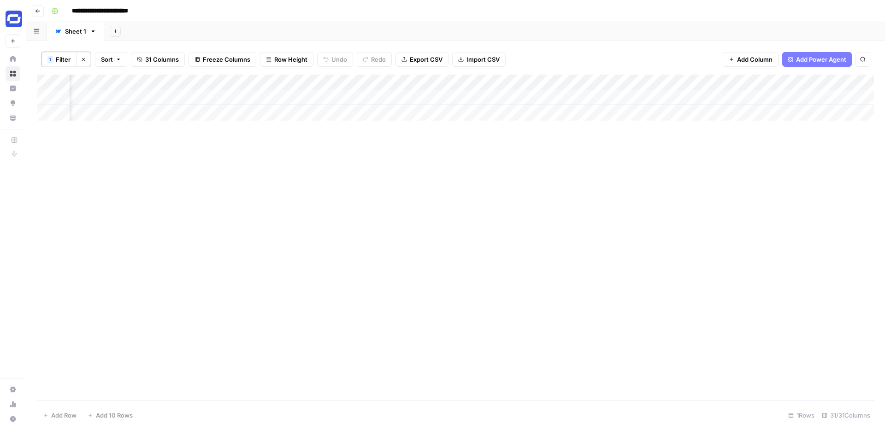
scroll to position [0, 2619]
click at [38, 16] on button "Go back" at bounding box center [38, 11] width 12 height 12
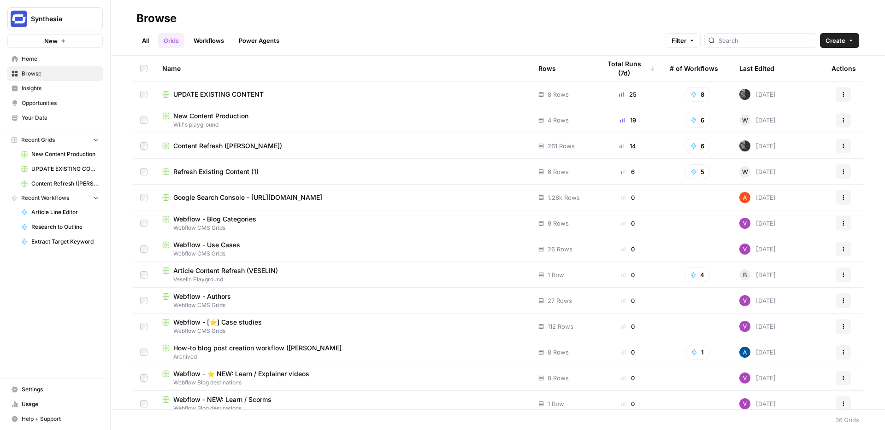
click at [845, 147] on icon "button" at bounding box center [844, 146] width 6 height 6
click at [462, 34] on div "All Grids Workflows Power Agents Filter Create" at bounding box center [497, 37] width 723 height 22
click at [226, 148] on span "Content Refresh (Steven)" at bounding box center [227, 146] width 109 height 9
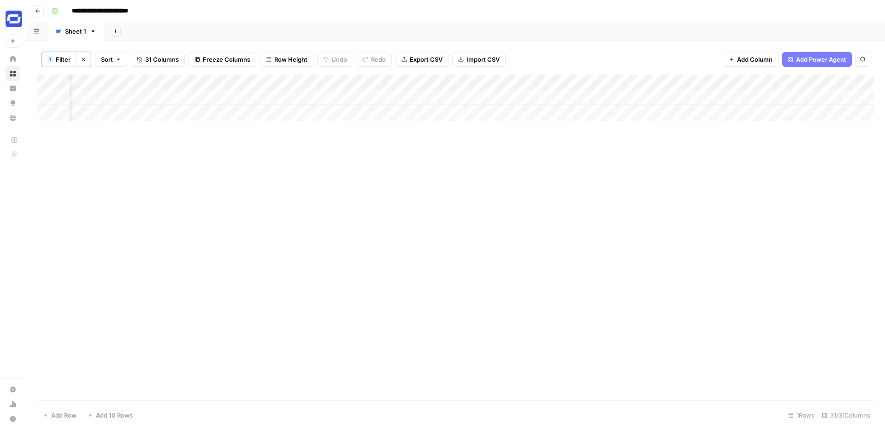
scroll to position [0, 2619]
click at [803, 82] on div "Add Column" at bounding box center [455, 98] width 837 height 46
click at [772, 137] on span "Edit" at bounding box center [797, 139] width 81 height 9
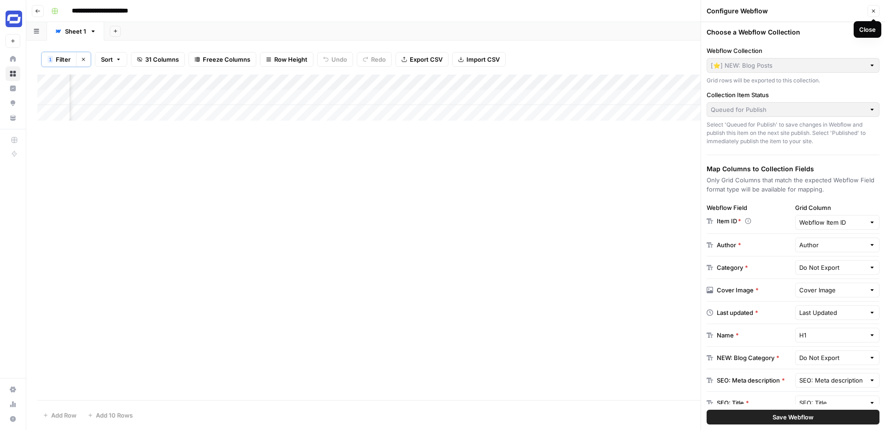
click at [874, 10] on icon "button" at bounding box center [874, 11] width 6 height 6
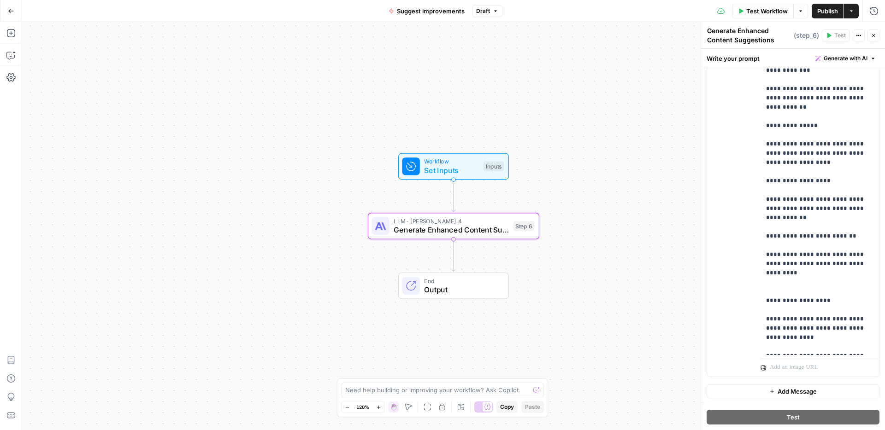
scroll to position [1282, 0]
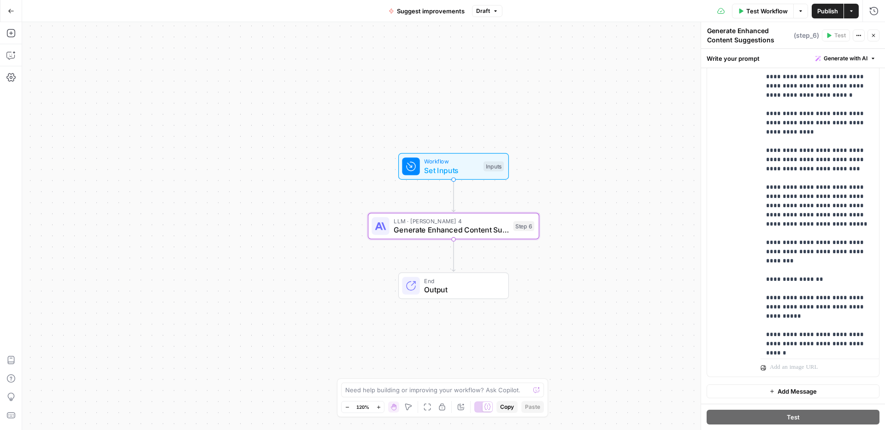
scroll to position [879, 0]
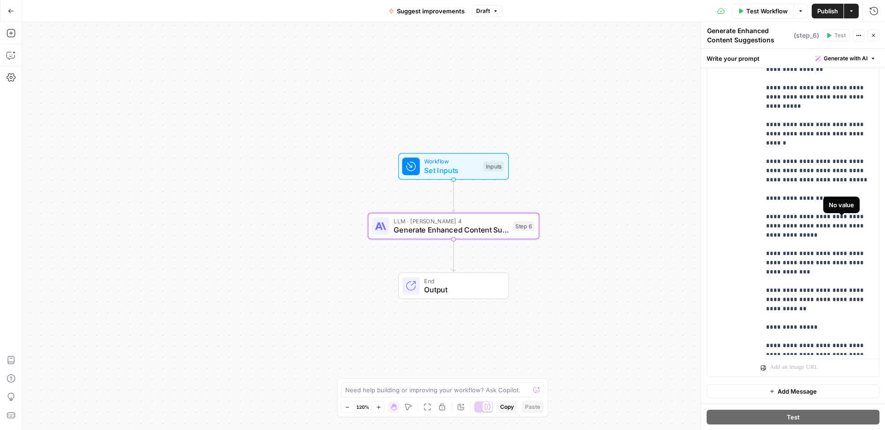
scroll to position [1282, 0]
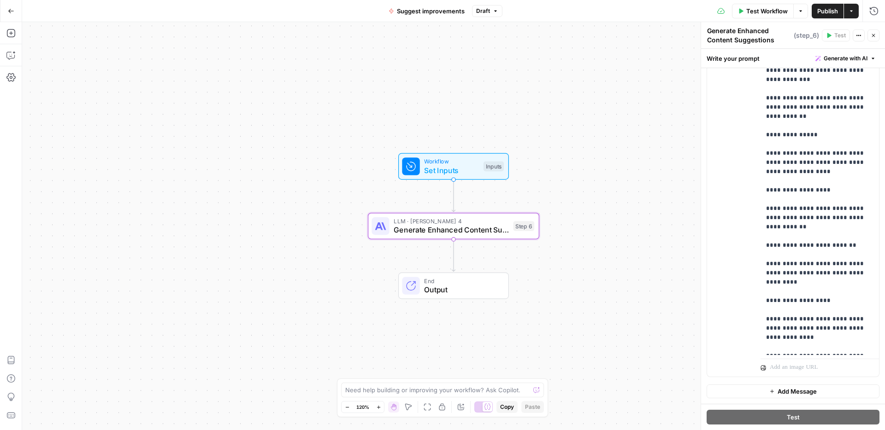
click at [819, 11] on span "Publish" at bounding box center [827, 10] width 21 height 9
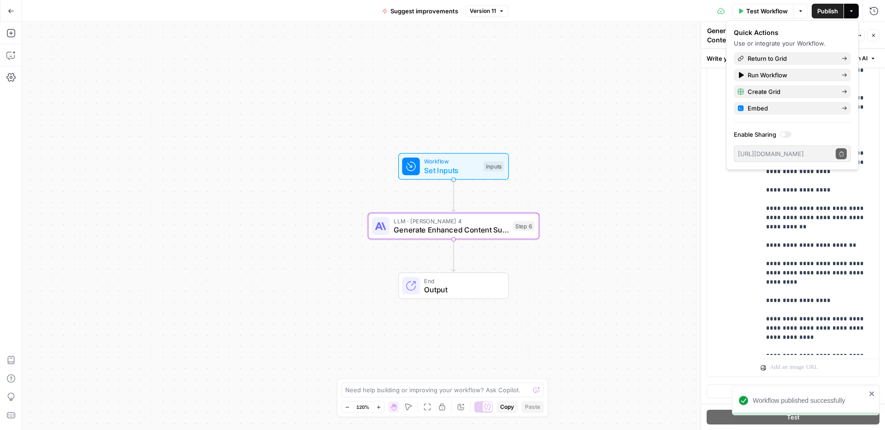
click at [623, 94] on div "Workflow Set Inputs Inputs LLM · [PERSON_NAME] 4 Generate Enhanced Content Sugg…" at bounding box center [453, 226] width 863 height 408
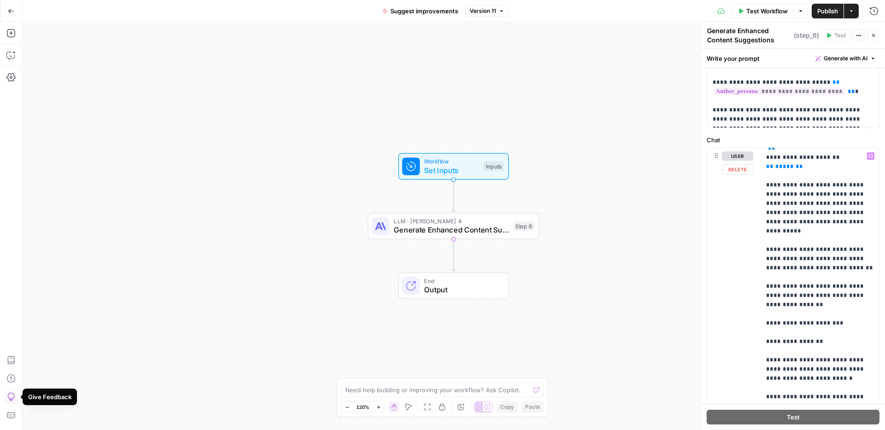
scroll to position [765, 0]
click at [827, 201] on p "**********" at bounding box center [819, 212] width 107 height 1650
drag, startPoint x: 856, startPoint y: 220, endPoint x: 834, endPoint y: 222, distance: 22.2
click at [834, 222] on p "**********" at bounding box center [819, 212] width 107 height 1650
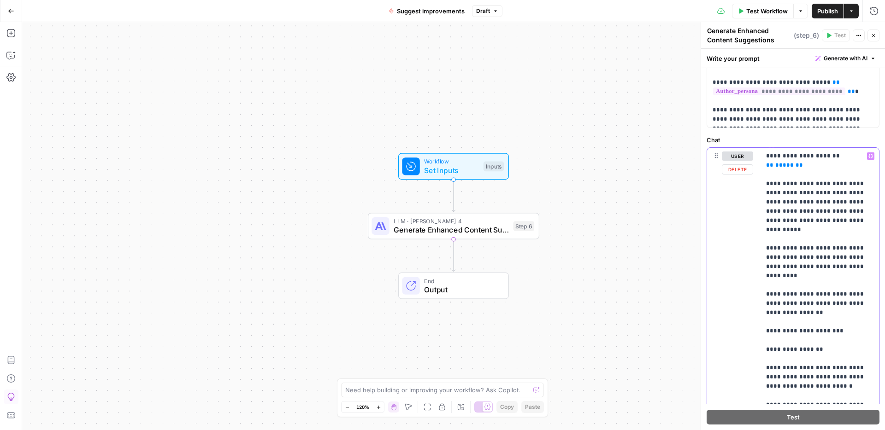
click at [796, 275] on p "**********" at bounding box center [819, 212] width 107 height 1650
click at [796, 240] on p "**********" at bounding box center [819, 212] width 107 height 1650
click at [789, 276] on p "**********" at bounding box center [819, 212] width 107 height 1650
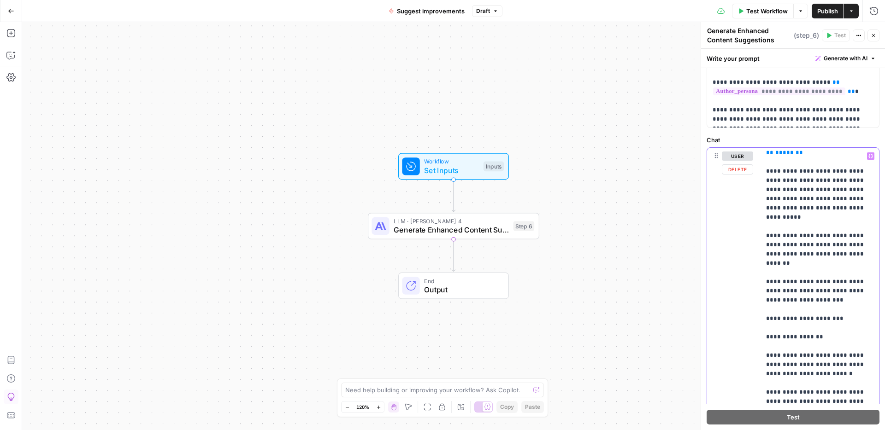
click at [839, 254] on p "**********" at bounding box center [819, 199] width 107 height 1650
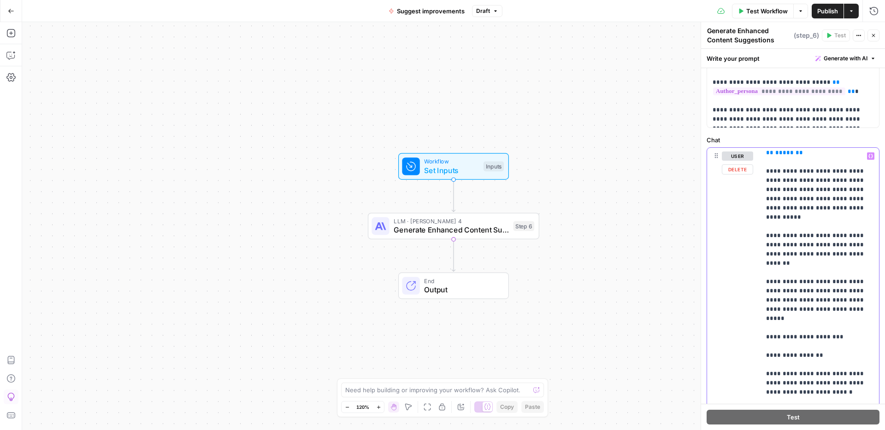
click at [802, 253] on p "**********" at bounding box center [819, 203] width 107 height 1659
click at [828, 273] on p "**********" at bounding box center [819, 203] width 107 height 1659
click at [845, 251] on p "**********" at bounding box center [819, 203] width 107 height 1659
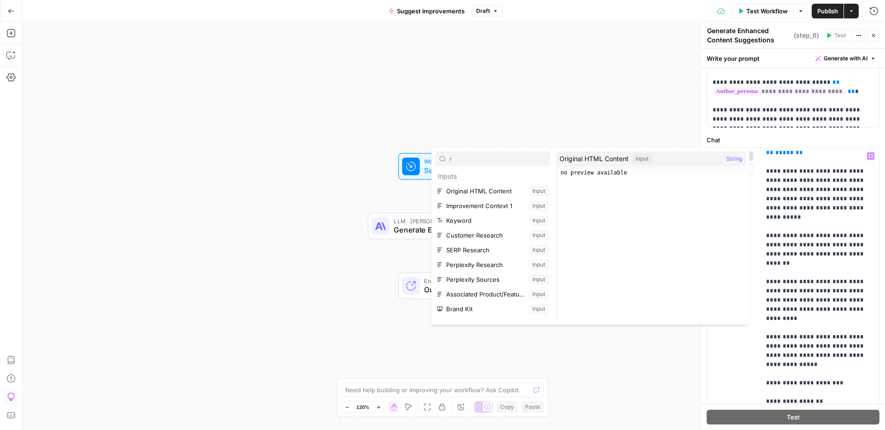
type input "r"
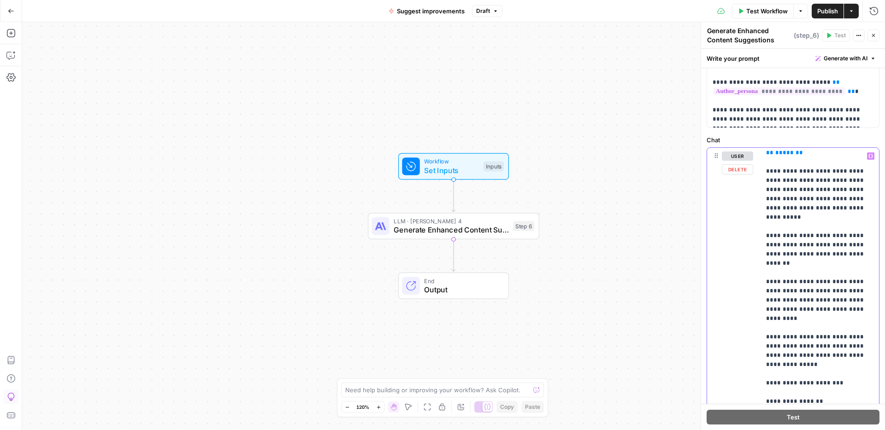
click at [824, 313] on p "**********" at bounding box center [819, 226] width 107 height 1705
click at [807, 319] on p "**********" at bounding box center [819, 226] width 107 height 1705
click at [826, 8] on span "Publish" at bounding box center [827, 10] width 21 height 9
click at [800, 246] on p "**********" at bounding box center [819, 226] width 107 height 1705
click at [828, 271] on p "**********" at bounding box center [819, 226] width 107 height 1705
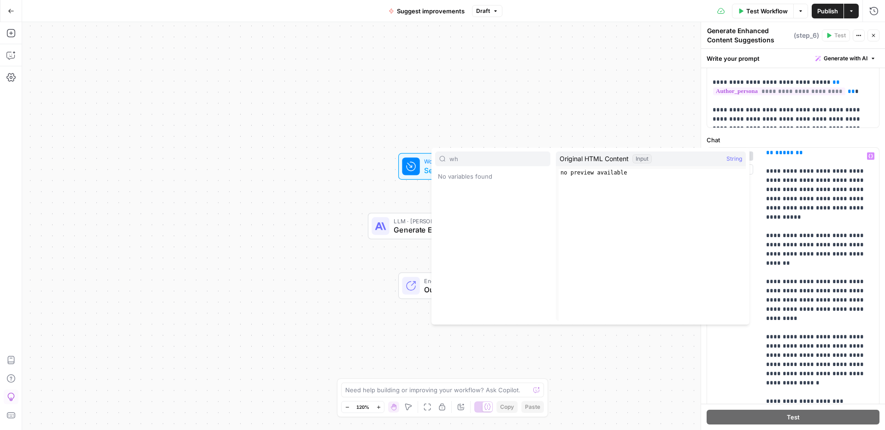
type input "wh"
click at [849, 318] on p "**********" at bounding box center [819, 231] width 107 height 1715
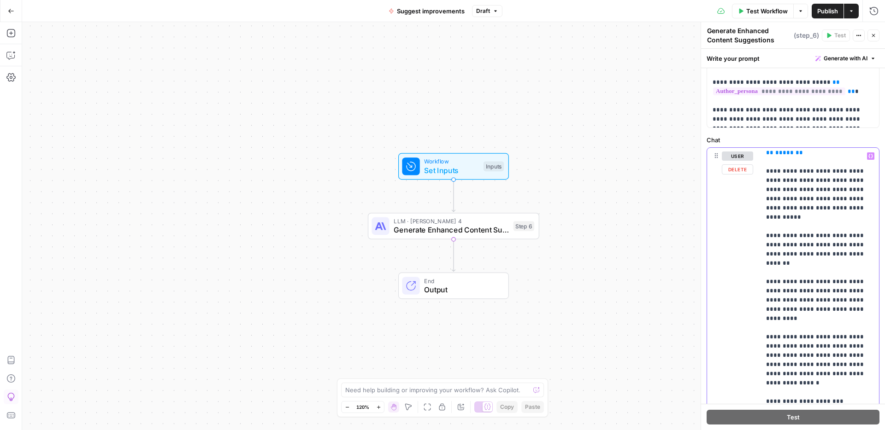
click at [871, 325] on p "**********" at bounding box center [819, 231] width 107 height 1715
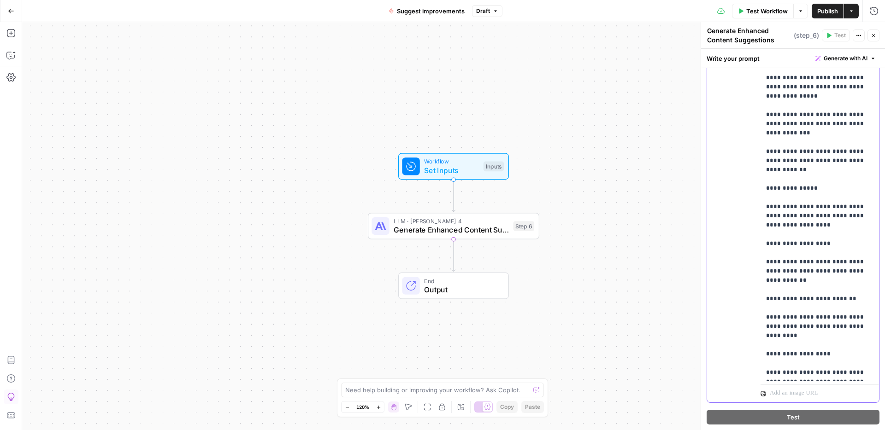
scroll to position [270, 0]
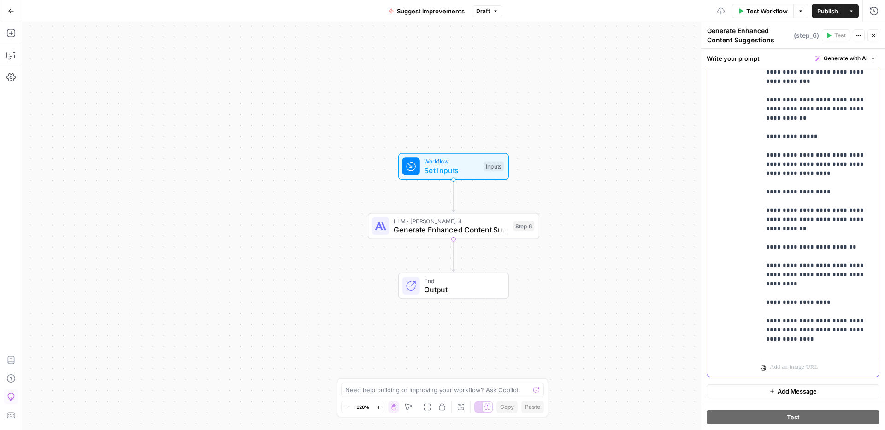
scroll to position [1391, 0]
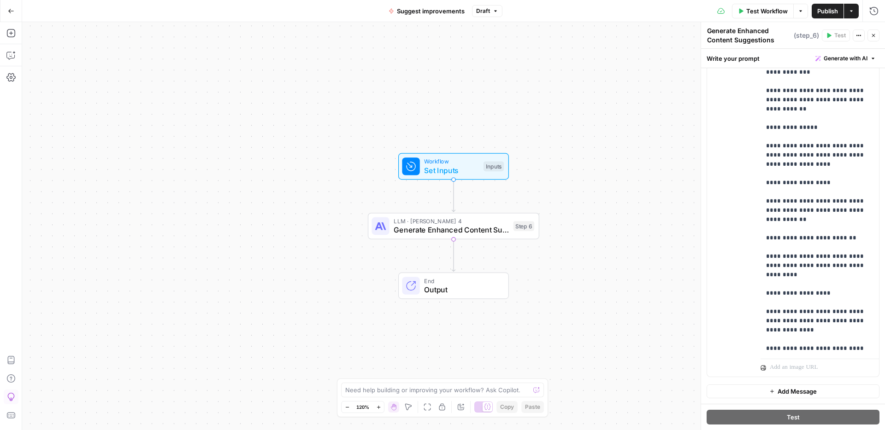
click at [825, 12] on span "Publish" at bounding box center [827, 10] width 21 height 9
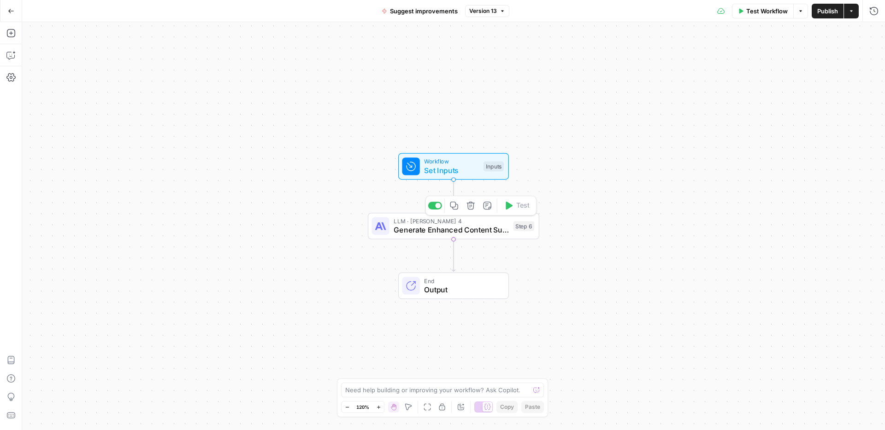
click at [507, 230] on span "Generate Enhanced Content Suggestions" at bounding box center [451, 229] width 115 height 11
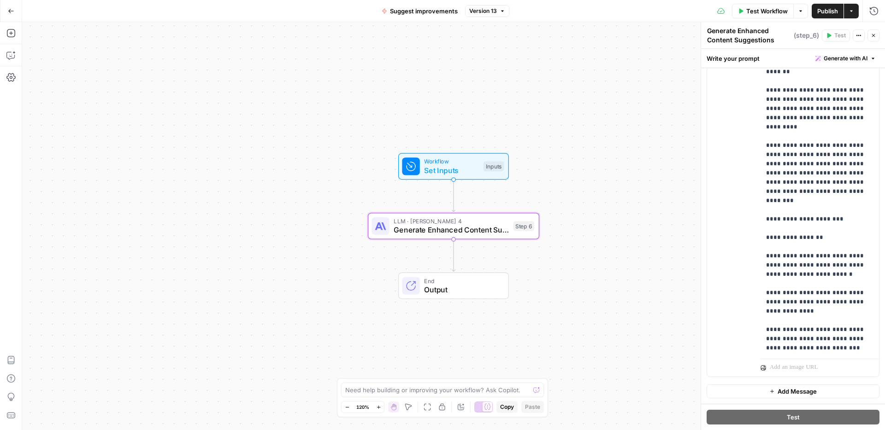
scroll to position [802, 0]
click at [496, 16] on button "Version 13" at bounding box center [487, 11] width 44 height 12
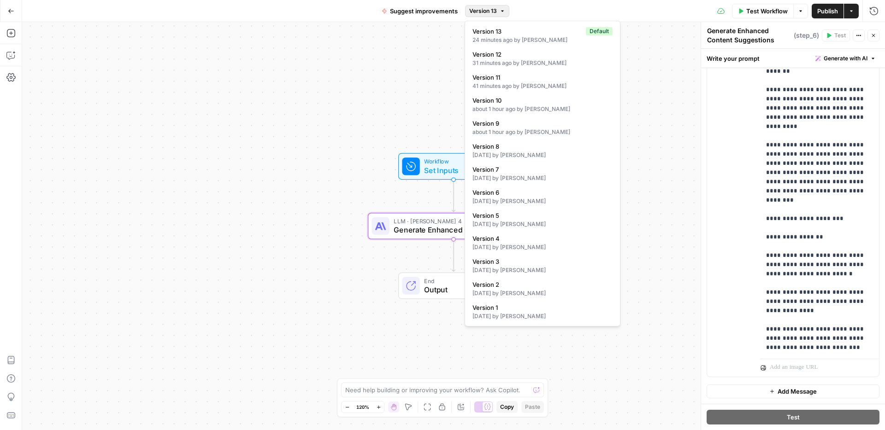
click at [496, 12] on span "Version 13" at bounding box center [483, 11] width 28 height 8
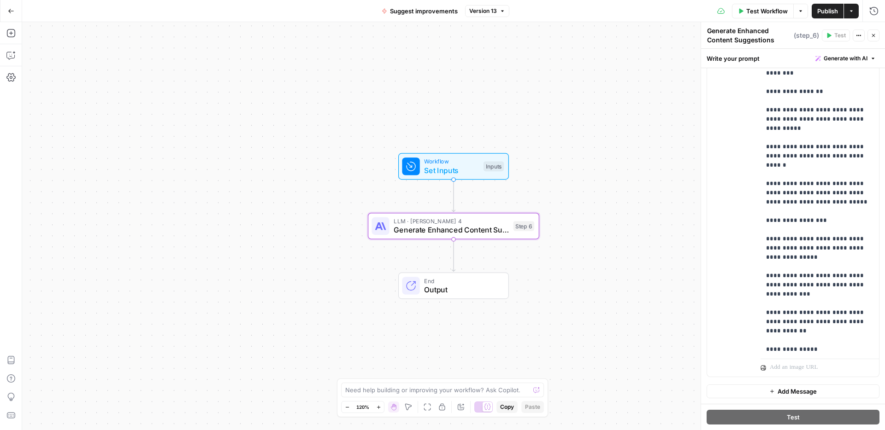
scroll to position [1392, 0]
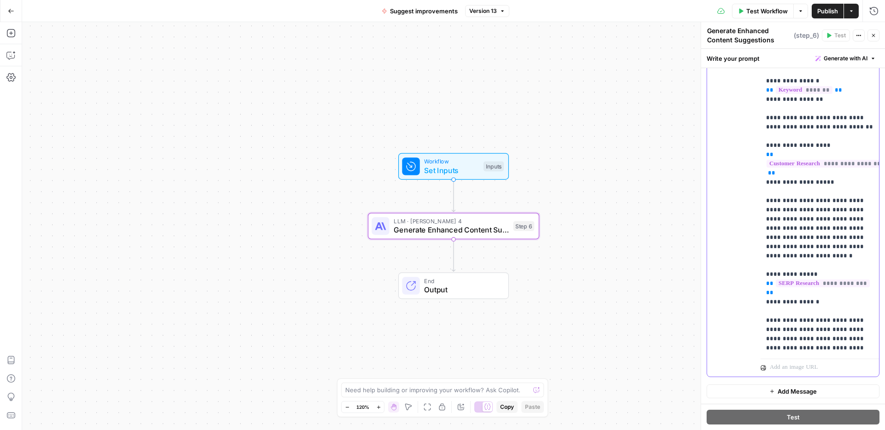
scroll to position [10, 0]
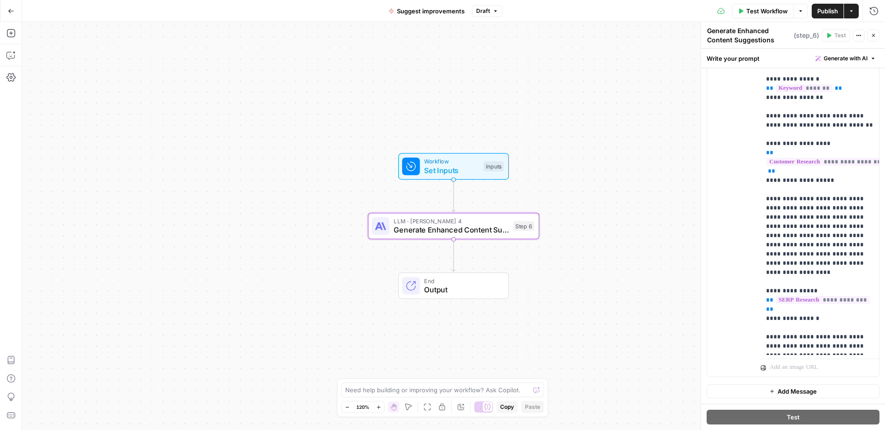
click at [822, 9] on span "Publish" at bounding box center [827, 10] width 21 height 9
